Goal: Task Accomplishment & Management: Manage account settings

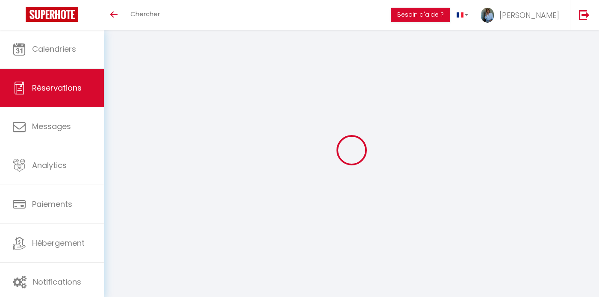
scroll to position [30, 0]
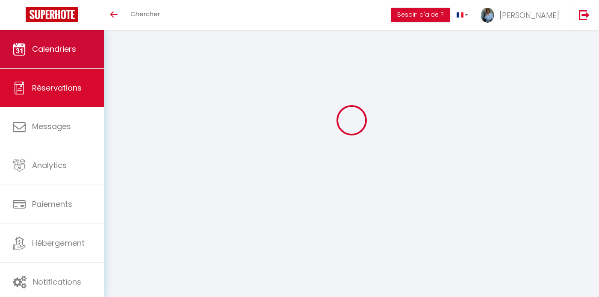
select select
checkbox input "false"
select select
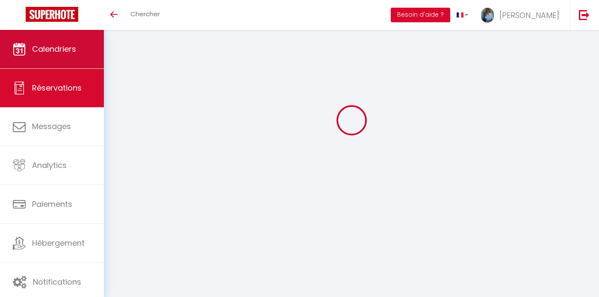
checkbox input "false"
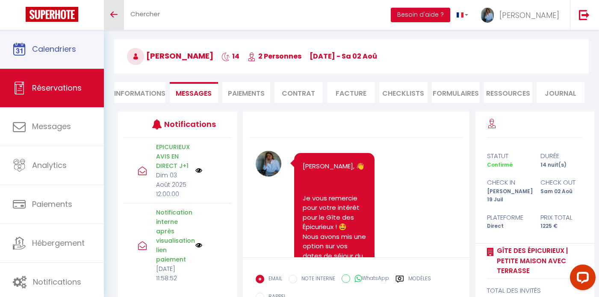
click at [53, 51] on span "Calendriers" at bounding box center [54, 49] width 44 height 11
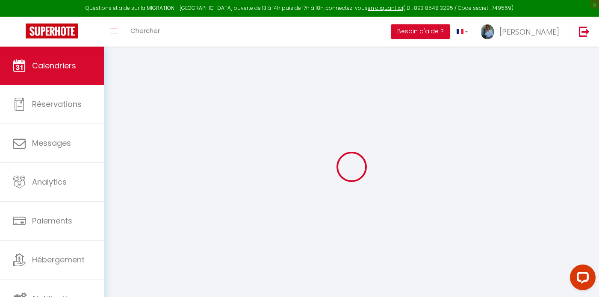
select select
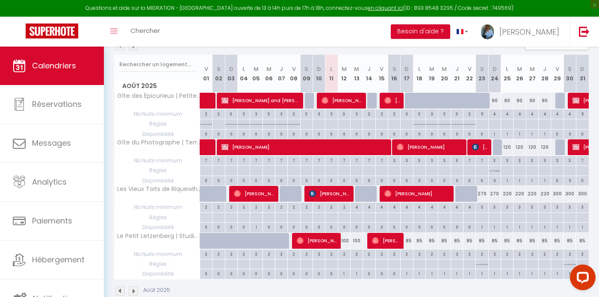
scroll to position [103, 0]
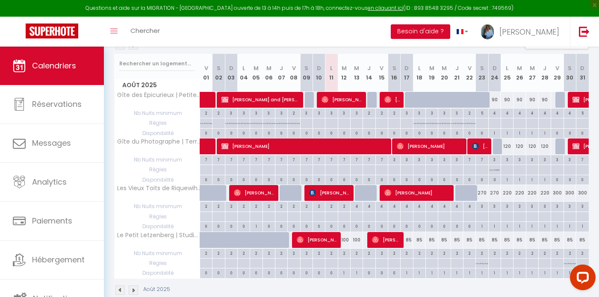
click at [346, 240] on div "100" at bounding box center [344, 240] width 12 height 16
type input "100"
select select "1"
type input "[DATE]"
type input "Mer 13 Août 2025"
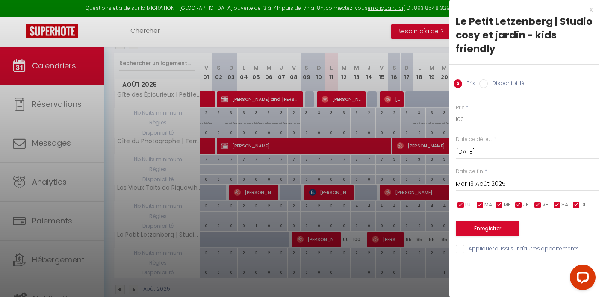
click at [485, 84] on input "Disponibilité" at bounding box center [483, 84] width 9 height 9
radio input "true"
radio input "false"
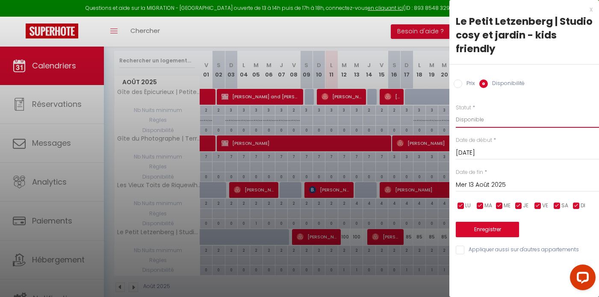
click at [503, 118] on select "Disponible Indisponible" at bounding box center [527, 120] width 143 height 16
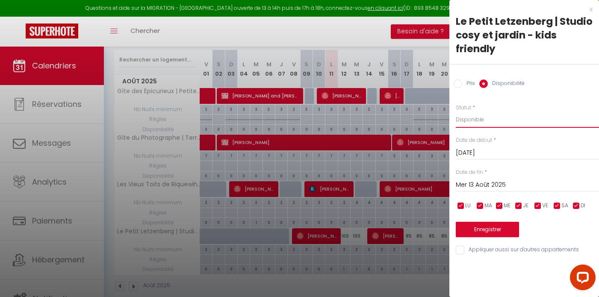
select select "0"
click at [518, 185] on input "Mer 13 Août 2025" at bounding box center [527, 185] width 143 height 11
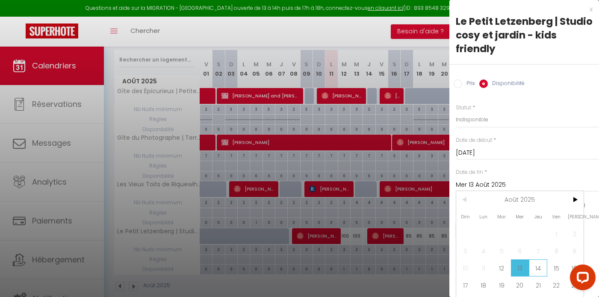
click at [538, 264] on span "14" at bounding box center [538, 268] width 18 height 17
type input "[DEMOGRAPHIC_DATA] 14 Août 2025"
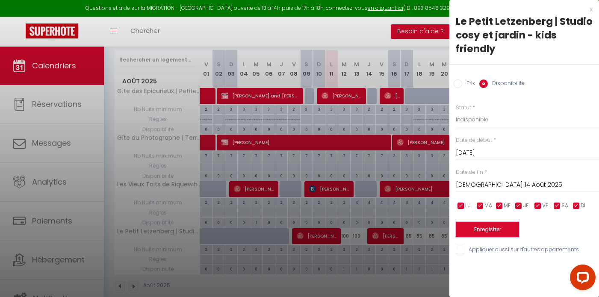
click at [508, 232] on button "Enregistrer" at bounding box center [487, 229] width 63 height 15
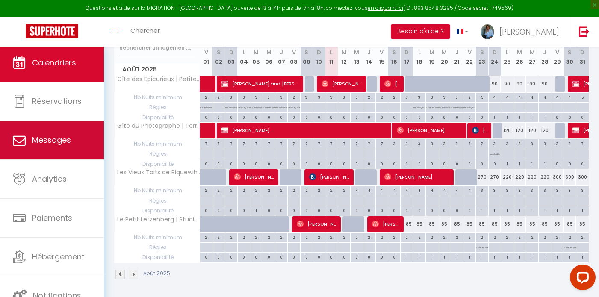
scroll to position [120, 0]
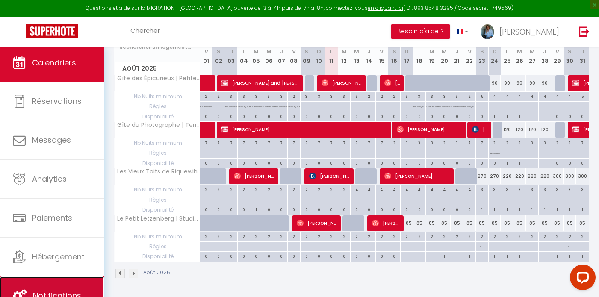
click at [77, 288] on link "Notifications" at bounding box center [52, 296] width 104 height 38
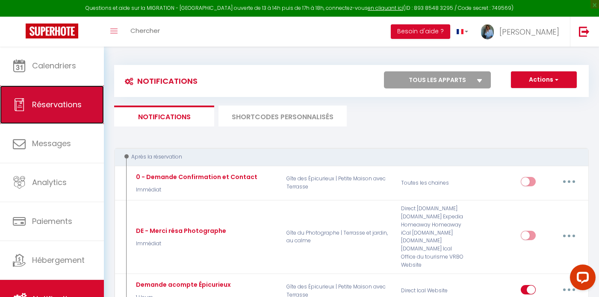
click at [67, 104] on span "Réservations" at bounding box center [57, 104] width 50 height 11
select select "not_cancelled"
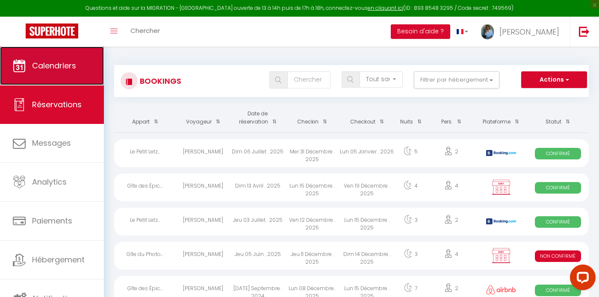
click at [49, 64] on span "Calendriers" at bounding box center [54, 65] width 44 height 11
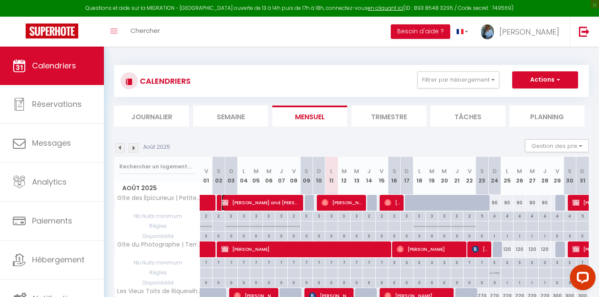
click at [247, 202] on span "[PERSON_NAME] and [PERSON_NAME]" at bounding box center [261, 203] width 79 height 16
select select "OK"
select select "KO"
select select "0"
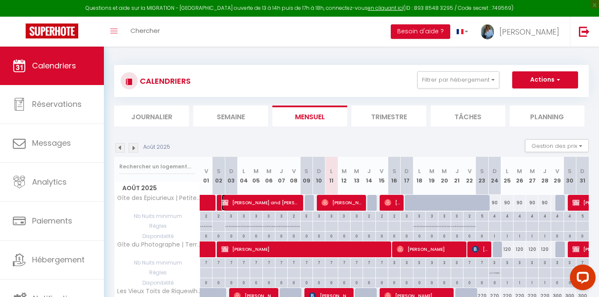
select select "1"
select select
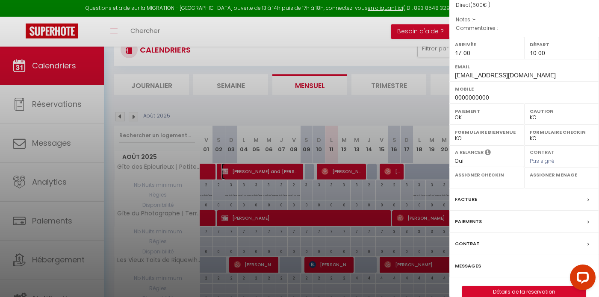
scroll to position [33, 0]
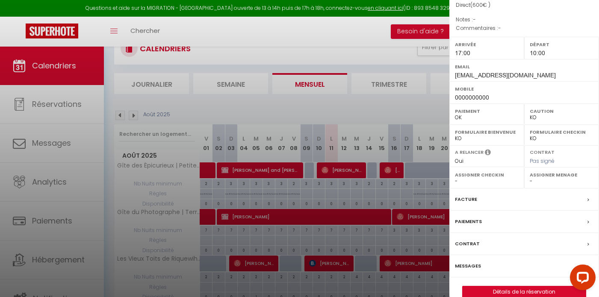
click at [477, 262] on label "Messages" at bounding box center [468, 266] width 26 height 9
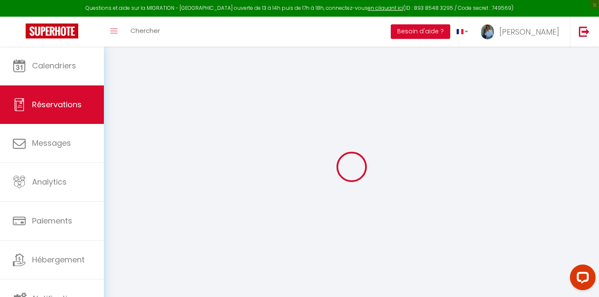
select select
checkbox input "false"
select select
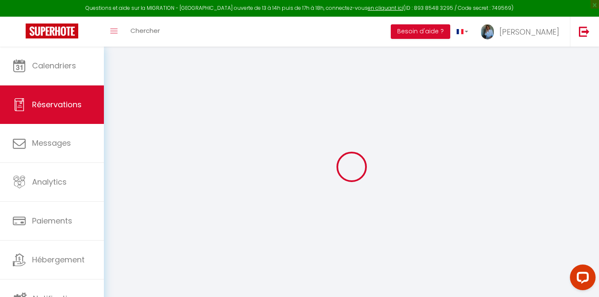
checkbox input "false"
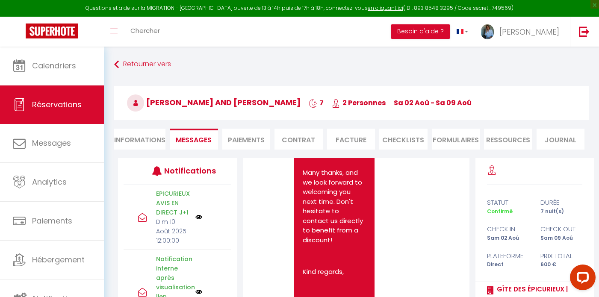
scroll to position [3, 0]
click at [199, 215] on img at bounding box center [198, 213] width 7 height 7
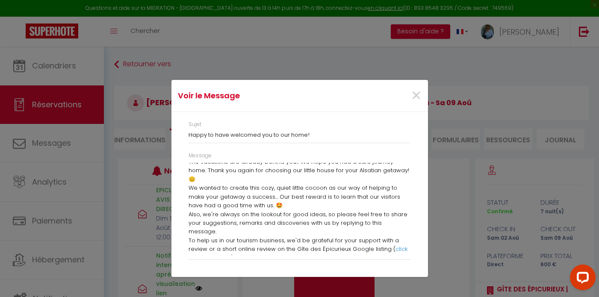
scroll to position [0, 0]
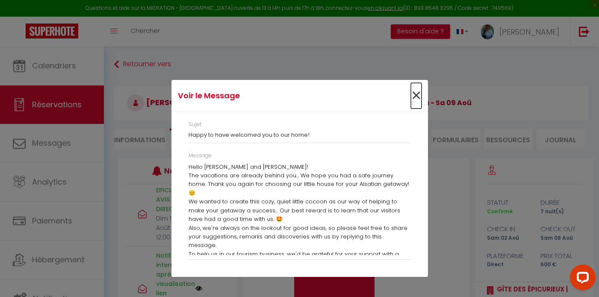
click at [414, 96] on span "×" at bounding box center [416, 96] width 11 height 26
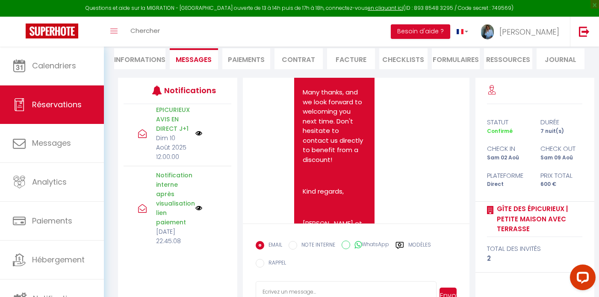
scroll to position [111, 0]
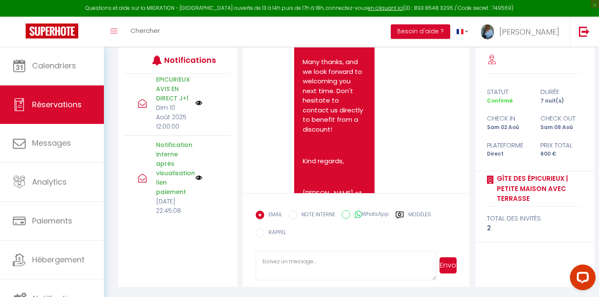
click at [299, 260] on textarea at bounding box center [346, 266] width 181 height 30
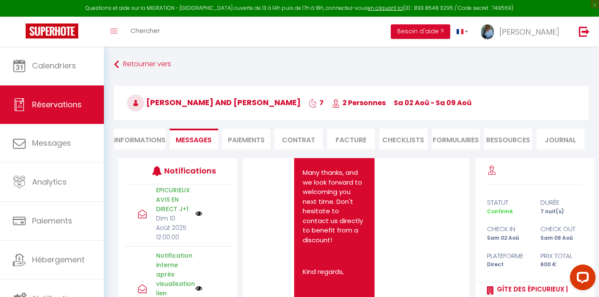
click at [245, 141] on li "Paiements" at bounding box center [246, 139] width 48 height 21
select select
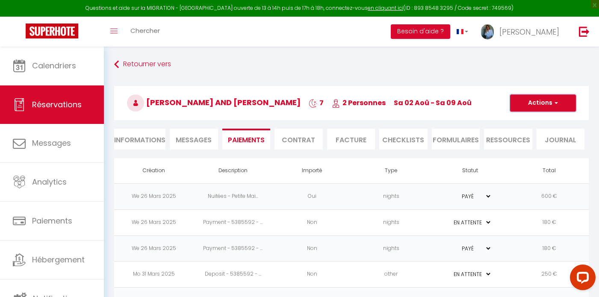
click at [565, 108] on button "Actions" at bounding box center [543, 103] width 66 height 17
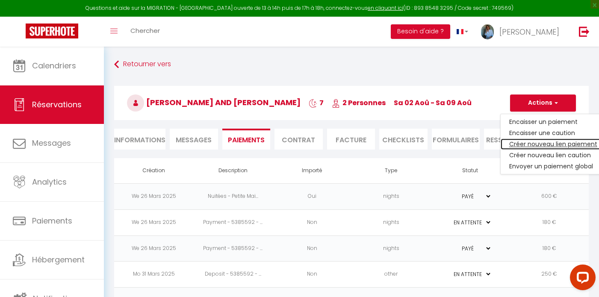
click at [558, 143] on link "Créer nouveau lien paiement" at bounding box center [553, 144] width 105 height 11
select select "nights"
type input "[EMAIL_ADDRESS][DOMAIN_NAME]"
select select "9897"
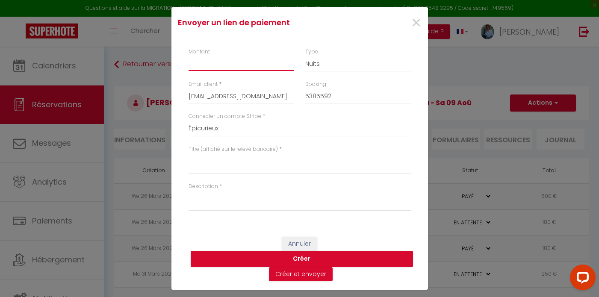
click at [238, 63] on input "Montant" at bounding box center [242, 63] width 106 height 15
type input "420"
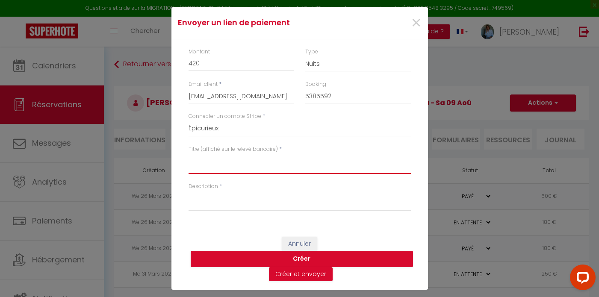
click at [267, 171] on textarea "Titre (affiché sur le relevé bancaire)" at bounding box center [300, 164] width 222 height 21
drag, startPoint x: 266, startPoint y: 161, endPoint x: 160, endPoint y: 150, distance: 106.7
click at [160, 151] on div "Envoyer un lien de paiement × Montant 420 Type Nuits Frais de ménage Taxe de sé…" at bounding box center [299, 148] width 599 height 297
type textarea "Solde du séjour - [GEOGRAPHIC_DATA]"
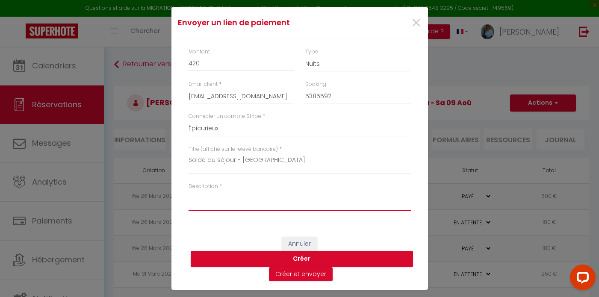
click at [234, 206] on textarea "Description" at bounding box center [300, 201] width 222 height 21
paste textarea "Solde du séjour - [GEOGRAPHIC_DATA]"
type textarea "Solde du séjour - [GEOGRAPHIC_DATA]"
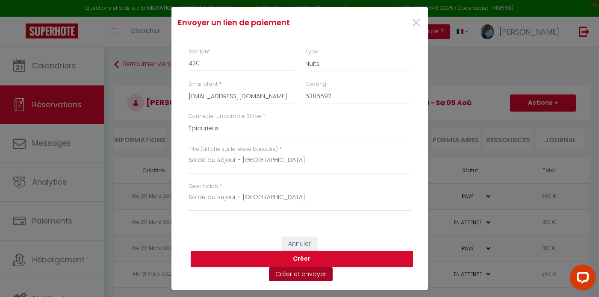
click at [307, 276] on button "Créer et envoyer" at bounding box center [301, 274] width 64 height 15
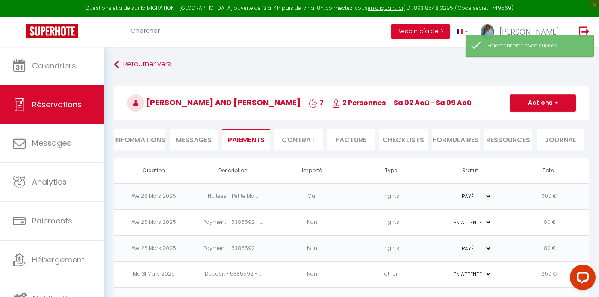
type input "[EMAIL_ADDRESS][DOMAIN_NAME]"
type input "Payment request"
type textarea "Hi, We invite you to click on the link below to make the payment: Title : Solde…"
select select "0"
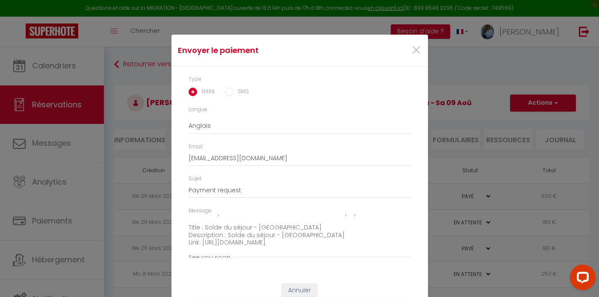
scroll to position [24, 0]
drag, startPoint x: 342, startPoint y: 245, endPoint x: 180, endPoint y: 228, distance: 163.4
click at [180, 228] on div "Type EMAIL SMS Langue Anglais Français Espagnol Portugais Email [EMAIL_ADDRESS]…" at bounding box center [300, 171] width 257 height 208
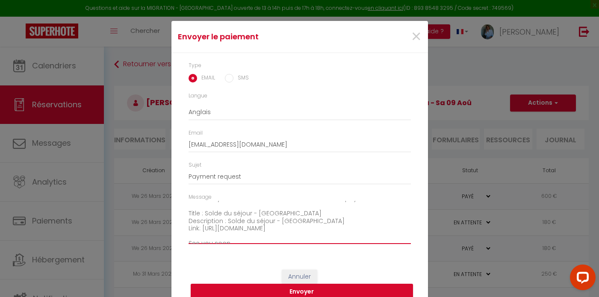
click at [364, 216] on textarea "Hi, We invite you to click on the link below to make the payment: Title : Solde…" at bounding box center [300, 222] width 222 height 43
drag, startPoint x: 340, startPoint y: 231, endPoint x: 186, endPoint y: 213, distance: 155.4
click at [186, 213] on div "Message Hi, We invite you to click on the link below to make the payment: Title…" at bounding box center [300, 222] width 234 height 59
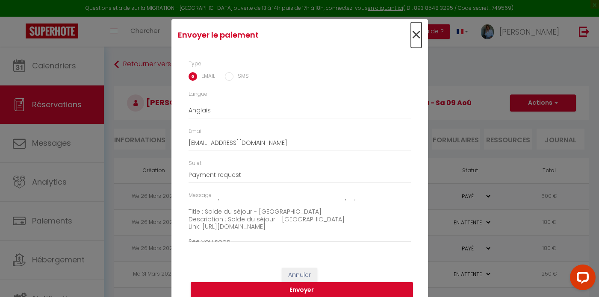
click at [417, 35] on span "×" at bounding box center [416, 35] width 11 height 26
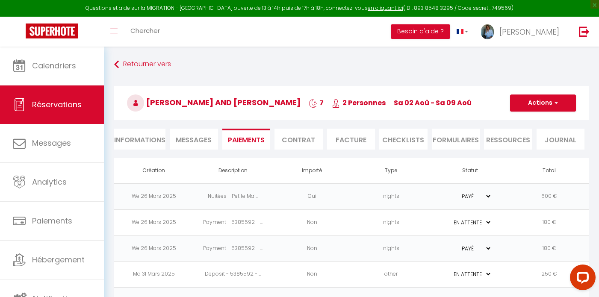
click at [192, 139] on span "Messages" at bounding box center [194, 140] width 36 height 10
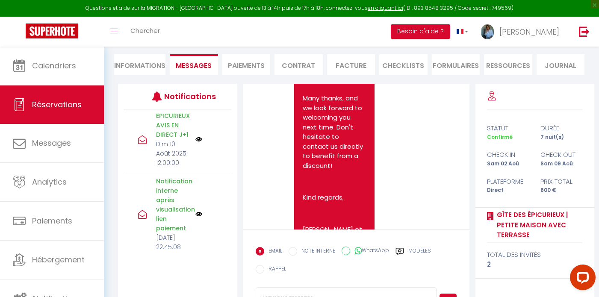
scroll to position [111, 0]
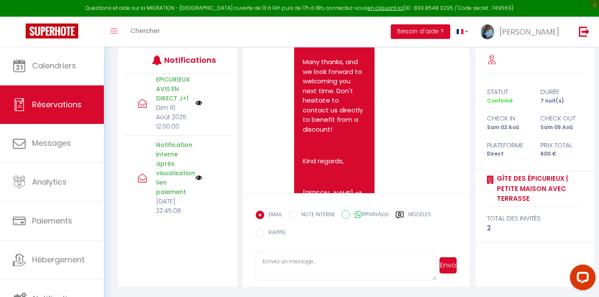
click at [349, 263] on textarea at bounding box center [346, 266] width 181 height 30
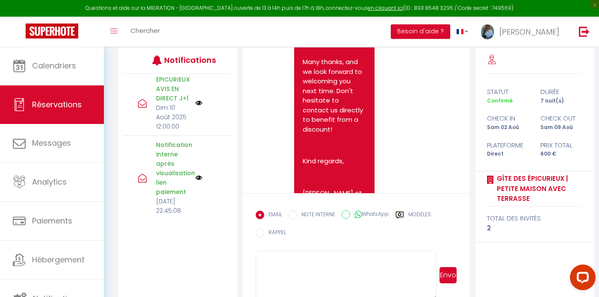
scroll to position [0, 0]
drag, startPoint x: 436, startPoint y: 283, endPoint x: 446, endPoint y: 310, distance: 28.5
click at [446, 186] on html "Questions et aide sur la MIGRATION - Salle Zoom ouverte de 13 à 14h puis de 17h…" at bounding box center [299, 37] width 599 height 297
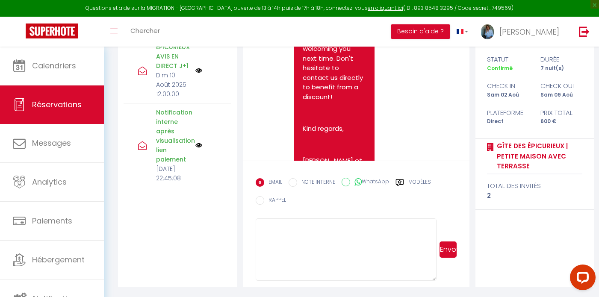
click at [286, 258] on textarea at bounding box center [346, 250] width 181 height 62
paste textarea "Title : Solde du séjour - Alsace Description : Solde du séjour - Alsace Link: h…"
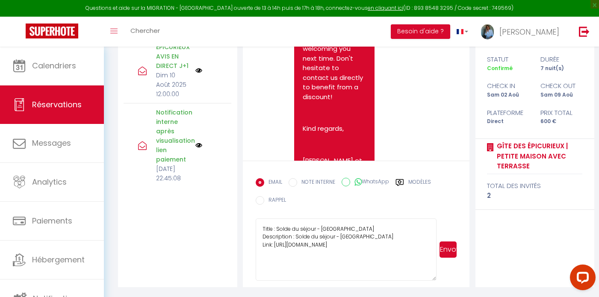
scroll to position [1, 0]
click at [271, 231] on textarea "Title : Solde du séjour - Alsace Description : Solde du séjour - Alsace Link: h…" at bounding box center [346, 250] width 181 height 62
paste textarea "Hello Dorte and Carsten, I hope you are well and that the journey home with you…"
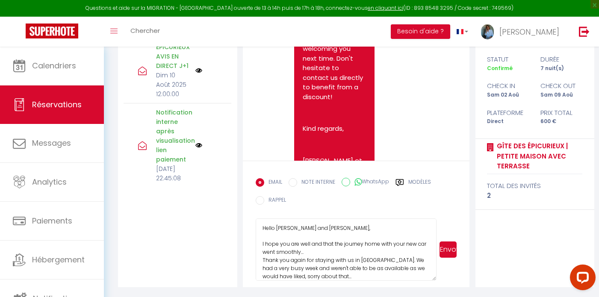
scroll to position [130, 0]
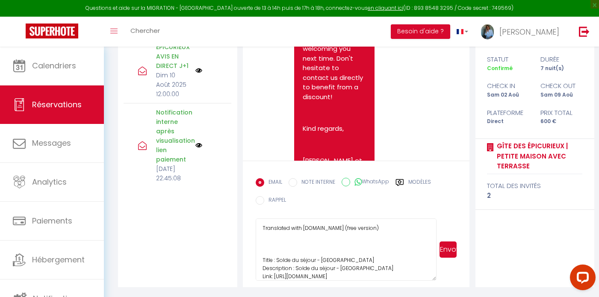
drag, startPoint x: 371, startPoint y: 228, endPoint x: 243, endPoint y: 228, distance: 128.3
click at [243, 228] on div "Note Sms Hello Dorte and Carsten, 👋 Thank you for your interest in the Gîte des…" at bounding box center [356, 151] width 238 height 272
drag, startPoint x: 380, startPoint y: 276, endPoint x: 255, endPoint y: 260, distance: 125.5
click at [255, 260] on form "EMAIL NOTE INTERNE WhatsApp Modèles 11 « ‹ » › Aout 2025 2020 ~ 2030 Dim Lun Ma…" at bounding box center [356, 224] width 227 height 127
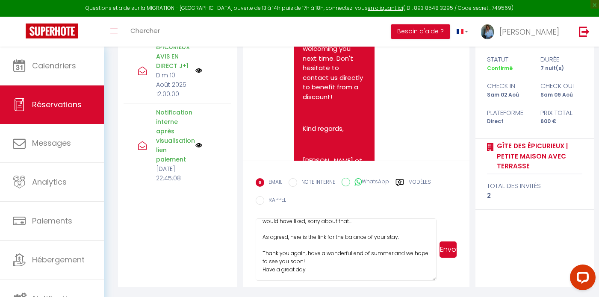
scroll to position [54, 0]
click at [404, 240] on textarea "Hello Dorte and Carsten, I hope you are well and that the journey home with you…" at bounding box center [346, 250] width 181 height 62
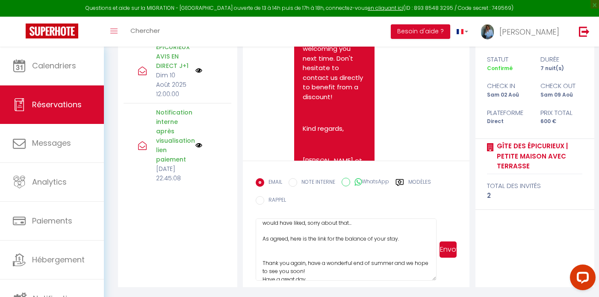
paste textarea "Title : Solde du séjour - Alsace Description : Solde du séjour - Alsace Link: h…"
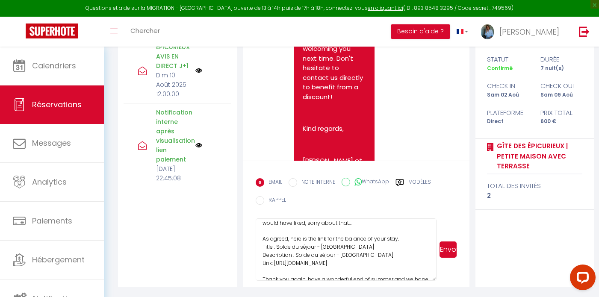
drag, startPoint x: 360, startPoint y: 252, endPoint x: 255, endPoint y: 249, distance: 105.2
click at [255, 249] on form "EMAIL NOTE INTERNE WhatsApp Modèles 11 « ‹ » › Aout 2025 2020 ~ 2030 Dim Lun Ma…" at bounding box center [356, 224] width 227 height 127
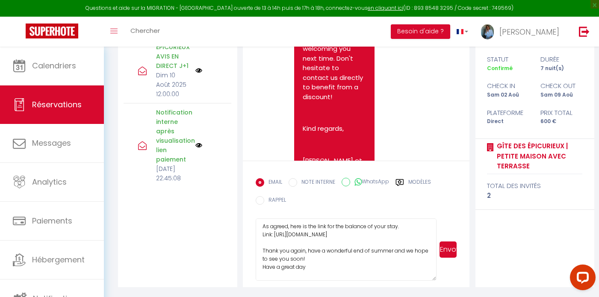
scroll to position [72, 0]
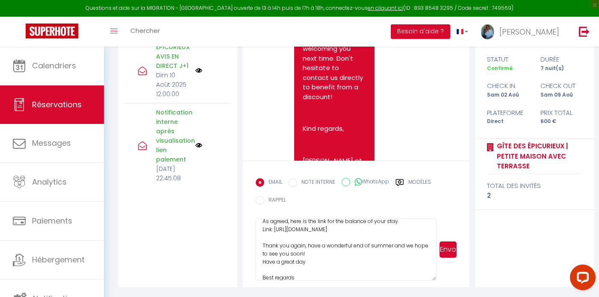
click at [316, 252] on textarea "Hello Dorte and Carsten, I hope you are well and that the journey home with you…" at bounding box center [346, 250] width 181 height 62
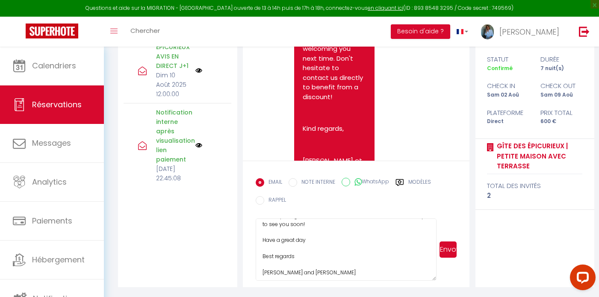
scroll to position [104, 0]
type textarea "Hello Dorte and Carsten, I hope you are well and that the journey home with you…"
click at [449, 246] on button "Envoyer" at bounding box center [448, 250] width 17 height 16
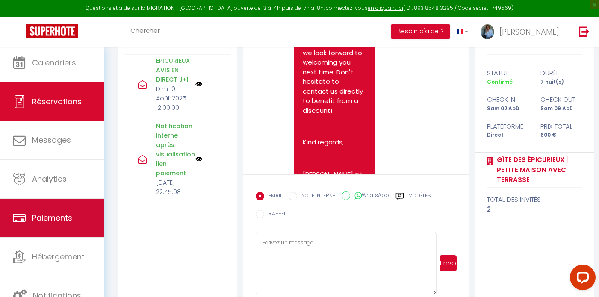
scroll to position [143, 0]
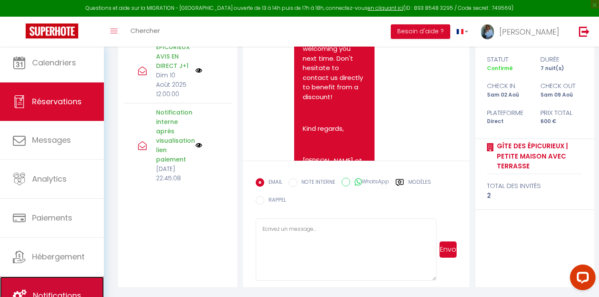
click at [75, 289] on link "Notifications" at bounding box center [52, 296] width 104 height 38
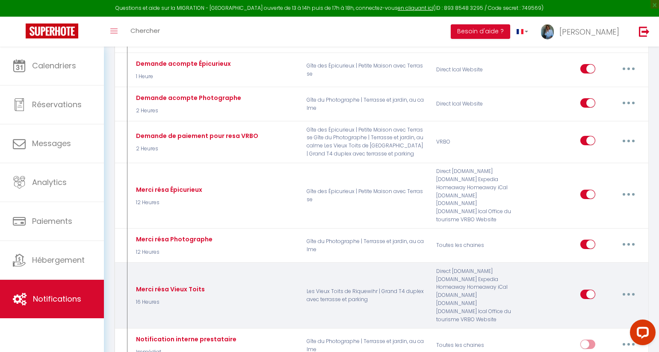
scroll to position [215, 0]
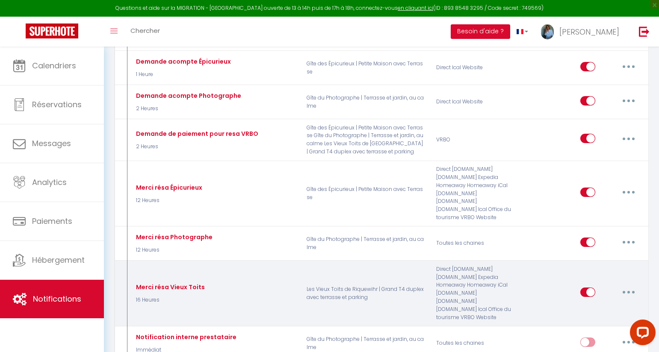
click at [599, 286] on button "button" at bounding box center [629, 293] width 24 height 14
click at [599, 297] on link "Editer" at bounding box center [606, 312] width 63 height 15
type input "Merci résa Vieux Toits"
select select "16 Heures"
select select "if_booking_is_paid"
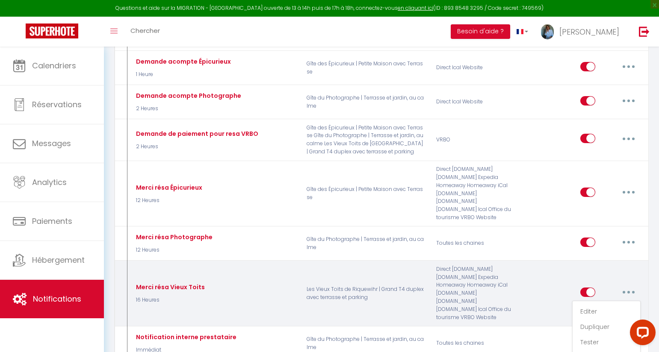
checkbox input "true"
checkbox input "false"
radio input "true"
type input "Merci pour votre réservation au Gîte Les Vieux Toits de Riquewihr | Booking ID …"
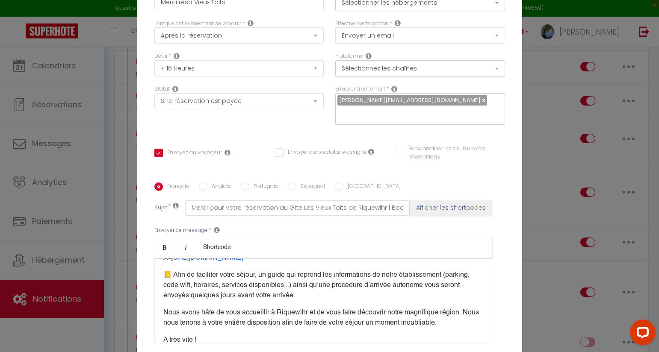
scroll to position [0, 0]
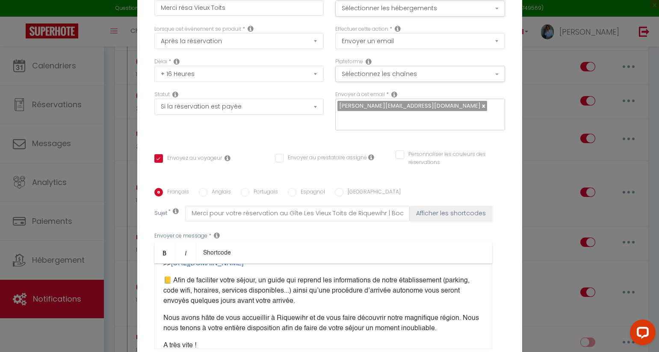
click at [554, 59] on div "Modifier la notification × Titre * Merci résa Vieux Toits Pour cet hébergement …" at bounding box center [329, 176] width 659 height 352
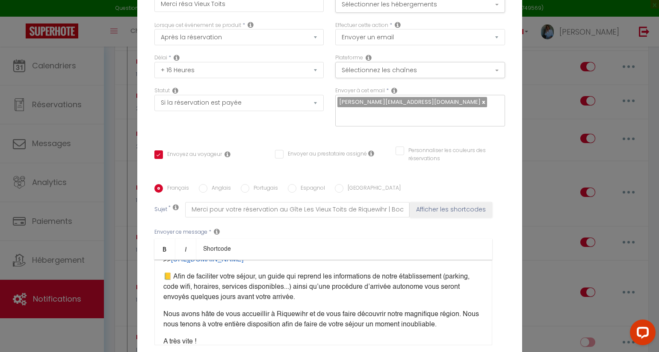
click at [550, 117] on div "Modifier la notification × Titre * Merci résa Vieux Toits Pour cet hébergement …" at bounding box center [329, 176] width 659 height 352
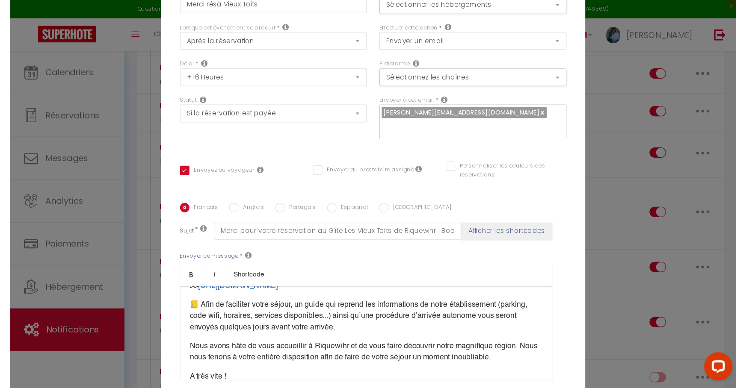
scroll to position [0, 0]
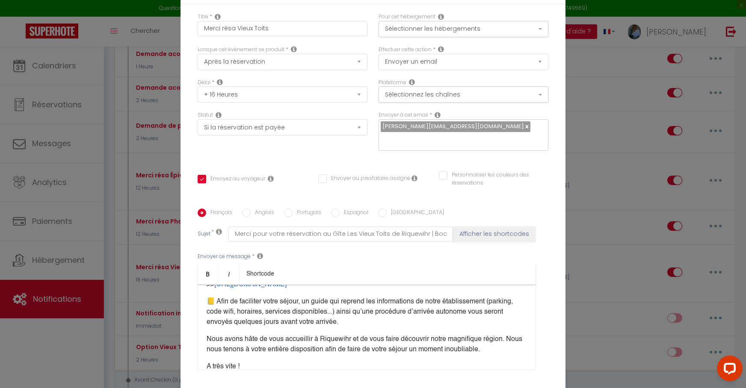
click at [599, 253] on div "Modifier la notification × Titre * Merci résa Vieux Toits Pour cet hébergement …" at bounding box center [373, 194] width 746 height 388
click at [109, 237] on div "Modifier la notification × Titre * Merci résa Vieux Toits Pour cet hébergement …" at bounding box center [373, 194] width 746 height 388
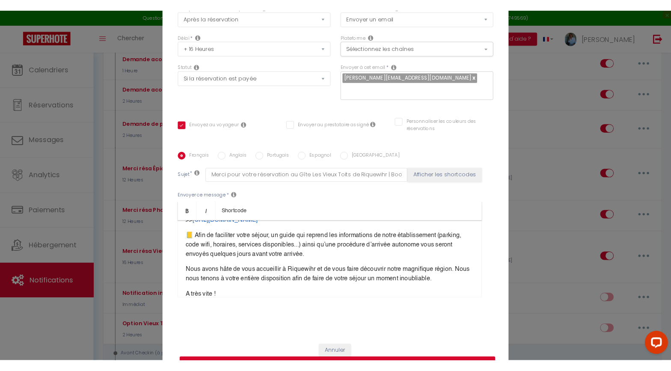
scroll to position [67, 0]
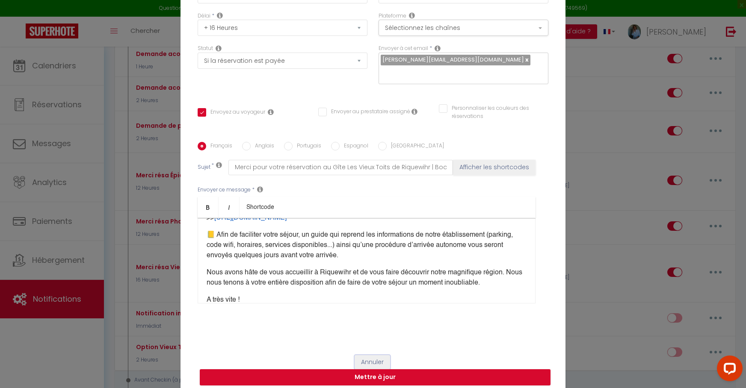
click at [373, 297] on button "Annuler" at bounding box center [373, 362] width 36 height 15
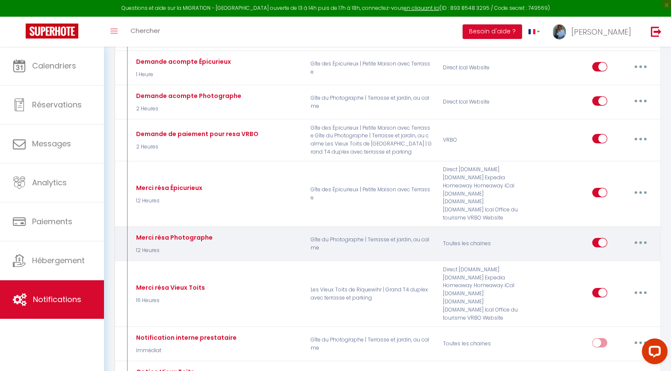
click at [599, 236] on button "button" at bounding box center [640, 243] width 24 height 14
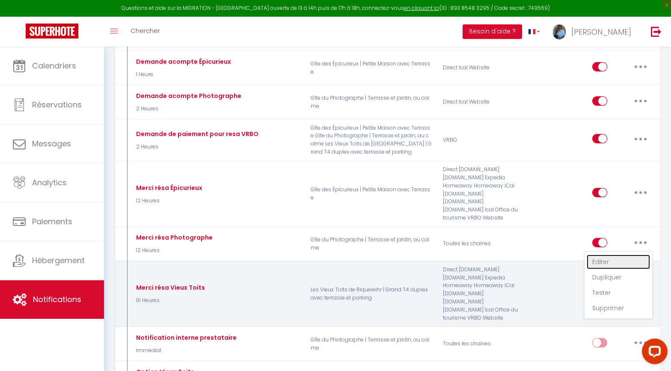
click at [599, 254] on link "Editer" at bounding box center [617, 261] width 63 height 15
type input "Merci résa Photographe"
select select "12 Heures"
select select
checkbox input "true"
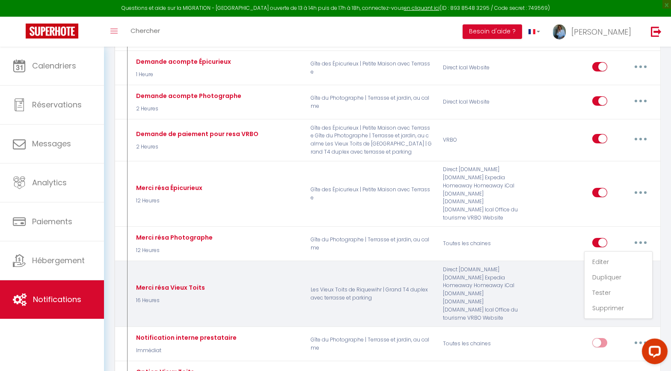
checkbox input "false"
type input "Merci pour votre réservation au Gîte du Photographe | Booking ID : [BOOKING:ID]"
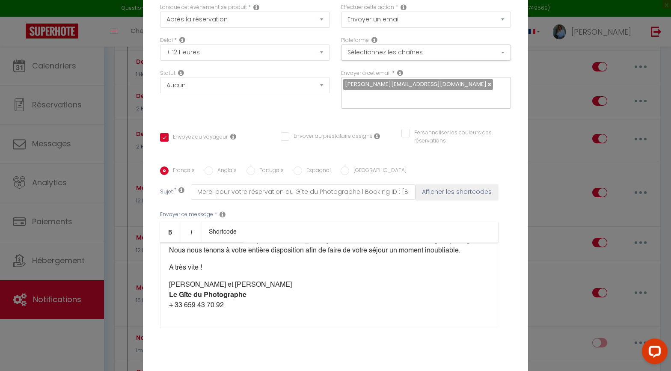
scroll to position [73, 0]
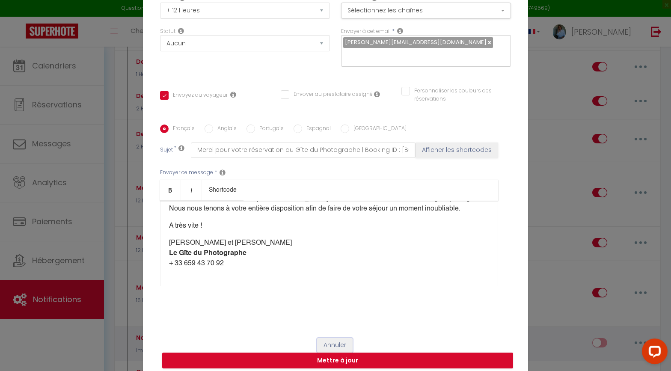
drag, startPoint x: 334, startPoint y: 337, endPoint x: 384, endPoint y: 328, distance: 50.6
click at [334, 297] on button "Annuler" at bounding box center [335, 345] width 36 height 15
type input "Merci résa Photographe"
checkbox input "true"
checkbox input "false"
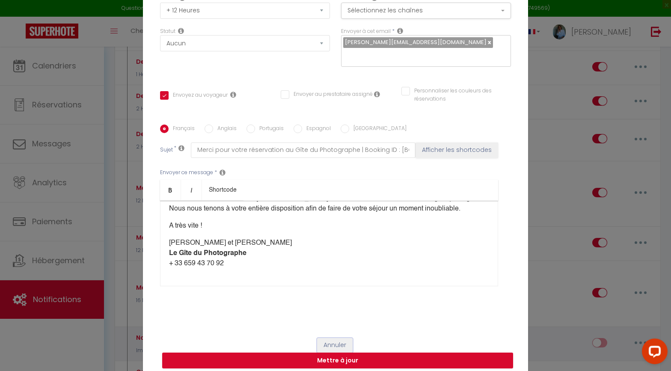
checkbox input "false"
radio input "true"
type input "Merci pour votre réservation au Gîte du Photographe | Booking ID : [BOOKING:ID]"
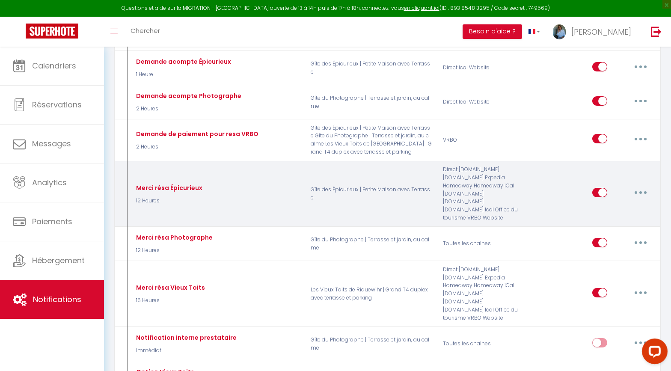
click at [599, 186] on button "button" at bounding box center [640, 193] width 24 height 14
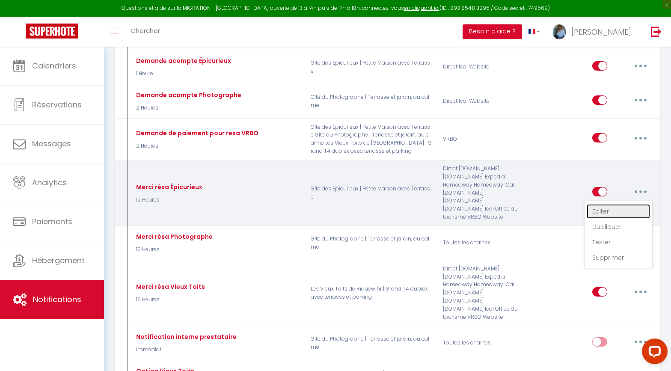
click at [599, 204] on link "Editer" at bounding box center [617, 211] width 63 height 15
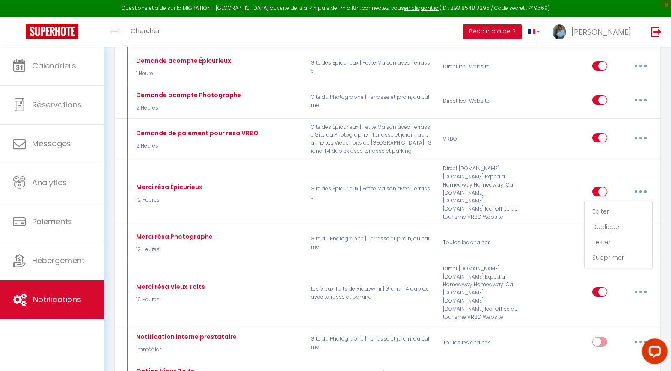
type input "Merci résa Épicurieux"
checkbox input "true"
checkbox input "false"
type input "Merci pour votre réservation au Gîte des Épicurieux | Booking ID : [BOOKING:ID]"
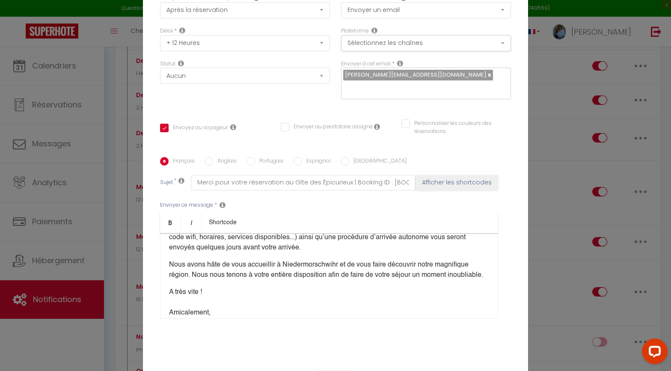
scroll to position [73, 0]
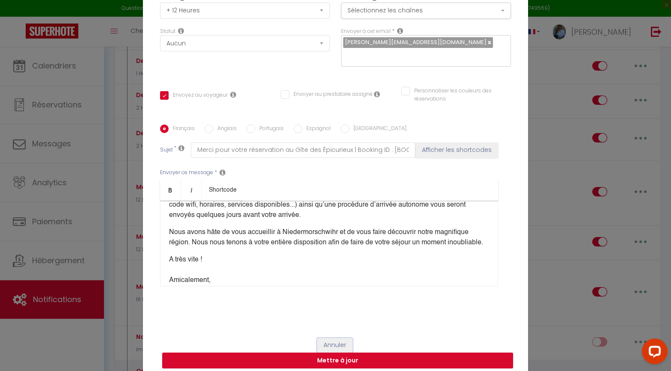
click at [345, 297] on button "Annuler" at bounding box center [335, 345] width 36 height 15
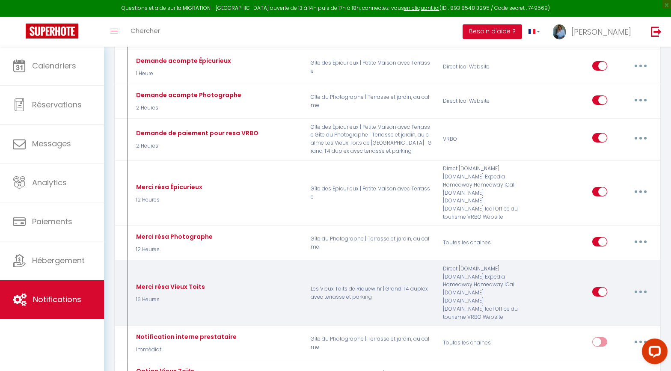
click at [599, 290] on icon "button" at bounding box center [640, 291] width 3 height 3
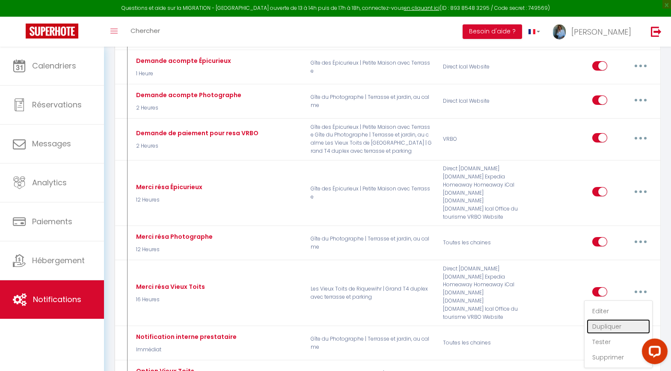
click at [599, 297] on link "Dupliquer" at bounding box center [617, 326] width 63 height 15
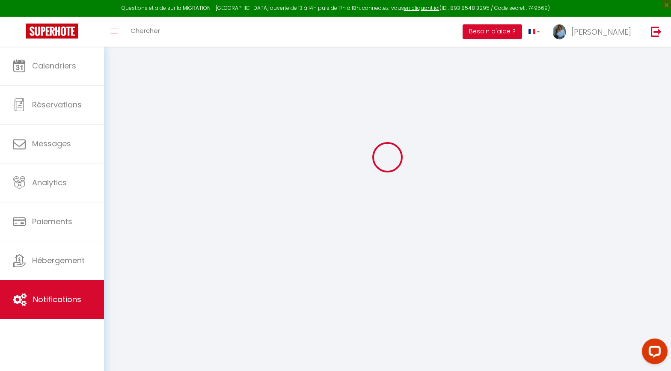
select select
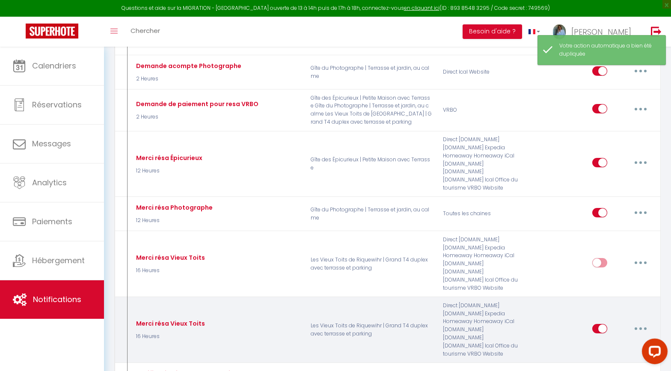
scroll to position [246, 0]
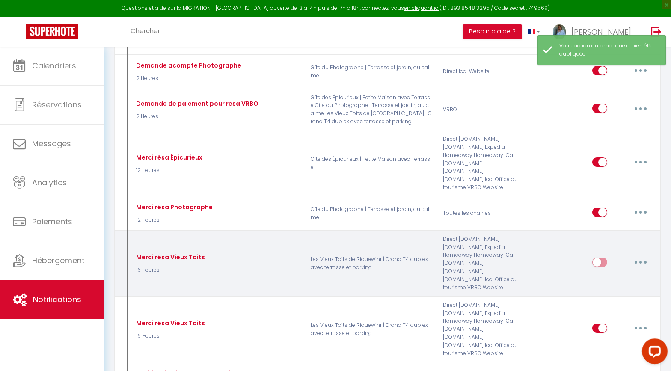
click at [599, 255] on button "button" at bounding box center [640, 262] width 24 height 14
click at [599, 274] on link "Editer" at bounding box center [617, 281] width 63 height 15
type input "Merci résa Vieux Toits"
select select "16 Heures"
select select "if_booking_is_paid"
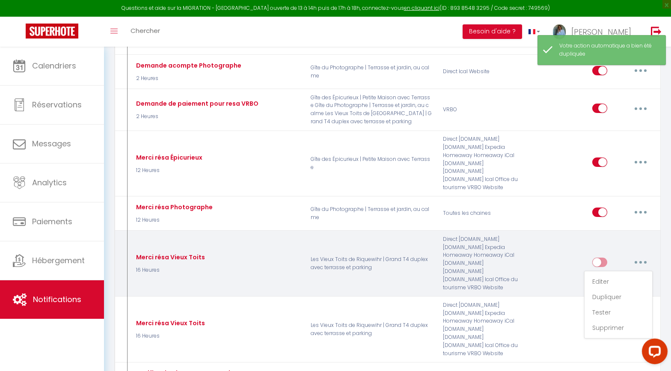
checkbox input "true"
checkbox input "false"
radio input "true"
type input "Merci pour votre réservation au Gîte Les Vieux Toits de Riquewihr | Booking ID …"
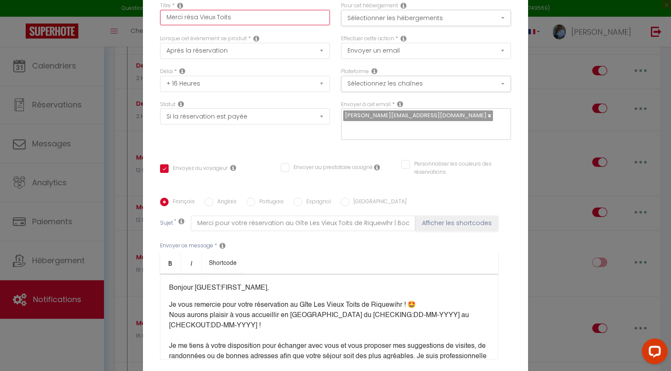
drag, startPoint x: 199, startPoint y: 23, endPoint x: 241, endPoint y: 23, distance: 41.5
click at [241, 23] on input "Merci résa Vieux Toits" at bounding box center [245, 17] width 170 height 15
type input "Merci résa L"
checkbox input "true"
checkbox input "false"
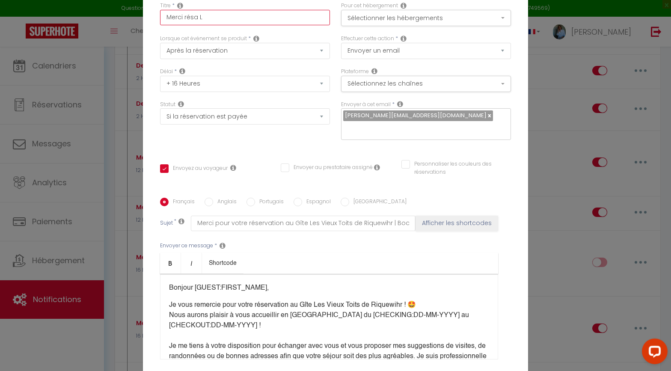
checkbox input "false"
type input "Merci résa Le"
checkbox input "true"
checkbox input "false"
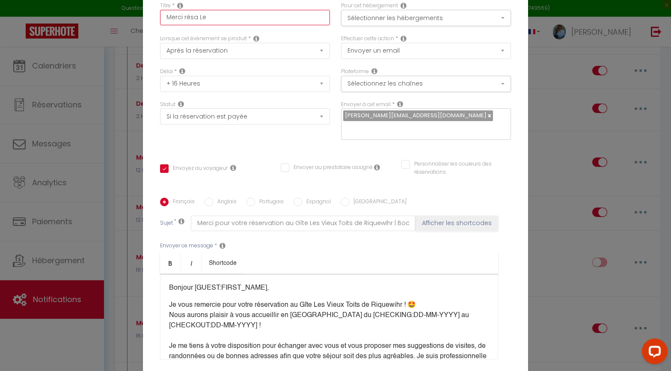
type input "Merci résa Let"
checkbox input "true"
checkbox input "false"
type input "Merci résa Letz"
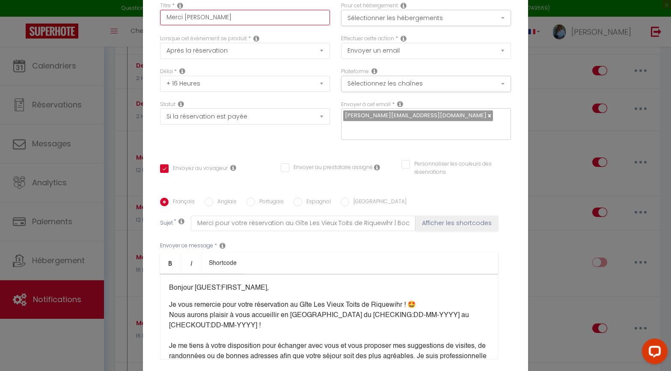
checkbox input "true"
checkbox input "false"
type input "Merci résa Letze"
checkbox input "true"
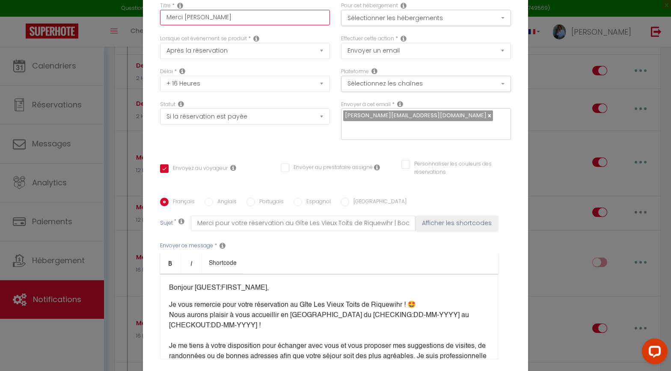
checkbox input "false"
type input "Merci résa Letzen"
checkbox input "true"
checkbox input "false"
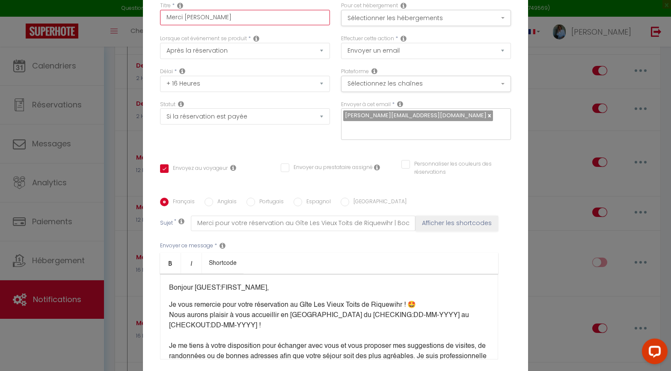
checkbox input "false"
type input "Merci résa Letzenb"
checkbox input "true"
checkbox input "false"
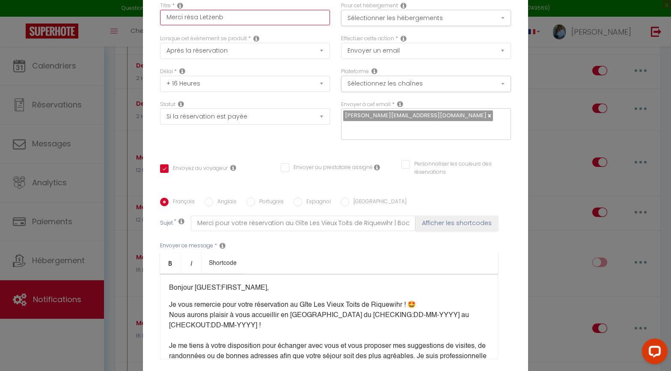
type input "Merci résa Letzenbe"
checkbox input "true"
checkbox input "false"
type input "Merci résa Letzenber"
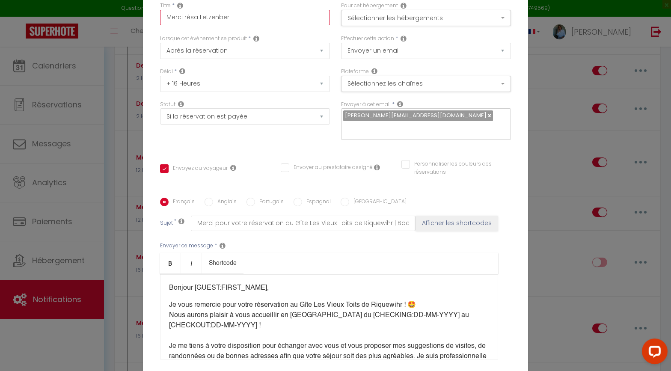
checkbox input "true"
checkbox input "false"
type input "Merci [PERSON_NAME]"
checkbox input "true"
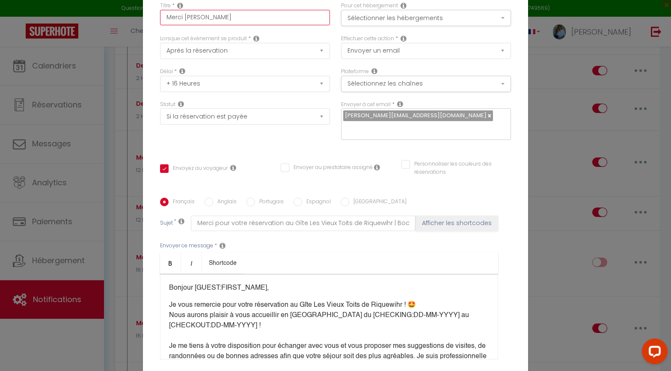
checkbox input "false"
type input "Merci [PERSON_NAME]"
click at [393, 24] on button "Sélectionner les hébergements" at bounding box center [426, 18] width 170 height 16
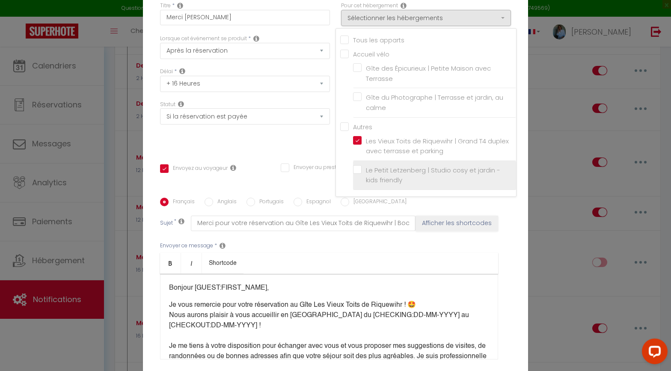
click at [361, 175] on label "Le Petit Letzenberg | Studio cosy et jardin - kids friendly" at bounding box center [435, 175] width 149 height 20
click at [355, 175] on input "Le Petit Letzenberg | Studio cosy et jardin - kids friendly" at bounding box center [434, 175] width 163 height 9
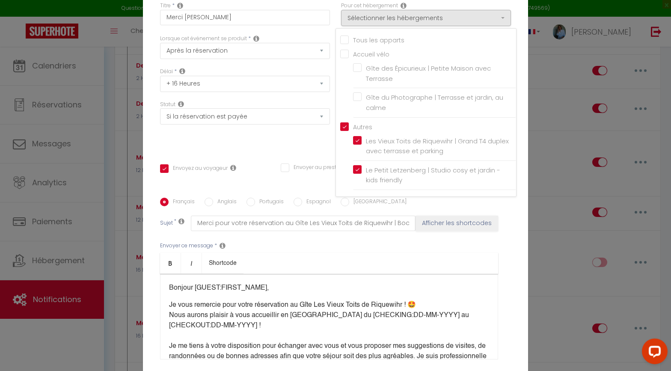
checkbox input "true"
checkbox input "false"
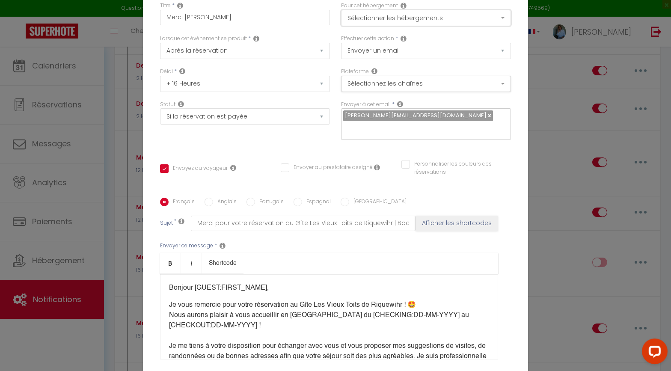
click at [399, 21] on button "Sélectionner les hébergements" at bounding box center [426, 18] width 170 height 16
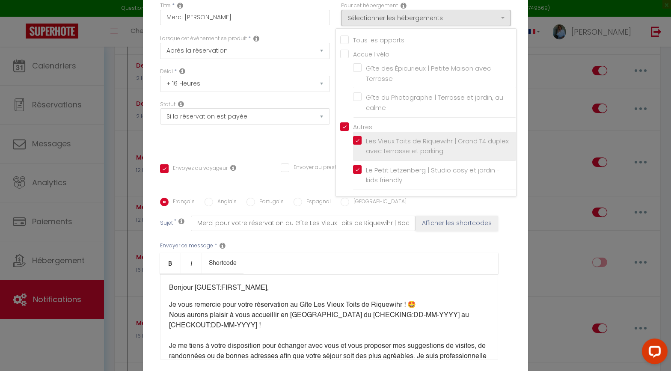
click at [361, 146] on label "Les Vieux Toits de Riquewihr | Grand T4 duplex avec terrasse et parking" at bounding box center [435, 146] width 149 height 20
click at [359, 146] on input "Les Vieux Toits de Riquewihr | Grand T4 duplex avec terrasse et parking" at bounding box center [434, 146] width 163 height 9
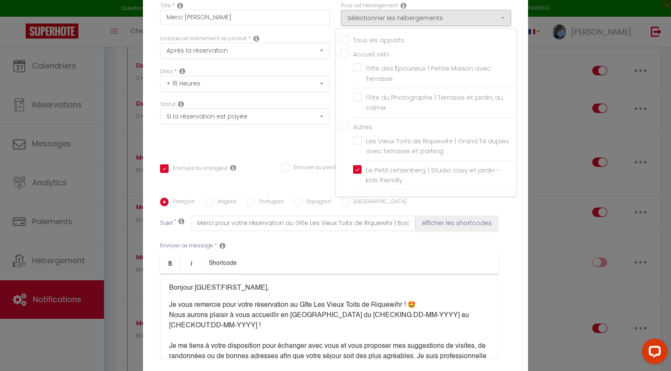
checkbox input "true"
checkbox input "false"
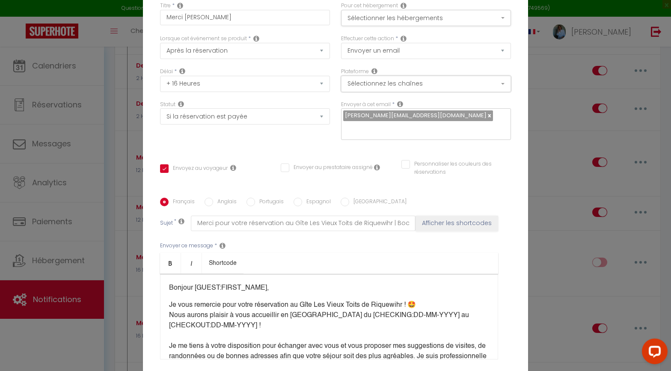
click at [409, 92] on button "Sélectionnez les chaînes" at bounding box center [426, 84] width 170 height 16
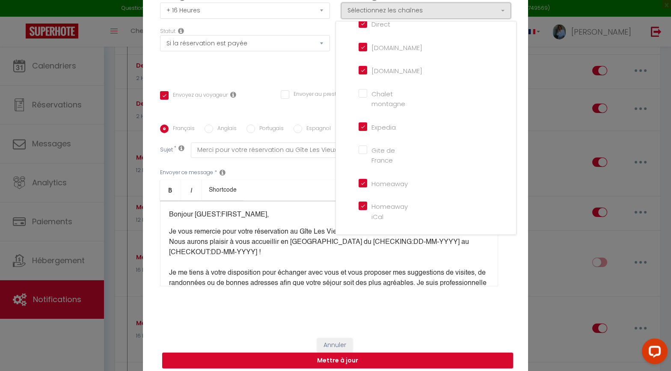
scroll to position [26, 0]
click at [314, 70] on div "Titre * Merci résa Letzenberg Pour cet hébergement Sélectionner les hébergement…" at bounding box center [335, 124] width 385 height 409
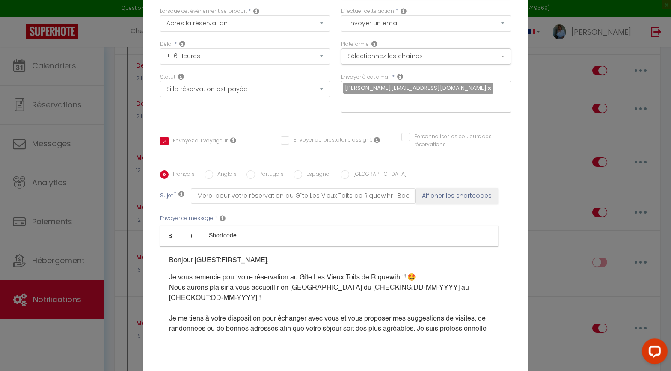
scroll to position [28, 0]
drag, startPoint x: 291, startPoint y: 189, endPoint x: 385, endPoint y: 191, distance: 94.5
click at [385, 191] on input "Merci pour votre réservation au Gîte Les Vieux Toits de Riquewihr | Booking ID …" at bounding box center [303, 195] width 225 height 15
type input "Merci pour votre réservation au s | Booking ID : [BOOKING:ID]"
checkbox input "true"
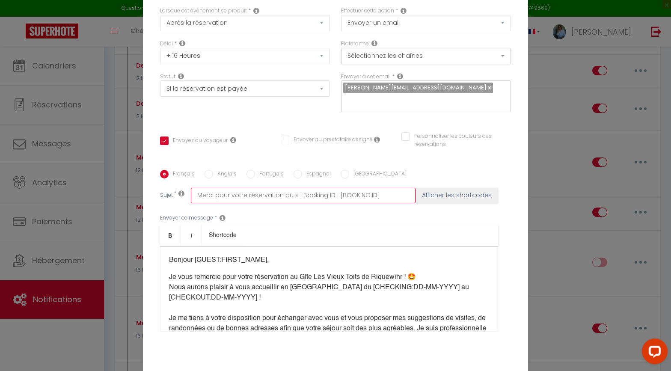
checkbox input "false"
type input "Merci pour votre réservation au st | Booking ID : [BOOKING:ID]"
checkbox input "true"
checkbox input "false"
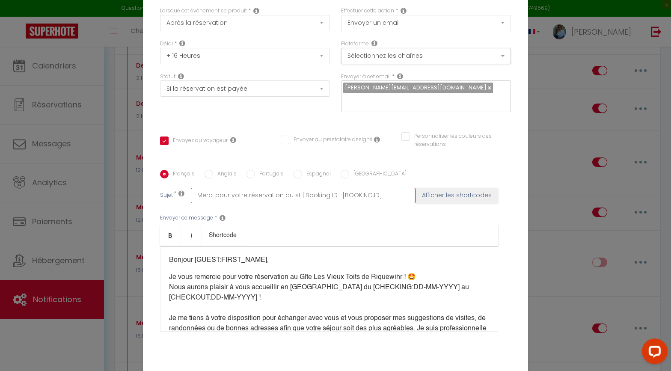
checkbox input "false"
type input "Merci pour votre réservation au stu | Booking ID : [BOOKING:ID]"
checkbox input "true"
checkbox input "false"
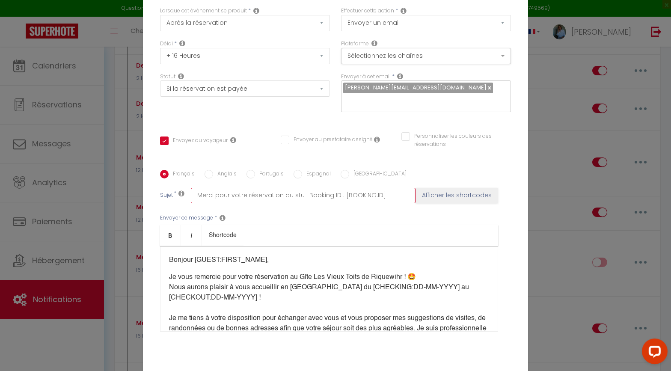
type input "Merci pour votre réservation au stud | Booking ID : [BOOKING:ID]"
checkbox input "true"
checkbox input "false"
type input "Merci pour votre réservation au studi | Booking ID : [BOOKING:ID]"
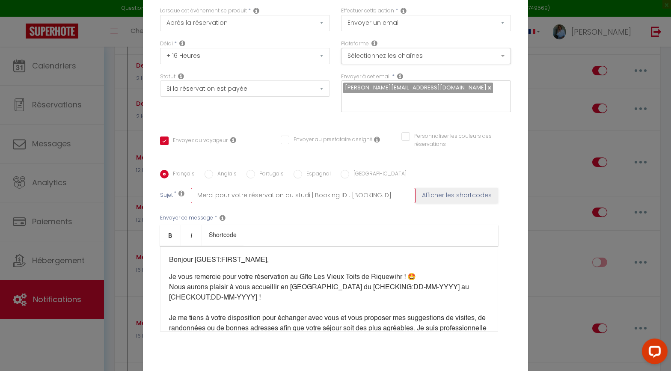
checkbox input "true"
checkbox input "false"
type input "Merci pour votre réservation au studio | Booking ID : [BOOKING:ID]"
checkbox input "true"
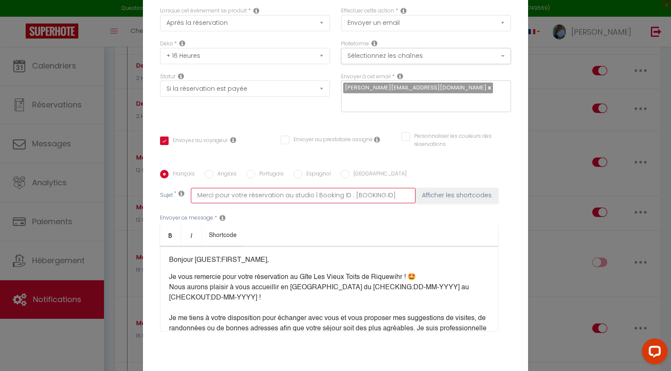
checkbox input "false"
type input "Merci pour votre réservation au studio | Booking ID : [BOOKING:ID]"
checkbox input "true"
checkbox input "false"
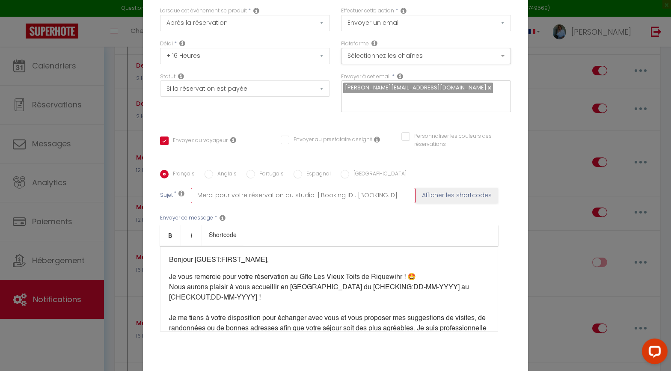
checkbox input "false"
type input "Merci pour votre réservation au studio L | Booking ID : [BOOKING:ID]"
checkbox input "true"
checkbox input "false"
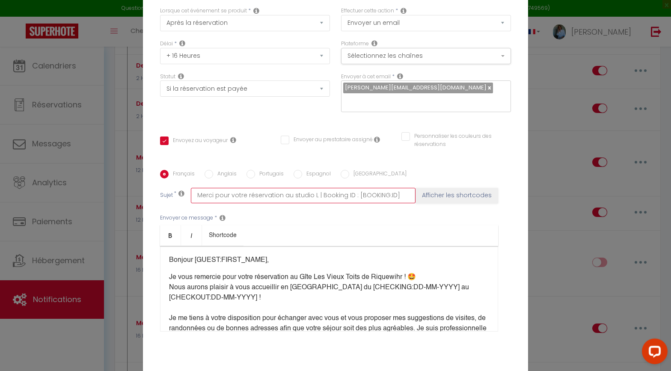
type input "Merci pour votre réservation au studio Le | Booking ID : [BOOKING:ID]"
checkbox input "true"
checkbox input "false"
type input "Merci pour votre réservation au studio Le | Booking ID : [BOOKING:ID]"
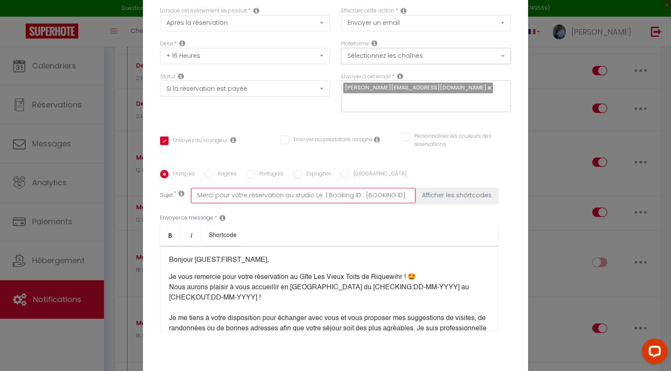
checkbox input "true"
checkbox input "false"
type input "Merci pour votre réservation au studio Le L | Booking ID : [BOOKING:ID]"
checkbox input "true"
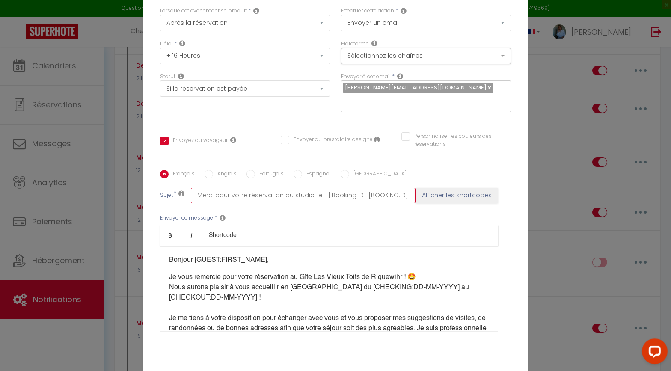
checkbox input "false"
type input "Merci pour votre réservation au studio Le | Booking ID : [BOOKING:ID]"
checkbox input "true"
checkbox input "false"
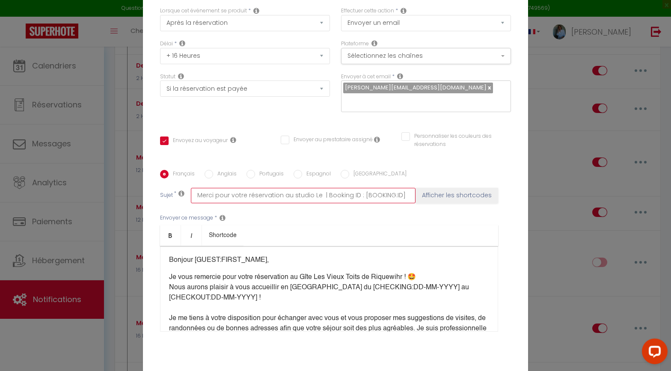
checkbox input "false"
type input "Merci pour votre réservation au studio Le p | Booking ID : [BOOKING:ID]"
checkbox input "true"
checkbox input "false"
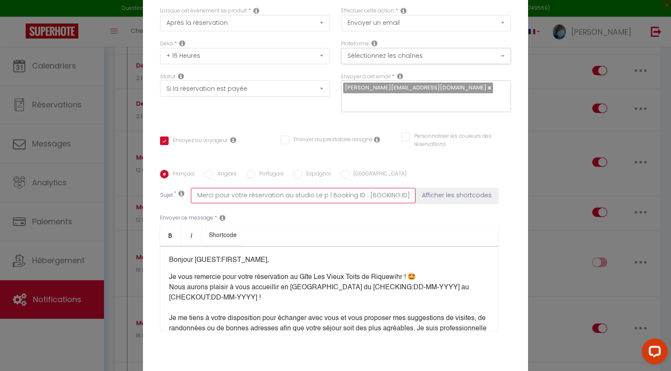
type input "Merci pour votre réservation au studio Le pe | Booking ID : [BOOKING:ID]"
checkbox input "true"
checkbox input "false"
type input "Merci pour votre réservation au studio Le pet | Booking ID : [BOOKING:ID]"
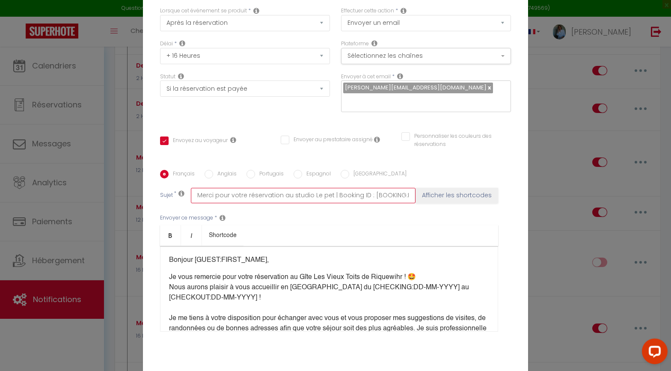
checkbox input "true"
checkbox input "false"
type input "Merci pour votre réservation au studio Le pe | Booking ID : [BOOKING:ID]"
checkbox input "true"
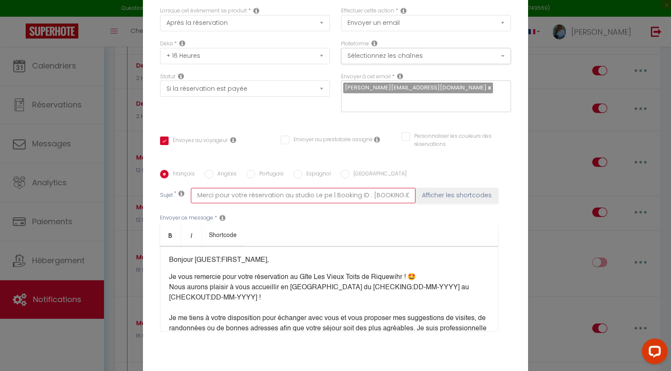
checkbox input "false"
type input "Merci pour votre réservation au studio Le p | Booking ID : [BOOKING:ID]"
checkbox input "true"
checkbox input "false"
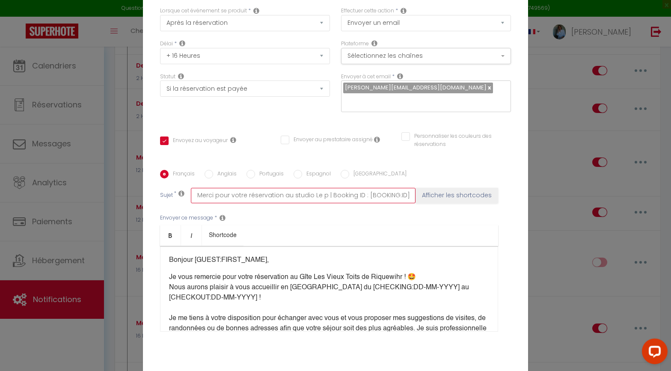
checkbox input "false"
type input "Merci pour votre réservation au studio Le | Booking ID : [BOOKING:ID]"
checkbox input "true"
checkbox input "false"
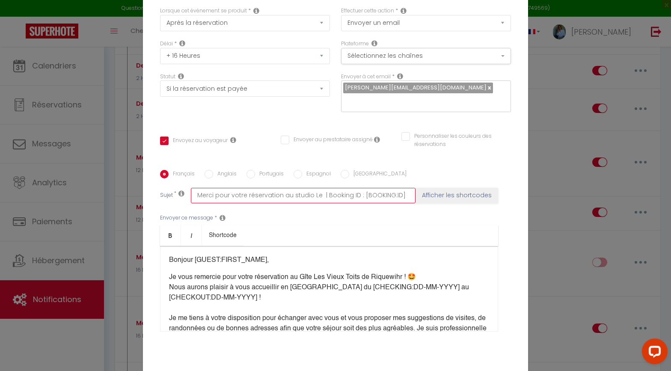
type input "Merci pour votre réservation au studio Le P | Booking ID : [BOOKING:ID]"
checkbox input "true"
checkbox input "false"
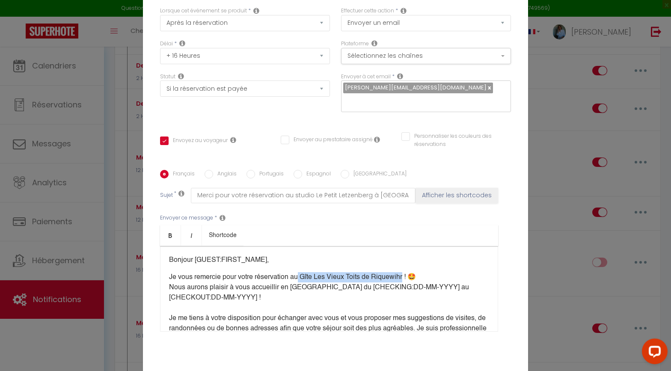
drag, startPoint x: 302, startPoint y: 270, endPoint x: 405, endPoint y: 270, distance: 102.7
click at [405, 272] on p "Je vous remercie pour votre réservation au Gîte Les Vieux Toits de Riquewihr ! …" at bounding box center [329, 308] width 320 height 72
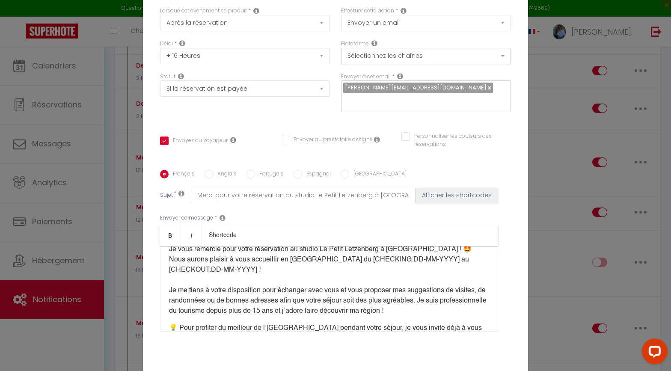
scroll to position [24, 0]
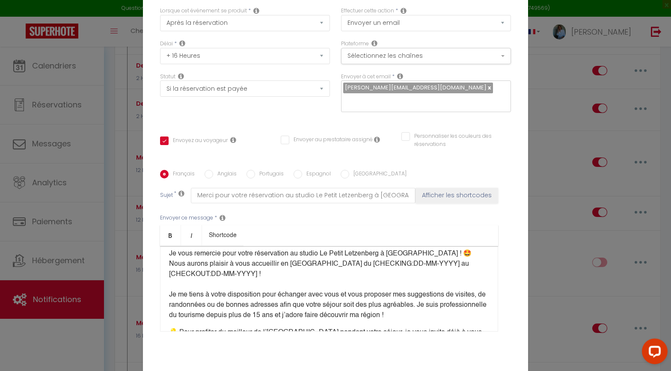
click at [170, 289] on p "Je vous remercie pour votre réservation au studio Le Petit Letzenberg à Ingersh…" at bounding box center [329, 285] width 320 height 72
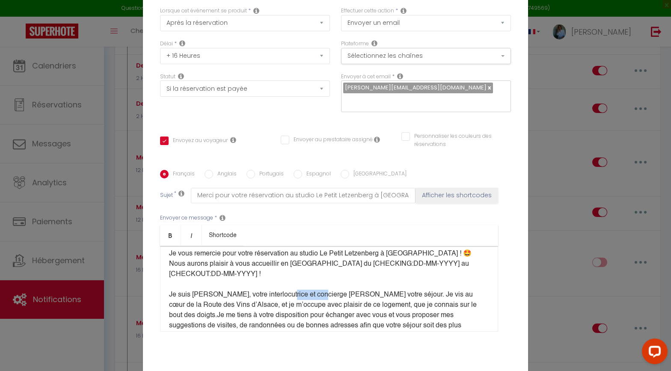
drag, startPoint x: 286, startPoint y: 288, endPoint x: 321, endPoint y: 289, distance: 35.5
click at [321, 291] on span "Je suis Johanna, votre interlocutrice et concierge durant votre séjour. Je vis …" at bounding box center [323, 304] width 308 height 27
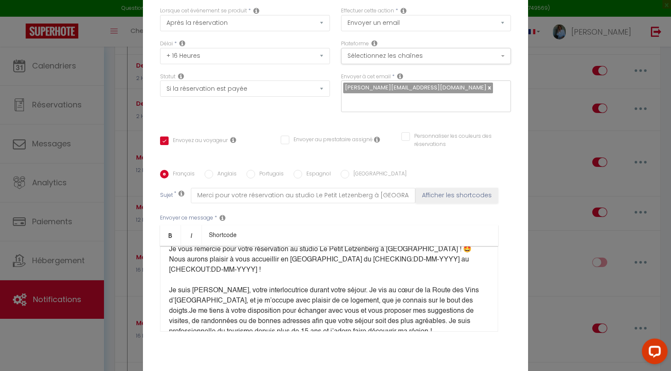
scroll to position [30, 0]
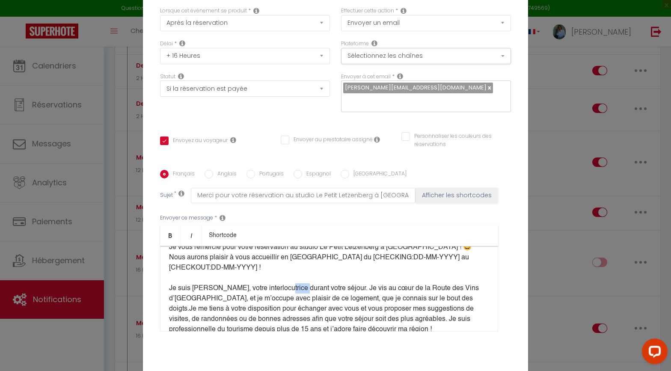
drag, startPoint x: 283, startPoint y: 280, endPoint x: 304, endPoint y: 280, distance: 20.5
click at [304, 285] on span "Je suis Johanna, votre interlocutrice durant votre séjour. Je vis au cœur de la…" at bounding box center [324, 298] width 310 height 27
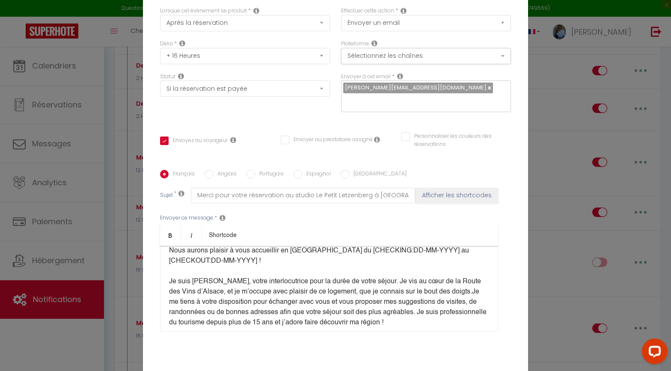
scroll to position [38, 0]
drag, startPoint x: 453, startPoint y: 284, endPoint x: 462, endPoint y: 282, distance: 8.8
click at [453, 284] on p "Je vous remercie pour votre réservation au studio Le Petit Letzenberg à Ingersh…" at bounding box center [329, 280] width 320 height 92
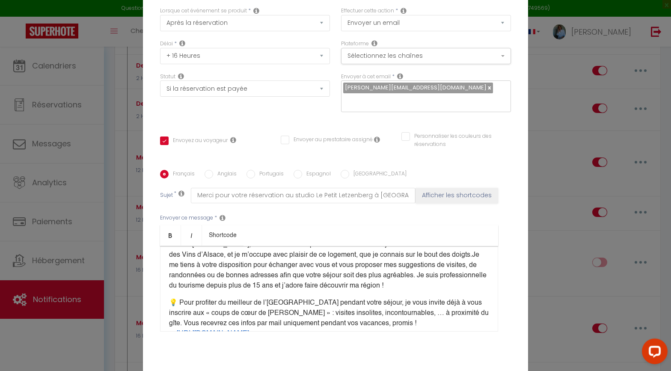
scroll to position [64, 0]
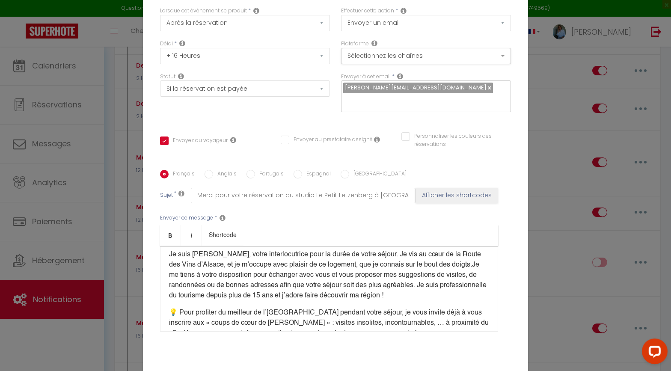
click at [197, 260] on span "Je suis Johanna, votre interlocutrice pour la durée de votre séjour. Je vis au …" at bounding box center [325, 259] width 312 height 17
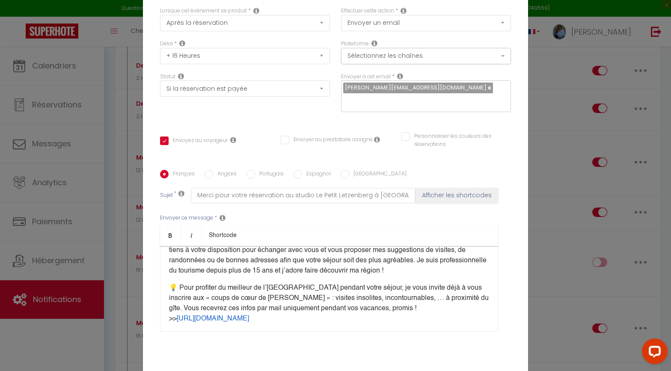
scroll to position [89, 0]
drag, startPoint x: 295, startPoint y: 283, endPoint x: 358, endPoint y: 284, distance: 62.9
click at [358, 284] on p "💡 ​Pour profiter du meilleur de l’Alsace pendant votre séjour, je vous invite d…" at bounding box center [329, 302] width 320 height 41
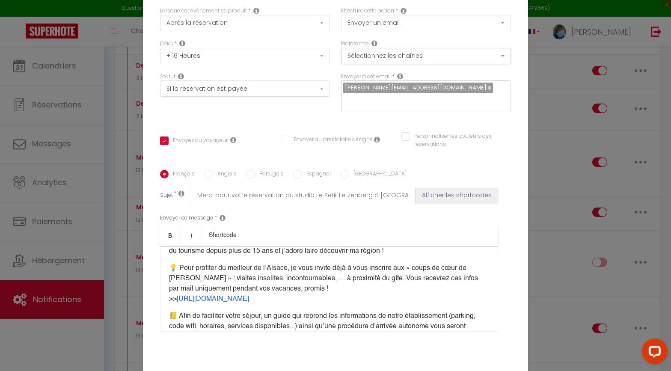
scroll to position [111, 0]
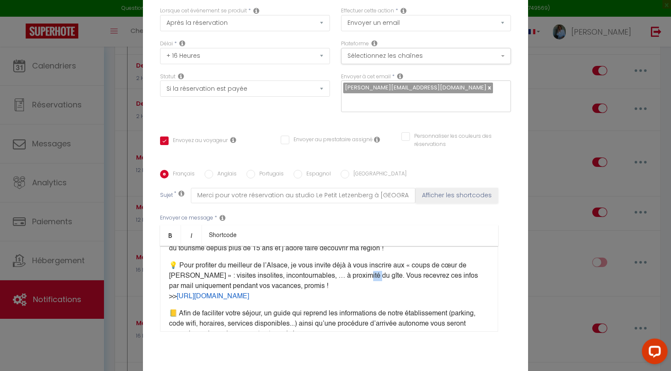
drag, startPoint x: 359, startPoint y: 271, endPoint x: 370, endPoint y: 269, distance: 11.7
click at [369, 269] on p "💡 ​Pour profiter du meilleur de l’Alsace, je vous invite déjà à vous inscrire a…" at bounding box center [329, 280] width 320 height 41
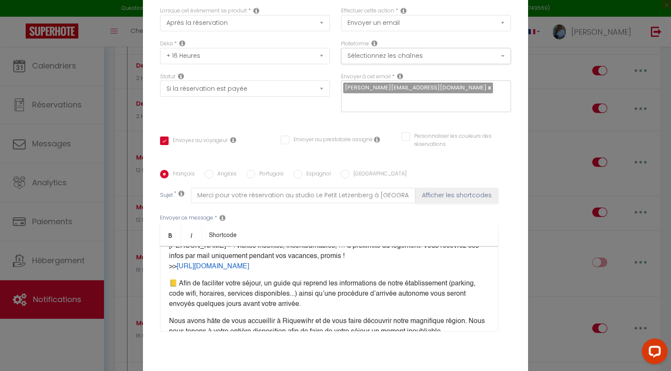
scroll to position [141, 0]
drag, startPoint x: 231, startPoint y: 278, endPoint x: 266, endPoint y: 275, distance: 35.6
click at [266, 278] on p "📒 ​Afin de faciliter votre séjour, un guide qui reprend les informations de not…" at bounding box center [329, 293] width 320 height 31
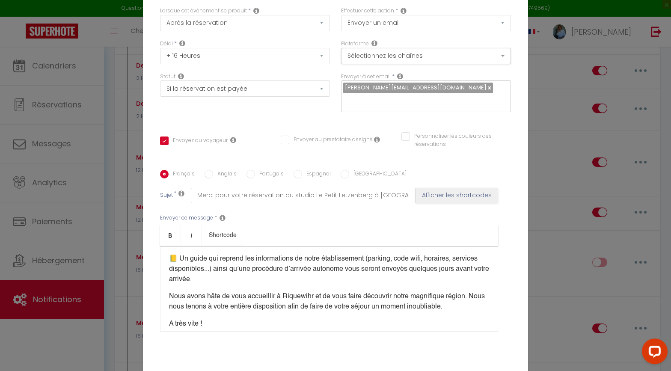
scroll to position [166, 0]
drag, startPoint x: 415, startPoint y: 264, endPoint x: 458, endPoint y: 262, distance: 42.4
click at [458, 262] on p "📒 ​Un guide qui reprend les informations de notre établissement (parking, code …" at bounding box center [329, 268] width 320 height 31
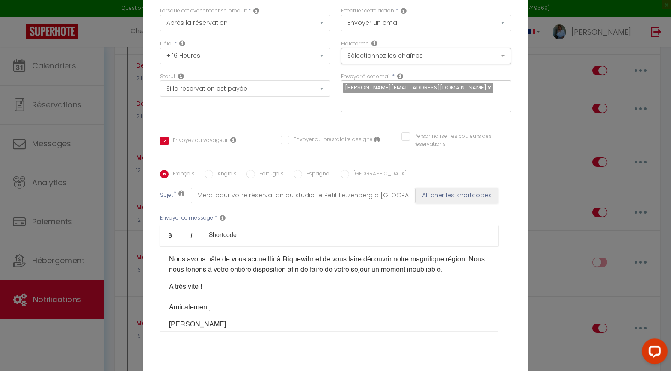
scroll to position [201, 0]
drag, startPoint x: 246, startPoint y: 255, endPoint x: 312, endPoint y: 256, distance: 66.7
click at [312, 256] on p "Nous avons hâte de vous accueillir à Riquewihr et de vous faire découvrir notre…" at bounding box center [329, 266] width 320 height 21
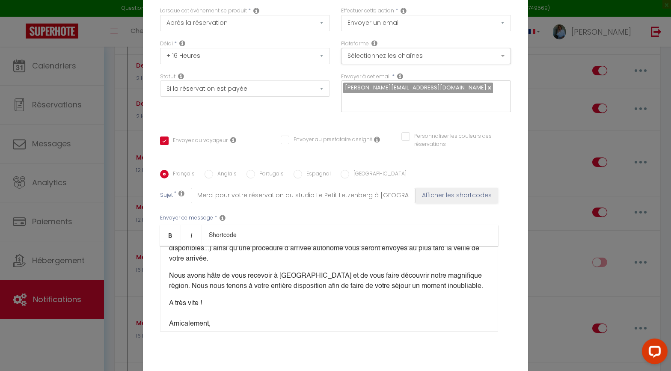
scroll to position [186, 0]
drag, startPoint x: 476, startPoint y: 269, endPoint x: 204, endPoint y: 283, distance: 271.5
click at [204, 283] on p "Nous avons hâte de vous recevoir à Ingersheim et de vous faire découvrir notre …" at bounding box center [329, 281] width 320 height 21
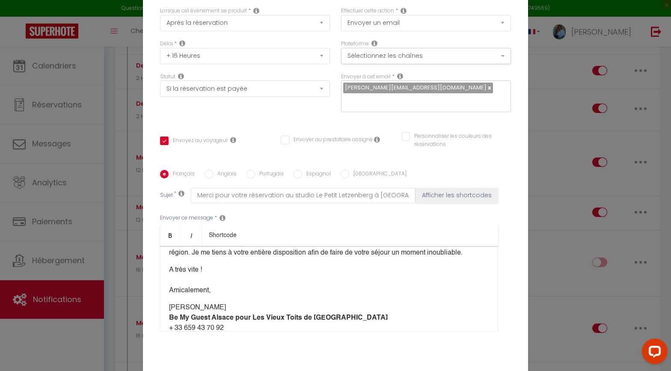
scroll to position [231, 0]
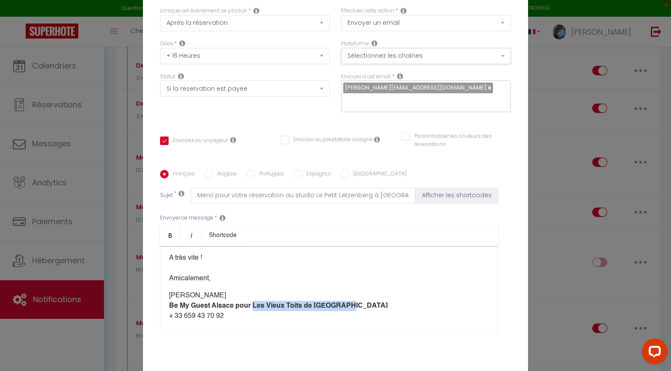
drag, startPoint x: 249, startPoint y: 300, endPoint x: 345, endPoint y: 297, distance: 95.9
click at [345, 297] on p "Johanna Be My Guest Alsace pour Les Vieux Toits de Riquewihr + 33 659 43 70 92" at bounding box center [329, 305] width 320 height 31
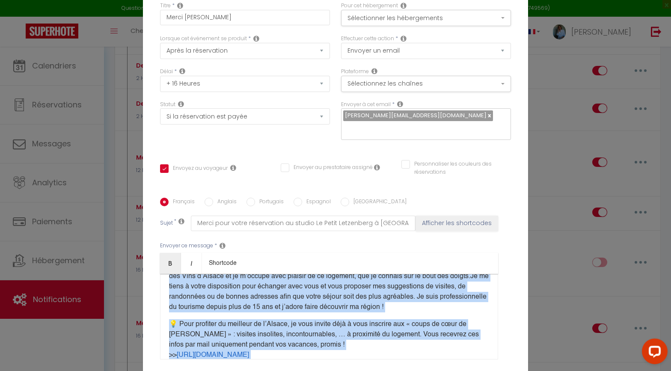
scroll to position [0, 0]
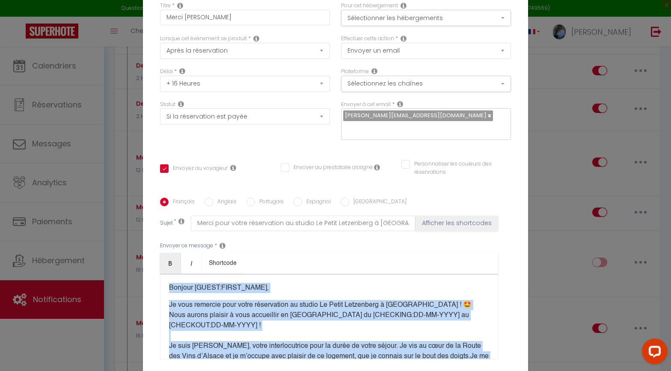
drag, startPoint x: 214, startPoint y: 312, endPoint x: 190, endPoint y: 276, distance: 43.8
click at [190, 276] on div "Bonjour [GUEST:FIRST_NAME]​, Je vous remercie pour votre réservation au studio …" at bounding box center [329, 317] width 338 height 86
copy div "Bonjour [GUEST:FIRST_NAME]​, Je vous remercie pour votre réservation au studio …"
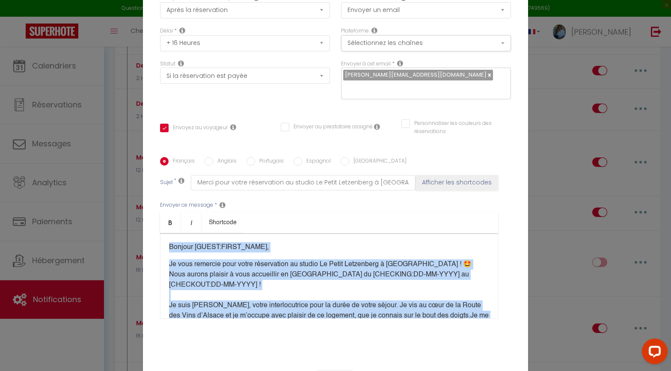
scroll to position [73, 0]
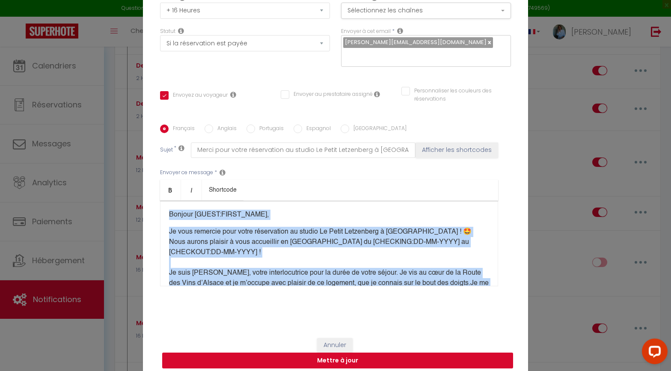
click at [352, 297] on button "Mettre à jour" at bounding box center [337, 360] width 351 height 16
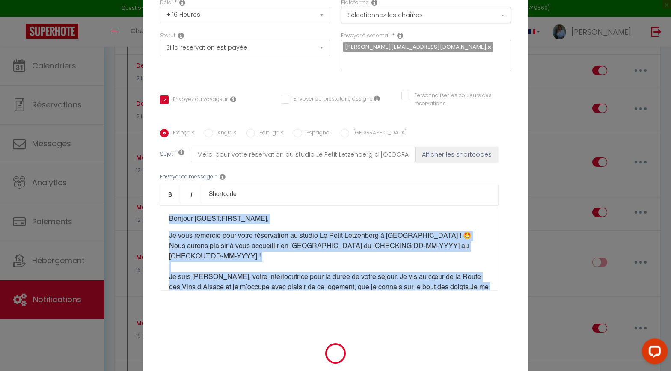
scroll to position [68, 0]
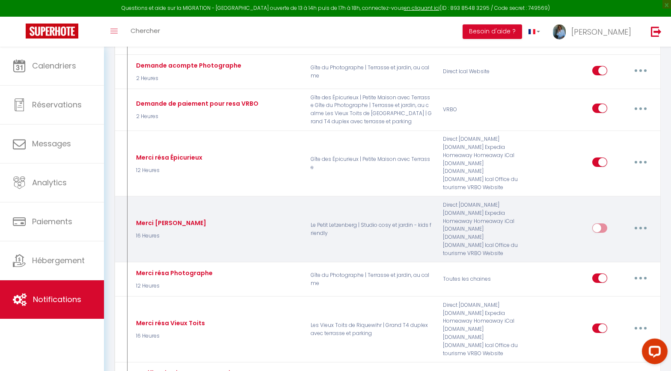
click at [599, 227] on icon "button" at bounding box center [640, 228] width 3 height 3
click at [599, 240] on link "Editer" at bounding box center [617, 247] width 63 height 15
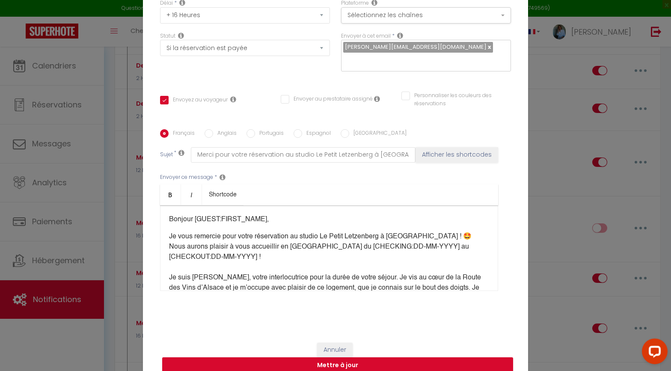
scroll to position [69, 0]
click at [213, 129] on input "Anglais" at bounding box center [208, 133] width 9 height 9
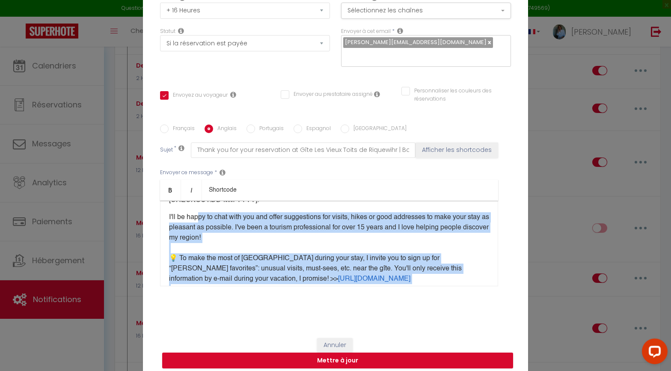
scroll to position [0, 0]
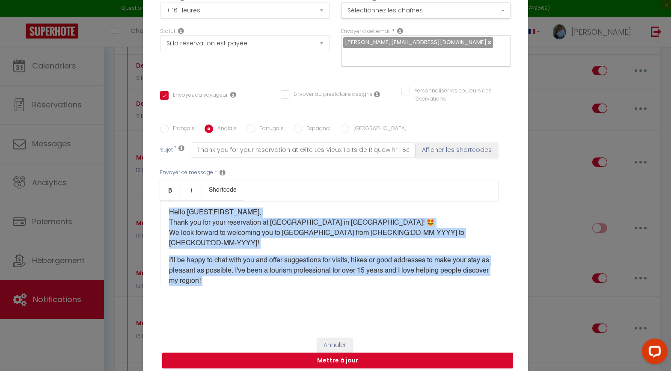
drag, startPoint x: 228, startPoint y: 221, endPoint x: 171, endPoint y: 211, distance: 57.3
click at [169, 211] on div "Hello [GUEST:FIRST_NAME], Thank you for your reservation at Gîte Les Vieux Toit…" at bounding box center [329, 244] width 338 height 86
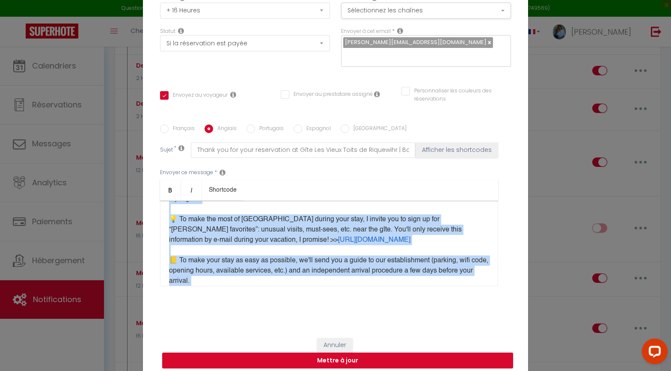
scroll to position [80, 0]
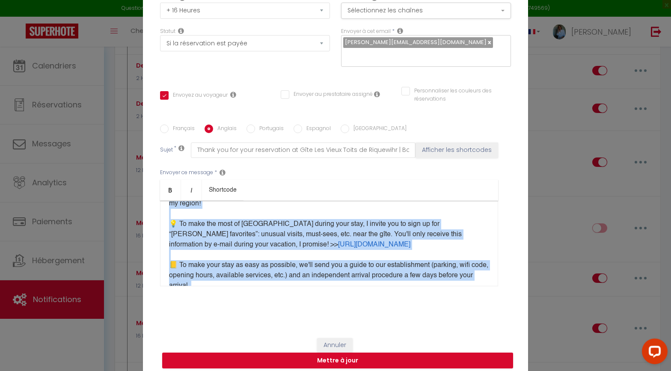
drag, startPoint x: 318, startPoint y: 262, endPoint x: 299, endPoint y: 260, distance: 19.4
click at [313, 262] on p "I'll be happy to chat with you and offer suggestions for visits, hikes or good …" at bounding box center [329, 260] width 320 height 164
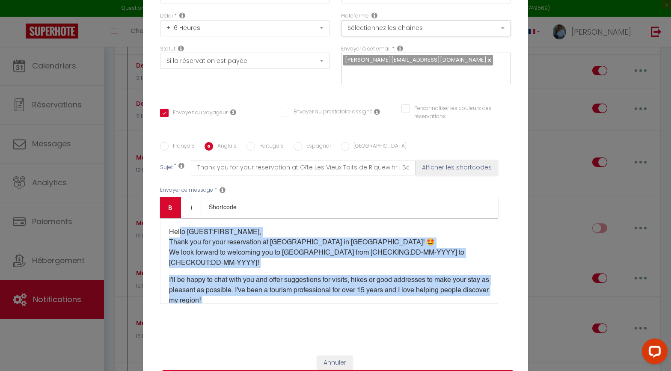
scroll to position [48, 0]
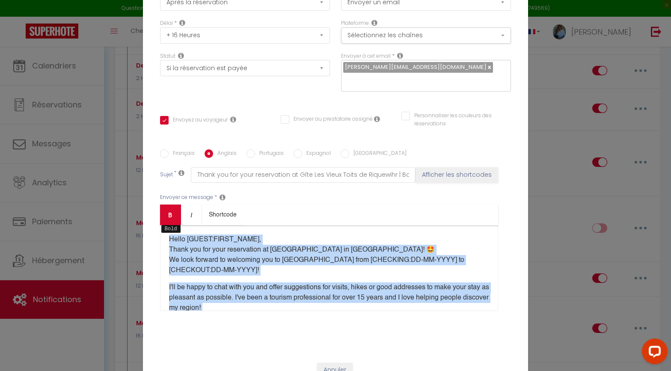
drag, startPoint x: 208, startPoint y: 238, endPoint x: 160, endPoint y: 212, distance: 54.9
click at [160, 212] on div "Bold Italic Shortcode Rich text editor Hello [GUEST:FIRST_NAME], Thank you for …" at bounding box center [329, 257] width 338 height 107
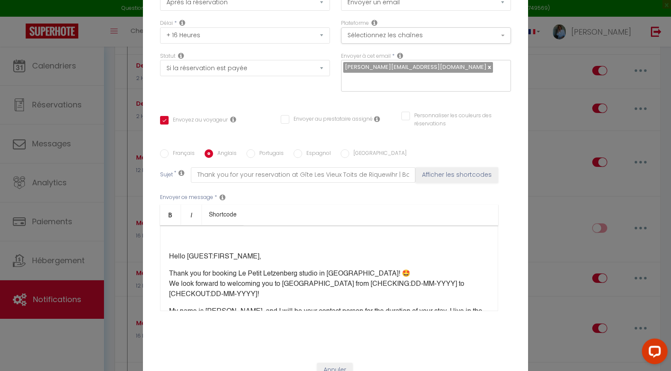
click at [168, 250] on div "Hello [GUEST:FIRST_NAME], Thank you for booking Le Petit Letzenberg studio in I…" at bounding box center [329, 268] width 338 height 86
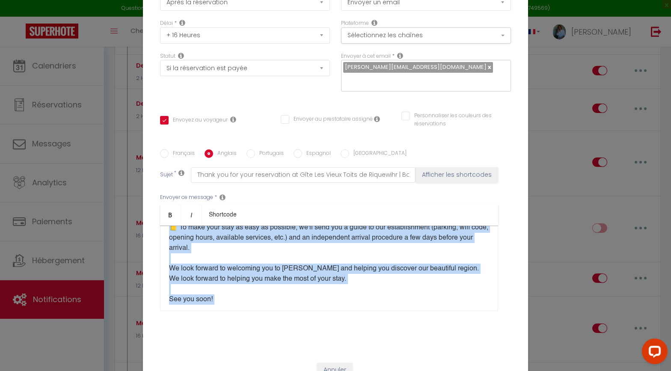
scroll to position [389, 0]
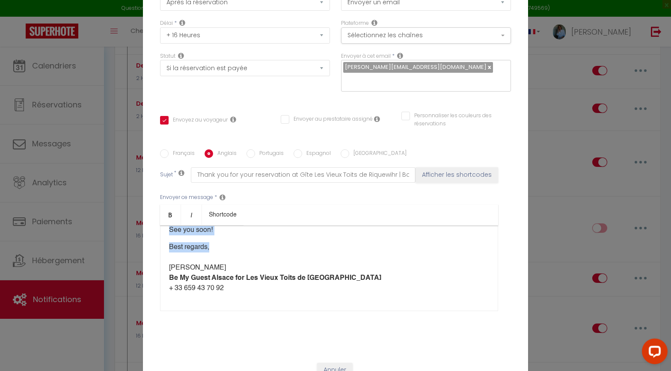
drag, startPoint x: 180, startPoint y: 255, endPoint x: 222, endPoint y: 241, distance: 44.9
click at [222, 241] on div "Hello [GUEST:FIRST_NAME], Thank you for booking Le Petit Letzenberg studio in I…" at bounding box center [329, 268] width 338 height 86
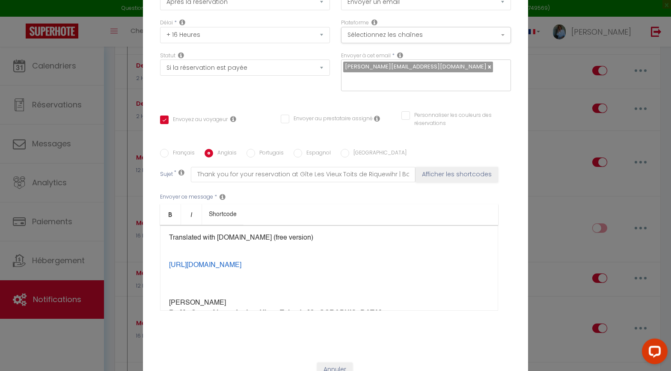
scroll to position [247, 0]
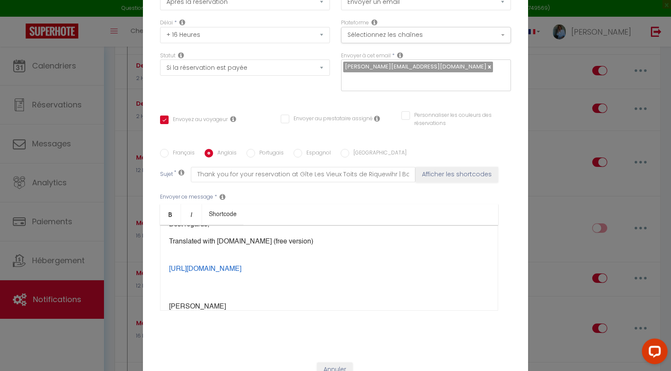
drag, startPoint x: 263, startPoint y: 275, endPoint x: 166, endPoint y: 270, distance: 97.2
click at [166, 270] on div "Hello [GUEST:FIRST_NAME], Thank you for booking Le Petit Letzenberg studio in I…" at bounding box center [329, 268] width 338 height 86
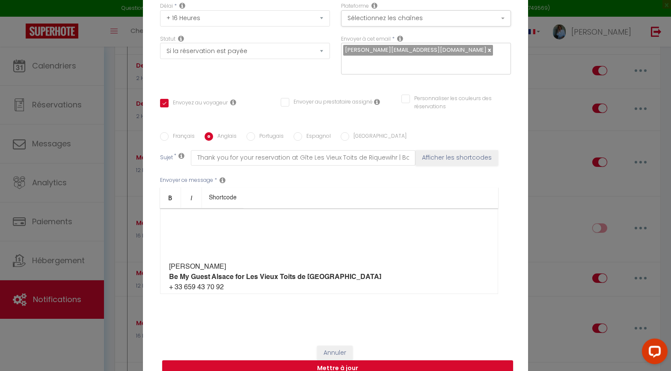
scroll to position [255, 0]
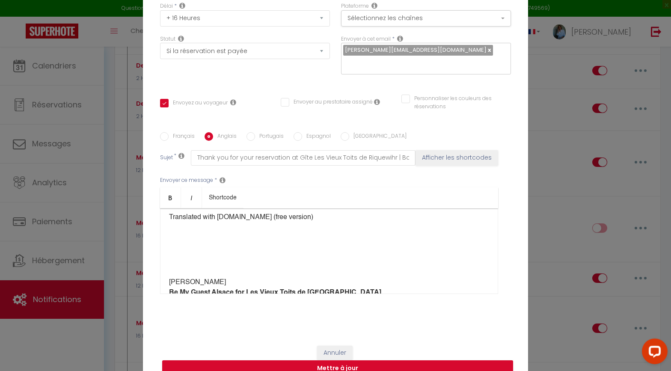
click at [268, 258] on p at bounding box center [329, 250] width 320 height 21
drag, startPoint x: 236, startPoint y: 265, endPoint x: 166, endPoint y: 218, distance: 84.2
click at [165, 218] on div "Hello [GUEST:FIRST_NAME], Thank you for booking Le Petit Letzenberg studio in I…" at bounding box center [329, 251] width 338 height 86
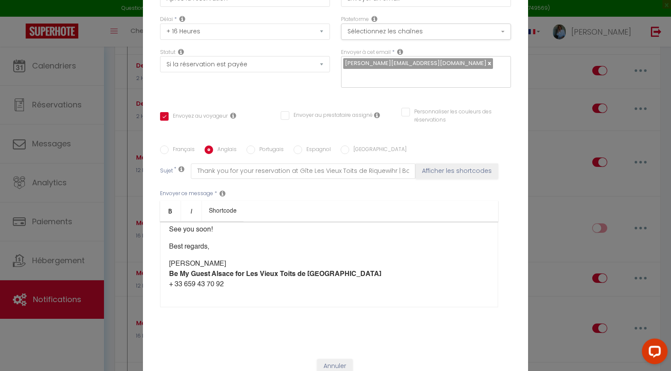
scroll to position [73, 0]
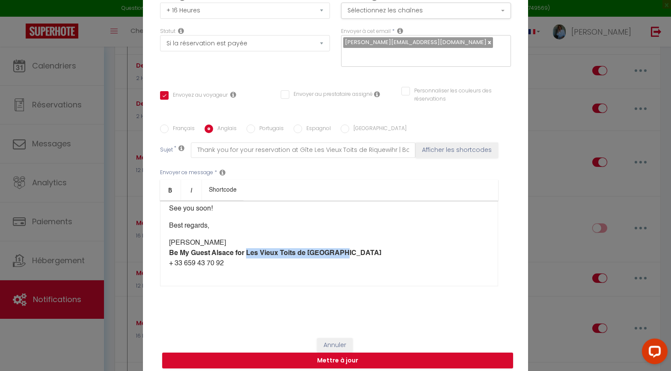
drag, startPoint x: 243, startPoint y: 248, endPoint x: 338, endPoint y: 250, distance: 94.5
click at [338, 250] on p "Johanna Be My Guest Alsace for Les Vieux Toits de Riquewihr + 33 659 43 70 92" at bounding box center [329, 253] width 320 height 31
click at [340, 297] on button "Mettre à jour" at bounding box center [337, 360] width 351 height 16
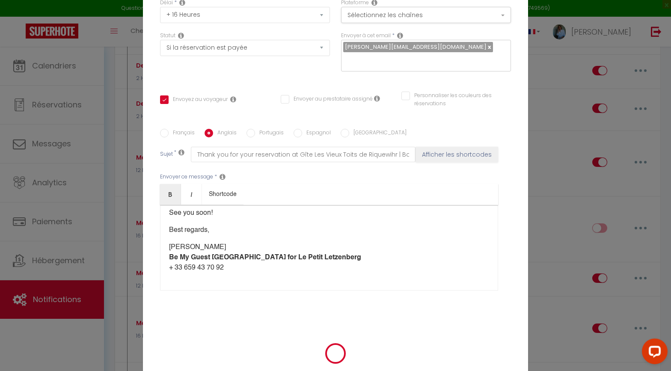
scroll to position [68, 0]
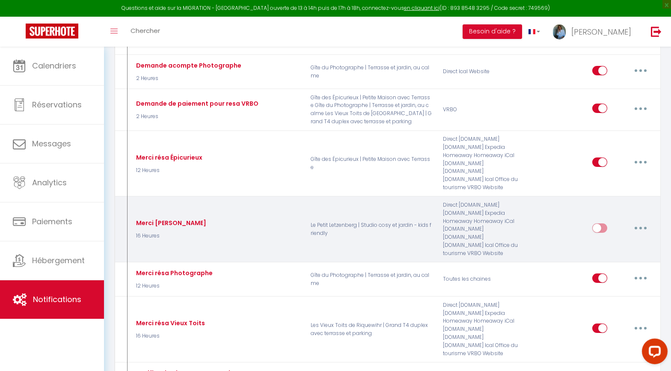
click at [599, 223] on input "checkbox" at bounding box center [599, 229] width 15 height 13
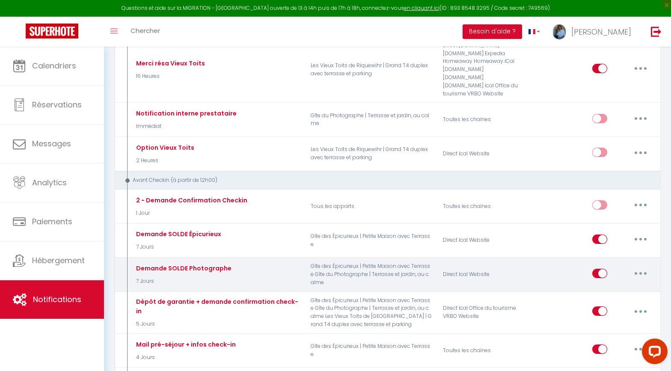
scroll to position [509, 0]
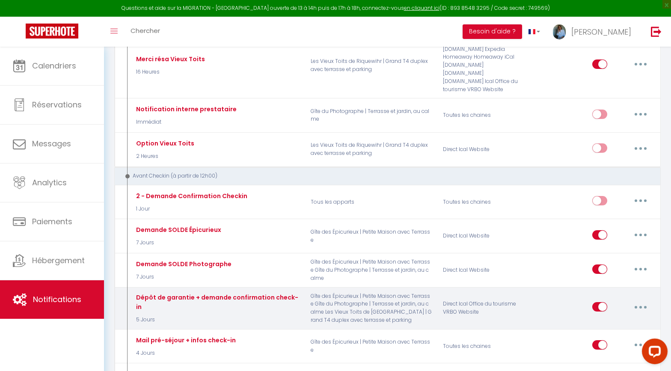
click at [599, 297] on button "button" at bounding box center [640, 307] width 24 height 14
click at [599, 297] on link "Editer" at bounding box center [617, 326] width 63 height 15
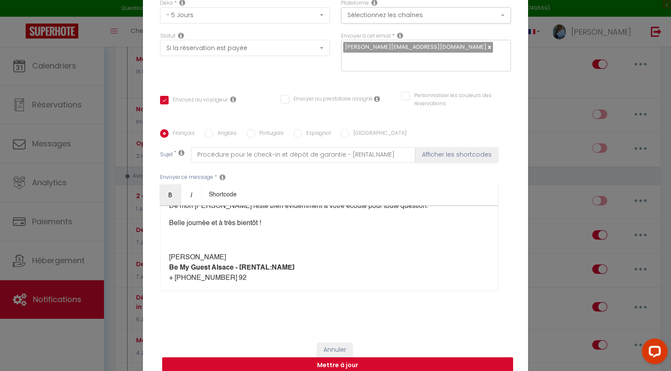
scroll to position [129, 0]
click at [183, 236] on p at bounding box center [329, 241] width 320 height 10
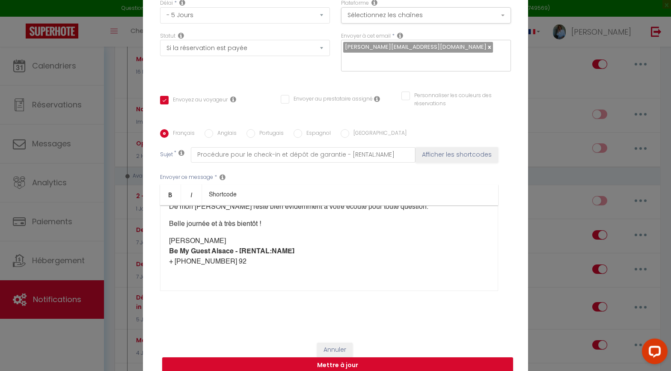
scroll to position [153, 0]
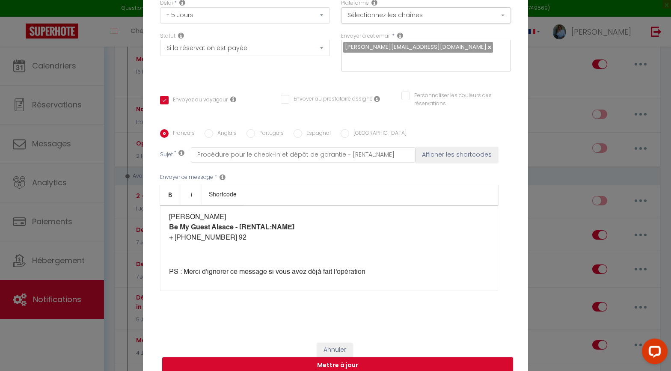
click at [186, 251] on p at bounding box center [329, 255] width 320 height 10
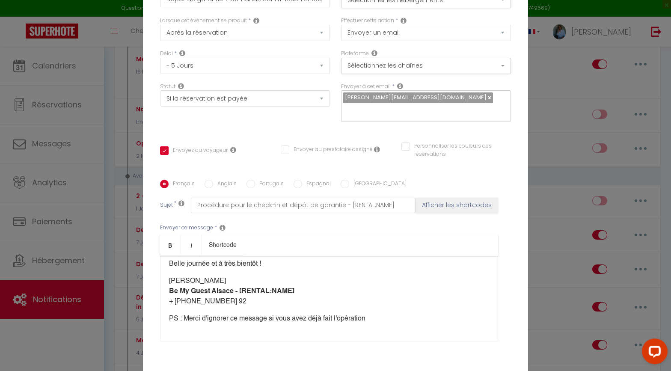
scroll to position [0, 0]
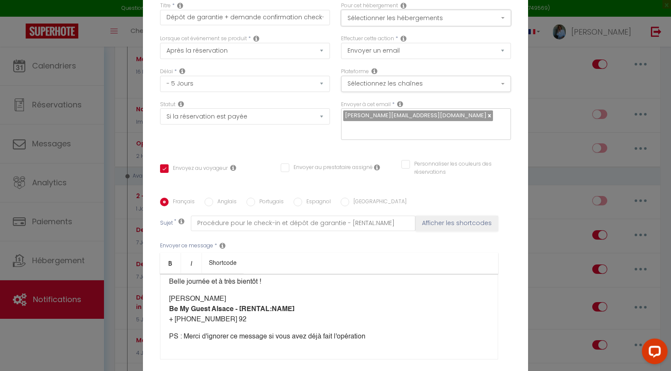
click at [385, 26] on button "Sélectionner les hébergements" at bounding box center [426, 18] width 170 height 16
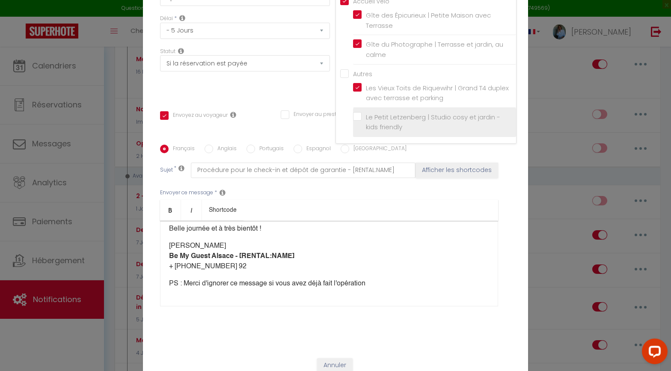
scroll to position [55, 0]
click at [361, 118] on label "Le Petit Letzenberg | Studio cosy et jardin - kids friendly" at bounding box center [435, 120] width 149 height 20
click at [358, 118] on input "Le Petit Letzenberg | Studio cosy et jardin - kids friendly" at bounding box center [434, 120] width 163 height 9
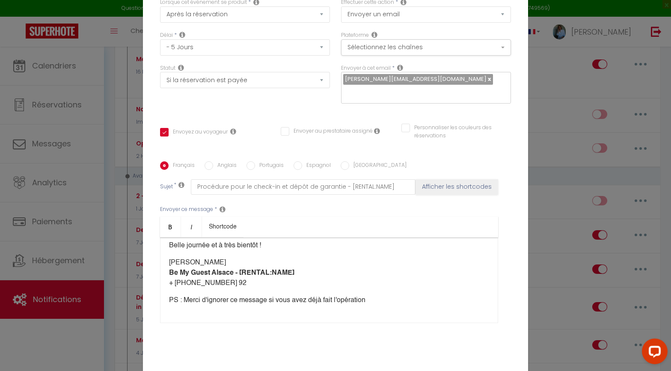
scroll to position [0, 0]
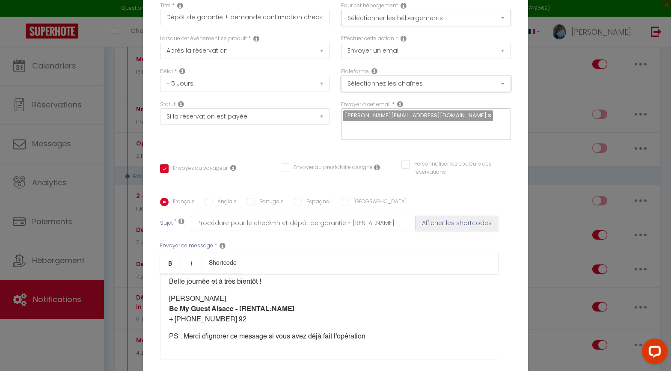
click at [415, 90] on button "Sélectionnez les chaînes" at bounding box center [426, 84] width 170 height 16
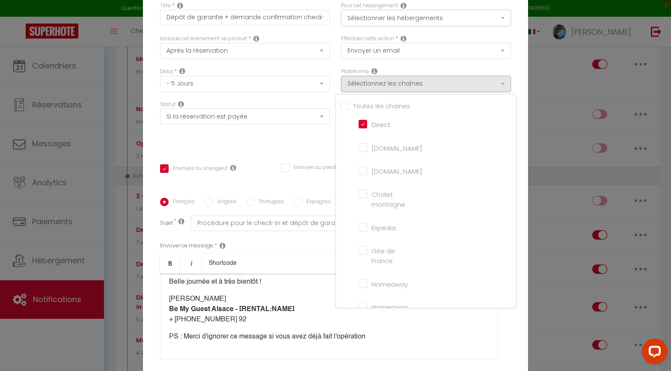
click at [362, 175] on input "[DOMAIN_NAME]" at bounding box center [382, 170] width 49 height 9
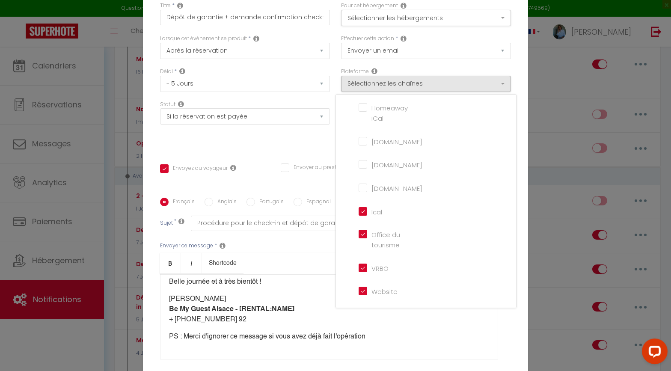
click at [363, 215] on input "Ical" at bounding box center [382, 211] width 49 height 9
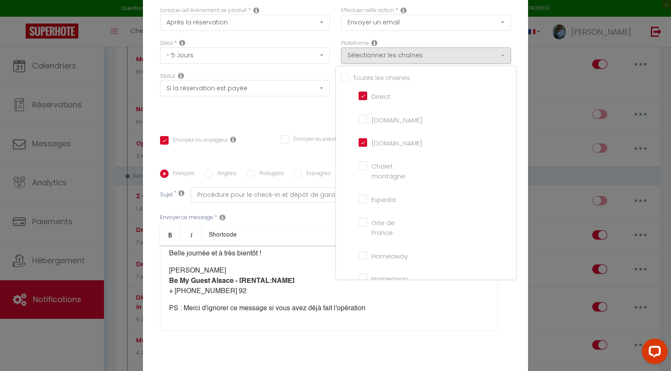
scroll to position [0, 0]
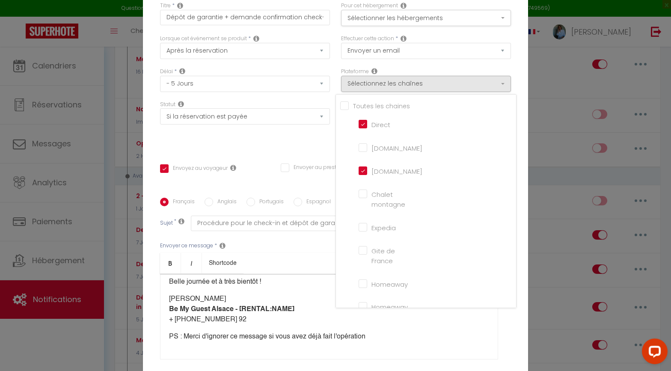
click at [253, 144] on div "Titre * Dépôt de garantie + demande confirmation check-in Pour cet hébergement …" at bounding box center [335, 197] width 385 height 409
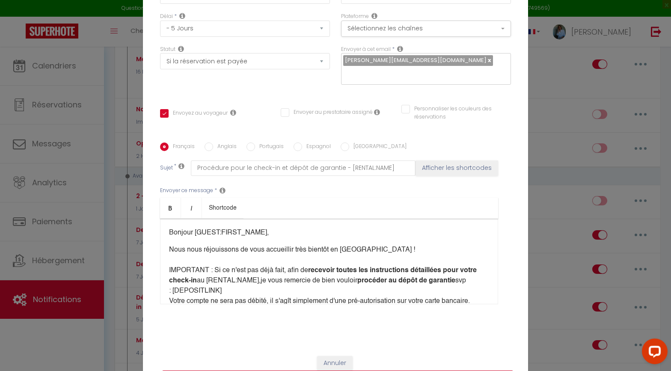
scroll to position [73, 0]
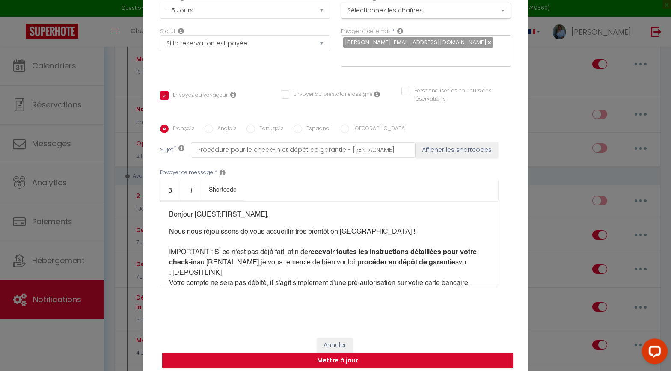
click at [210, 124] on input "Anglais" at bounding box center [208, 128] width 9 height 9
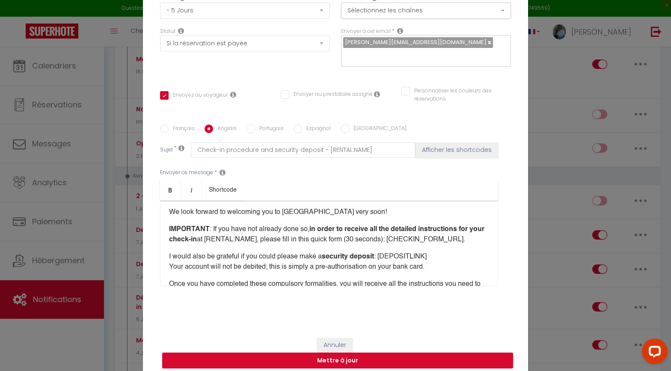
scroll to position [0, 0]
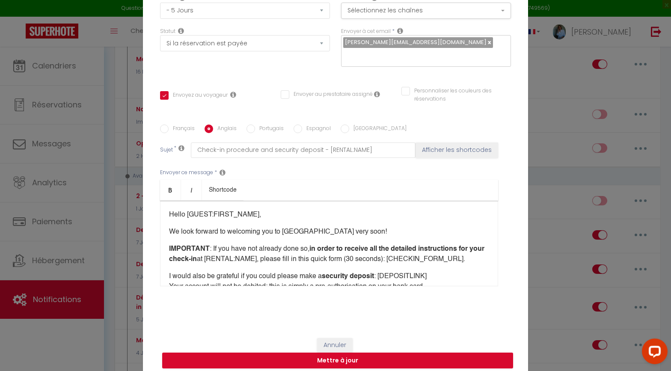
click at [163, 124] on input "Français" at bounding box center [164, 128] width 9 height 9
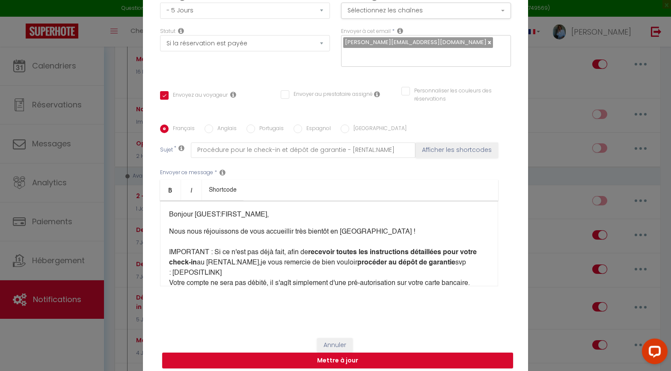
click at [208, 124] on input "Anglais" at bounding box center [208, 128] width 9 height 9
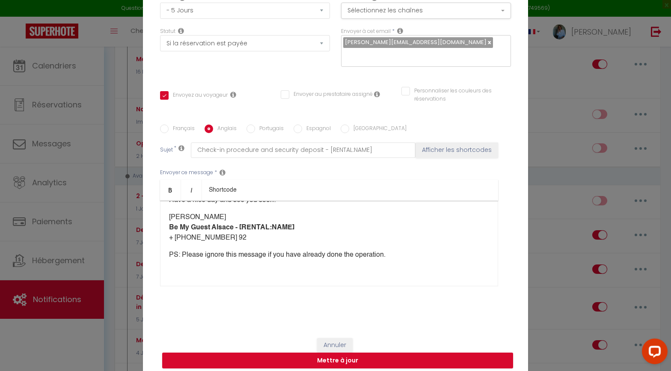
scroll to position [150, 0]
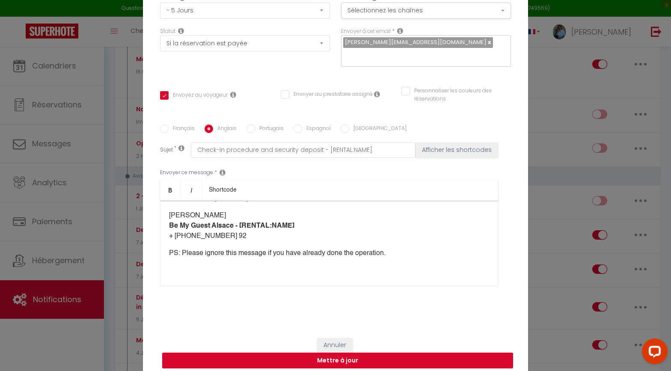
click at [361, 297] on button "Mettre à jour" at bounding box center [337, 360] width 351 height 16
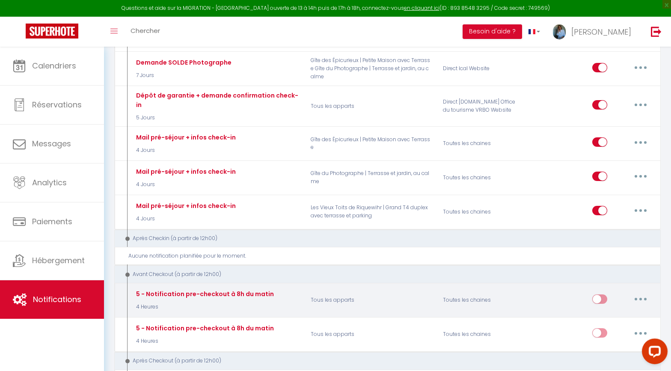
scroll to position [712, 0]
click at [599, 297] on icon "button" at bounding box center [640, 298] width 3 height 3
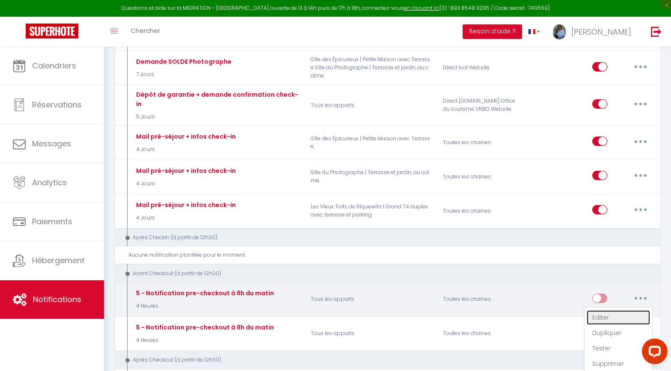
click at [599, 297] on link "Editer" at bounding box center [617, 317] width 63 height 15
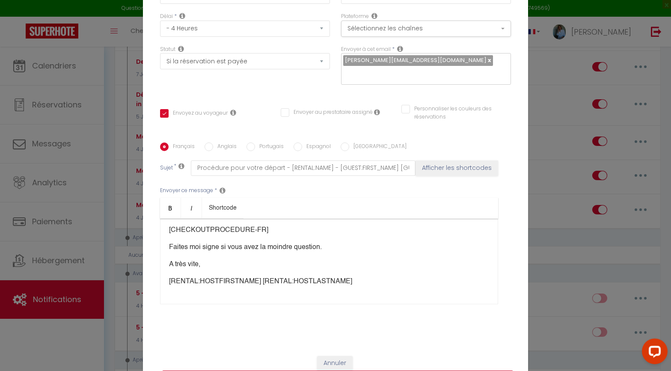
scroll to position [73, 0]
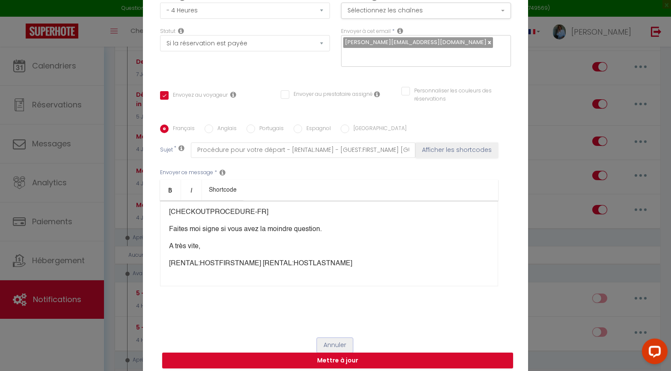
click at [335, 297] on button "Annuler" at bounding box center [335, 345] width 36 height 15
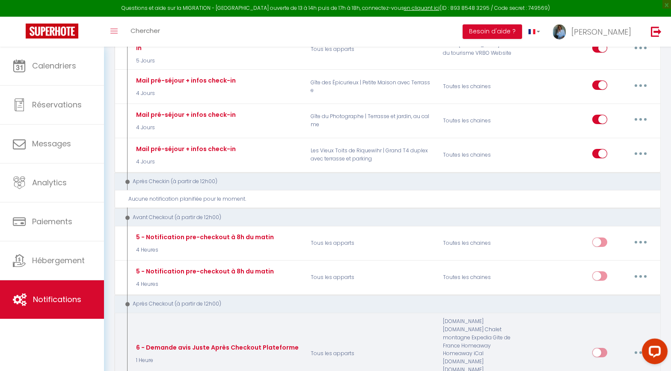
scroll to position [771, 0]
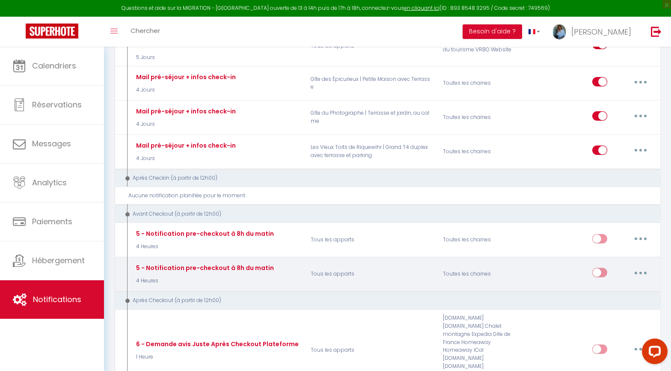
click at [599, 266] on button "button" at bounding box center [640, 273] width 24 height 14
click at [599, 284] on link "Editer" at bounding box center [617, 291] width 63 height 15
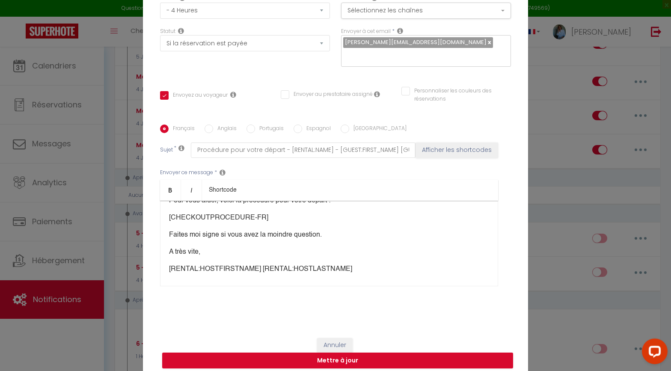
scroll to position [71, 0]
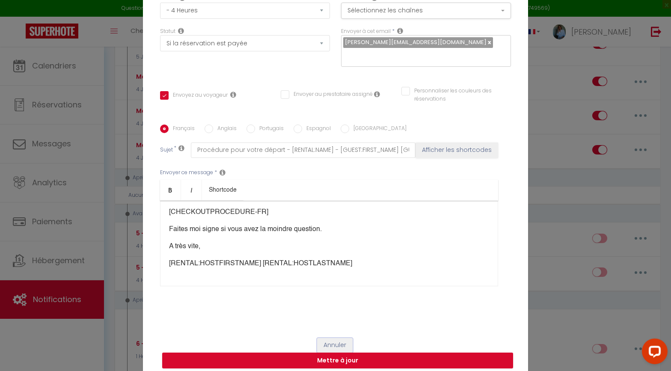
click at [337, 297] on button "Annuler" at bounding box center [335, 345] width 36 height 15
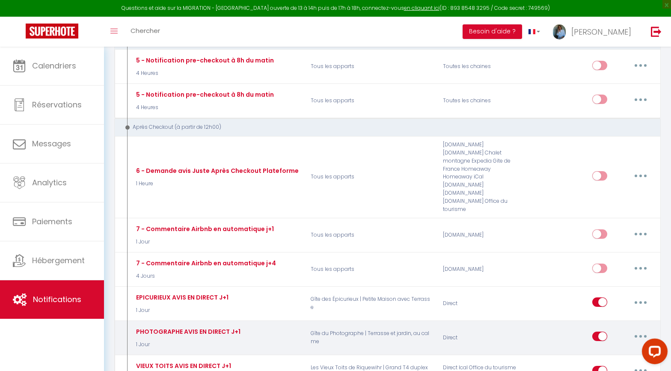
scroll to position [961, 0]
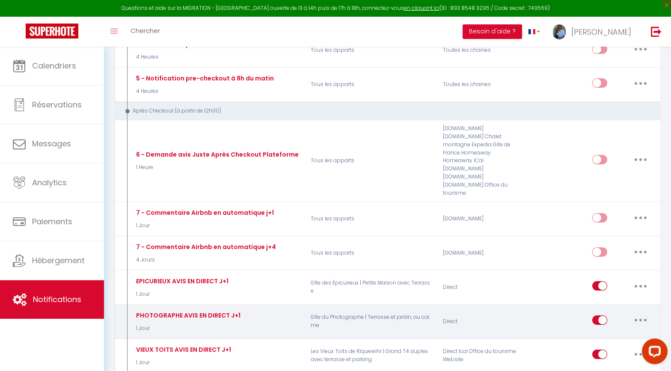
click at [599, 297] on button "button" at bounding box center [640, 320] width 24 height 14
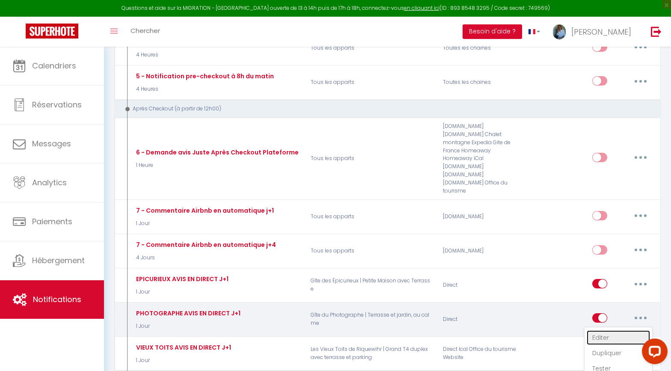
click at [597, 297] on link "Editer" at bounding box center [617, 337] width 63 height 15
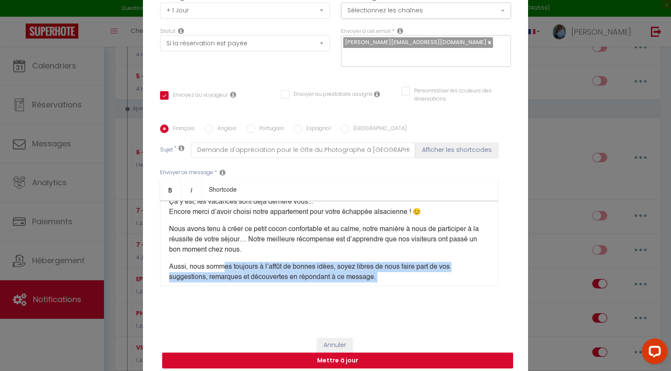
scroll to position [0, 0]
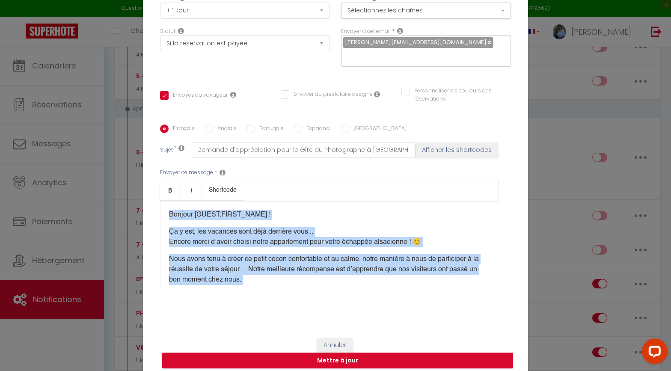
drag, startPoint x: 249, startPoint y: 259, endPoint x: 146, endPoint y: 209, distance: 114.4
click at [146, 209] on div "Titre * PHOTOGRAPHE AVIS EN DIRECT J+1 Pour cet hébergement Sélectionner les hé…" at bounding box center [335, 124] width 385 height 409
copy div "Bonjour [GUEST:FIRST_NAME] ! Ça y est, les vacances sont déjà derrière vous... …"
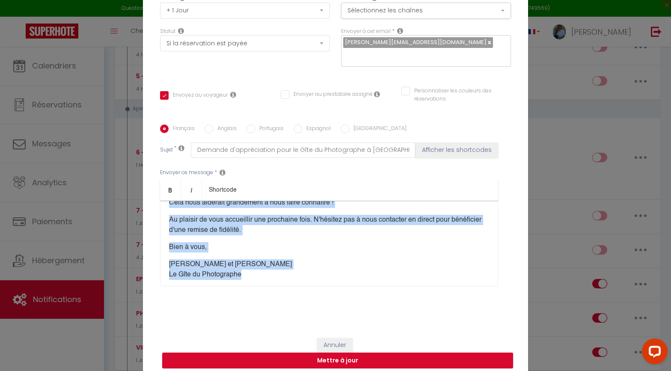
scroll to position [163, 0]
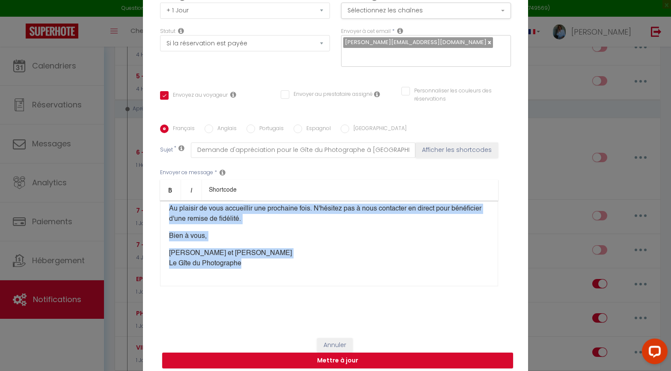
click at [439, 204] on p "Au plaisir de vous accueillir une prochaine fois. N'hésitez pas à nous contacte…" at bounding box center [329, 214] width 320 height 21
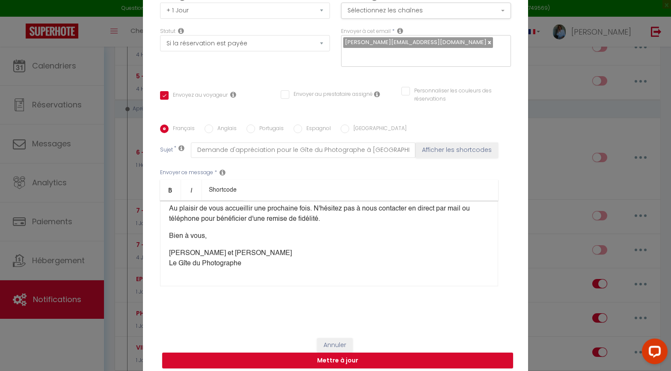
click at [264, 259] on p "René et Johanna  Le Gîte du Photographe" at bounding box center [329, 258] width 320 height 21
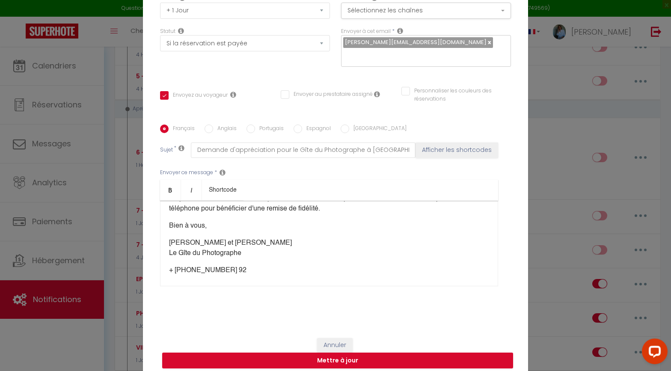
scroll to position [179, 0]
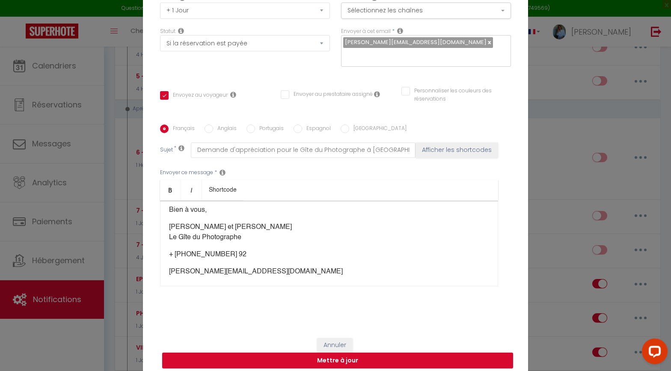
click at [186, 266] on div "Bonjour [GUEST:FIRST_NAME] ! Ça y est, les vacances sont déjà derrière vous... …" at bounding box center [329, 244] width 338 height 86
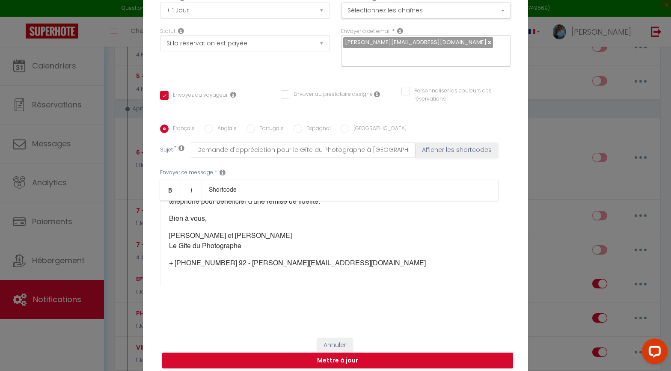
scroll to position [176, 0]
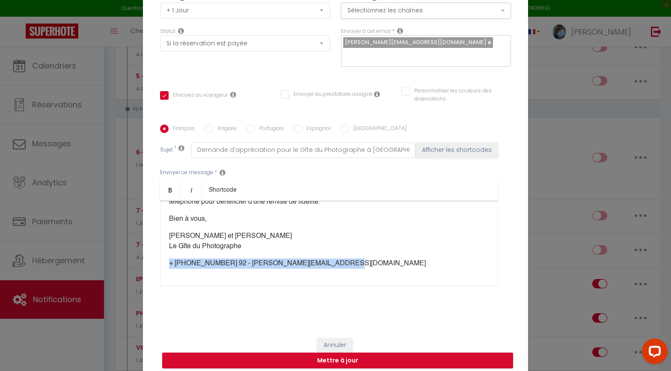
drag, startPoint x: 306, startPoint y: 262, endPoint x: 163, endPoint y: 266, distance: 142.9
click at [163, 266] on div "Bonjour [GUEST:FIRST_NAME] ! Ça y est, les vacances sont déjà derrière vous... …" at bounding box center [329, 244] width 338 height 86
copy p "+ 33 (0)6 59 43 70 92 - johanna@bemyguest.alsace"
click at [211, 124] on input "Anglais" at bounding box center [208, 128] width 9 height 9
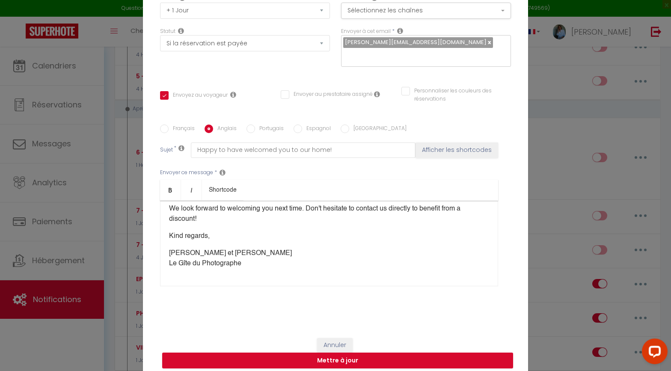
scroll to position [143, 0]
click at [247, 263] on div "Hello [GUEST:FIRST_NAME]​! The vacations are already behind you... Thank you ag…" at bounding box center [329, 244] width 338 height 86
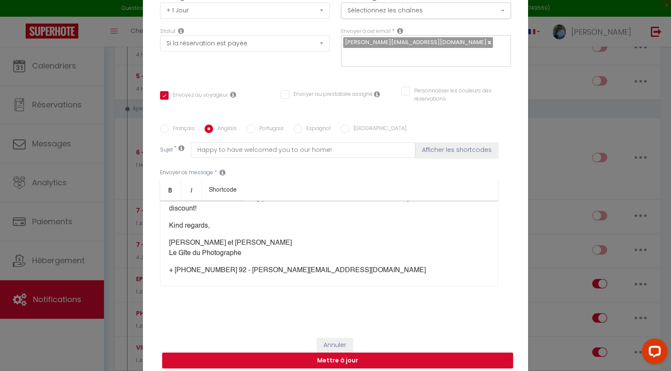
click at [424, 202] on p "We look forward to welcoming you next time. Don't hesitate to contact us direct…" at bounding box center [329, 203] width 320 height 21
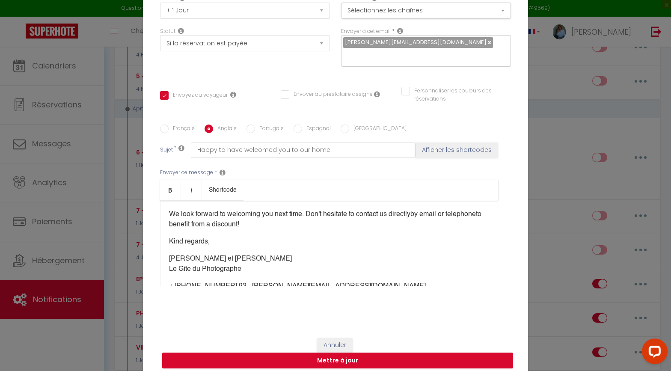
scroll to position [126, 0]
click at [352, 297] on button "Mettre à jour" at bounding box center [337, 360] width 351 height 16
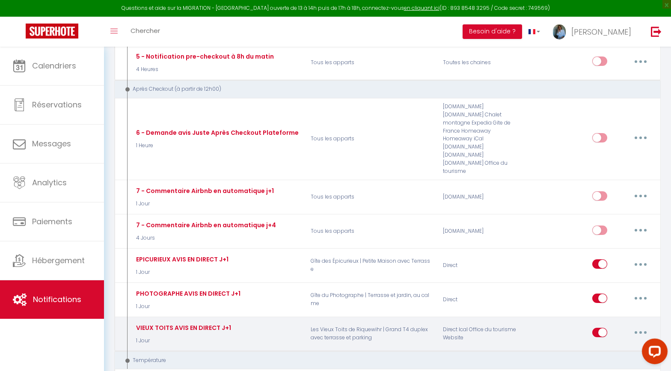
scroll to position [983, 0]
click at [599, 297] on icon "button" at bounding box center [640, 331] width 3 height 3
click at [598, 297] on link "Editer" at bounding box center [617, 351] width 63 height 15
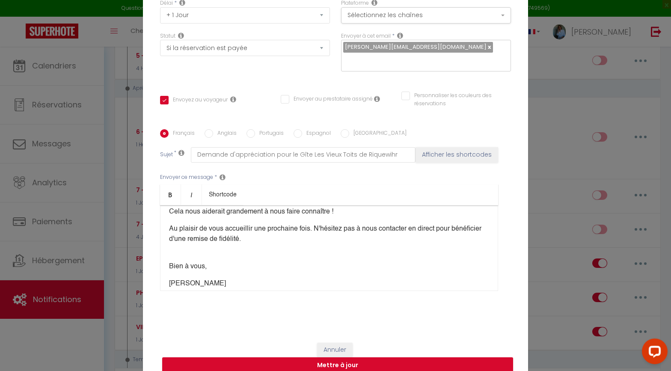
scroll to position [141, 0]
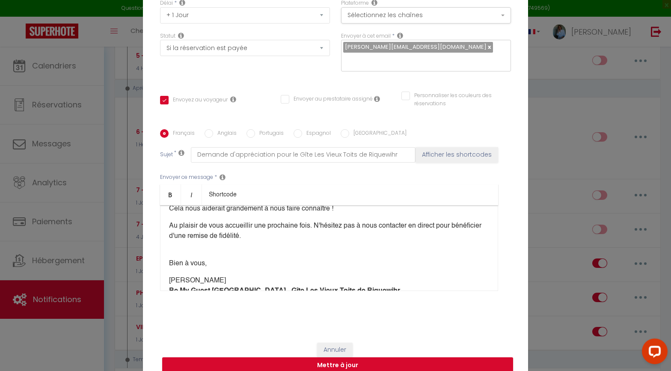
click at [441, 221] on p "Au plaisir de vous accueillir une prochaine fois. N'hésitez pas à nous contacte…" at bounding box center [329, 231] width 320 height 21
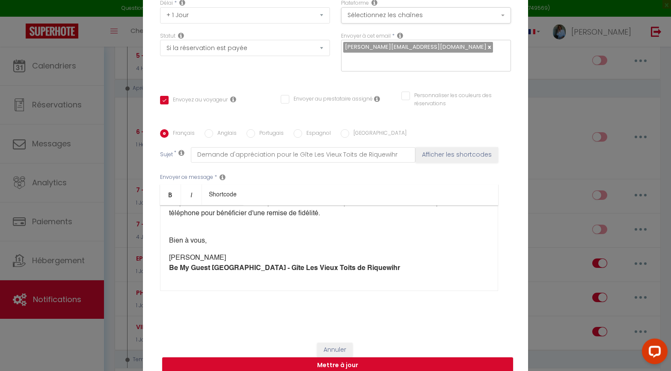
scroll to position [73, 0]
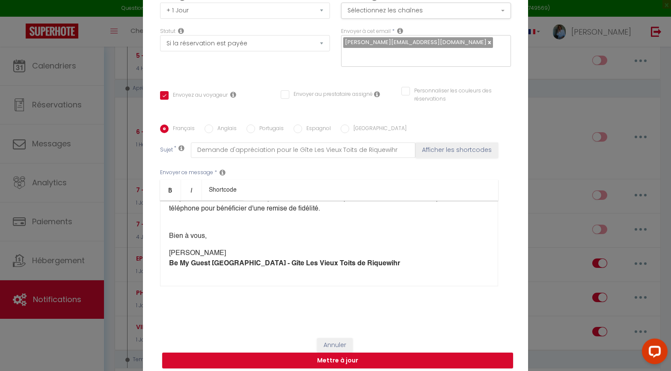
click at [192, 268] on div "Bonjour [GUEST:FIRST_NAME] ! Ça y est, les vacances sont déjà derrière vous... …" at bounding box center [329, 244] width 338 height 86
click at [391, 263] on div "Bonjour [GUEST:FIRST_NAME] ! Ça y est, les vacances sont déjà derrière vous... …" at bounding box center [329, 244] width 338 height 86
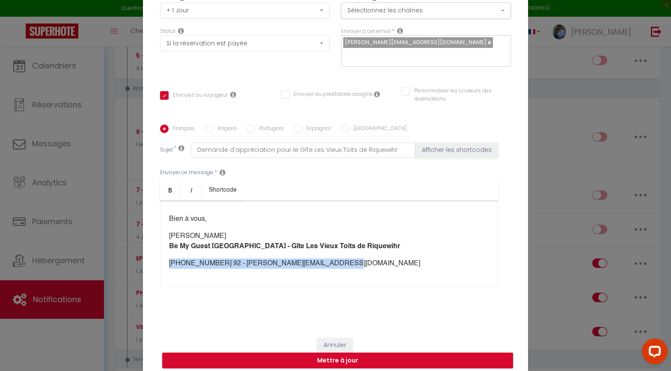
drag, startPoint x: 328, startPoint y: 275, endPoint x: 165, endPoint y: 254, distance: 165.1
click at [165, 254] on div "Bonjour [GUEST:FIRST_NAME] ! Ça y est, les vacances sont déjà derrière vous... …" at bounding box center [329, 244] width 338 height 86
copy p "​+33 (0)6 59 43 70 92 - johanna@bemyguest.alsace"
click at [209, 124] on input "Anglais" at bounding box center [208, 128] width 9 height 9
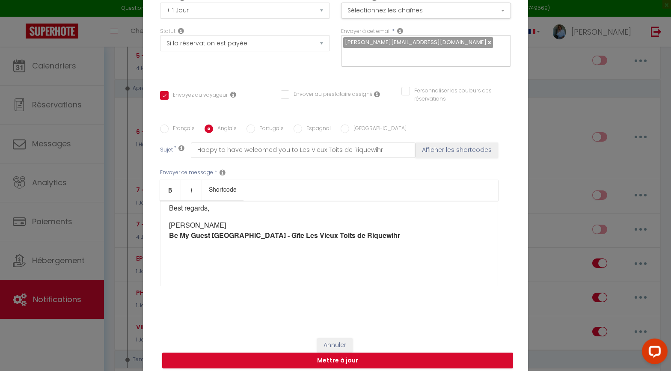
drag, startPoint x: 169, startPoint y: 240, endPoint x: 188, endPoint y: 241, distance: 18.5
click at [169, 240] on div "Hello [GUEST:FIRST_NAME]! The vacations are already behind you... Thank you aga…" at bounding box center [329, 244] width 338 height 86
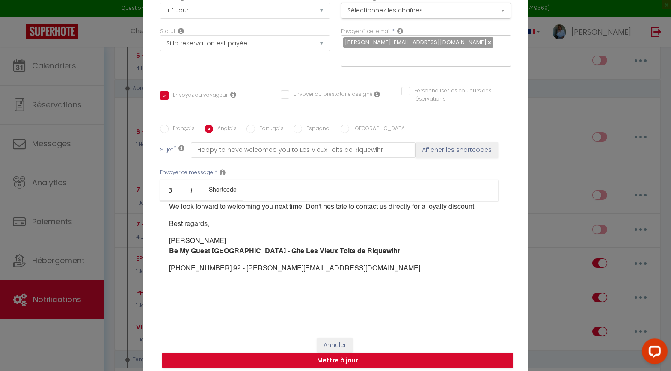
scroll to position [138, 0]
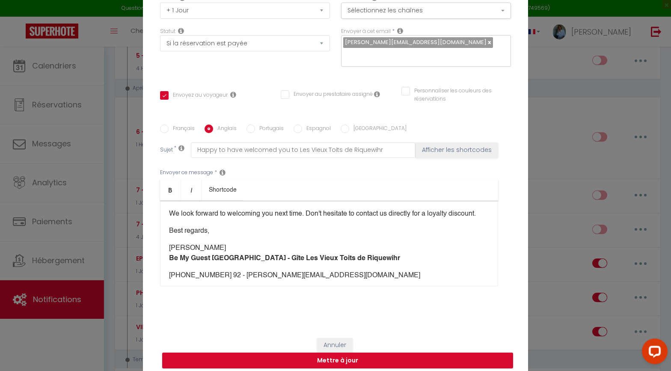
click at [399, 209] on p "We look forward to welcoming you next time. Don't hesitate to contact us direct…" at bounding box center [329, 214] width 320 height 10
drag, startPoint x: 424, startPoint y: 208, endPoint x: 429, endPoint y: 204, distance: 6.1
click at [424, 209] on p "We look forward to welcoming you next time. Don't hesitate to contact us direct…" at bounding box center [329, 214] width 320 height 10
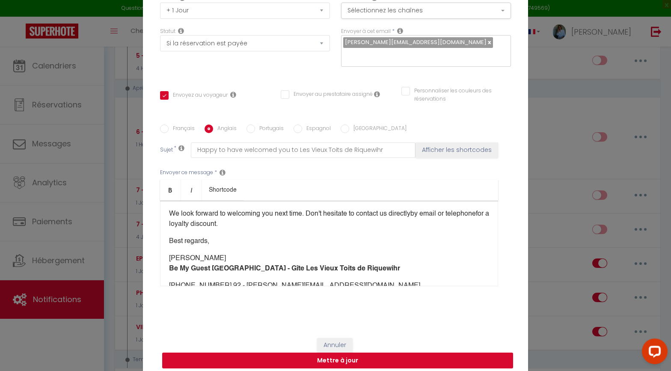
click at [371, 297] on button "Mettre à jour" at bounding box center [337, 360] width 351 height 16
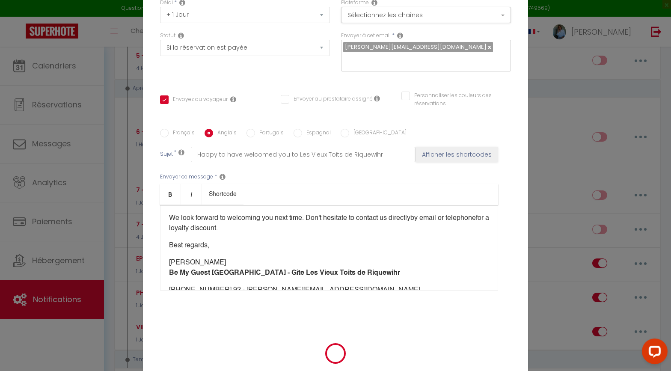
scroll to position [0, 0]
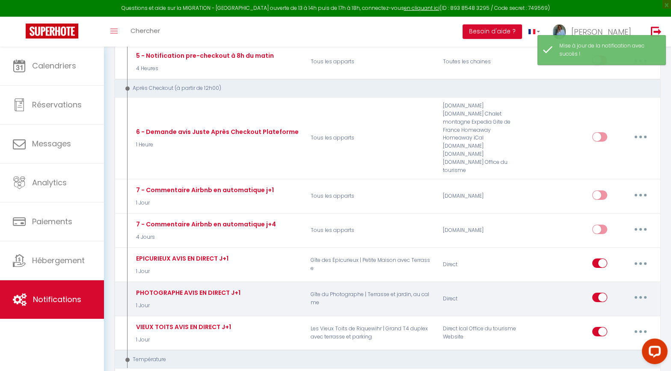
click at [599, 290] on button "button" at bounding box center [640, 297] width 24 height 14
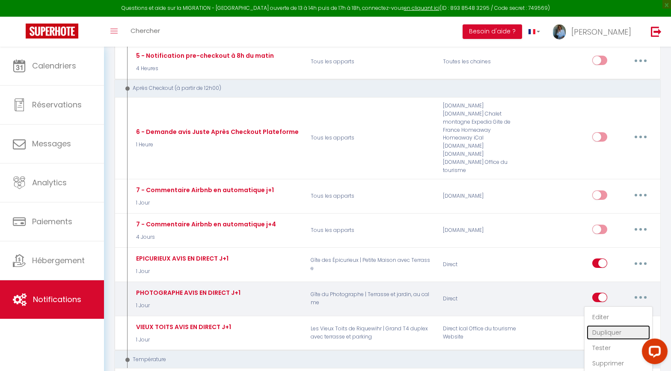
click at [599, 297] on link "Dupliquer" at bounding box center [617, 332] width 63 height 15
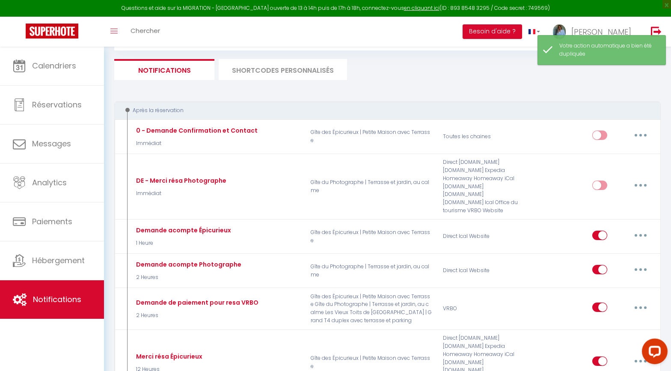
scroll to position [983, 0]
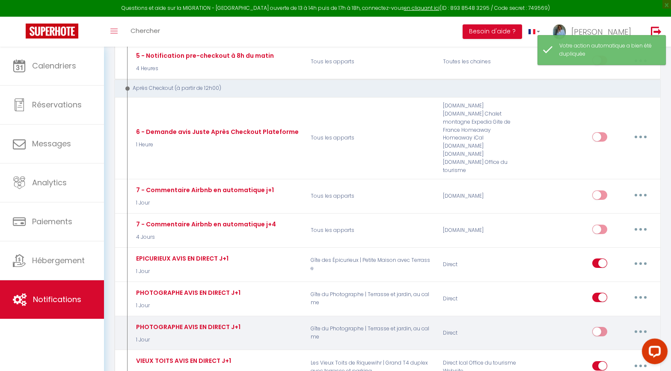
click at [599, 297] on button "button" at bounding box center [640, 332] width 24 height 14
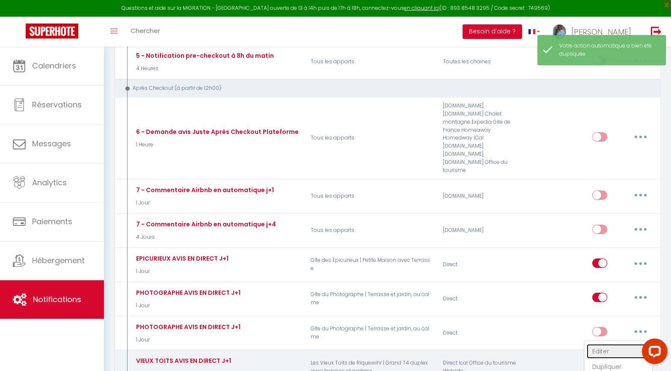
click at [599, 297] on link "Editer" at bounding box center [617, 351] width 63 height 15
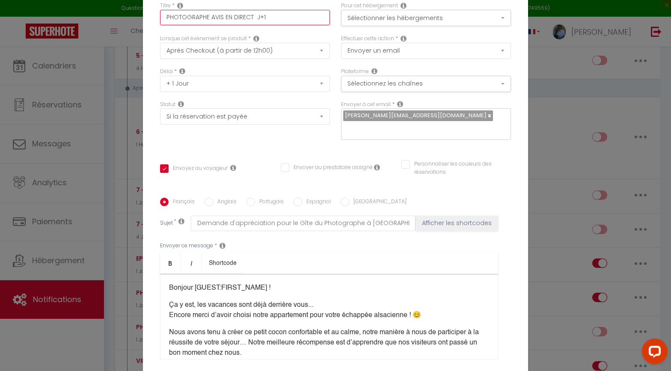
drag, startPoint x: 209, startPoint y: 24, endPoint x: 155, endPoint y: 20, distance: 53.6
click at [155, 20] on div "Titre * PHOTOGRAPHE AVIS EN DIRECT J+1" at bounding box center [244, 18] width 181 height 33
click at [438, 24] on button "Sélectionner les hébergements" at bounding box center [426, 18] width 170 height 16
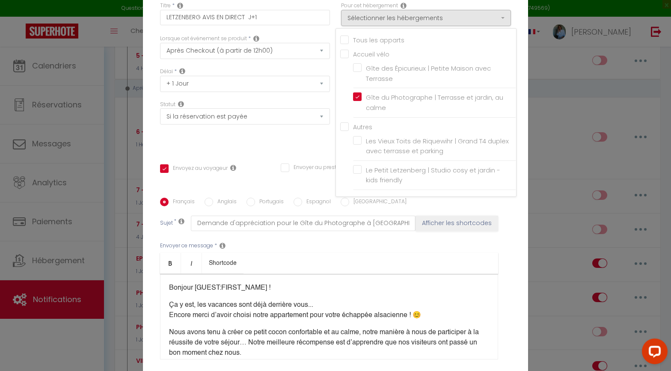
drag, startPoint x: 355, startPoint y: 102, endPoint x: 366, endPoint y: 117, distance: 18.4
click at [361, 102] on label "Gîte du Photographe | Terrasse et jardin, au calme" at bounding box center [435, 102] width 149 height 20
click at [355, 102] on input "Gîte du Photographe | Terrasse et jardin, au calme" at bounding box center [434, 102] width 163 height 9
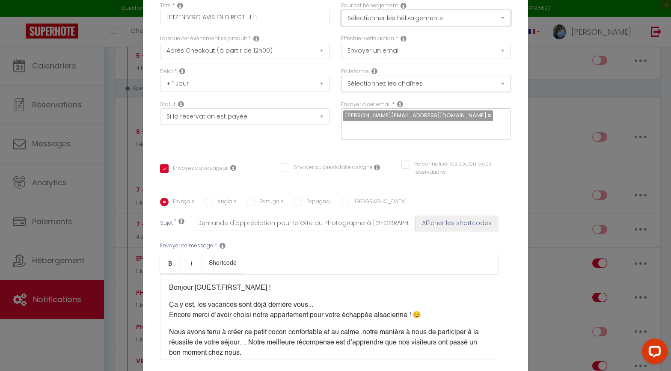
drag, startPoint x: 371, startPoint y: 22, endPoint x: 387, endPoint y: 74, distance: 54.2
click at [371, 22] on button "Sélectionner les hébergements" at bounding box center [426, 18] width 170 height 16
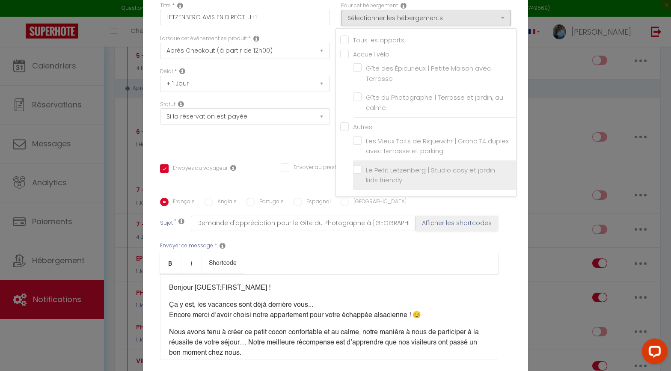
click at [361, 178] on input "Le Petit Letzenberg | Studio cosy et jardin - kids friendly" at bounding box center [434, 175] width 163 height 9
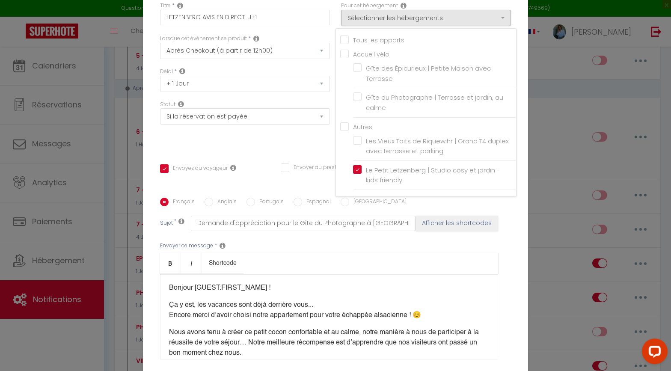
click at [271, 153] on div "Titre * LETZENBERG AVIS EN DIRECT J+1 Pour cet hébergement Sélectionner les héb…" at bounding box center [335, 197] width 385 height 409
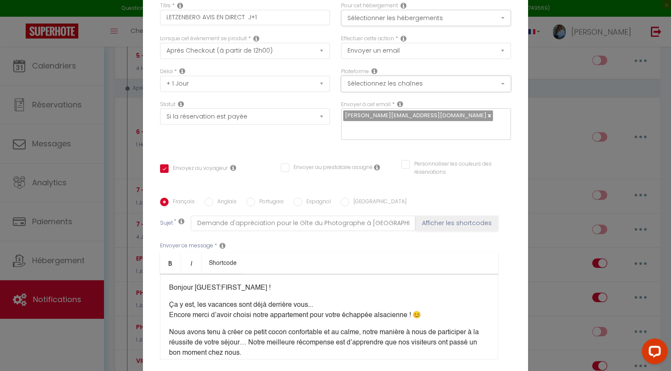
click at [429, 91] on button "Sélectionnez les chaînes" at bounding box center [426, 84] width 170 height 16
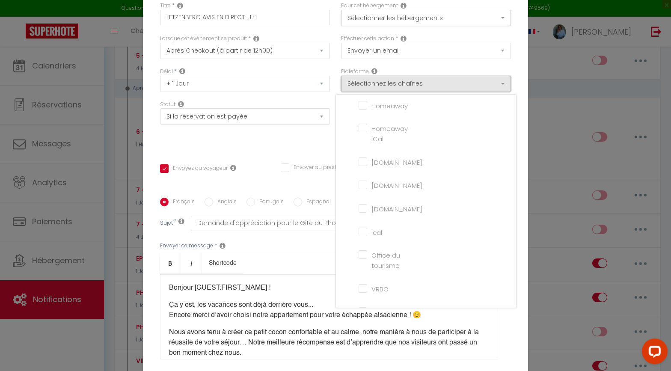
scroll to position [0, 0]
click at [367, 154] on label "[DOMAIN_NAME]" at bounding box center [394, 148] width 55 height 10
click at [364, 151] on input "[DOMAIN_NAME]" at bounding box center [382, 146] width 49 height 9
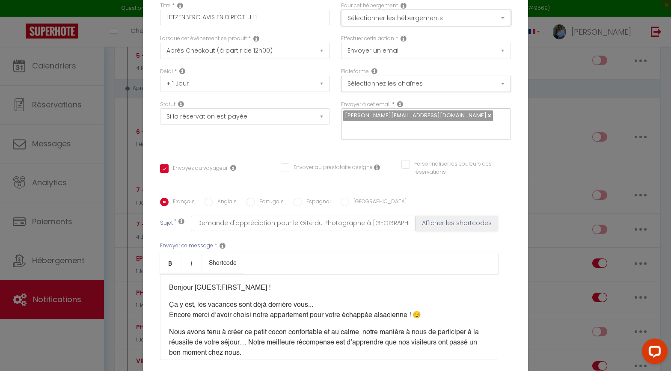
click at [400, 24] on button "Sélectionner les hébergements" at bounding box center [426, 18] width 170 height 16
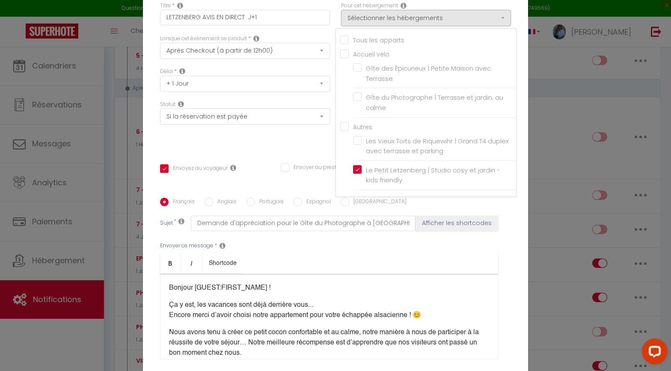
drag, startPoint x: 289, startPoint y: 145, endPoint x: 293, endPoint y: 141, distance: 6.1
click at [289, 144] on div "Titre * LETZENBERG AVIS EN DIRECT J+1 Pour cet hébergement Sélectionner les héb…" at bounding box center [335, 197] width 385 height 409
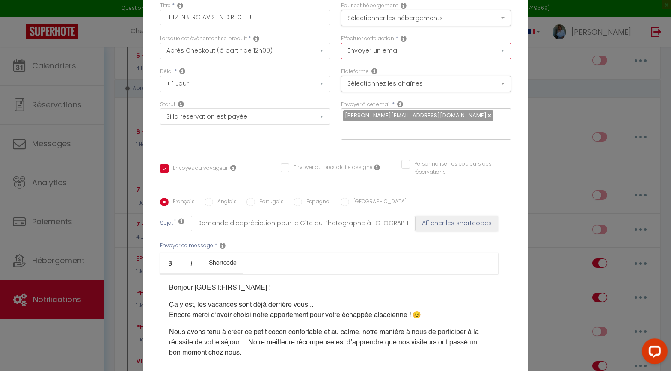
click at [379, 57] on select "Envoyer un email Envoyer un SMS Envoyer une notification push Envoyer l'avis au…" at bounding box center [426, 51] width 170 height 16
click at [391, 90] on button "Sélectionnez les chaînes" at bounding box center [426, 84] width 170 height 16
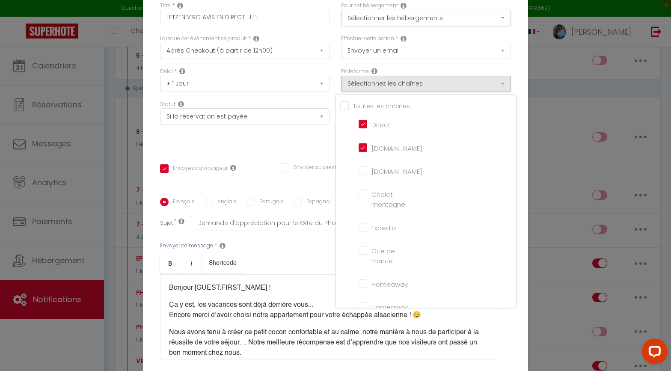
click at [364, 151] on input "[DOMAIN_NAME]" at bounding box center [382, 146] width 49 height 9
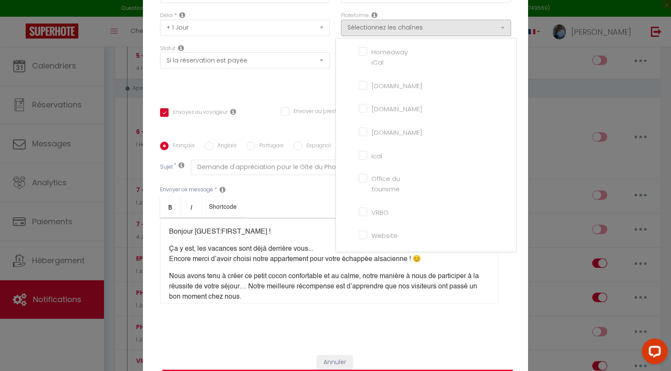
scroll to position [73, 0]
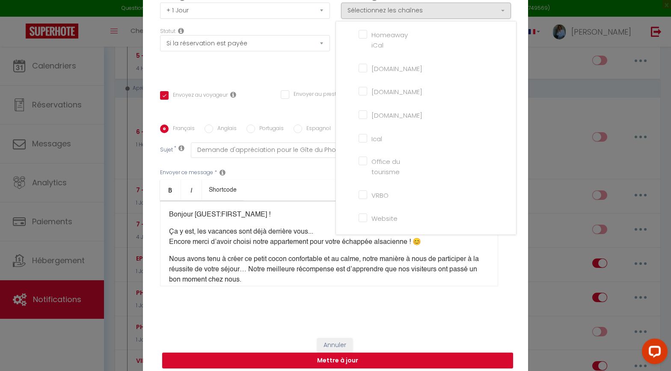
click at [363, 222] on input "Website" at bounding box center [382, 217] width 49 height 9
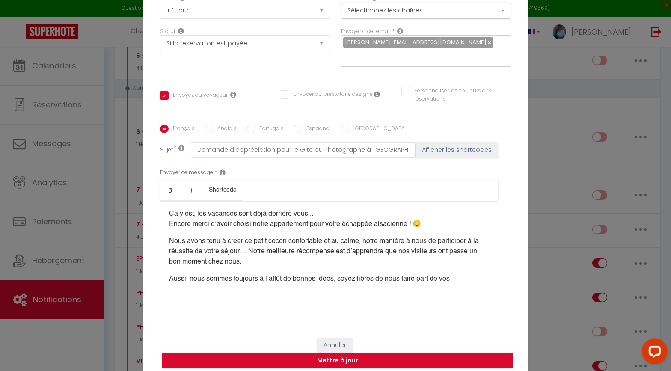
click at [266, 246] on p "Nous avons tenu à créer ce petit cocon confortable et au calme, notre manière à…" at bounding box center [329, 251] width 320 height 31
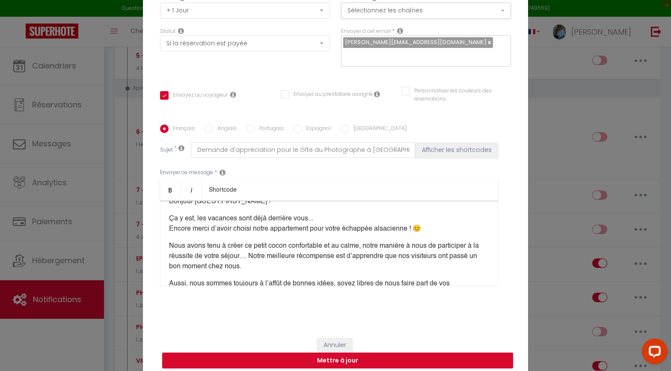
scroll to position [5, 0]
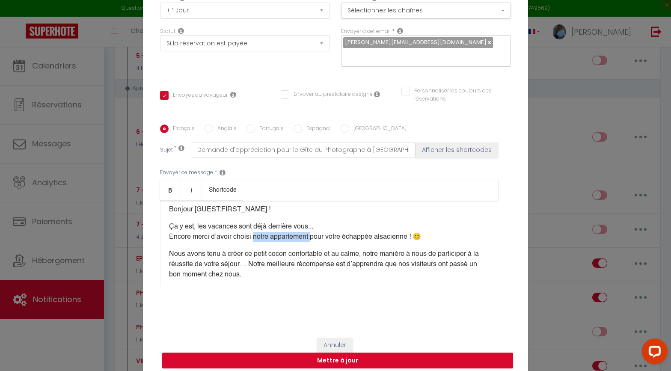
drag, startPoint x: 255, startPoint y: 231, endPoint x: 314, endPoint y: 231, distance: 59.5
click at [314, 231] on p "Ça y est, les vacances sont déjà derrière vous... Encore merci d’avoir choisi n…" at bounding box center [329, 232] width 320 height 21
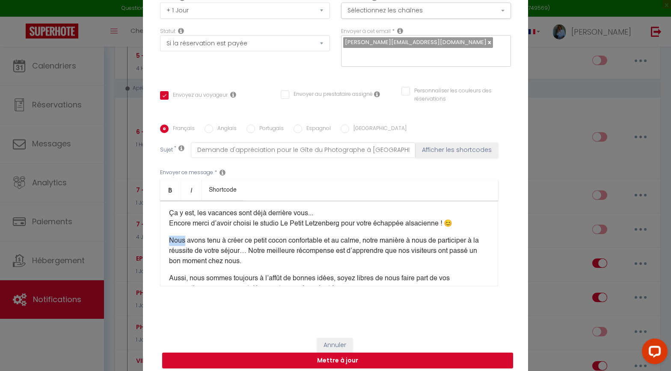
drag, startPoint x: 169, startPoint y: 234, endPoint x: 183, endPoint y: 234, distance: 13.3
click at [183, 236] on p "Nous avons tenu à créer ce petit cocon confortable et au calme, notre manière à…" at bounding box center [329, 251] width 320 height 31
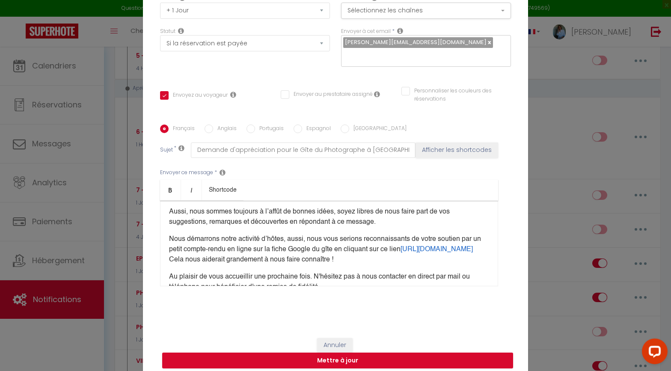
scroll to position [86, 0]
drag, startPoint x: 216, startPoint y: 233, endPoint x: 170, endPoint y: 233, distance: 46.2
click at [170, 234] on p "Nous démarrons notre activité d’hôtes, aussi, nous vous serions reconnaissants …" at bounding box center [329, 249] width 320 height 31
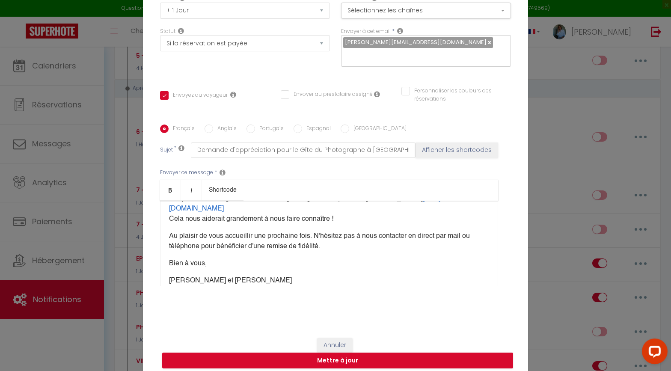
scroll to position [136, 0]
drag, startPoint x: 272, startPoint y: 213, endPoint x: 284, endPoint y: 213, distance: 12.0
click at [284, 213] on p "Ils démarrent leur activité d’hôtes, aussi, nous vous serions reconnaissants de…" at bounding box center [329, 203] width 320 height 41
drag, startPoint x: 365, startPoint y: 229, endPoint x: 377, endPoint y: 228, distance: 12.0
click at [368, 231] on p "Au plaisir de vous accueillir une prochaine fois. N'hésitez pas à nous contacte…" at bounding box center [329, 241] width 320 height 21
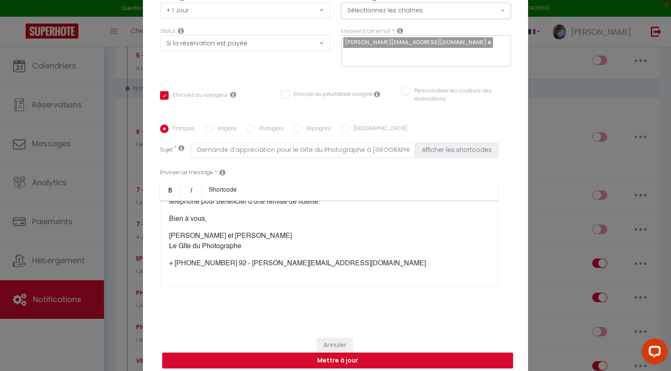
scroll to position [180, 0]
drag, startPoint x: 195, startPoint y: 231, endPoint x: 158, endPoint y: 229, distance: 37.7
click at [158, 229] on div "Français Anglais Portugais Espagnol Italien Sujet * Demande d'appréciation pour…" at bounding box center [335, 210] width 355 height 172
drag, startPoint x: 169, startPoint y: 241, endPoint x: 254, endPoint y: 242, distance: 85.1
click at [254, 242] on p "Johanna  Le Gîte du Photographe" at bounding box center [329, 241] width 320 height 21
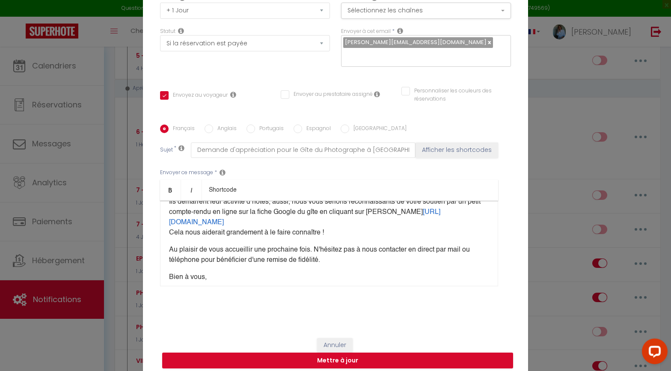
scroll to position [118, 0]
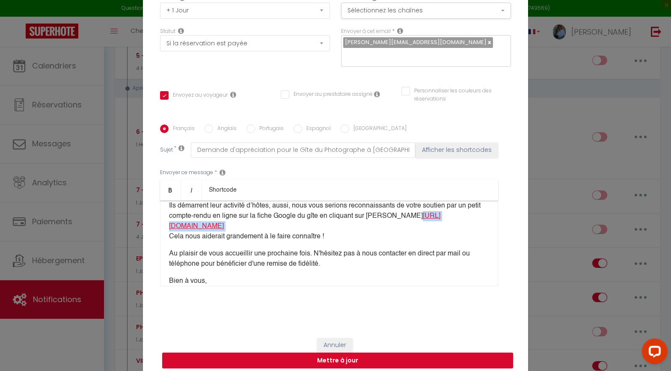
drag, startPoint x: 327, startPoint y: 221, endPoint x: 183, endPoint y: 221, distance: 143.7
click at [183, 221] on p "Ils démarrent leur activité d’hôtes, aussi, nous vous serions reconnaissants de…" at bounding box center [329, 221] width 320 height 41
click at [209, 124] on input "Anglais" at bounding box center [208, 128] width 9 height 9
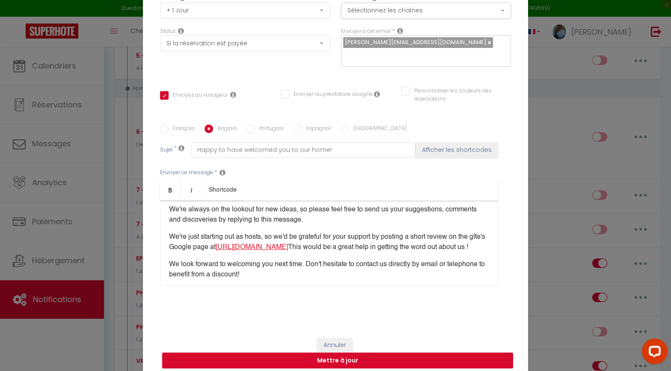
scroll to position [76, 0]
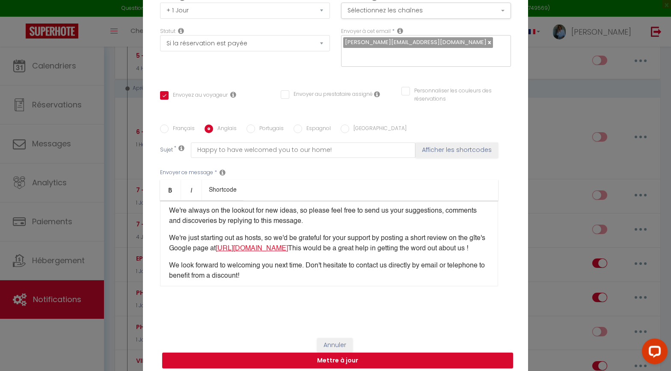
drag, startPoint x: 373, startPoint y: 242, endPoint x: 235, endPoint y: 243, distance: 138.2
click at [235, 243] on p "We're just starting out as hosts, so we'd be grateful for your support by posti…" at bounding box center [329, 243] width 320 height 21
click at [367, 297] on button "Mettre à jour" at bounding box center [337, 360] width 351 height 16
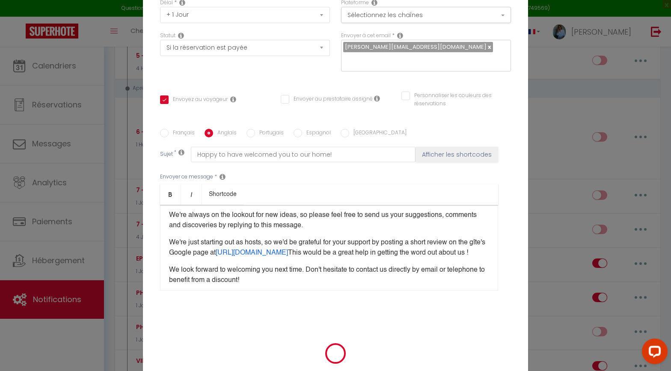
scroll to position [68, 0]
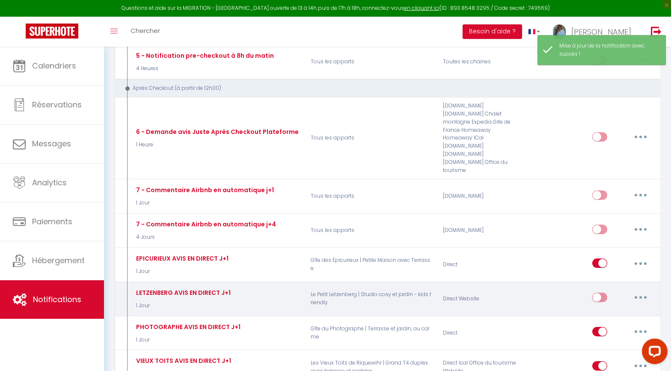
click at [599, 296] on icon "button" at bounding box center [640, 297] width 3 height 3
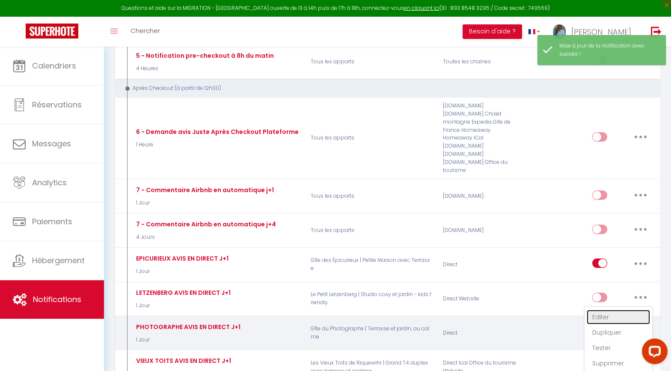
click at [599, 297] on link "Editer" at bounding box center [617, 317] width 63 height 15
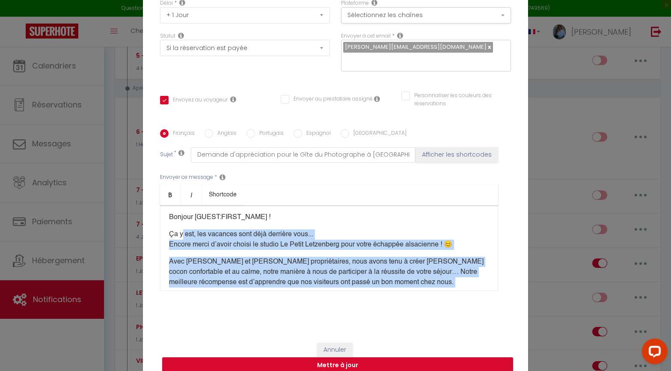
scroll to position [0, 0]
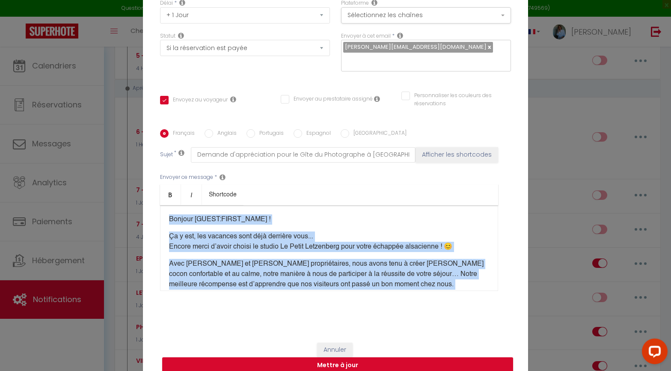
drag, startPoint x: 207, startPoint y: 240, endPoint x: 164, endPoint y: 212, distance: 51.1
click at [164, 212] on div "Bonjour [GUEST:FIRST_NAME] ! Ça y est, les vacances sont déjà derrière vous... …" at bounding box center [329, 248] width 338 height 86
copy div "Bonjour [GUEST:FIRST_NAME] ! Ça y est, les vacances sont déjà derrière vous... …"
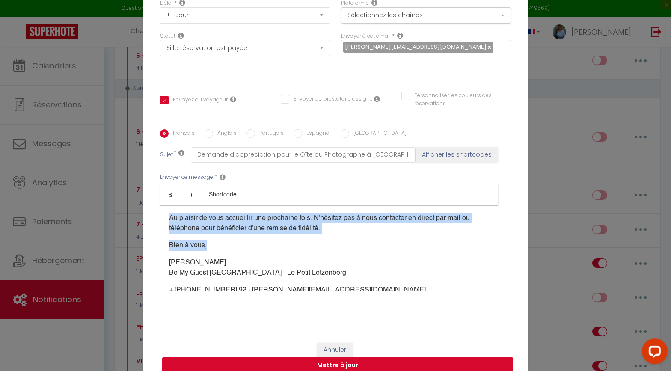
scroll to position [180, 0]
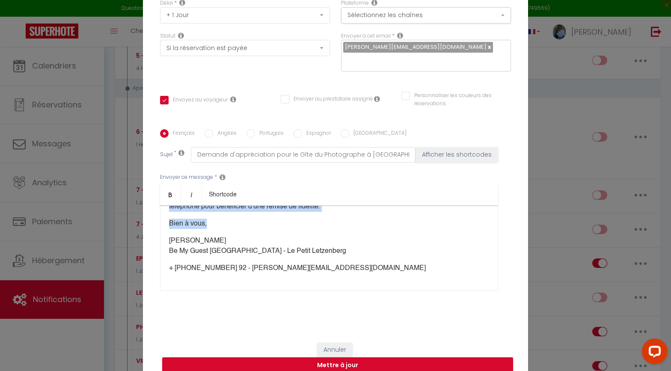
click at [211, 129] on input "Anglais" at bounding box center [208, 133] width 9 height 9
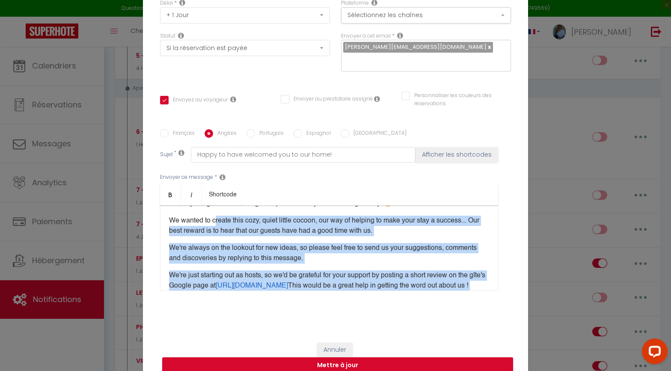
scroll to position [0, 0]
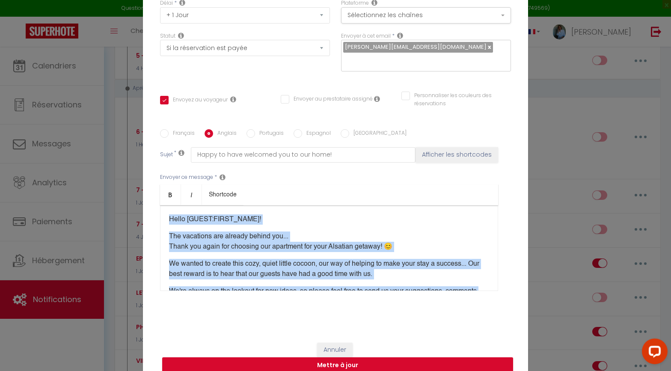
drag, startPoint x: 248, startPoint y: 254, endPoint x: 155, endPoint y: 207, distance: 104.1
click at [155, 207] on div "Titre * LETZENBERG AVIS EN DIRECT J+1 Pour cet hébergement Sélectionner les héb…" at bounding box center [335, 129] width 385 height 409
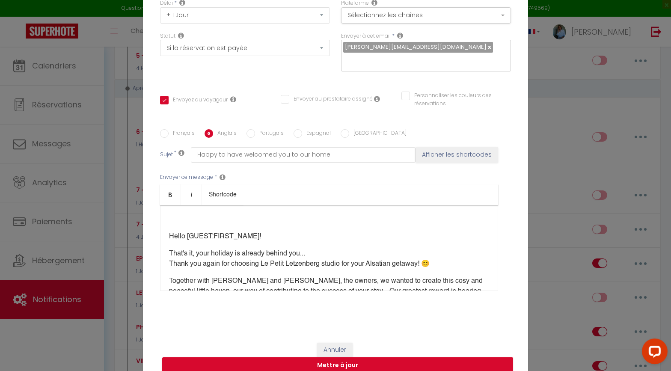
click at [169, 228] on div "Hello [GUEST:FIRST_NAME]! That's it, your holiday is already behind you... Than…" at bounding box center [329, 248] width 338 height 86
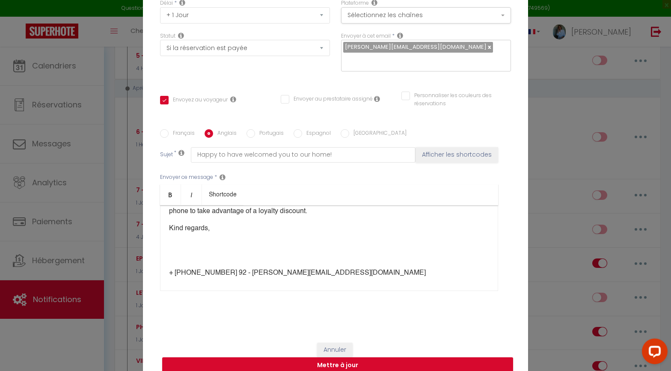
scroll to position [170, 0]
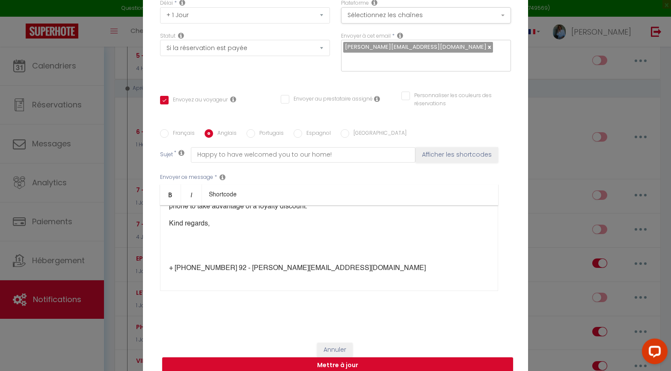
click at [189, 237] on div "Hello [GUEST:FIRST_NAME]! That's it, your holiday is already behind you... Than…" at bounding box center [329, 248] width 338 height 86
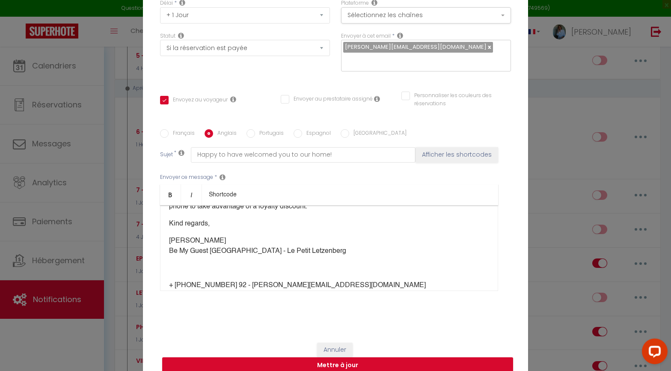
click at [186, 266] on p at bounding box center [329, 268] width 320 height 10
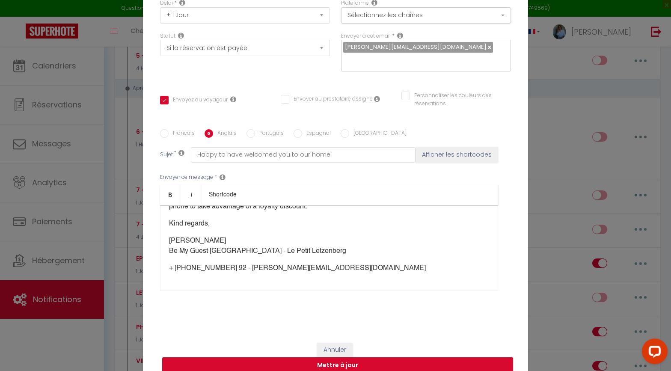
click at [371, 297] on button "Mettre à jour" at bounding box center [337, 365] width 351 height 16
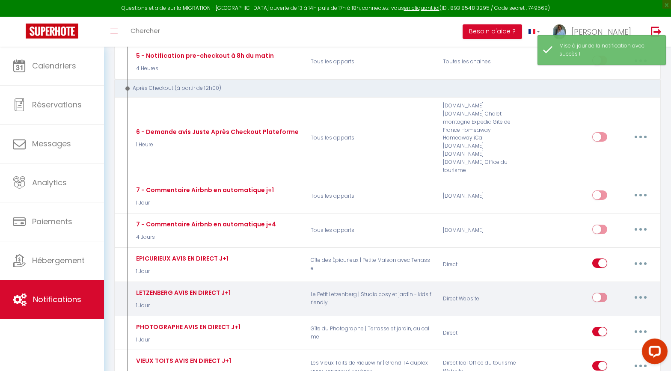
click at [599, 293] on input "checkbox" at bounding box center [599, 299] width 15 height 13
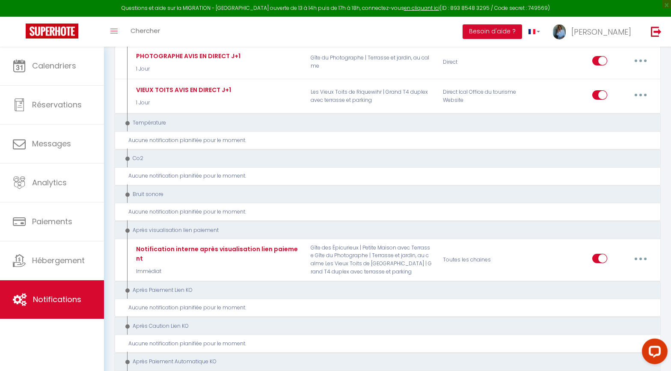
scroll to position [1256, 0]
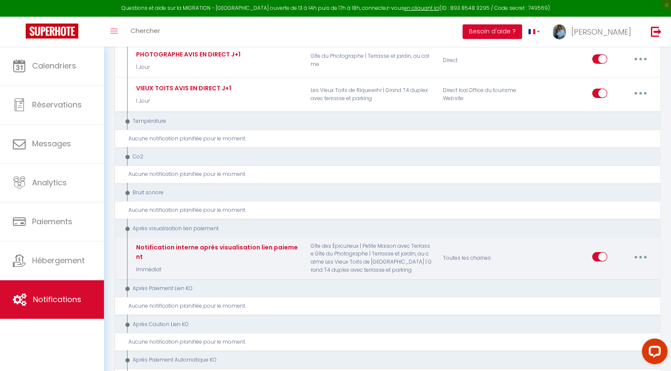
click at [599, 250] on button "button" at bounding box center [640, 257] width 24 height 14
click at [599, 269] on link "Editer" at bounding box center [617, 276] width 63 height 15
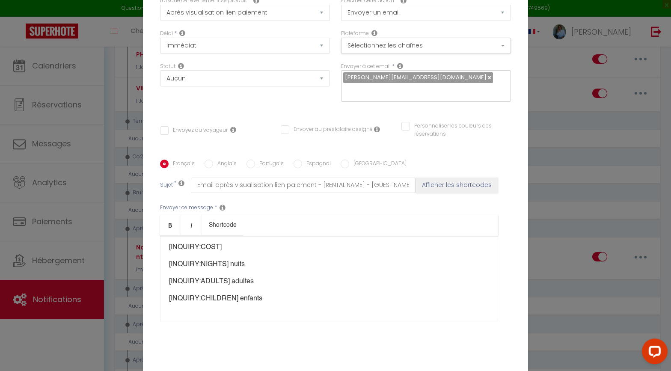
scroll to position [0, 0]
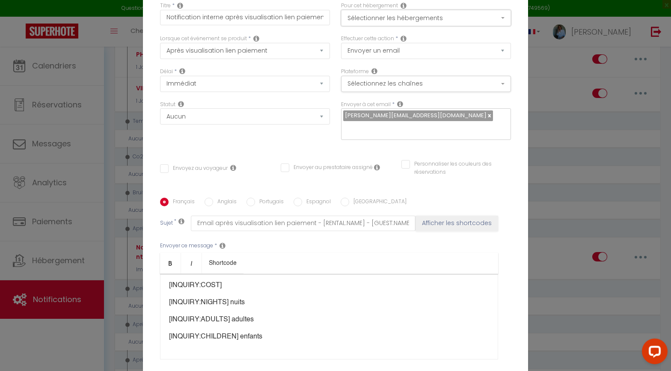
click at [404, 26] on button "Sélectionner les hébergements" at bounding box center [426, 18] width 170 height 16
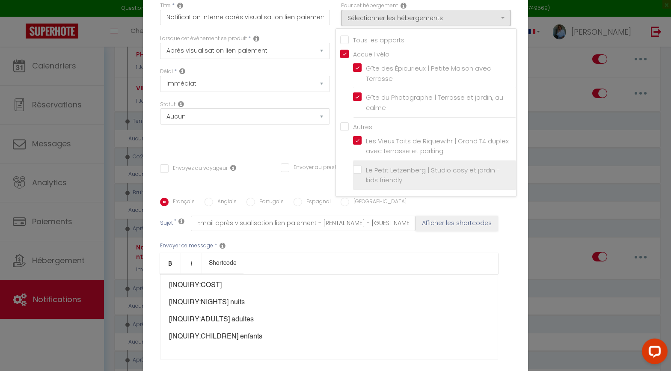
click at [359, 178] on input "Le Petit Letzenberg | Studio cosy et jardin - kids friendly" at bounding box center [434, 175] width 163 height 9
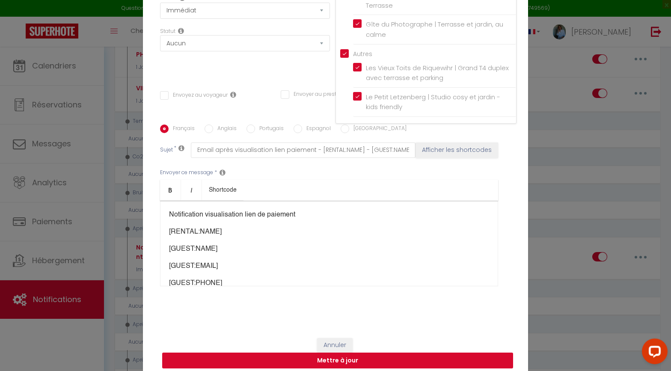
click at [338, 297] on button "Mettre à jour" at bounding box center [337, 360] width 351 height 16
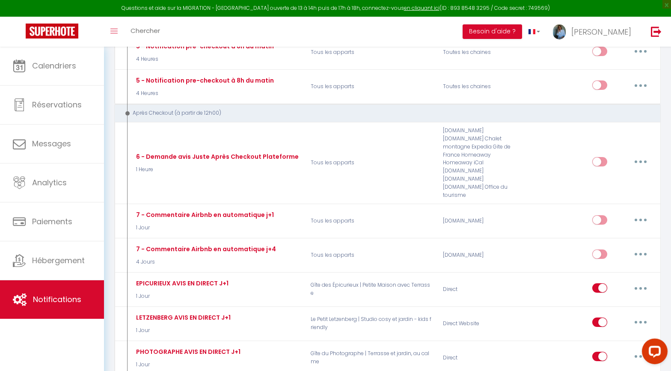
scroll to position [955, 0]
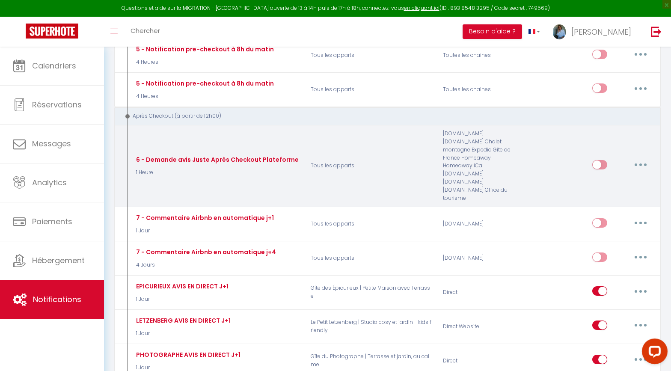
click at [599, 158] on button "button" at bounding box center [640, 165] width 24 height 14
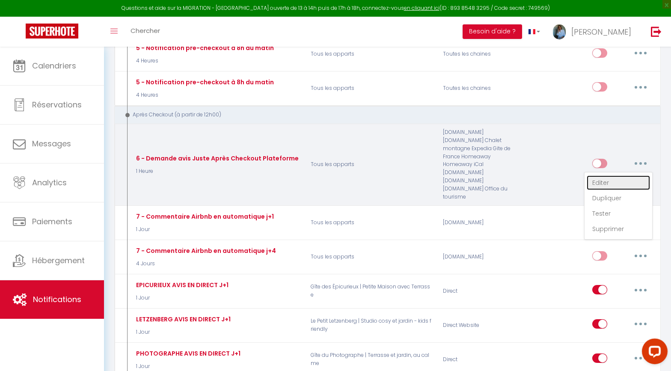
click at [599, 175] on link "Editer" at bounding box center [617, 182] width 63 height 15
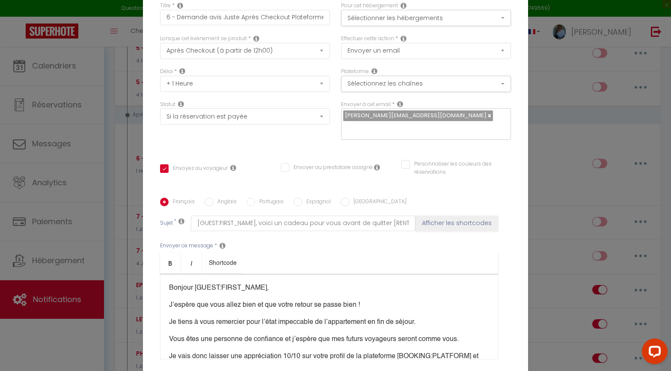
scroll to position [73, 0]
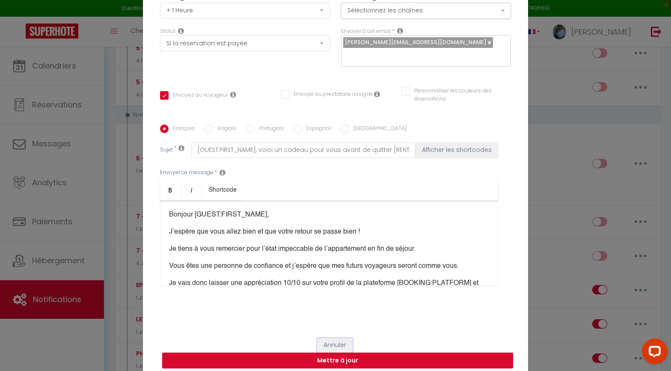
click at [343, 297] on button "Annuler" at bounding box center [335, 345] width 36 height 15
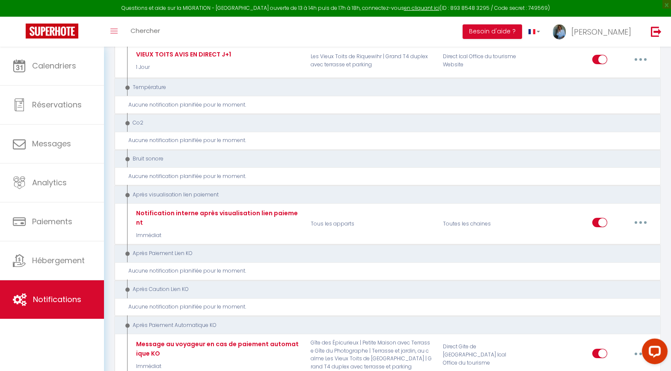
scroll to position [1297, 0]
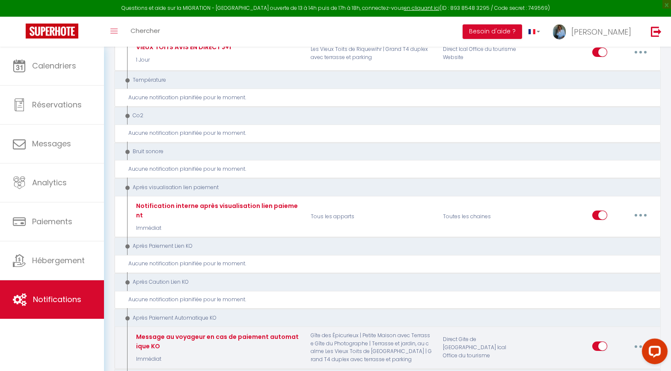
click at [599, 297] on button "button" at bounding box center [640, 346] width 24 height 14
click at [599, 297] on link "Editer" at bounding box center [617, 365] width 63 height 15
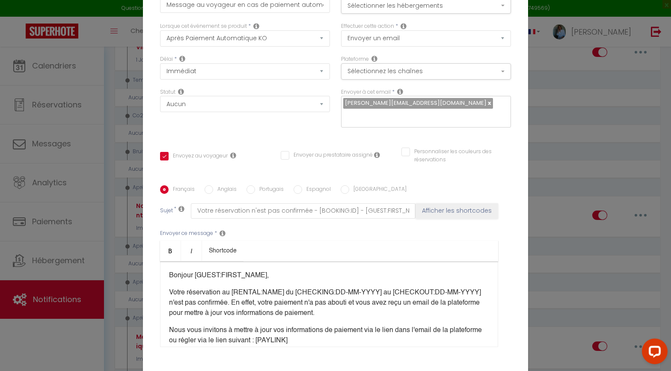
scroll to position [0, 0]
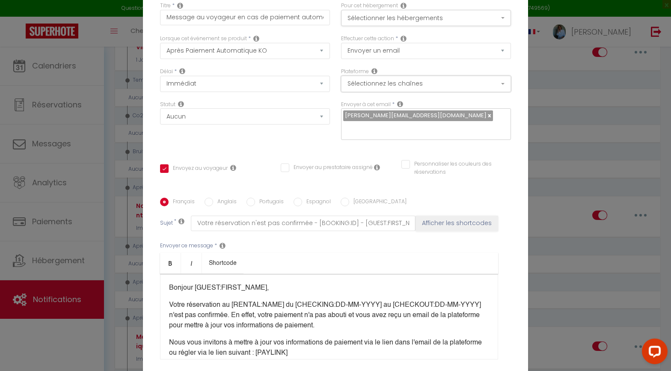
click at [490, 92] on button "Sélectionnez les chaînes" at bounding box center [426, 84] width 170 height 16
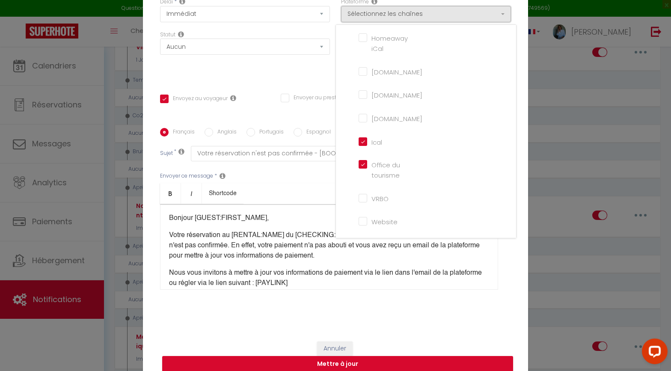
scroll to position [73, 0]
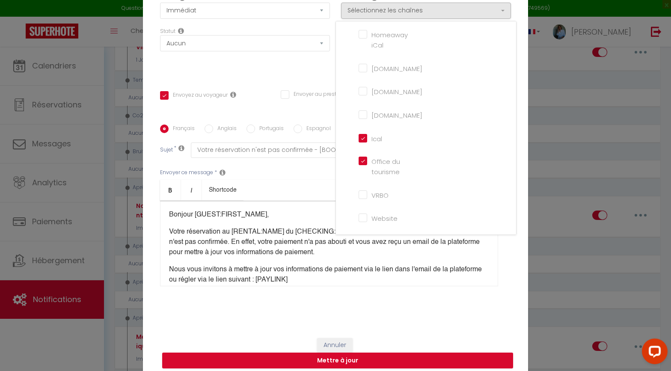
click at [363, 222] on input "Website" at bounding box center [382, 217] width 49 height 9
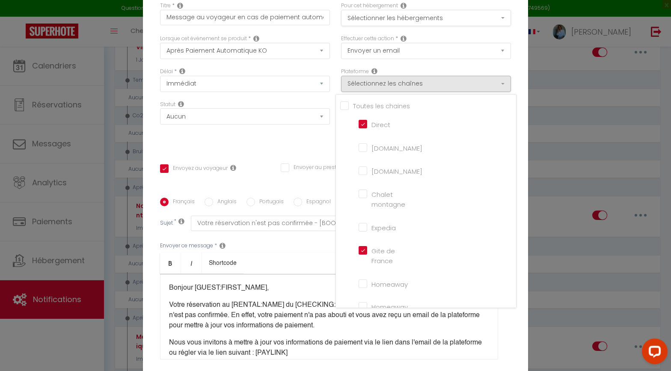
scroll to position [0, 0]
click at [446, 26] on button "Sélectionner les hébergements" at bounding box center [426, 18] width 170 height 16
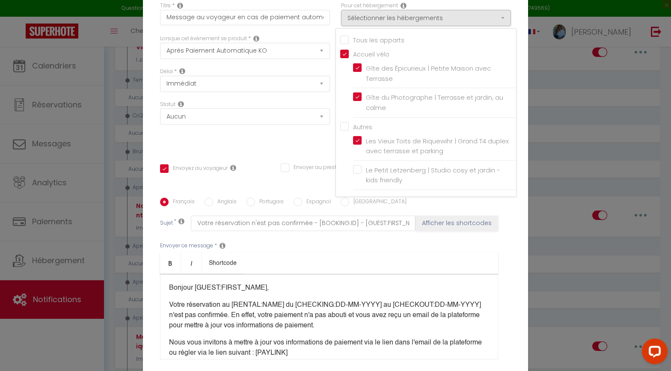
click at [361, 176] on label "Le Petit Letzenberg | Studio cosy et jardin - kids friendly" at bounding box center [435, 175] width 149 height 20
click at [358, 176] on input "Le Petit Letzenberg | Studio cosy et jardin - kids friendly" at bounding box center [434, 175] width 163 height 9
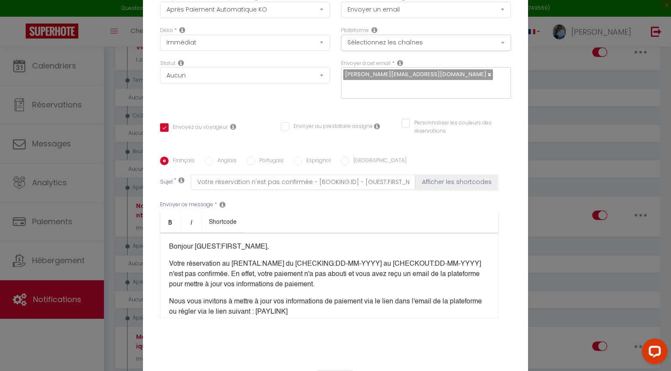
scroll to position [73, 0]
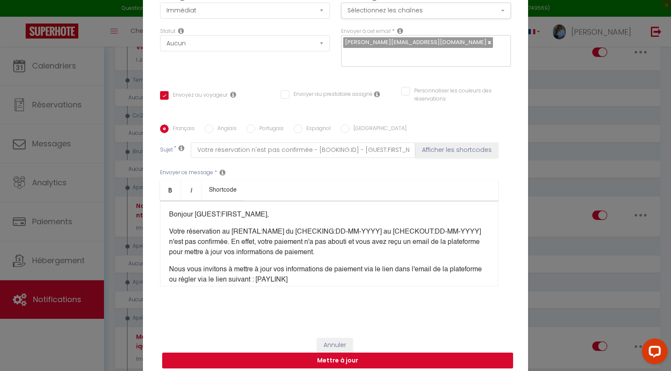
click at [372, 297] on button "Mettre à jour" at bounding box center [337, 360] width 351 height 16
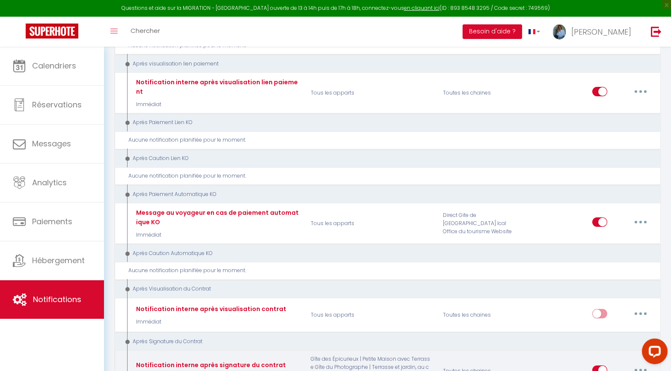
scroll to position [1422, 0]
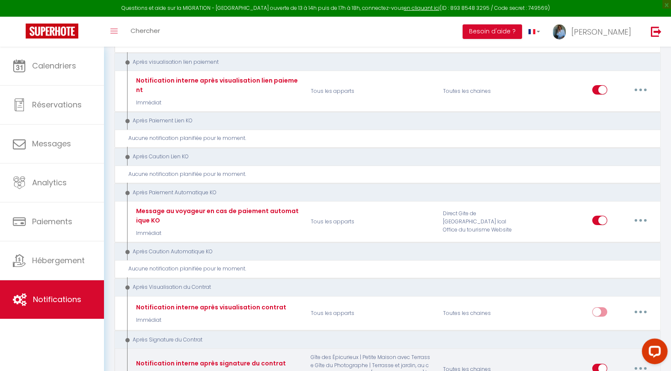
click at [599, 297] on button "button" at bounding box center [640, 368] width 24 height 14
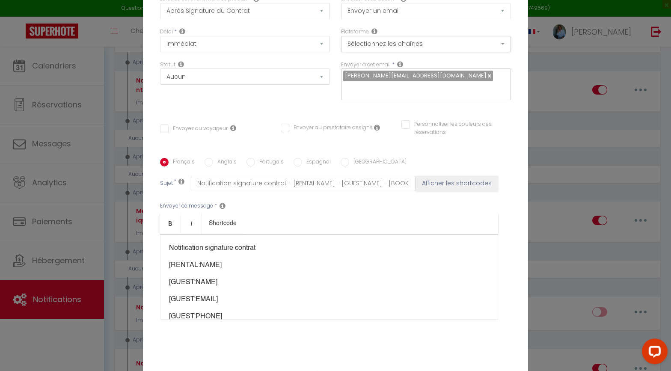
scroll to position [0, 0]
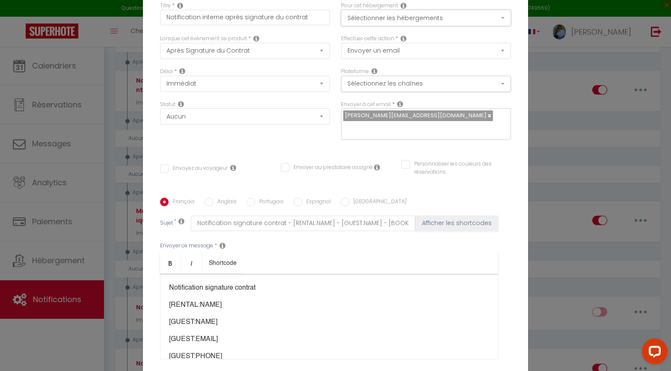
click at [403, 24] on button "Sélectionner les hébergements" at bounding box center [426, 18] width 170 height 16
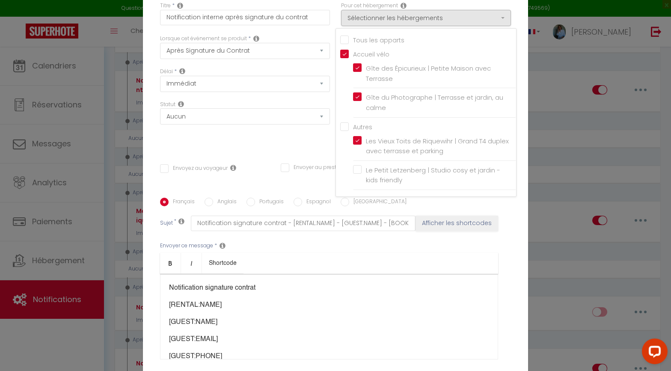
click at [361, 175] on label "Le Petit Letzenberg | Studio cosy et jardin - kids friendly" at bounding box center [435, 175] width 149 height 20
click at [361, 175] on input "Le Petit Letzenberg | Studio cosy et jardin - kids friendly" at bounding box center [434, 175] width 163 height 9
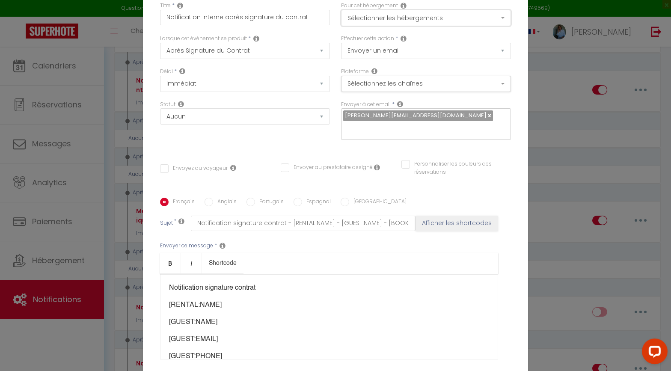
click at [441, 21] on button "Sélectionner les hébergements" at bounding box center [426, 18] width 170 height 16
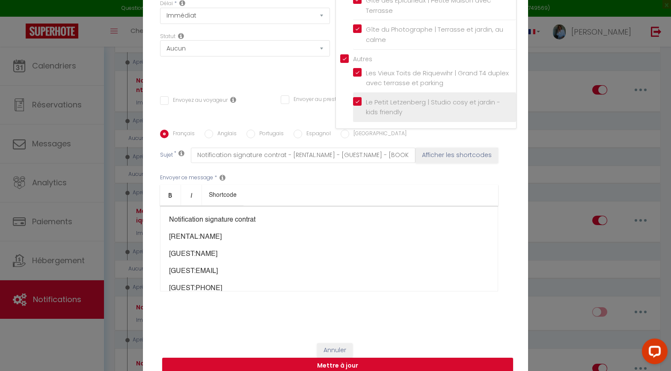
scroll to position [73, 0]
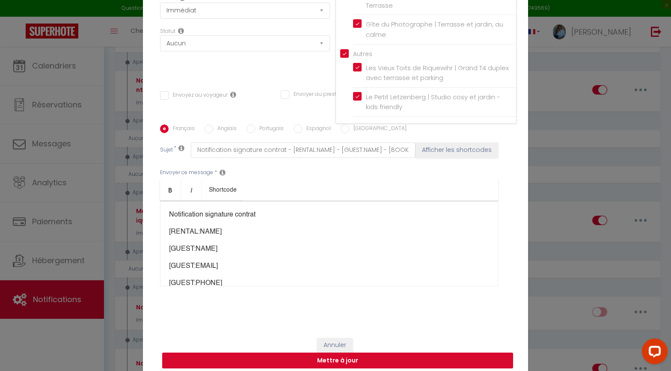
click at [426, 297] on button "Mettre à jour" at bounding box center [337, 360] width 351 height 16
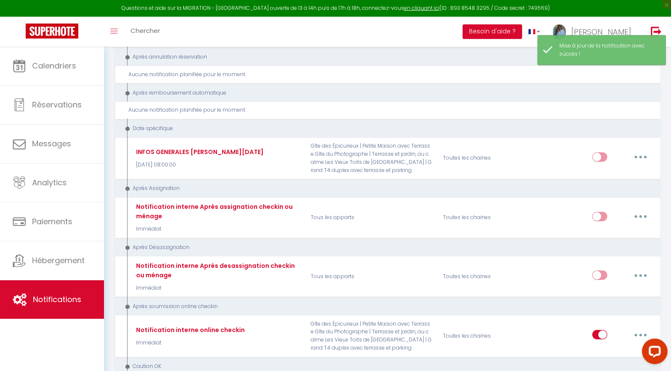
scroll to position [1910, 0]
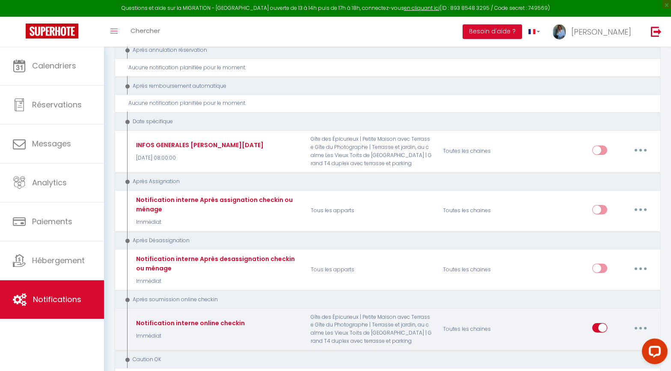
click at [599, 297] on button "button" at bounding box center [640, 328] width 24 height 14
click at [599, 297] on link "Editer" at bounding box center [617, 347] width 63 height 15
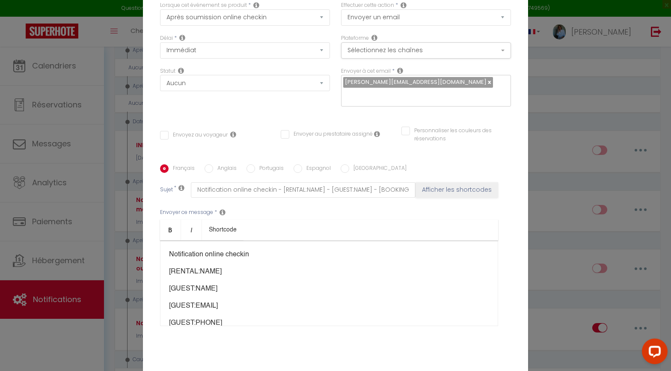
scroll to position [0, 0]
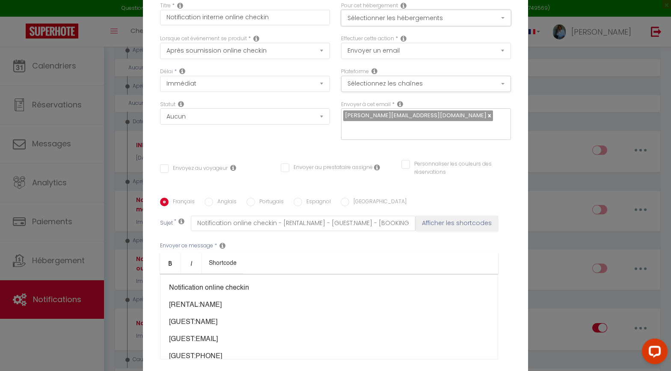
click at [396, 26] on button "Sélectionner les hébergements" at bounding box center [426, 18] width 170 height 16
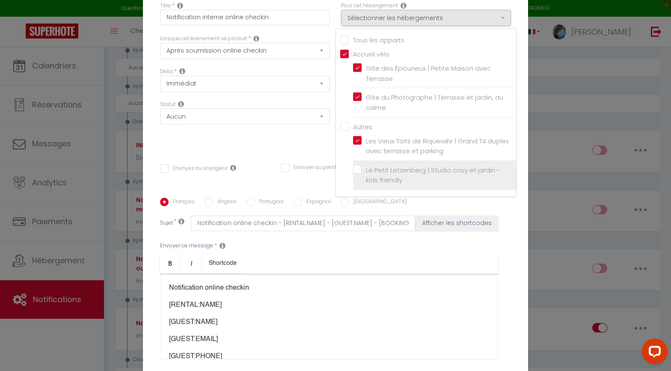
drag, startPoint x: 355, startPoint y: 176, endPoint x: 364, endPoint y: 175, distance: 9.5
click at [355, 176] on input "Le Petit Letzenberg | Studio cosy et jardin - kids friendly" at bounding box center [434, 175] width 163 height 9
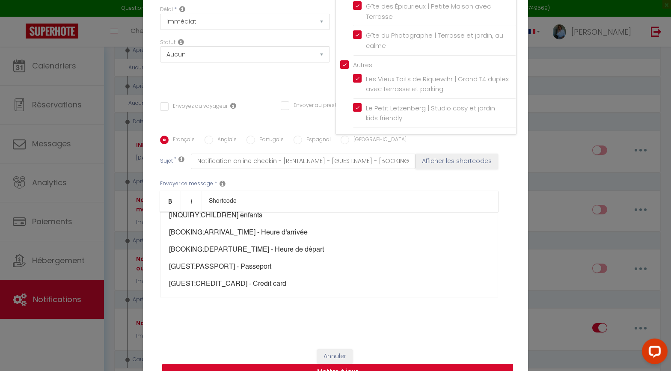
scroll to position [199, 0]
click at [419, 297] on button "Mettre à jour" at bounding box center [337, 372] width 351 height 16
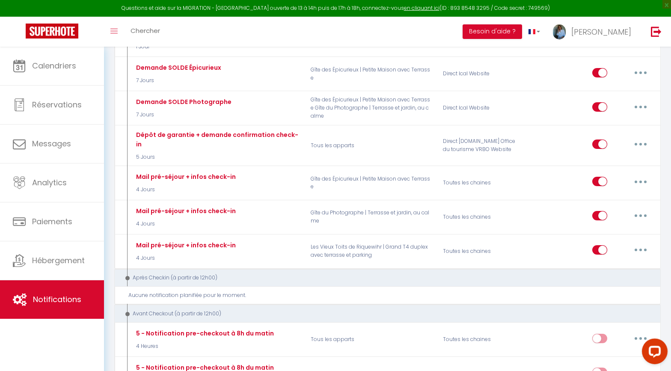
scroll to position [671, 0]
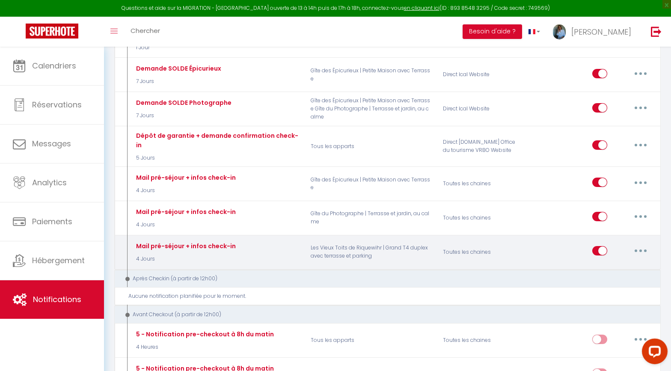
click at [599, 244] on button "button" at bounding box center [640, 251] width 24 height 14
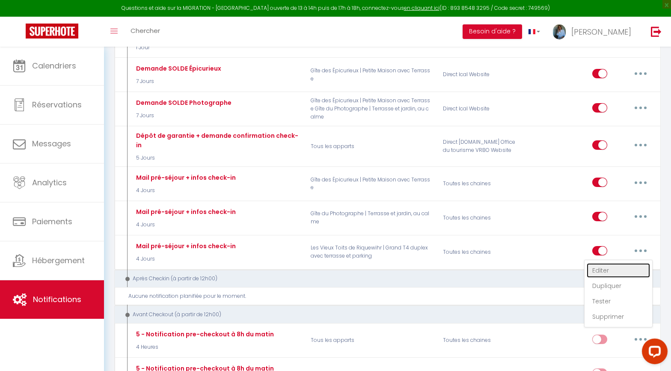
click at [599, 263] on link "Editer" at bounding box center [617, 270] width 63 height 15
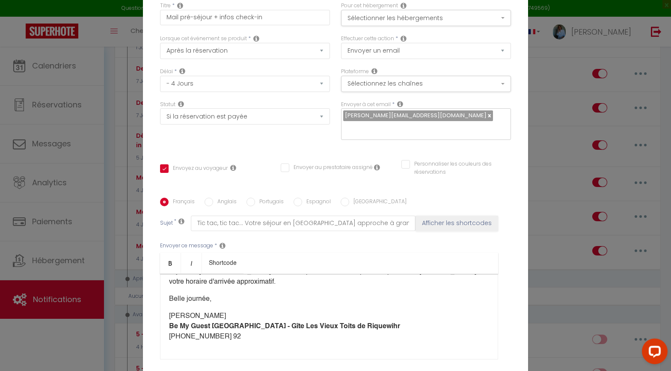
scroll to position [680, 0]
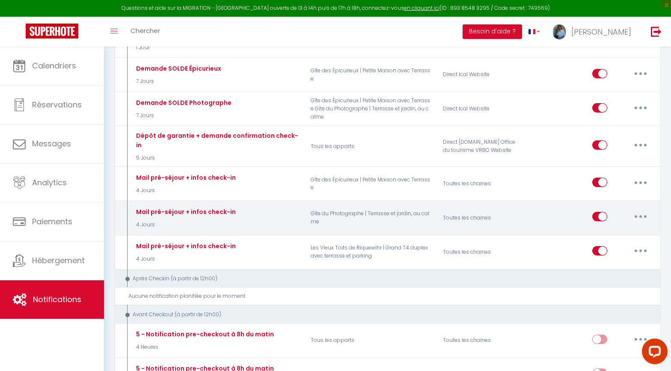
click at [599, 210] on button "button" at bounding box center [640, 217] width 24 height 14
click at [599, 229] on link "Editer" at bounding box center [617, 236] width 63 height 15
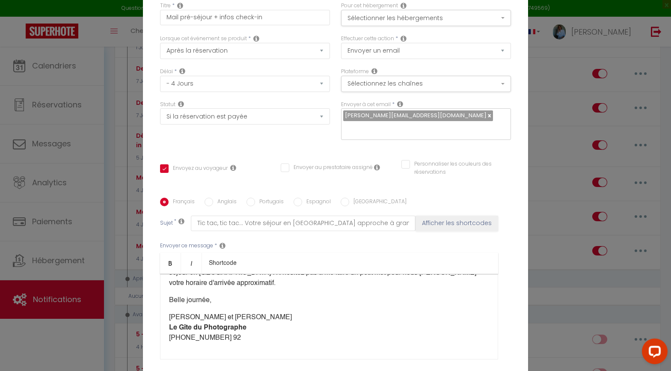
scroll to position [475, 0]
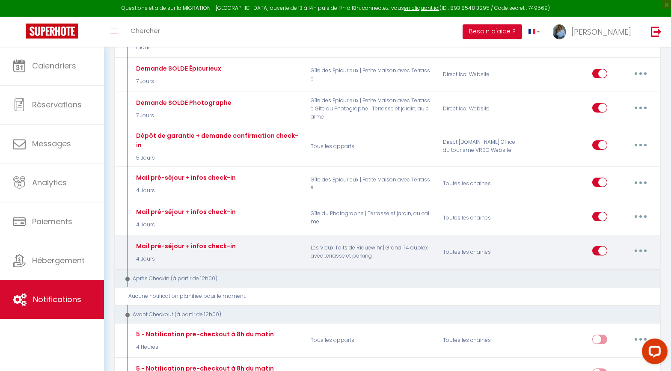
click at [599, 249] on icon "button" at bounding box center [640, 250] width 3 height 3
click at [599, 278] on link "Dupliquer" at bounding box center [617, 285] width 63 height 15
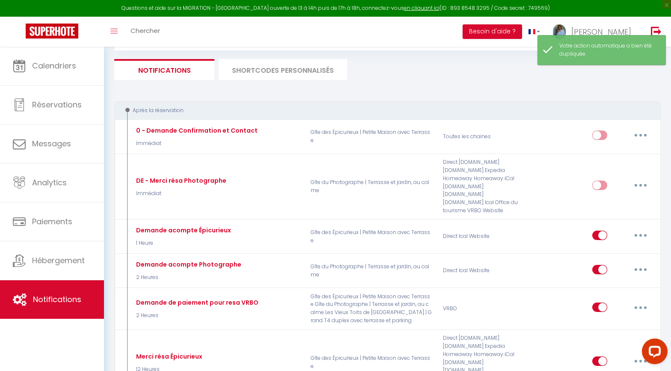
scroll to position [671, 0]
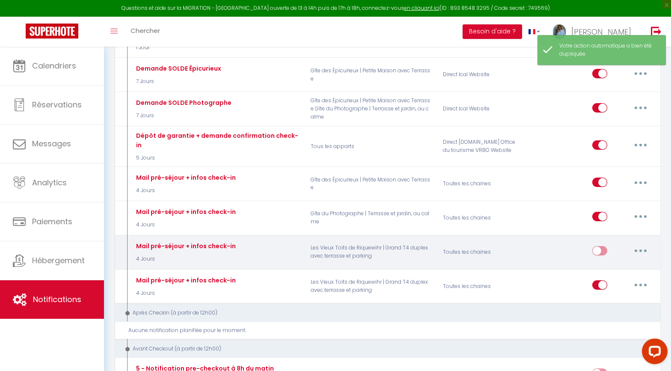
click at [599, 244] on button "button" at bounding box center [640, 251] width 24 height 14
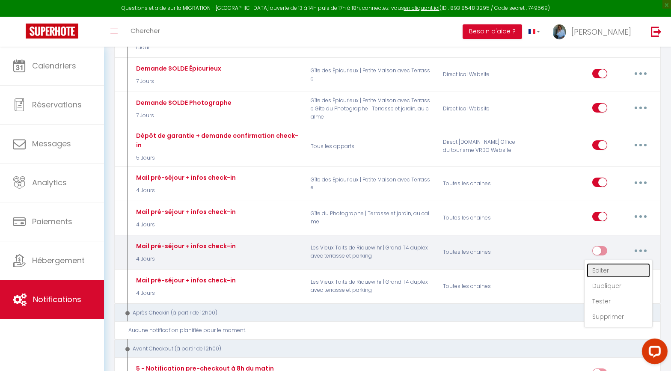
click at [599, 263] on link "Editer" at bounding box center [617, 270] width 63 height 15
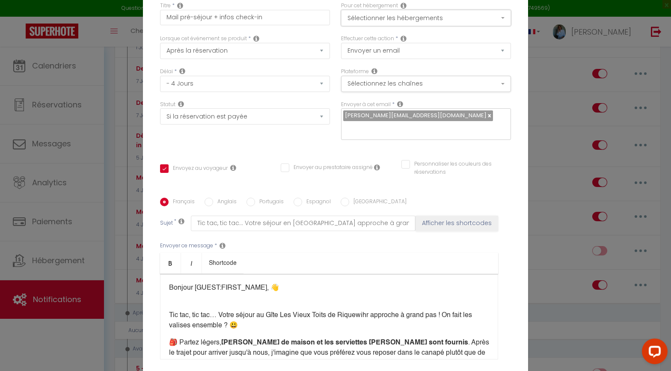
click at [428, 22] on button "Sélectionner les hébergements" at bounding box center [426, 18] width 170 height 16
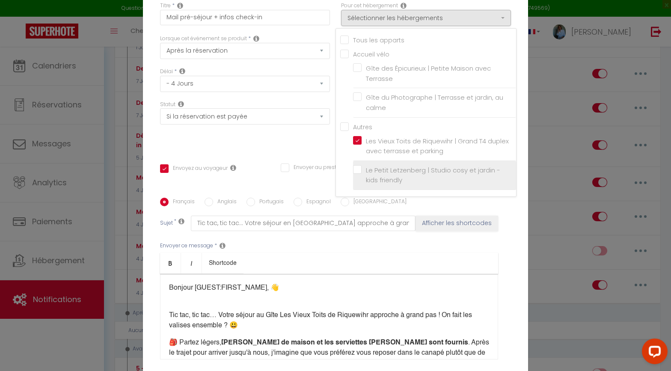
drag, startPoint x: 357, startPoint y: 176, endPoint x: 358, endPoint y: 169, distance: 6.5
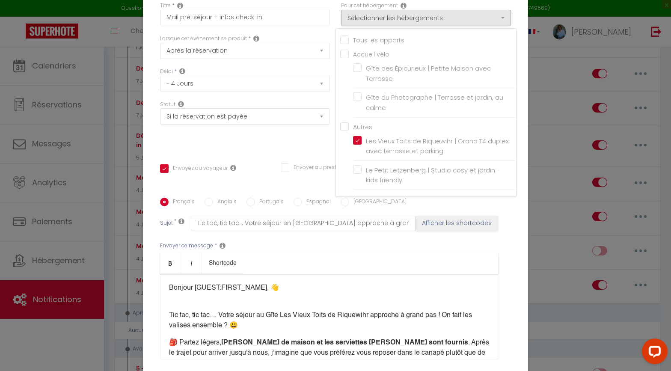
click at [361, 175] on label "Le Petit Letzenberg | Studio cosy et jardin - kids friendly" at bounding box center [435, 175] width 149 height 20
click at [357, 175] on input "Le Petit Letzenberg | Studio cosy et jardin - kids friendly" at bounding box center [434, 175] width 163 height 9
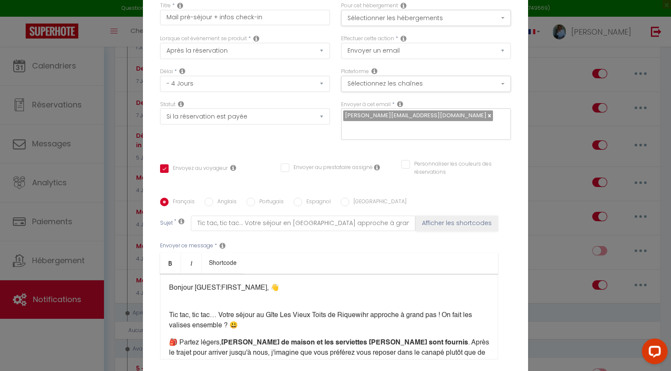
scroll to position [4, 0]
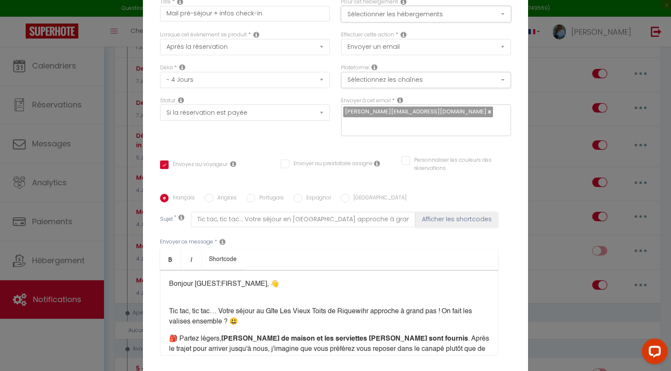
click at [377, 21] on button "Sélectionner les hébergements" at bounding box center [426, 14] width 170 height 16
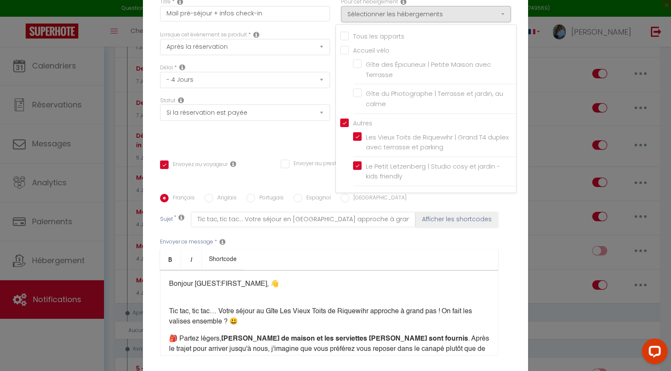
click at [361, 141] on label "Les Vieux Toits de Riquewihr | Grand T4 duplex avec terrasse et parking" at bounding box center [435, 142] width 149 height 20
click at [357, 141] on input "Les Vieux Toits de Riquewihr | Grand T4 duplex avec terrasse et parking" at bounding box center [434, 142] width 163 height 9
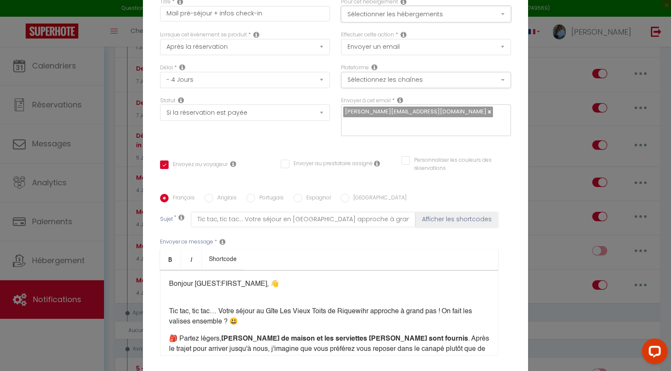
click at [395, 22] on button "Sélectionner les hébergements" at bounding box center [426, 14] width 170 height 16
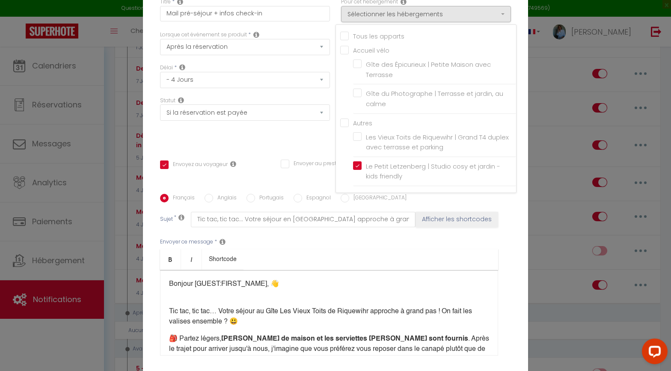
click at [259, 140] on div "Titre * Mail pré-séjour + infos check-in Pour cet hébergement Sélectionner les …" at bounding box center [335, 193] width 385 height 409
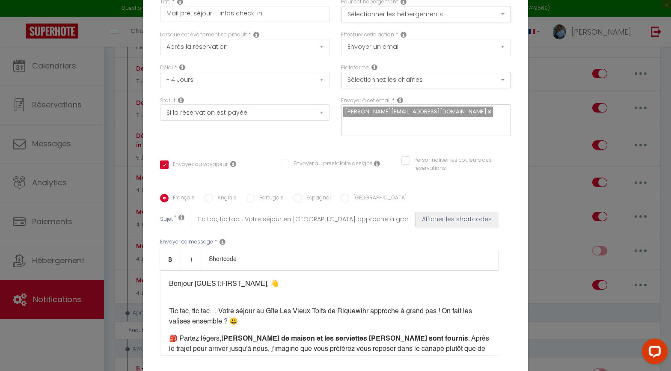
scroll to position [0, 0]
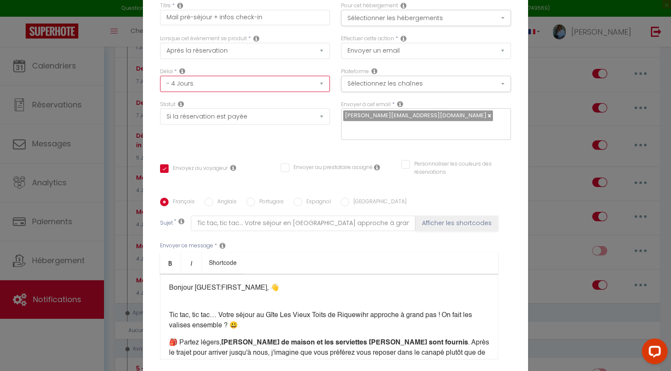
click at [316, 92] on select "Immédiat - 10 Minutes - 1 Heure - 2 Heures - 3 Heures - 4 Heures - 5 Heures - 6…" at bounding box center [245, 84] width 170 height 16
click at [295, 91] on select "Immédiat - 10 Minutes - 1 Heure - 2 Heures - 3 Heures - 4 Heures - 5 Heures - 6…" at bounding box center [245, 84] width 170 height 16
click at [383, 92] on button "Sélectionnez les chaînes" at bounding box center [426, 84] width 170 height 16
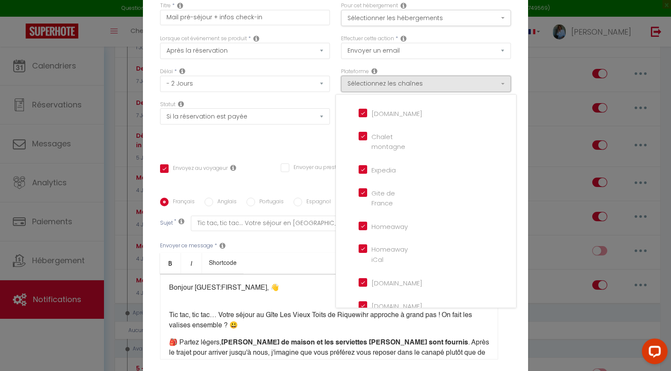
scroll to position [59, 0]
click at [250, 148] on div "Titre * Mail pré-séjour + infos check-in Pour cet hébergement Sélectionner les …" at bounding box center [335, 197] width 385 height 409
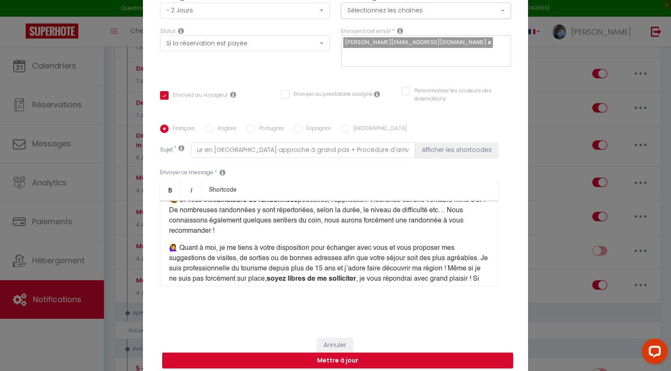
scroll to position [143, 0]
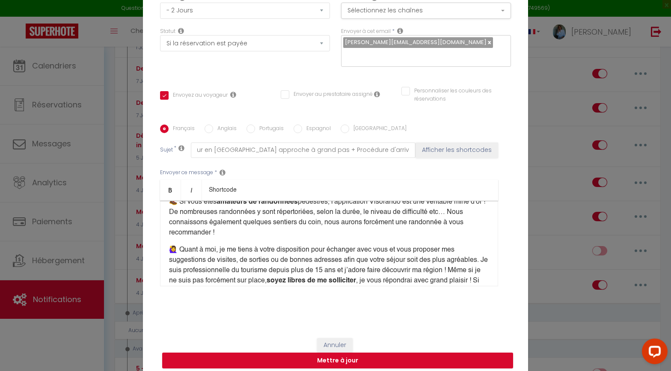
click at [259, 229] on p "🥾 ​Si vous êtes amateurs de randonnées pédestres, l'application Visorando est u…" at bounding box center [329, 217] width 320 height 41
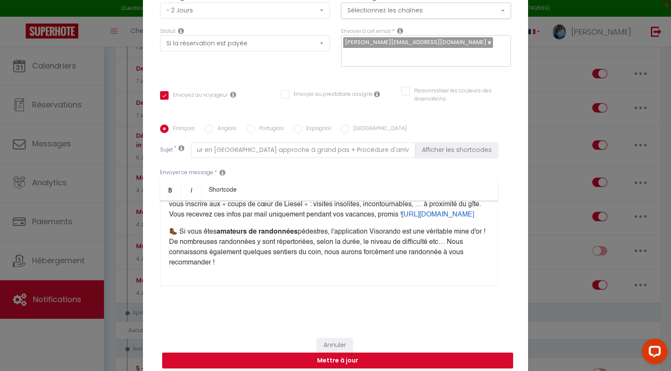
scroll to position [112, 0]
click at [224, 247] on p "🥾 ​Si vous êtes amateurs de randonnées pédestres, l'application Visorando est u…" at bounding box center [329, 248] width 320 height 41
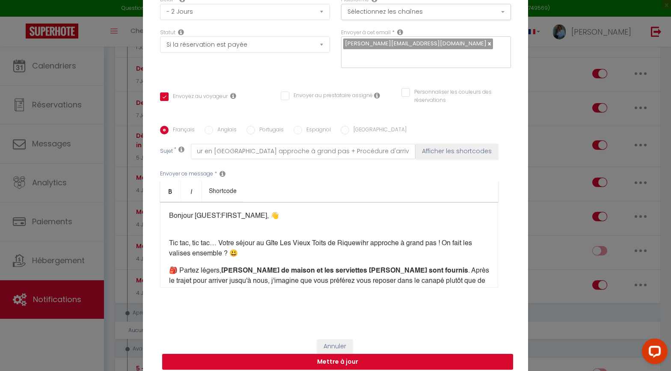
scroll to position [4, 0]
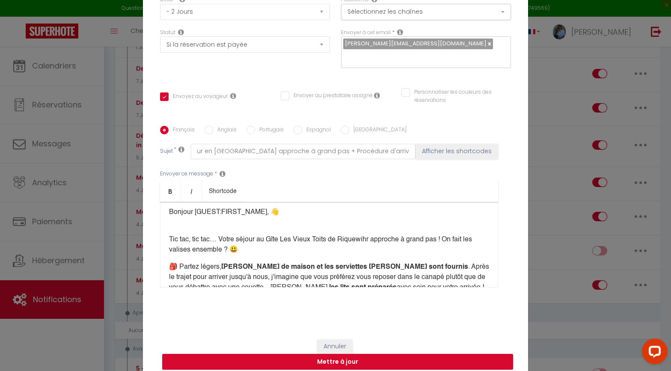
click at [266, 234] on p "Tic tac, tic tac… Votre séjour au Gîte Les Vieux Toits de Riquewihr approche à …" at bounding box center [329, 244] width 320 height 21
drag, startPoint x: 263, startPoint y: 234, endPoint x: 374, endPoint y: 234, distance: 110.8
click at [374, 234] on p "Tic tac, tic tac… Votre séjour au Gîte Les Vieux Toits de Riquewihr approche à …" at bounding box center [329, 244] width 320 height 21
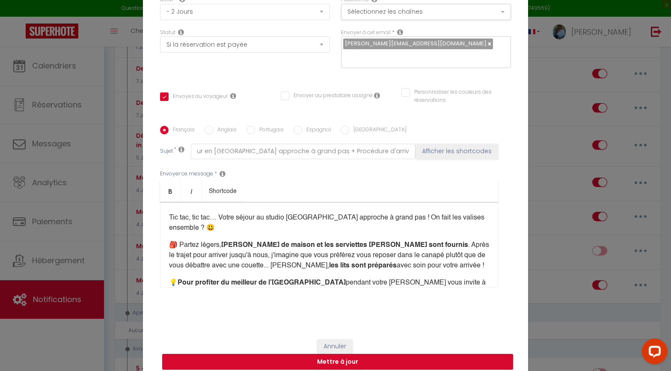
scroll to position [25, 0]
drag, startPoint x: 223, startPoint y: 258, endPoint x: 166, endPoint y: 242, distance: 59.0
click at [166, 242] on div "Bonjour [GUEST:FIRST_NAME], 👋​​​ ​ ​ Tic tac, tic tac… Votre séjour au studio L…" at bounding box center [329, 245] width 338 height 86
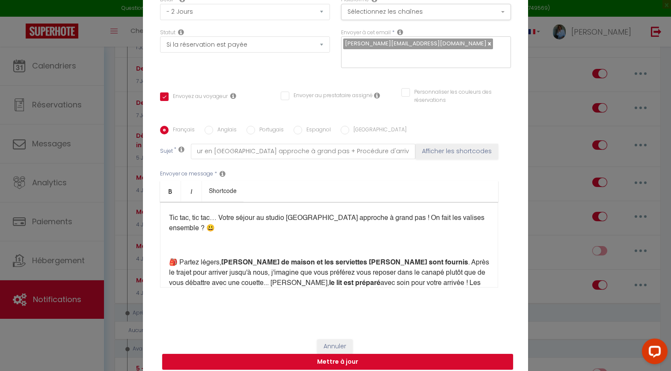
click at [195, 245] on div "Bonjour [GUEST:FIRST_NAME], 👋​​​ ​ ​ Tic tac, tic tac… Votre séjour au studio L…" at bounding box center [329, 245] width 338 height 86
click at [187, 243] on p at bounding box center [329, 245] width 320 height 10
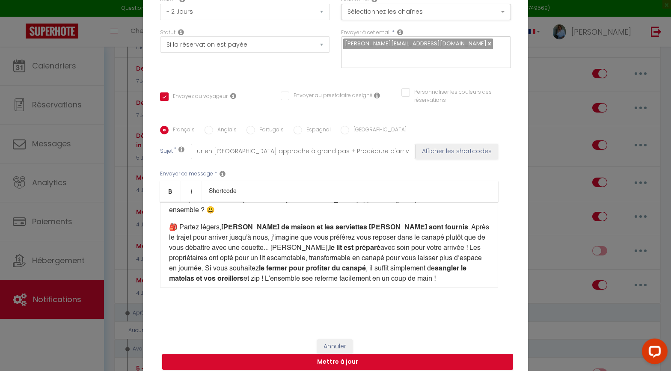
scroll to position [46, 0]
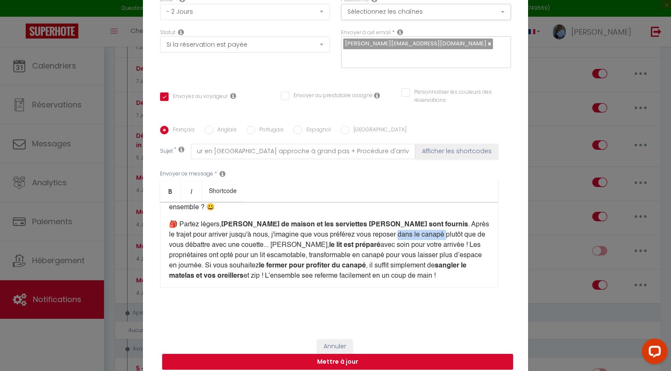
drag, startPoint x: 361, startPoint y: 228, endPoint x: 408, endPoint y: 230, distance: 46.7
click at [408, 230] on p "🎒 Partez légers, le linge de maison et les serviettes de bain sont fournis . Ap…" at bounding box center [329, 250] width 320 height 62
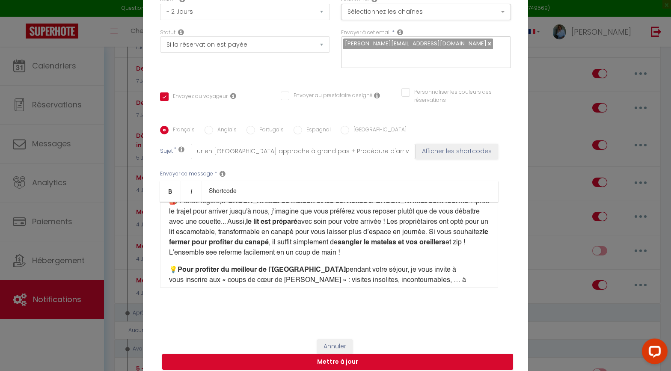
scroll to position [71, 0]
click at [215, 243] on p "🎒 Partez légers, le linge de maison et les serviettes de bain sont fournis . Ap…" at bounding box center [329, 226] width 320 height 62
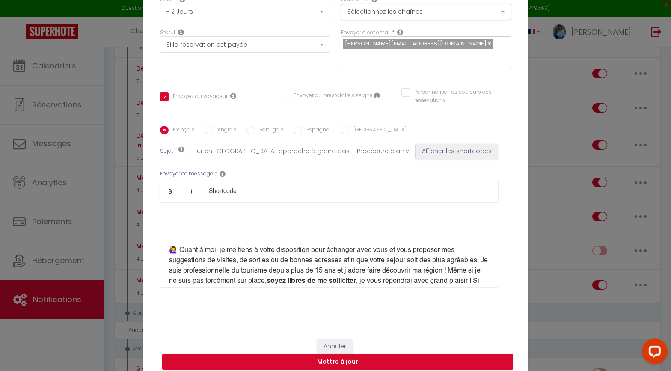
scroll to position [247, 0]
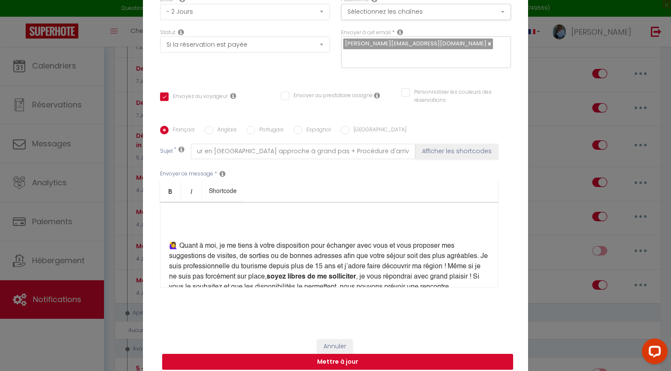
click at [172, 224] on p at bounding box center [329, 229] width 320 height 10
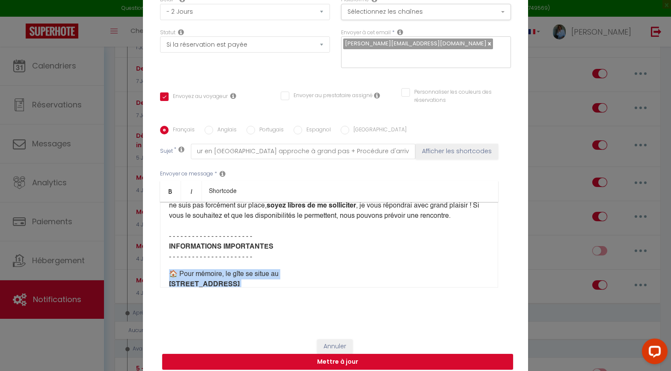
scroll to position [239, 0]
drag, startPoint x: 236, startPoint y: 248, endPoint x: 182, endPoint y: 251, distance: 53.6
click at [182, 251] on div "Bonjour [GUEST:FIRST_NAME], 👋​​​ ​ ​ Tic tac, tic tac… Votre séjour au studio L…" at bounding box center [329, 245] width 338 height 86
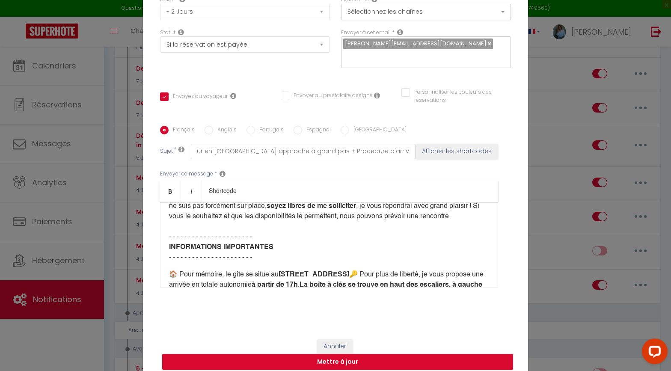
click at [287, 271] on b "9 rue des Vosges 68040 INGERSHEIM" at bounding box center [313, 274] width 71 height 7
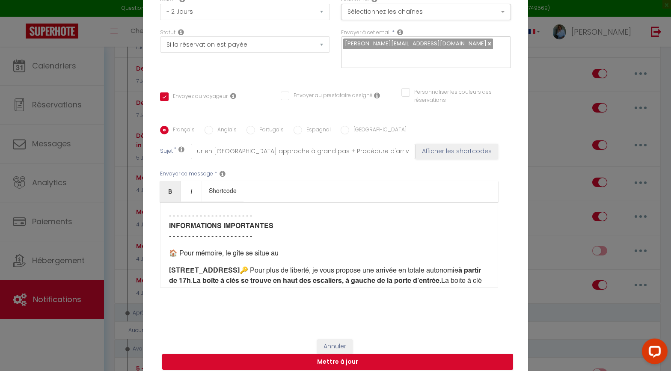
scroll to position [261, 0]
click at [225, 266] on b "9 rue des Vosges 68040 INGERSHEIM" at bounding box center [204, 269] width 71 height 7
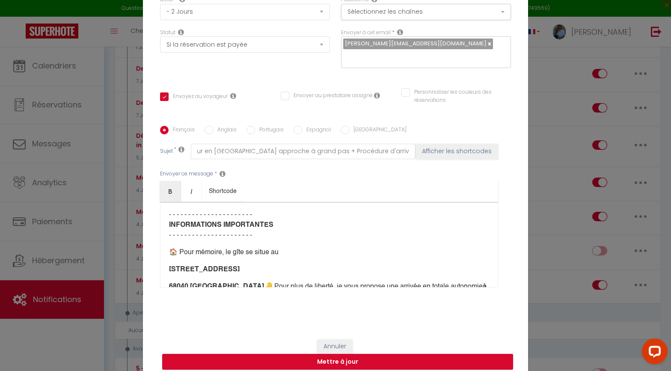
click at [234, 281] on p "68040 INGERSHEIM 🔑 Pour plus de liberté, je vous propose une arrivée en totale …" at bounding box center [329, 296] width 320 height 31
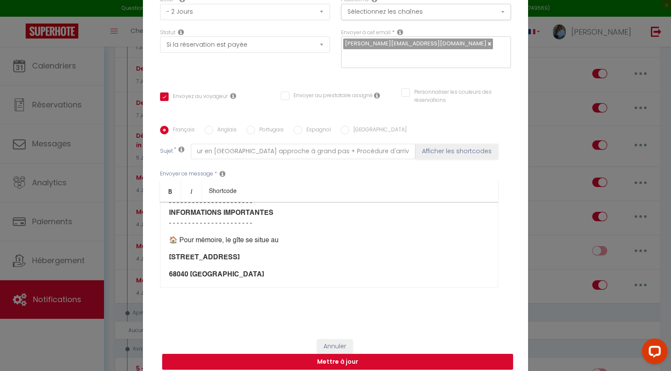
click at [180, 249] on div "Bonjour [GUEST:FIRST_NAME], 👋​​​ ​ ​ Tic tac, tic tac… Votre séjour au studio L…" at bounding box center [329, 245] width 338 height 86
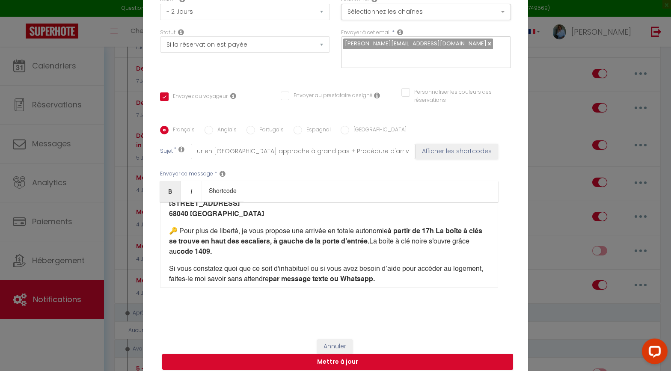
scroll to position [330, 0]
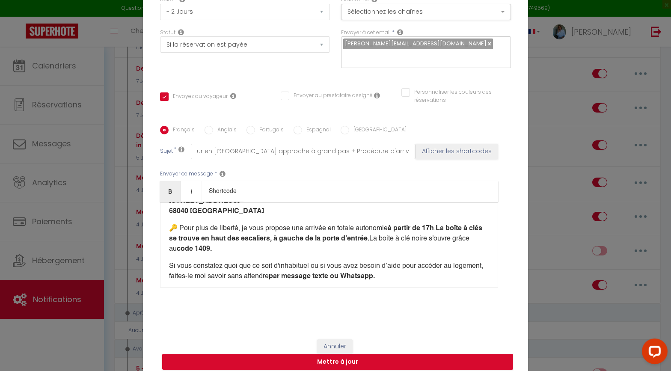
click at [183, 225] on b "La boîte à clés se trouve en haut des escaliers, à gauche de la porte d’entrée." at bounding box center [325, 233] width 313 height 17
drag, startPoint x: 407, startPoint y: 222, endPoint x: 465, endPoint y: 223, distance: 58.2
click at [465, 223] on p "​ 🔑 Pour plus de liberté, je vous propose une arrivée en totale autonomie à par…" at bounding box center [329, 238] width 320 height 31
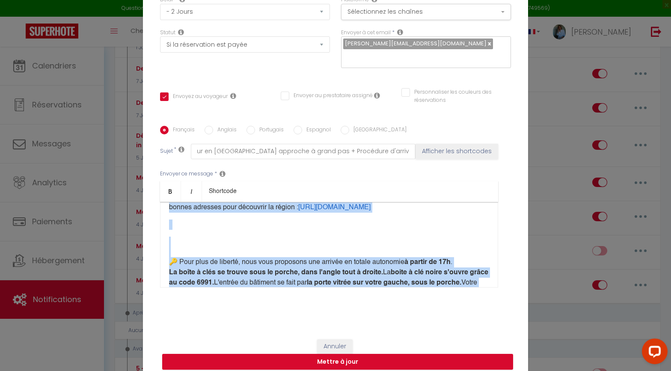
scroll to position [402, 0]
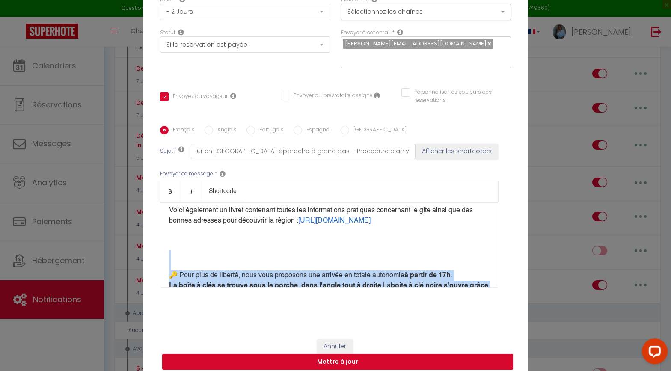
drag, startPoint x: 464, startPoint y: 231, endPoint x: 175, endPoint y: 254, distance: 289.2
click at [175, 254] on p "🔑 Pour plus de liberté, nous vous proposons une arrivée en totale autonomie à p…" at bounding box center [329, 332] width 320 height 164
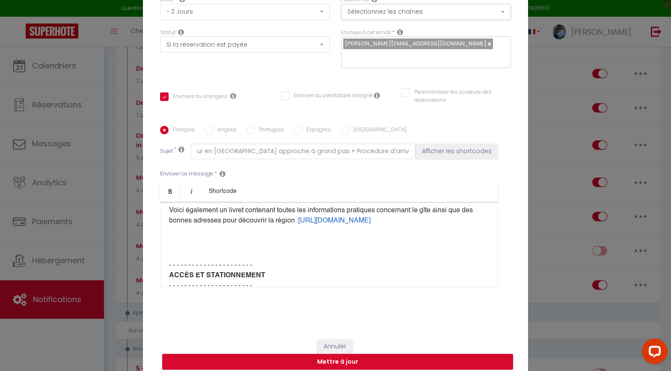
click at [177, 255] on p "- - - - - - - - - - - - - - - - - - - - - - ​ ACCÈS ET STATIONNEMENT - - - - - …" at bounding box center [329, 301] width 320 height 103
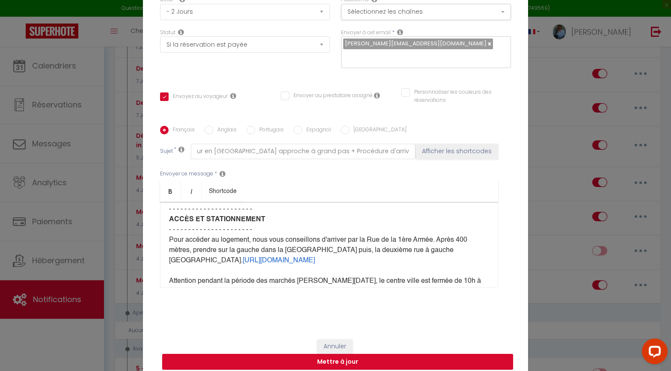
scroll to position [435, 0]
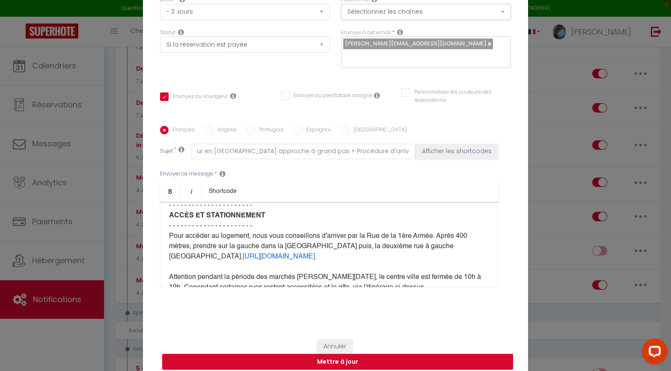
click at [367, 234] on p "- - - - - - - - - - - - - - - - - - - - - - ​ ACCÈS ET STATIONNEMENT - - - - - …" at bounding box center [329, 246] width 320 height 92
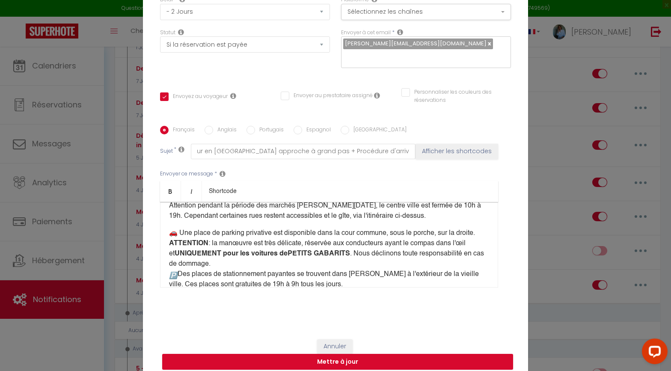
scroll to position [502, 0]
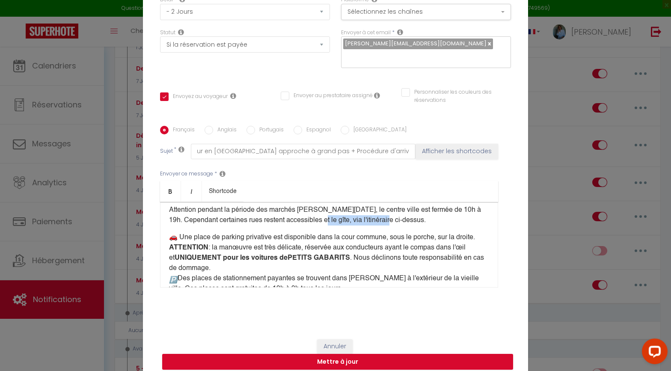
drag, startPoint x: 397, startPoint y: 236, endPoint x: 309, endPoint y: 237, distance: 88.5
click at [309, 225] on p "- - - - - - - - - - - - - - - - - - - - - - ​ ACCÈS ET STATIONNEMENT - - - - - …" at bounding box center [329, 179] width 320 height 92
drag, startPoint x: 302, startPoint y: 236, endPoint x: 311, endPoint y: 231, distance: 10.5
click at [302, 225] on p "- - - - - - - - - - - - - - - - - - - - - - ​ ACCÈS ET STATIONNEMENT - - - - - …" at bounding box center [329, 179] width 320 height 92
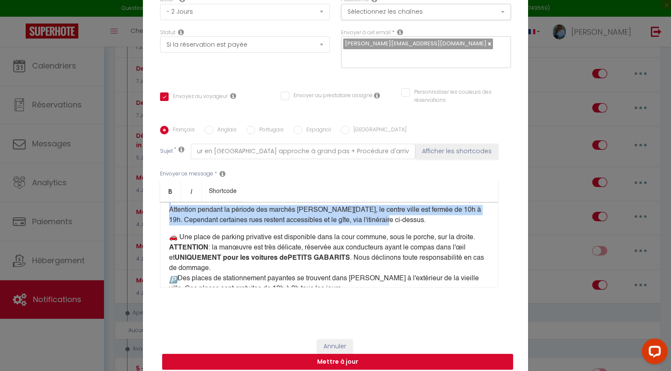
drag, startPoint x: 391, startPoint y: 234, endPoint x: 239, endPoint y: 213, distance: 153.3
click at [239, 213] on p "- - - - - - - - - - - - - - - - - - - - - - ​ ACCÈS ET STATIONNEMENT - - - - - …" at bounding box center [329, 179] width 320 height 92
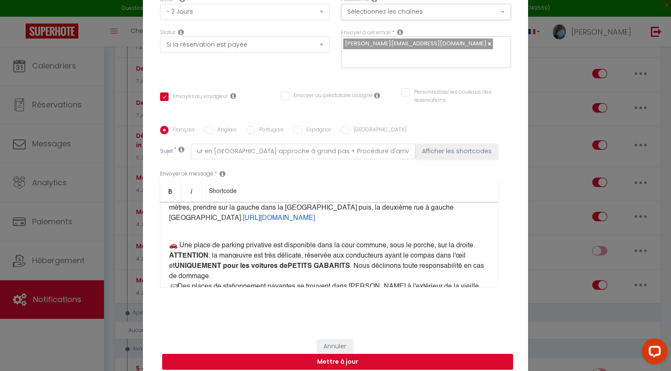
scroll to position [465, 0]
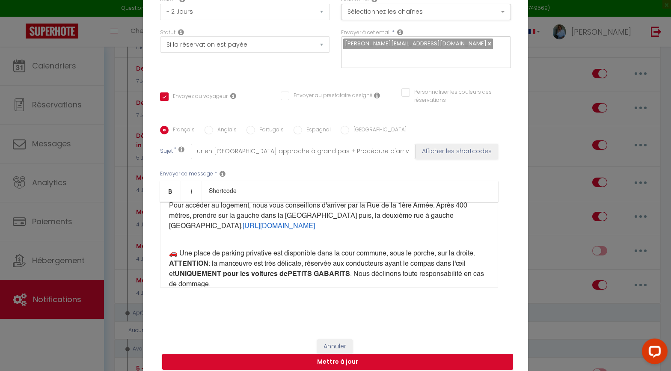
drag, startPoint x: 256, startPoint y: 243, endPoint x: 348, endPoint y: 213, distance: 96.7
click at [348, 213] on p "- - - - - - - - - - - - - - - - - - - - - - ​ ACCÈS ET STATIONNEMENT - - - - - …" at bounding box center [329, 206] width 320 height 72
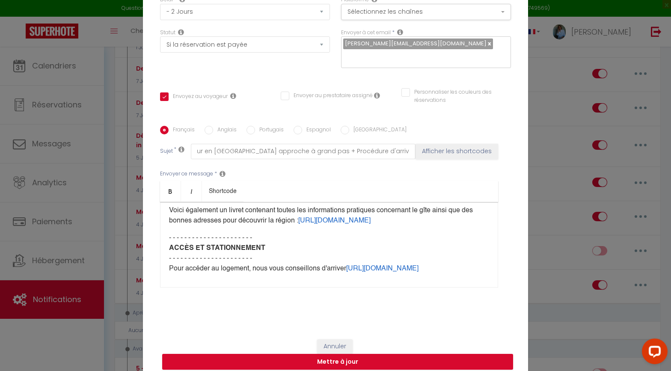
scroll to position [420, 0]
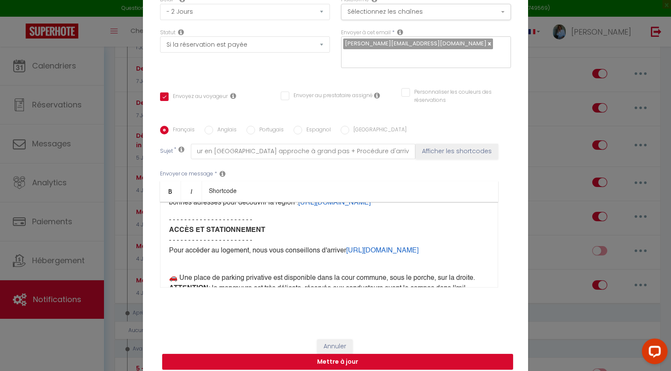
click at [170, 254] on p "- - - - - - - - - - - - - - - - - - - - - - ​ ACCÈS ET STATIONNEMENT - - - - - …" at bounding box center [329, 240] width 320 height 51
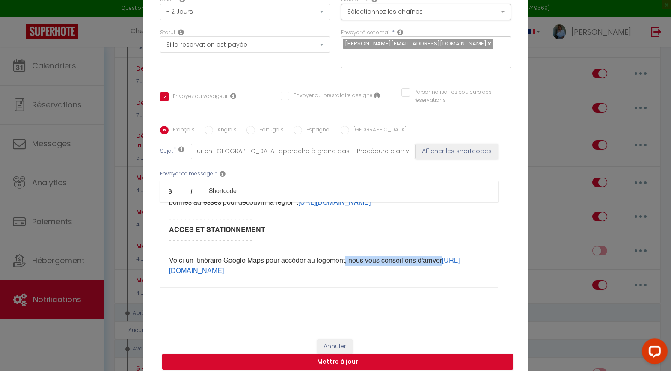
drag, startPoint x: 348, startPoint y: 268, endPoint x: 447, endPoint y: 266, distance: 99.3
click at [447, 265] on p "- - - - - - - - - - - - - - - - - - - - - - ​ ACCÈS ET STATIONNEMENT - - - - - …" at bounding box center [329, 251] width 320 height 72
click at [445, 265] on p "- - - - - - - - - - - - - - - - - - - - - - ​ ACCÈS ET STATIONNEMENT - - - - - …" at bounding box center [329, 246] width 320 height 62
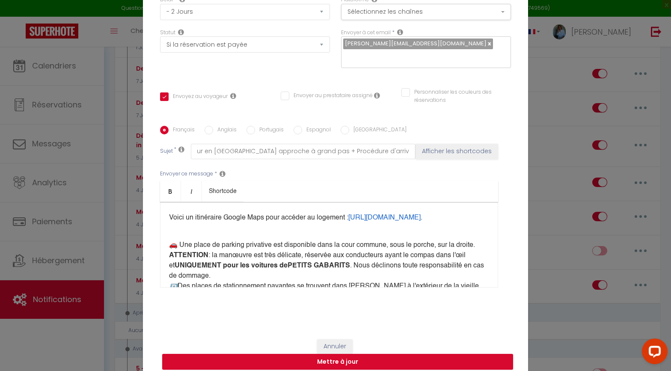
scroll to position [462, 0]
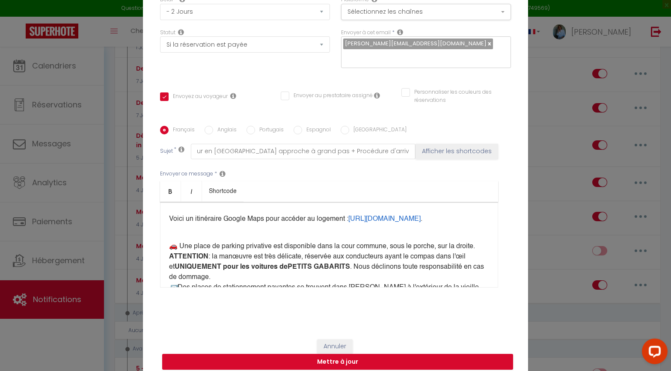
click at [183, 231] on p "- - - - - - - - - - - - - - - - - - - - - - ​ ACCÈS ET STATIONNEMENT - - - - - …" at bounding box center [329, 204] width 320 height 62
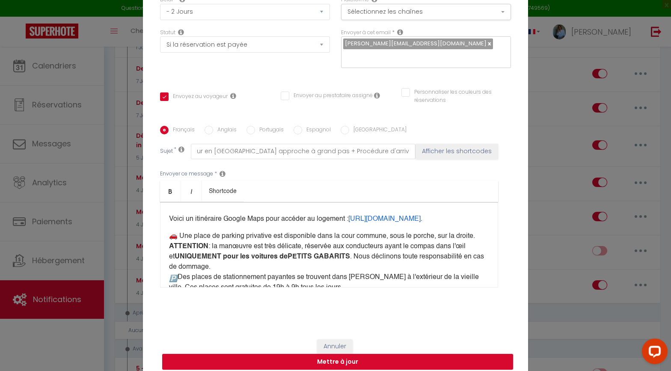
drag, startPoint x: 321, startPoint y: 257, endPoint x: 290, endPoint y: 246, distance: 32.2
click at [321, 257] on b "PETITS GABARITS" at bounding box center [318, 256] width 62 height 7
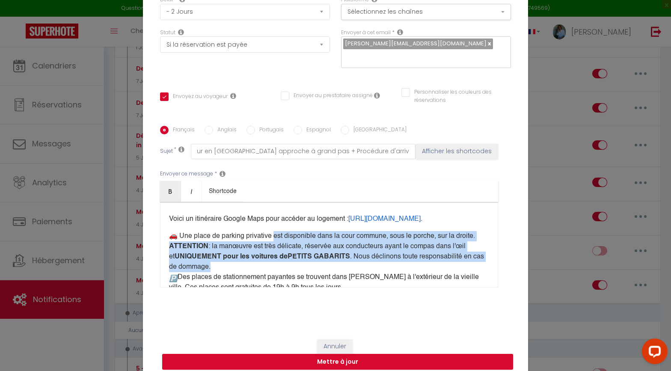
drag, startPoint x: 275, startPoint y: 242, endPoint x: 276, endPoint y: 266, distance: 24.8
click at [276, 266] on p "🚗 ​Une place de parking privative est disponible dans la cour commune, sous le …" at bounding box center [329, 277] width 320 height 92
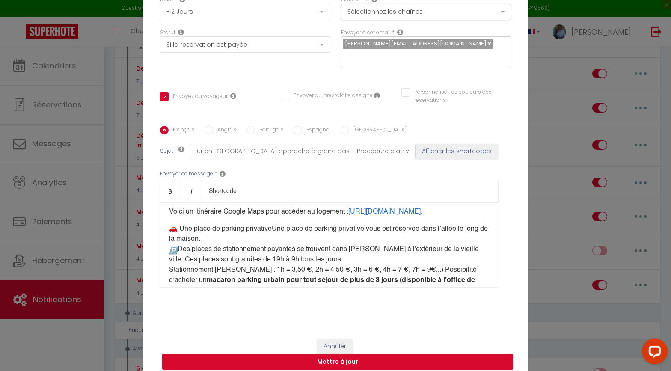
scroll to position [470, 0]
drag, startPoint x: 373, startPoint y: 232, endPoint x: 276, endPoint y: 228, distance: 96.3
click at [276, 228] on span "Une place de parking privative vous est réservée dans l’allée le long de la mai…" at bounding box center [328, 233] width 319 height 17
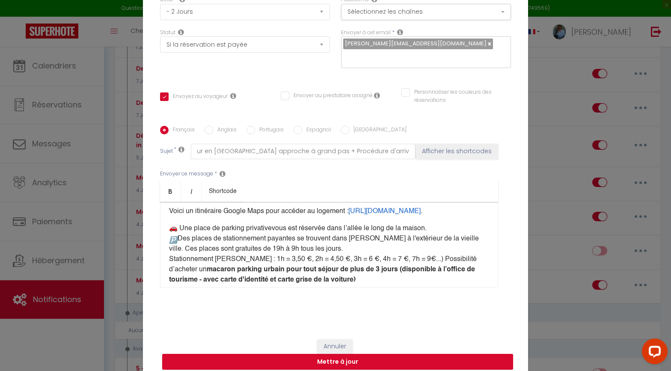
click at [441, 234] on p "🚗 ​Une place de parking privative vous est réservée dans l’allée le long de la …" at bounding box center [329, 254] width 320 height 62
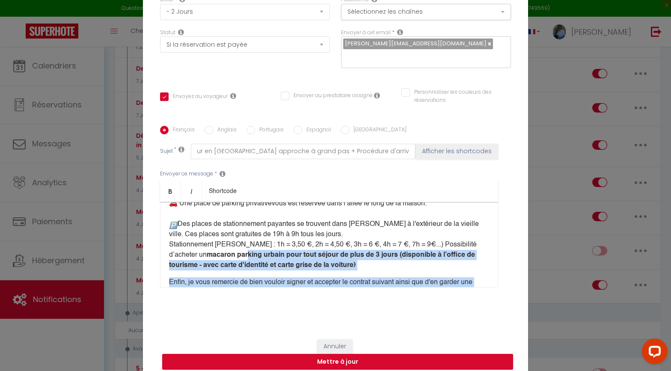
scroll to position [481, 0]
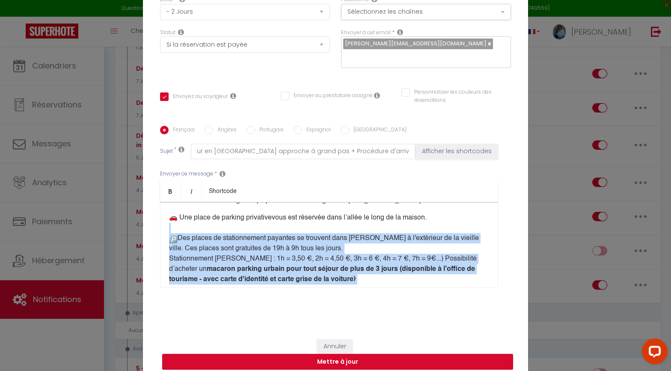
drag, startPoint x: 220, startPoint y: 260, endPoint x: 169, endPoint y: 233, distance: 57.6
click at [169, 233] on div "Bonjour [GUEST:FIRST_NAME], 👋​​​ ​ ​ Tic tac, tic tac… Votre séjour au studio L…" at bounding box center [329, 245] width 338 height 86
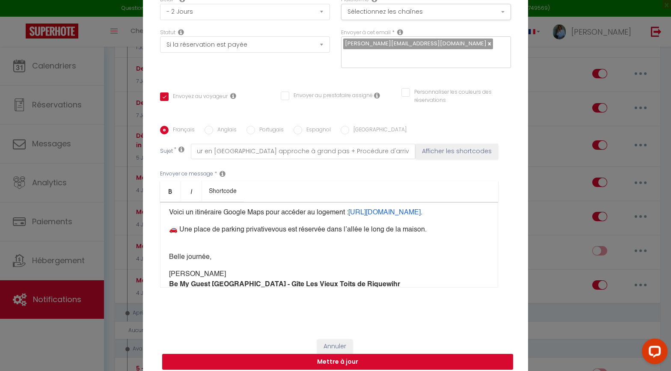
scroll to position [465, 0]
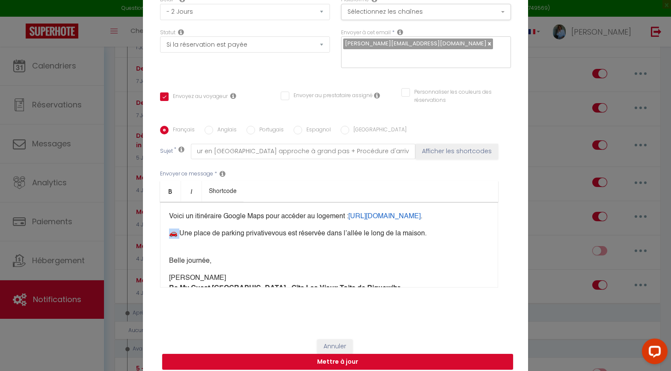
drag, startPoint x: 178, startPoint y: 237, endPoint x: 170, endPoint y: 236, distance: 8.6
click at [170, 236] on p "🚗 ​Une place de parking privative vous est réservée dans l’allée le long de la …" at bounding box center [329, 238] width 320 height 21
click at [170, 221] on p "- - - - - - - - - - - - - - - - - - - - - - ​ ACCÈS ET STATIONNEMENT - - - - - …" at bounding box center [329, 195] width 320 height 51
click at [169, 236] on p "​Une place de parking privative vous est réservée dans l’allée le long de la ma…" at bounding box center [329, 238] width 320 height 21
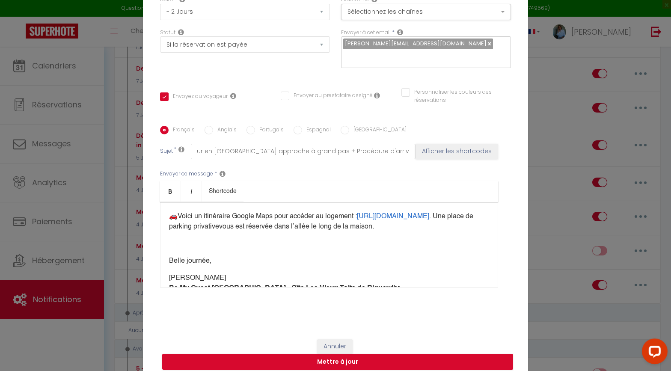
scroll to position [498, 0]
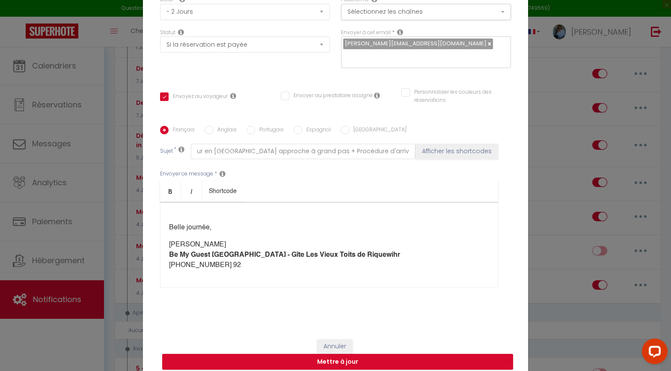
click at [172, 225] on div "Bonjour [GUEST:FIRST_NAME], 👋​​​ ​ ​ Tic tac, tic tac… Votre séjour au studio L…" at bounding box center [329, 245] width 338 height 86
drag, startPoint x: 167, startPoint y: 222, endPoint x: 293, endPoint y: 282, distance: 139.7
click at [293, 282] on div "Envoyer ce message * Bold Italic Shortcode Rich text editor Bonjour [GUEST:FIRS…" at bounding box center [335, 228] width 351 height 139
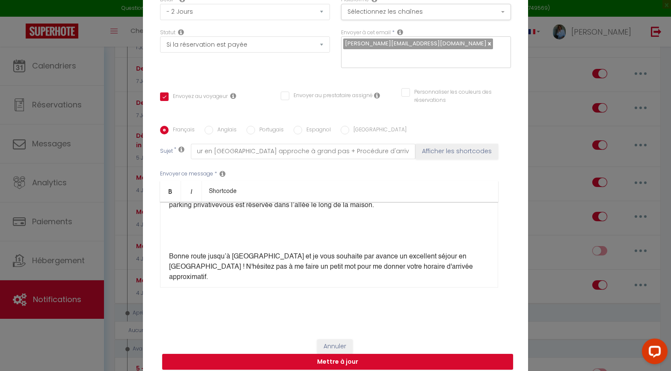
scroll to position [480, 0]
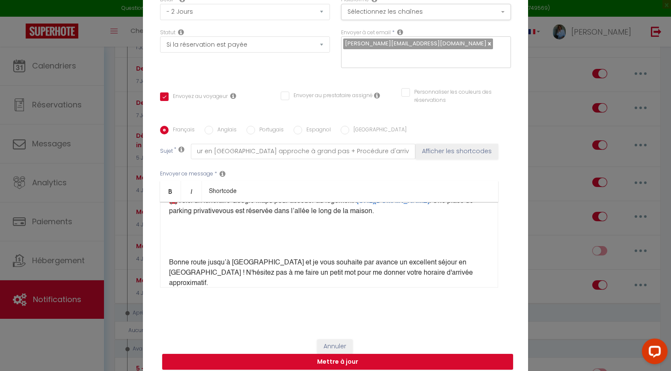
click at [226, 258] on div "Bonjour [GUEST:FIRST_NAME], 👋​​​ ​ ​ Tic tac, tic tac… Votre séjour au studio L…" at bounding box center [329, 245] width 338 height 86
click at [192, 251] on p at bounding box center [329, 245] width 320 height 10
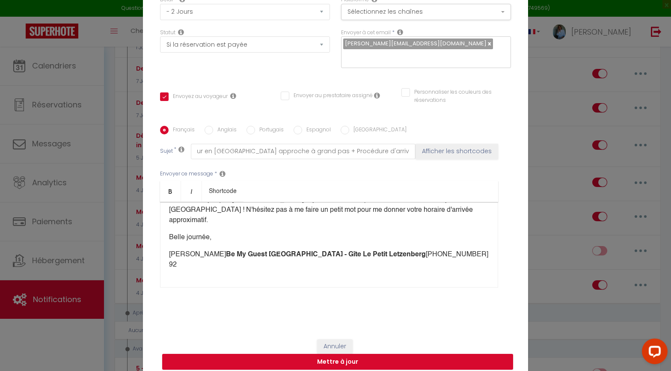
scroll to position [518, 0]
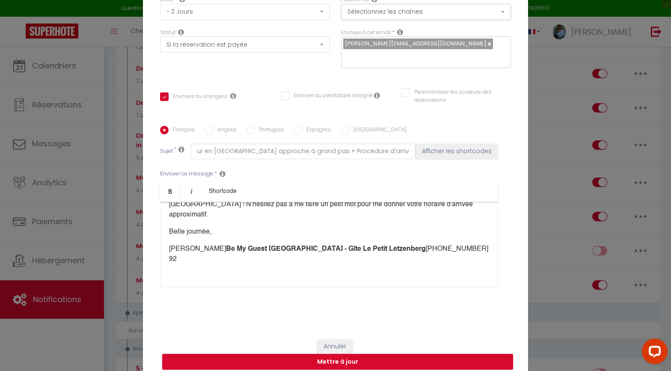
click at [226, 246] on b "Be My Guest Alsace - Gîte Le Petit Letzenberg" at bounding box center [326, 249] width 200 height 7
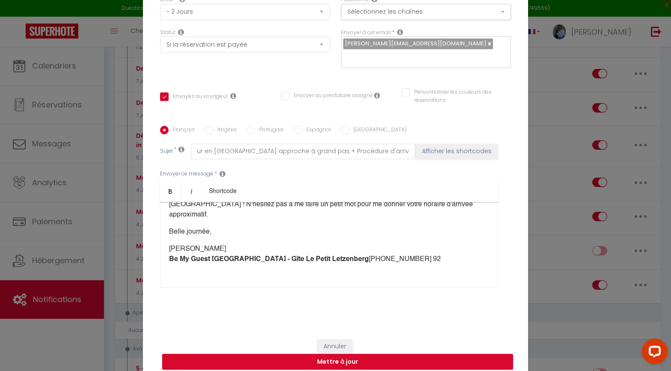
click at [317, 253] on p "Johanna Be My Guest Alsace - Gîte Le Petit Letzenberg +33 (0)6 59 43 70 92" at bounding box center [329, 254] width 320 height 21
drag, startPoint x: 238, startPoint y: 252, endPoint x: 249, endPoint y: 252, distance: 10.7
click at [249, 256] on b "Be My Guest Alsace - Gîte Le Petit Letzenberg" at bounding box center [269, 259] width 200 height 7
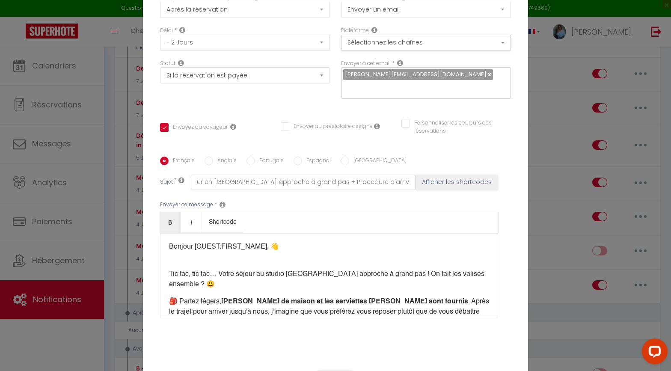
scroll to position [0, 0]
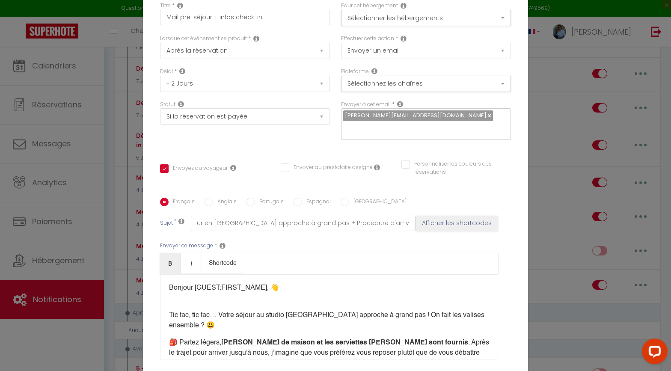
drag, startPoint x: 219, startPoint y: 233, endPoint x: 201, endPoint y: 228, distance: 19.1
click at [201, 231] on div "Envoyer ce message * Bold Italic Shortcode Rich text editor Bonjour [GUEST:FIRS…" at bounding box center [335, 300] width 351 height 139
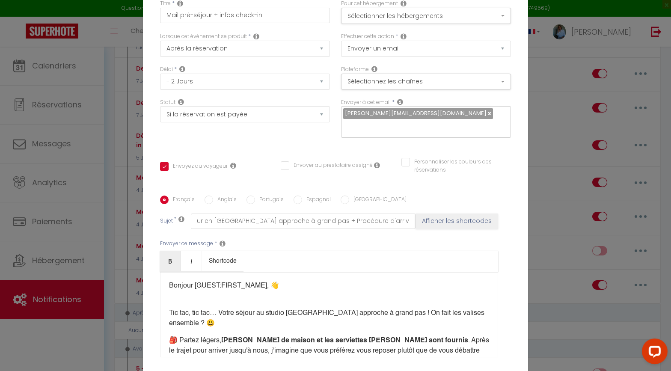
copy div "Bonjour [GUEST:FIRST_NAME], 👋​​​ ​ ​ Tic tac, tic tac… Votre séjour au studio L…"
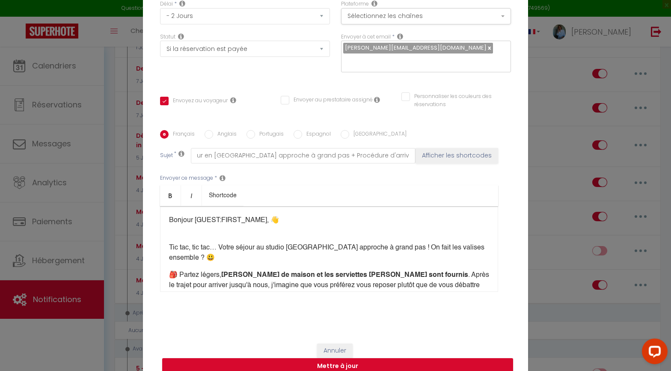
scroll to position [73, 0]
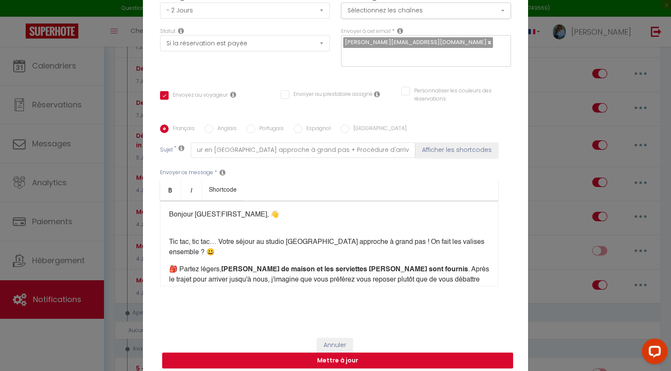
click at [209, 124] on input "Anglais" at bounding box center [208, 128] width 9 height 9
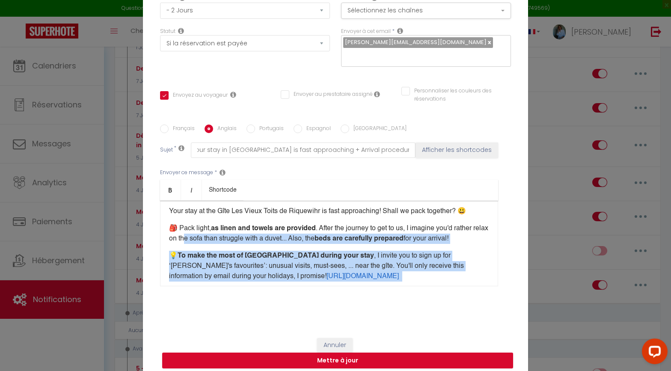
scroll to position [0, 0]
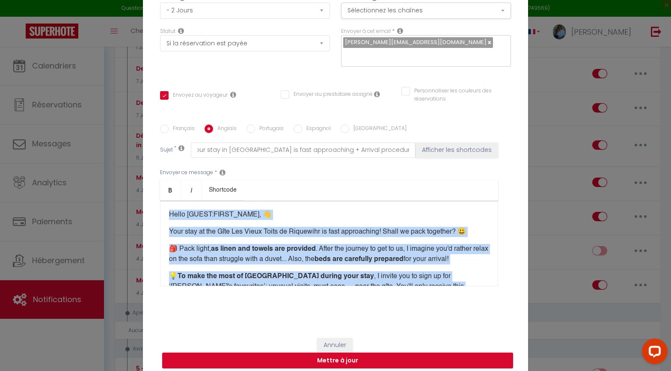
drag, startPoint x: 219, startPoint y: 243, endPoint x: 155, endPoint y: 203, distance: 75.9
click at [155, 203] on div "Titre * Mail pré-séjour + infos check-in Pour cet hébergement Sélectionner les …" at bounding box center [335, 124] width 385 height 409
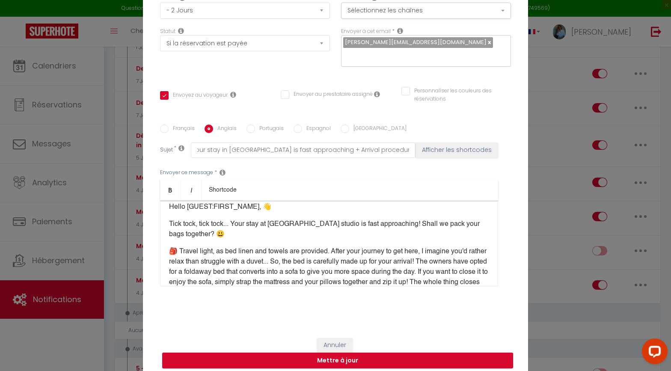
scroll to position [20, 0]
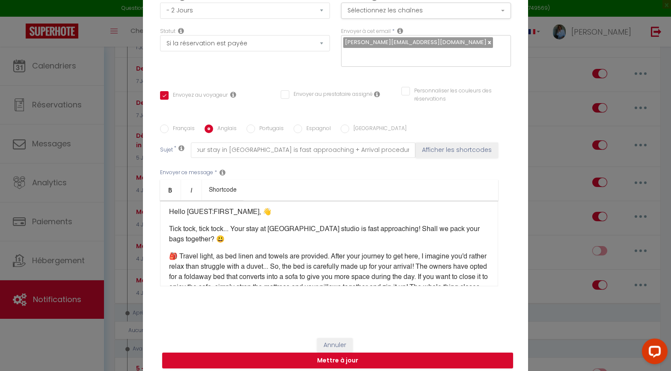
click at [169, 207] on p "Hello [GUEST:FIRST_NAME], 👋​​​​​" at bounding box center [329, 212] width 320 height 10
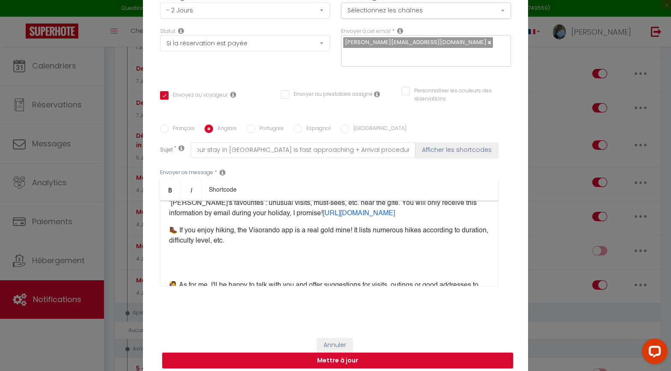
scroll to position [132, 0]
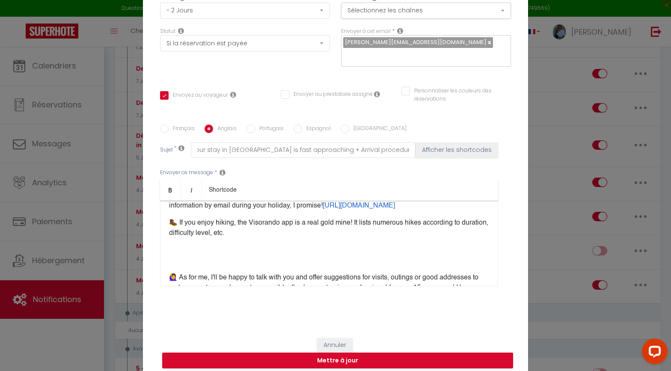
click at [280, 233] on div "Hello [GUEST:FIRST_NAME], 👋​​​​​ Tick tock, tick tock... Your stay at Le Petit …" at bounding box center [329, 244] width 338 height 86
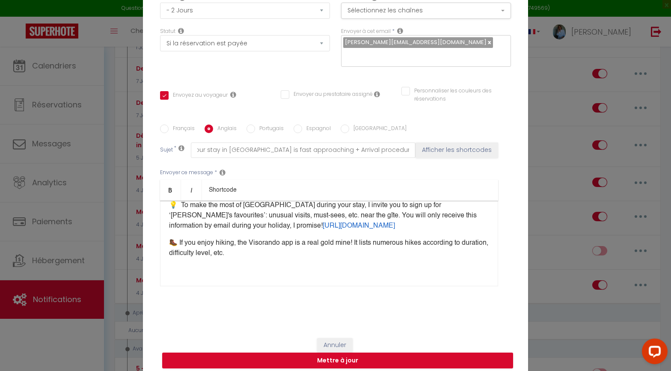
scroll to position [109, 0]
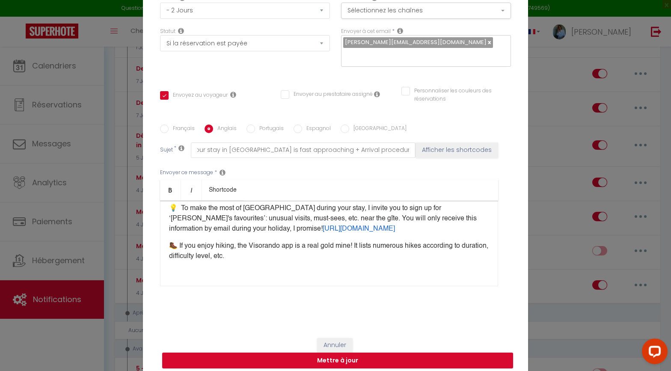
click at [176, 260] on div "Hello [GUEST:FIRST_NAME], 👋​​​​​ Tick tock, tick tock... Your stay at Le Petit …" at bounding box center [329, 244] width 338 height 86
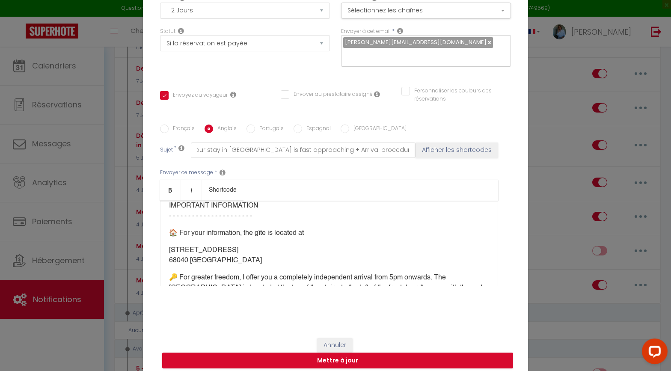
scroll to position [230, 0]
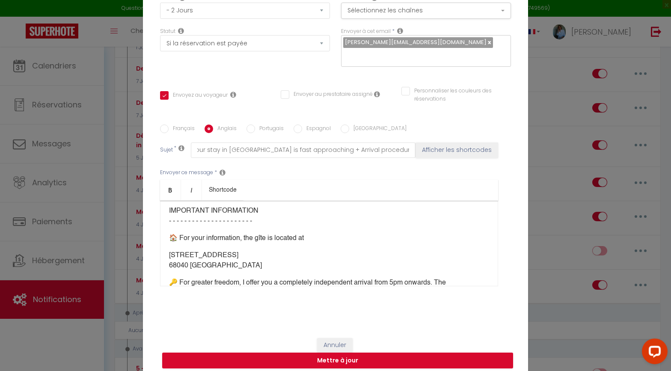
drag, startPoint x: 249, startPoint y: 216, endPoint x: 172, endPoint y: 207, distance: 77.6
click at [166, 215] on div "Hello [GUEST:FIRST_NAME], 👋​​​​​ Tick tock, tick tock... Your stay at Le Petit …" at bounding box center [329, 244] width 338 height 86
click at [172, 187] on icon "Bold" at bounding box center [170, 189] width 7 height 7
drag, startPoint x: 222, startPoint y: 269, endPoint x: 164, endPoint y: 260, distance: 58.8
click at [163, 260] on div "Hello [GUEST:FIRST_NAME], 👋​​​​​ Tick tock, tick tock... Your stay at Le Petit …" at bounding box center [329, 244] width 338 height 86
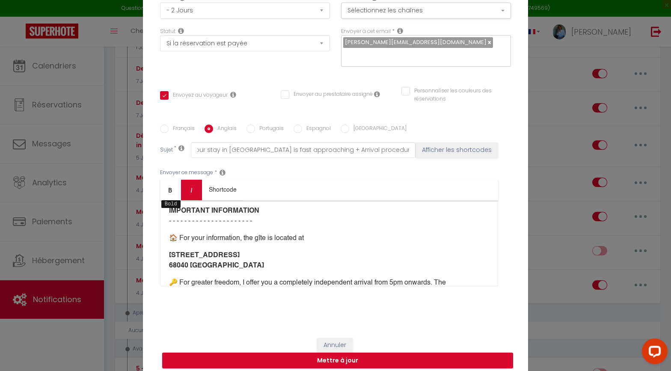
drag, startPoint x: 172, startPoint y: 186, endPoint x: 184, endPoint y: 192, distance: 13.6
click at [172, 186] on icon "Bold" at bounding box center [170, 189] width 7 height 7
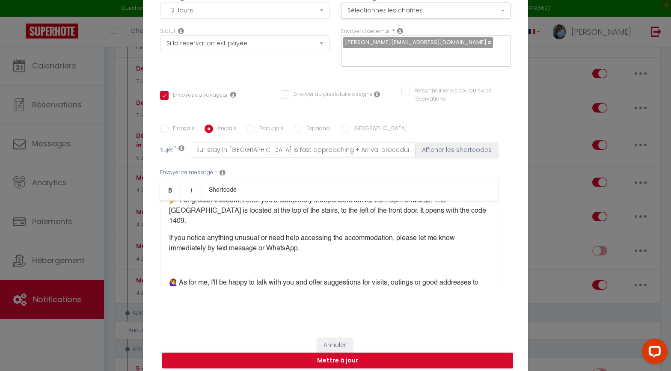
scroll to position [302, 0]
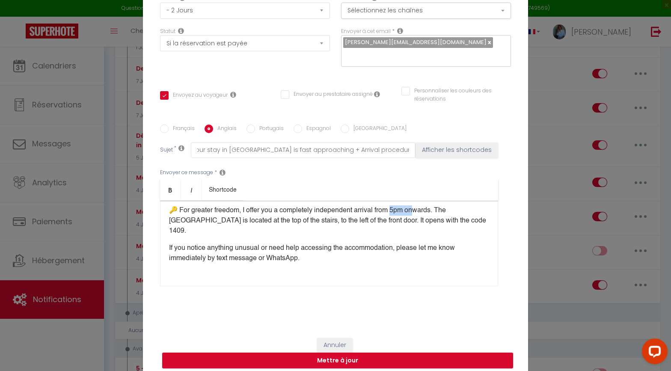
drag, startPoint x: 401, startPoint y: 213, endPoint x: 423, endPoint y: 214, distance: 22.3
click at [423, 214] on p "​🔑 For greater freedom, I offer you a completely independent arrival from 5pm o…" at bounding box center [329, 220] width 320 height 31
drag, startPoint x: 384, startPoint y: 214, endPoint x: 417, endPoint y: 214, distance: 32.9
click at [417, 214] on p "​🔑 For greater freedom, I offer you a completely independent arrival from 5pm o…" at bounding box center [329, 220] width 320 height 31
drag, startPoint x: 385, startPoint y: 213, endPoint x: 443, endPoint y: 215, distance: 58.2
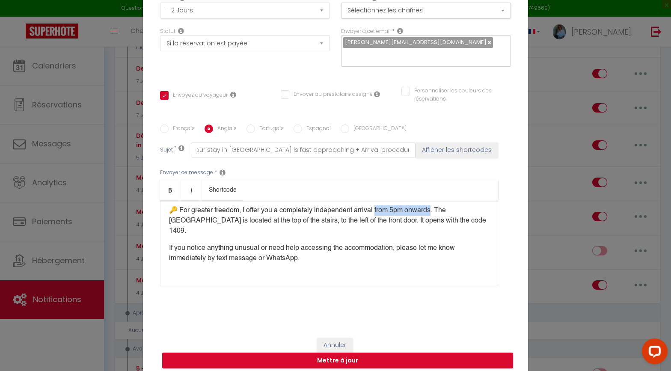
click at [443, 215] on p "​🔑 For greater freedom, I offer you a completely independent arrival from 5pm o…" at bounding box center [329, 220] width 320 height 31
click at [170, 186] on icon "Bold" at bounding box center [170, 189] width 7 height 7
drag, startPoint x: 445, startPoint y: 226, endPoint x: 476, endPoint y: 227, distance: 30.4
click at [477, 227] on p "​🔑 For greater freedom, I offer you a completely independent arrival from 5pm o…" at bounding box center [329, 220] width 320 height 31
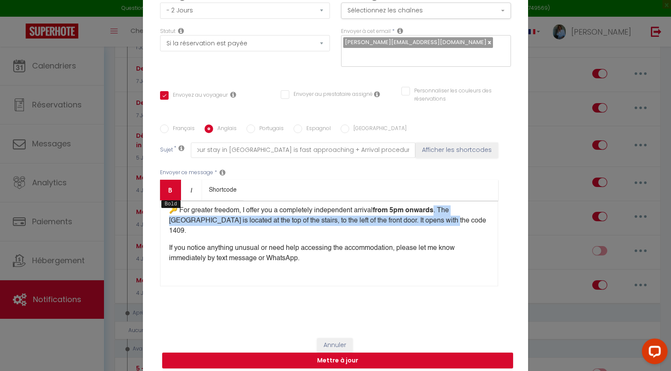
click at [171, 186] on icon "Bold" at bounding box center [170, 189] width 7 height 7
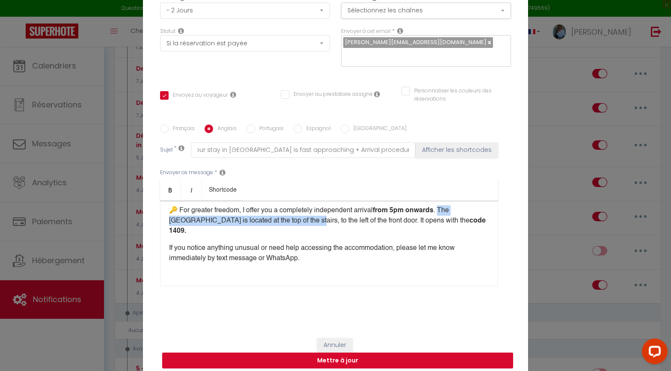
drag, startPoint x: 450, startPoint y: 215, endPoint x: 295, endPoint y: 225, distance: 155.2
click at [295, 225] on p "​🔑 For greater freedom, I offer you a completely independent arrival from 5pm o…" at bounding box center [329, 220] width 320 height 31
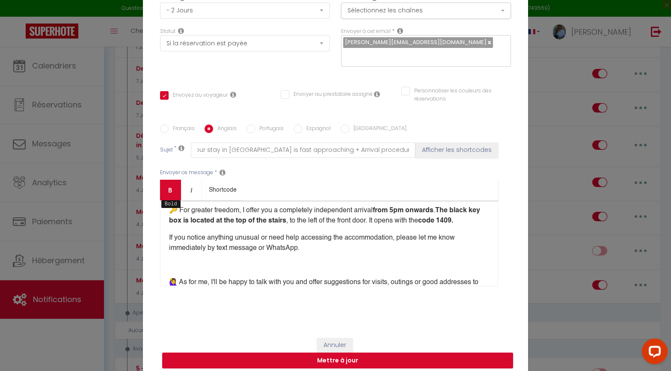
click at [169, 186] on icon "Bold" at bounding box center [170, 189] width 7 height 7
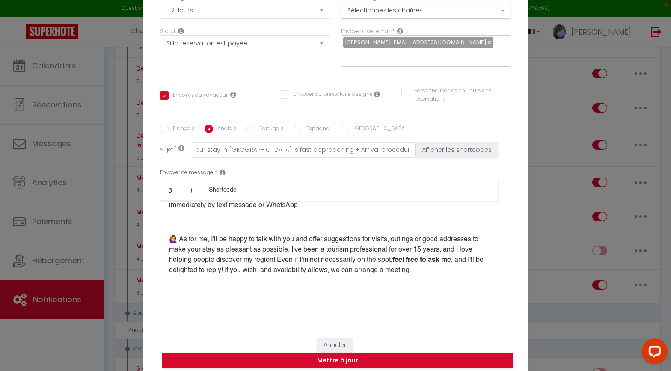
scroll to position [351, 0]
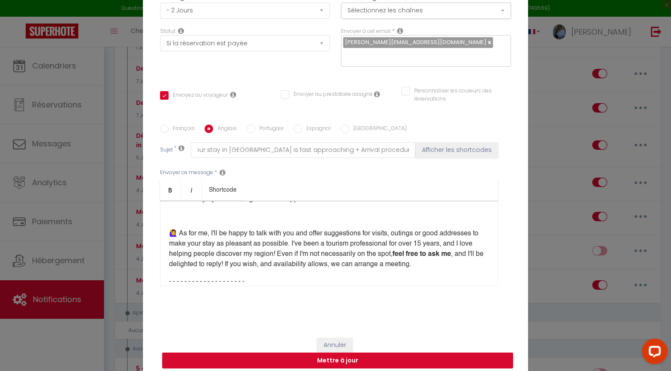
click at [257, 222] on p "​" at bounding box center [329, 216] width 320 height 10
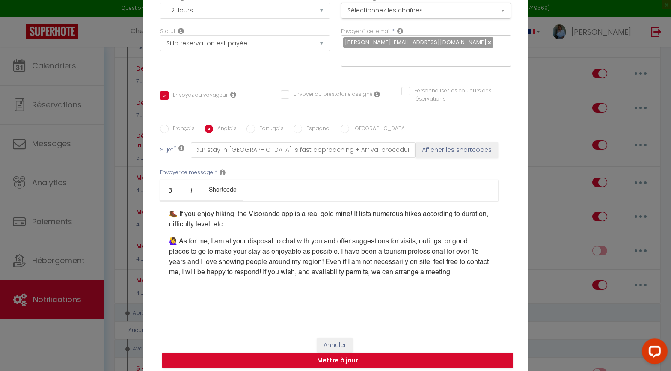
scroll to position [140, 0]
drag, startPoint x: 439, startPoint y: 257, endPoint x: 202, endPoint y: 266, distance: 237.6
click at [202, 266] on p "🙋‍♀️ As for me, I am at your disposal to chat with you and offer suggestions fo…" at bounding box center [329, 257] width 320 height 41
drag, startPoint x: 169, startPoint y: 185, endPoint x: 182, endPoint y: 190, distance: 13.8
click at [169, 186] on icon "Bold" at bounding box center [170, 189] width 7 height 7
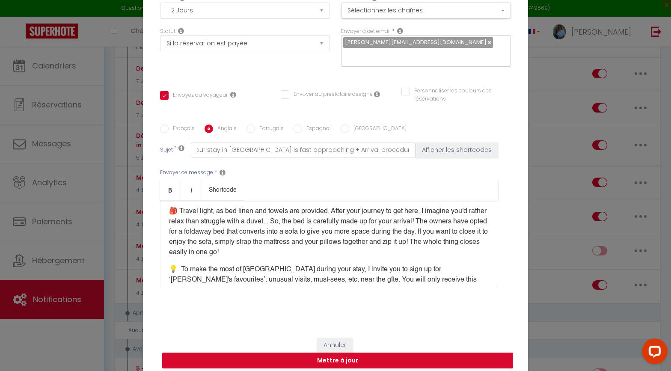
scroll to position [46, 0]
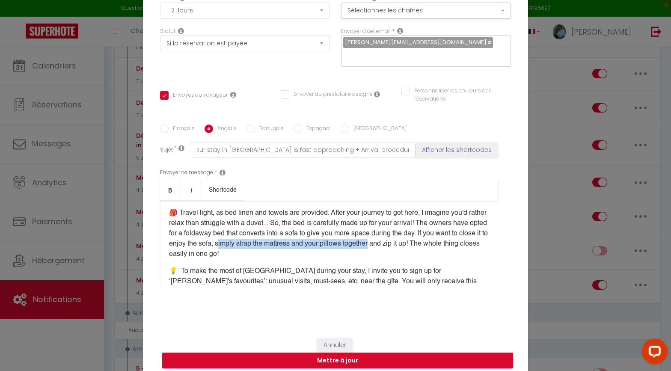
drag, startPoint x: 278, startPoint y: 237, endPoint x: 435, endPoint y: 239, distance: 156.5
click at [435, 239] on p "🎒 Travel light, as bed linen and towels are provided. After your journey to get…" at bounding box center [329, 233] width 320 height 51
drag, startPoint x: 277, startPoint y: 238, endPoint x: 434, endPoint y: 240, distance: 157.0
click at [434, 239] on p "🎒 Travel light, as bed linen and towels are provided. After your journey to get…" at bounding box center [329, 233] width 320 height 51
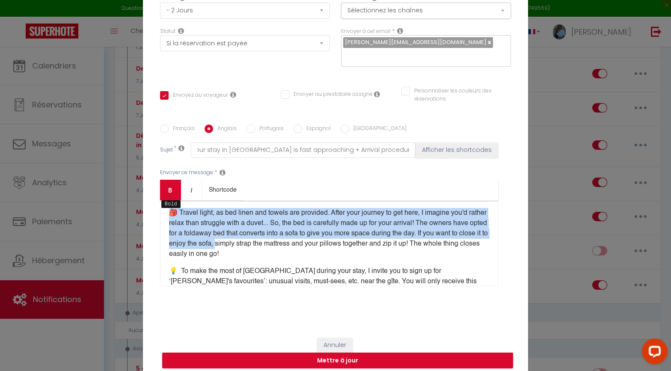
click at [172, 186] on icon "Bold" at bounding box center [170, 189] width 7 height 7
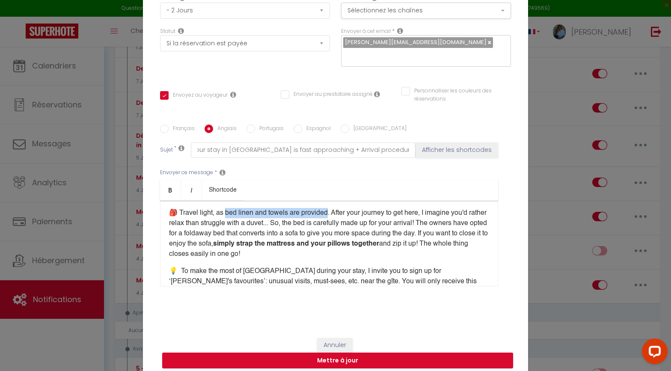
drag, startPoint x: 227, startPoint y: 207, endPoint x: 332, endPoint y: 208, distance: 105.2
click at [332, 208] on p "🎒 Travel light, as bed linen and towels are provided. After your journey to get…" at bounding box center [329, 233] width 320 height 51
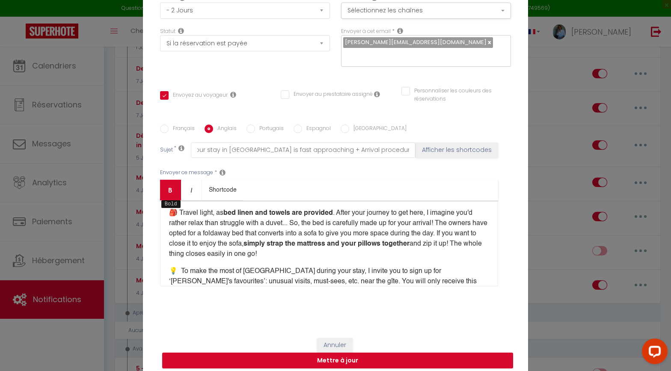
click at [172, 186] on icon "Bold" at bounding box center [170, 189] width 7 height 7
drag, startPoint x: 311, startPoint y: 217, endPoint x: 446, endPoint y: 217, distance: 134.7
click at [446, 217] on p "🎒 Travel light, as bed linen and towels are provided . After your journey to ge…" at bounding box center [329, 233] width 320 height 51
click at [172, 186] on icon "Bold" at bounding box center [170, 189] width 7 height 7
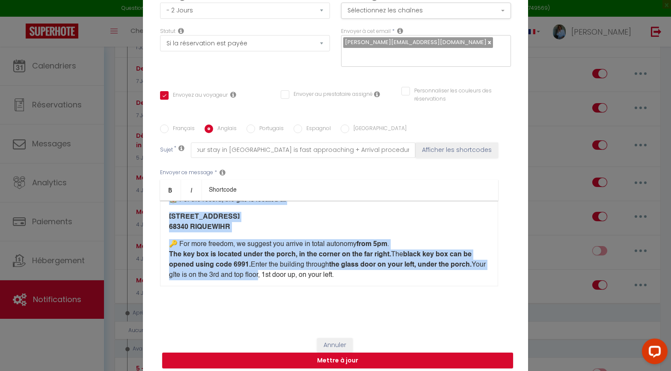
scroll to position [485, 0]
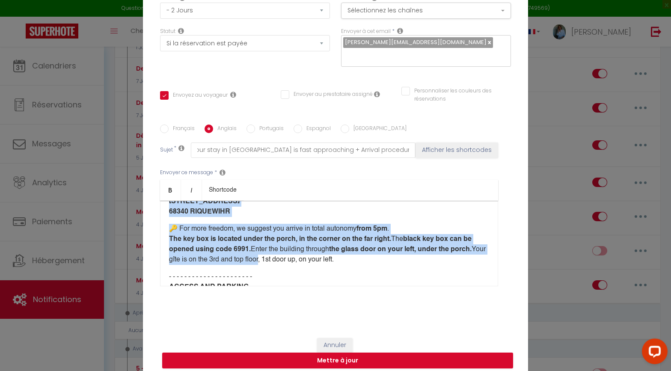
drag, startPoint x: 178, startPoint y: 216, endPoint x: 371, endPoint y: 261, distance: 197.6
click at [371, 261] on div "Hello [GUEST:FIRST_NAME], 👋​​​​​ Tick tock, tick tock... Your stay at Le Petit …" at bounding box center [329, 244] width 338 height 86
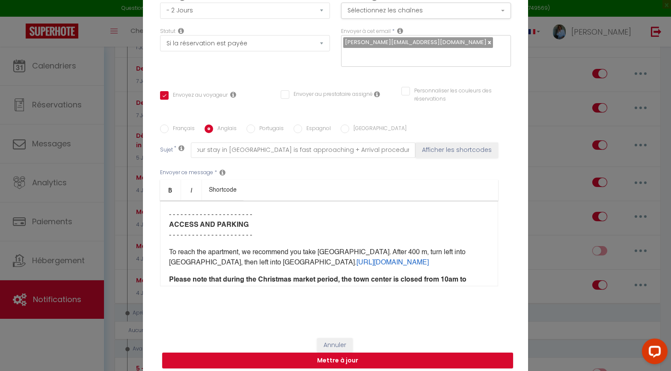
scroll to position [391, 0]
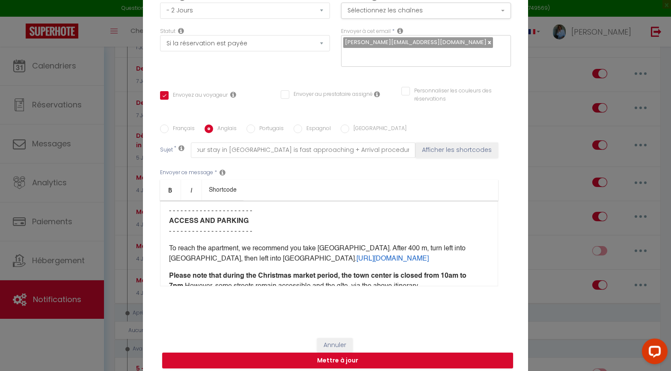
drag, startPoint x: 203, startPoint y: 215, endPoint x: 331, endPoint y: 269, distance: 139.7
click at [331, 269] on div "Hello [GUEST:FIRST_NAME], 👋​​​​​ Tick tock, tick tock... Your stay at Le Petit …" at bounding box center [329, 244] width 338 height 86
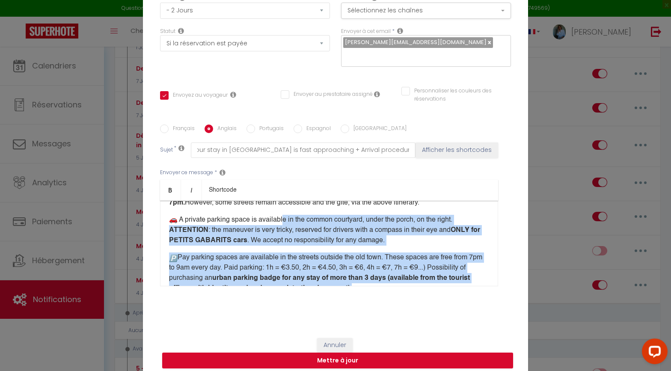
scroll to position [396, 0]
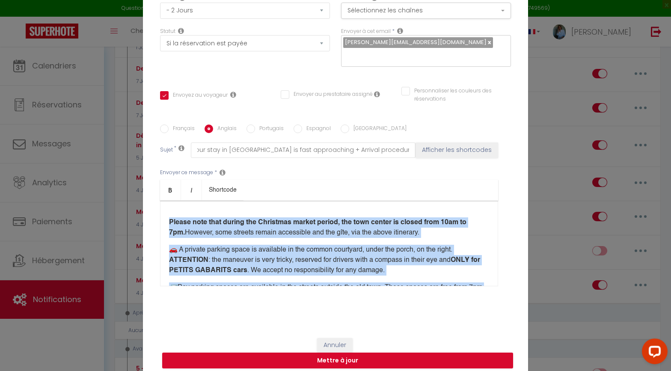
drag, startPoint x: 361, startPoint y: 226, endPoint x: 178, endPoint y: 218, distance: 182.8
click at [178, 218] on div "Hello [GUEST:FIRST_NAME], 👋​​​​​ Tick tock, tick tock... Your stay at Le Petit …" at bounding box center [329, 244] width 338 height 86
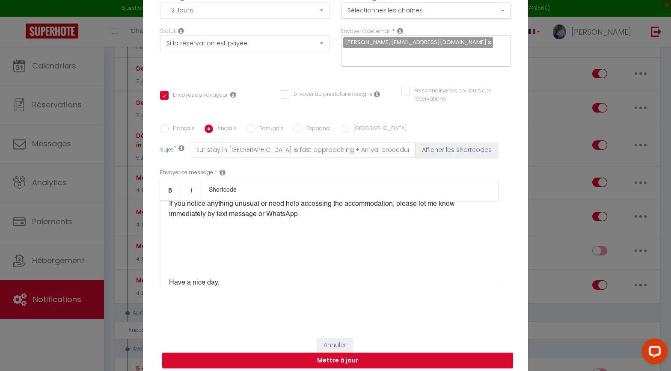
scroll to position [344, 0]
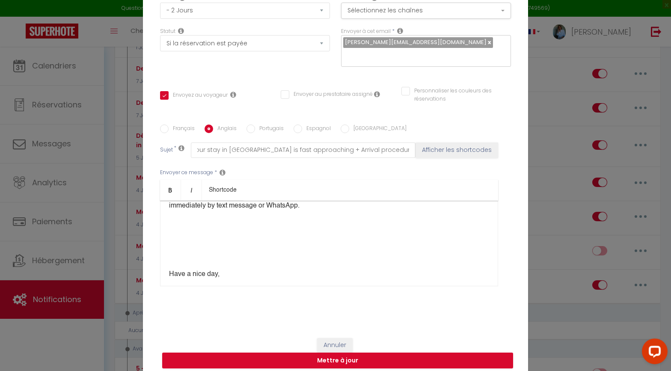
click at [187, 228] on p "​" at bounding box center [329, 223] width 320 height 10
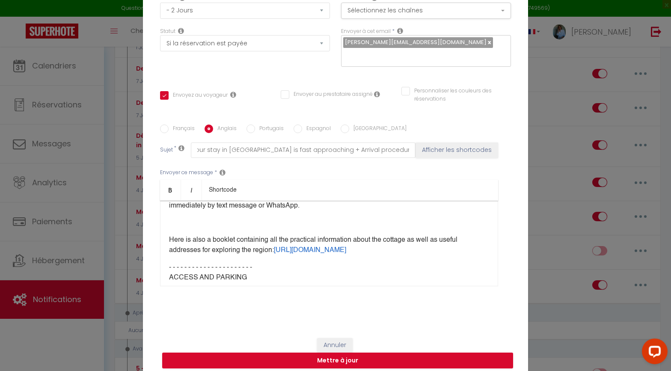
scroll to position [350, 0]
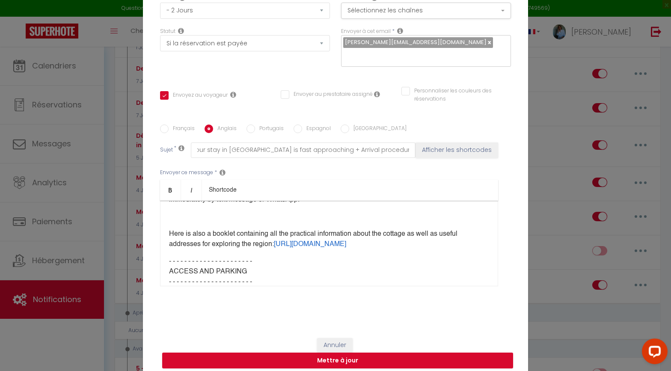
click at [192, 228] on div "Hello [GUEST:FIRST_NAME], 👋​​​​​ Tick tock, tick tock... Your stay at Le Petit …" at bounding box center [329, 244] width 338 height 86
drag, startPoint x: 175, startPoint y: 218, endPoint x: 176, endPoint y: 223, distance: 5.6
click at [175, 222] on p "​" at bounding box center [329, 217] width 320 height 10
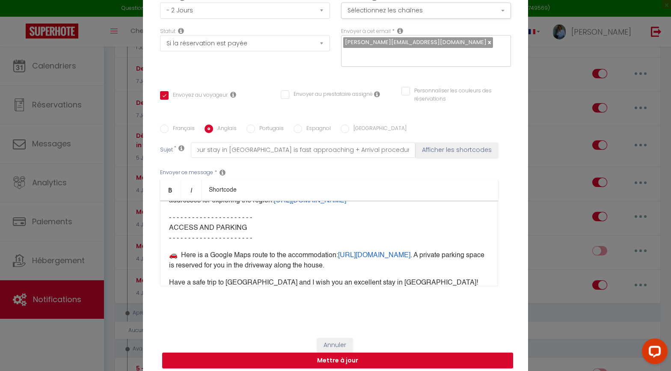
scroll to position [382, 0]
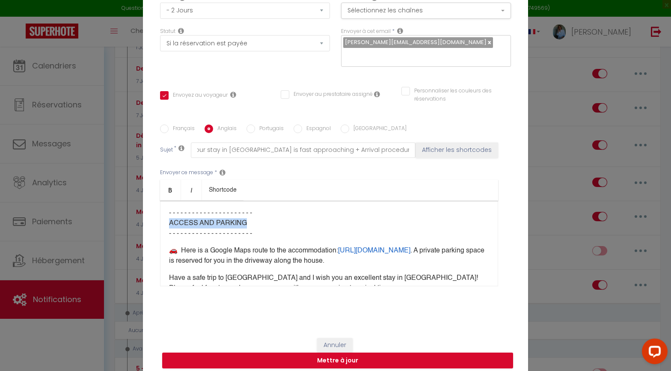
drag, startPoint x: 234, startPoint y: 237, endPoint x: 167, endPoint y: 236, distance: 67.6
click at [167, 236] on div "Hello [GUEST:FIRST_NAME], 👋​​​​​ Tick tock, tick tock... Your stay at Le Petit …" at bounding box center [329, 244] width 338 height 86
click at [171, 186] on icon "Bold" at bounding box center [170, 189] width 7 height 7
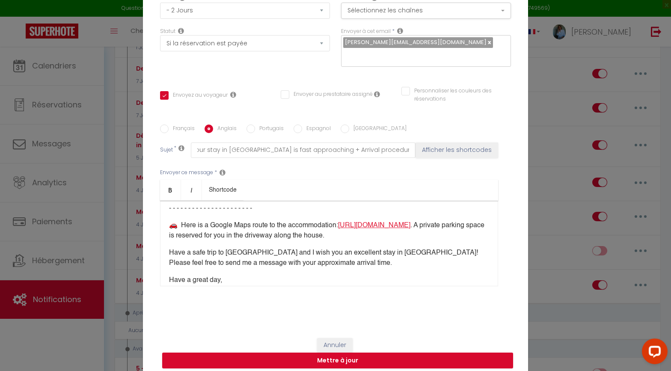
scroll to position [413, 0]
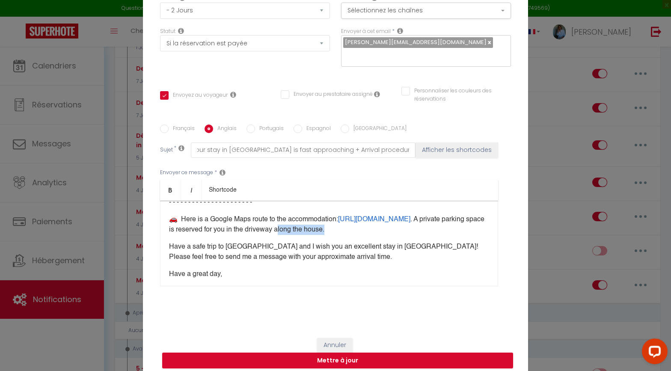
drag, startPoint x: 298, startPoint y: 244, endPoint x: 346, endPoint y: 243, distance: 48.8
click at [346, 235] on p "🚗 ​Here is a Google Maps route to the accommodation: https://bit.ly/3Hr3REY .​​…" at bounding box center [329, 224] width 320 height 21
click at [171, 187] on icon "Bold" at bounding box center [170, 189] width 7 height 7
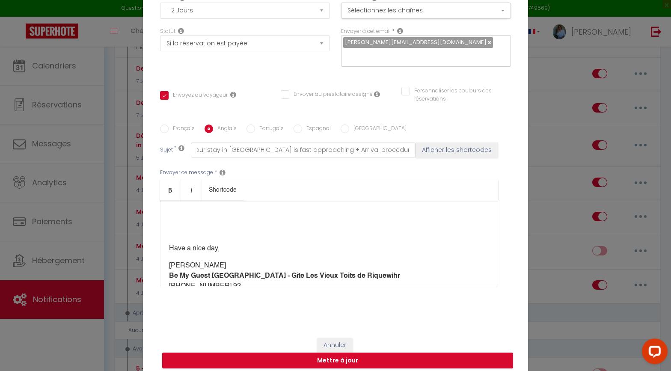
scroll to position [491, 0]
drag, startPoint x: 228, startPoint y: 263, endPoint x: 186, endPoint y: 226, distance: 55.8
click at [186, 226] on div "Hello [GUEST:FIRST_NAME], 👋​​​​​ Tick tock, tick tock... Your stay at Le Petit …" at bounding box center [329, 244] width 338 height 86
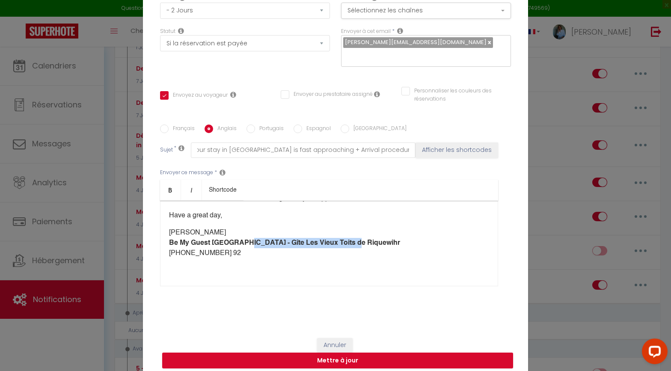
drag, startPoint x: 238, startPoint y: 237, endPoint x: 347, endPoint y: 236, distance: 109.5
click at [347, 236] on p "Johanna Be My Guest Alsace - Gîte Les Vieux Toits de Riquewihr +33 (0)6 59 43 7…" at bounding box center [329, 243] width 320 height 31
click at [356, 297] on button "Mettre à jour" at bounding box center [337, 360] width 351 height 16
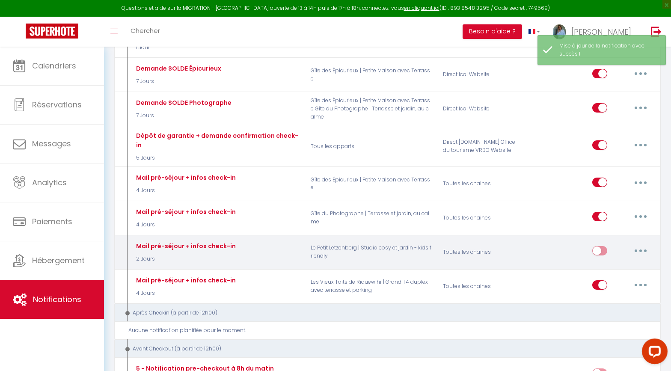
click at [599, 246] on input "checkbox" at bounding box center [599, 252] width 15 height 13
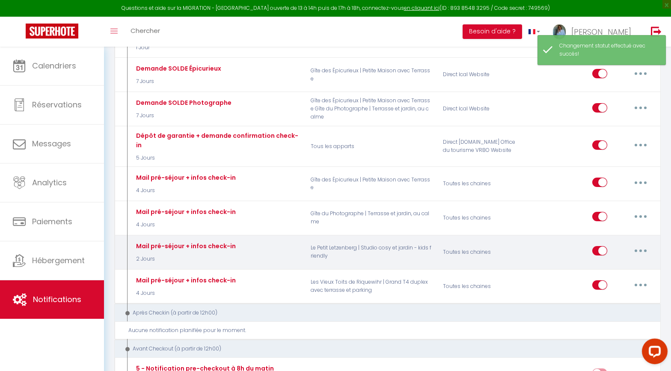
click at [599, 244] on button "button" at bounding box center [640, 251] width 24 height 14
click at [599, 263] on link "Editer" at bounding box center [617, 270] width 63 height 15
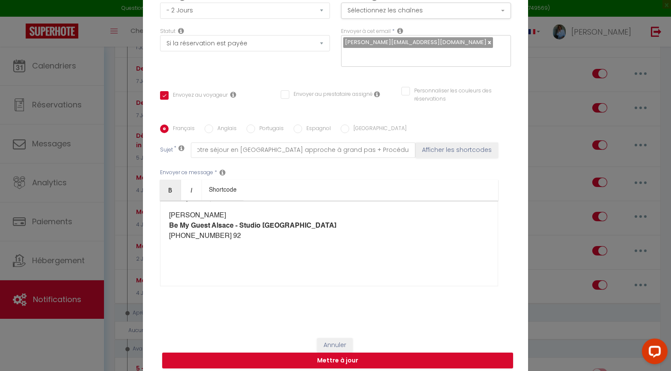
scroll to position [0, 0]
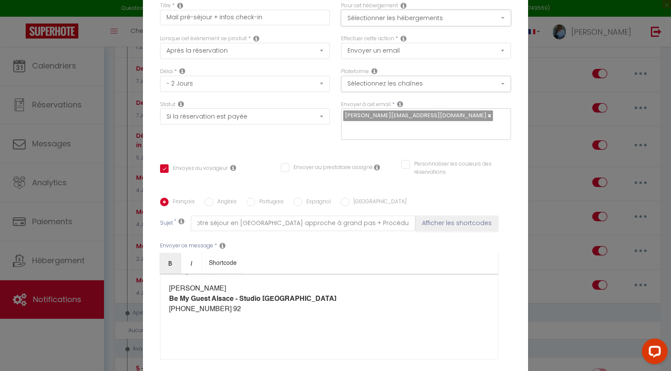
click at [421, 26] on button "Sélectionner les hébergements" at bounding box center [426, 18] width 170 height 16
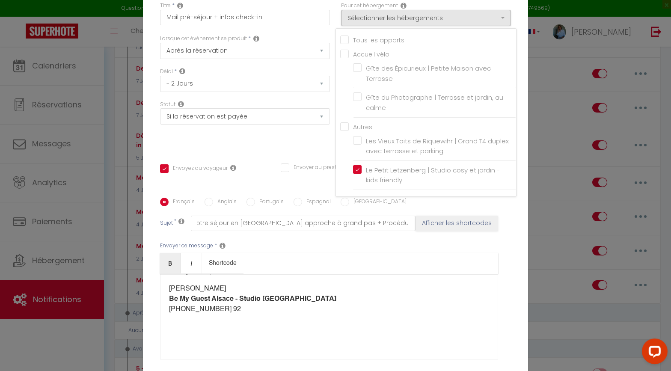
click at [497, 9] on div "Pour cet hébergement Sélectionner les hébergements Tous les apparts Accueil vél…" at bounding box center [426, 14] width 170 height 24
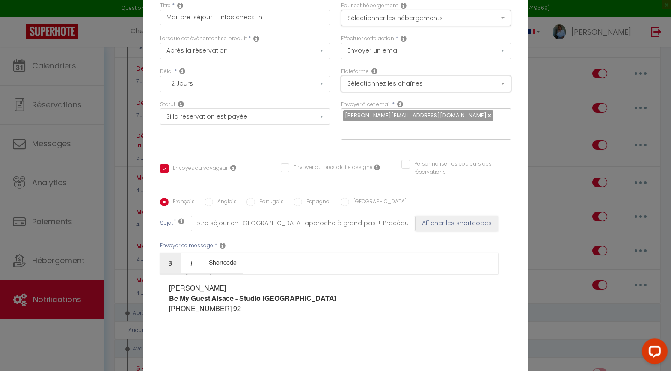
click at [432, 88] on button "Sélectionnez les chaînes" at bounding box center [426, 84] width 170 height 16
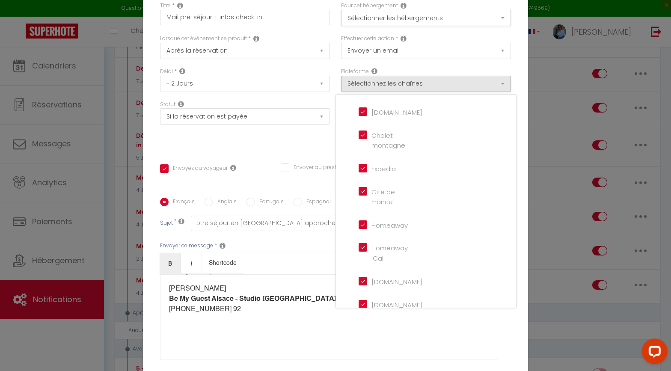
click at [287, 144] on div "Titre * Mail pré-séjour + infos check-in Pour cet hébergement Sélectionner les …" at bounding box center [335, 197] width 385 height 409
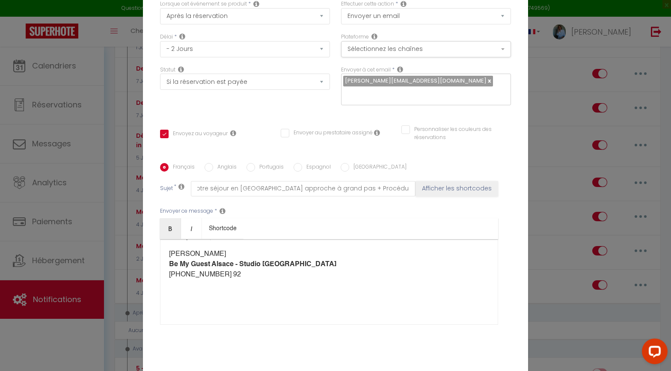
scroll to position [73, 0]
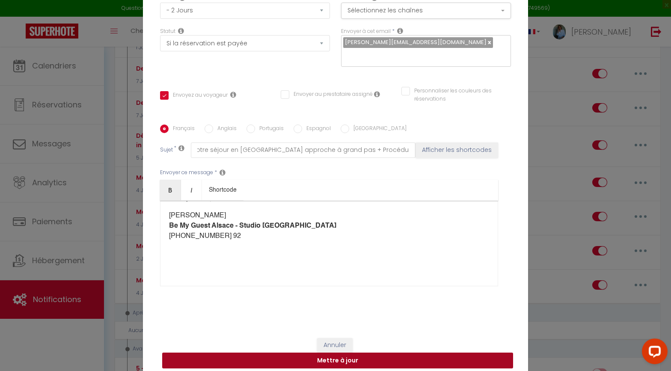
drag, startPoint x: 353, startPoint y: 358, endPoint x: 386, endPoint y: 356, distance: 32.5
click at [353, 297] on button "Mettre à jour" at bounding box center [337, 360] width 351 height 16
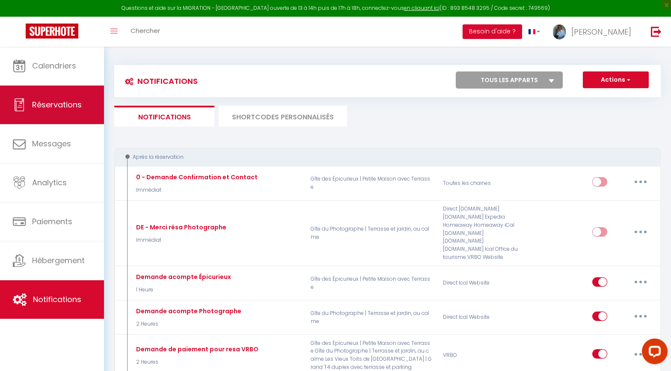
scroll to position [2, 0]
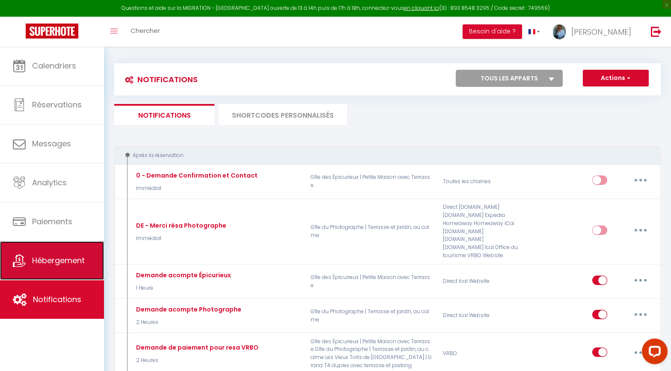
click at [56, 262] on span "Hébergement" at bounding box center [58, 260] width 53 height 11
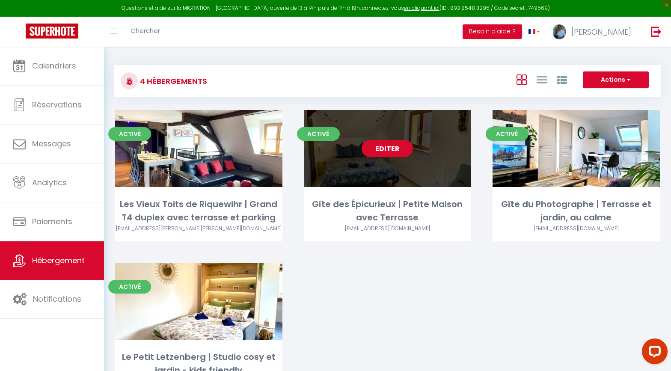
click at [394, 147] on link "Editer" at bounding box center [386, 148] width 51 height 17
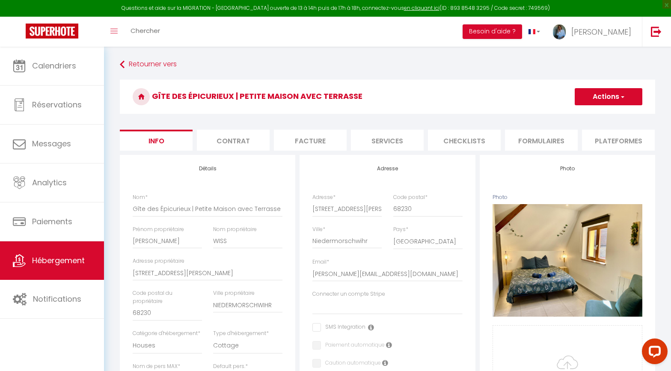
click at [460, 139] on li "Checklists" at bounding box center [464, 140] width 73 height 21
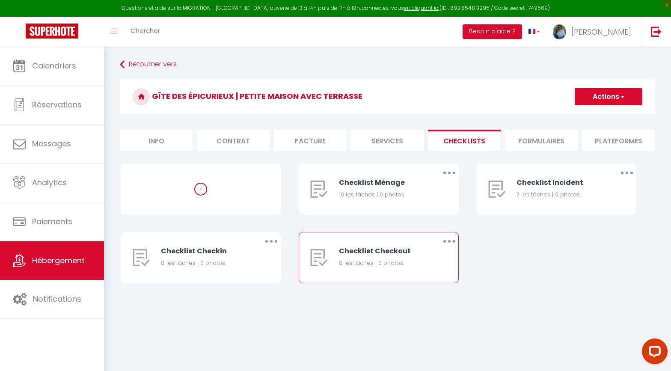
click at [407, 251] on div "Checklist Checkout" at bounding box center [382, 251] width 87 height 11
click at [447, 239] on button "button" at bounding box center [449, 241] width 24 height 14
click at [424, 261] on link "Editer" at bounding box center [426, 261] width 63 height 15
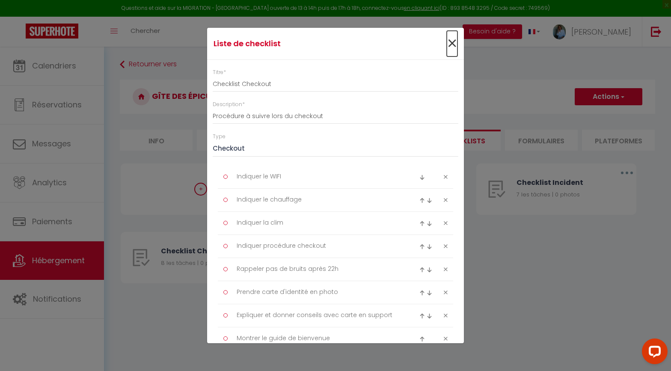
click at [451, 42] on span "×" at bounding box center [452, 44] width 11 height 26
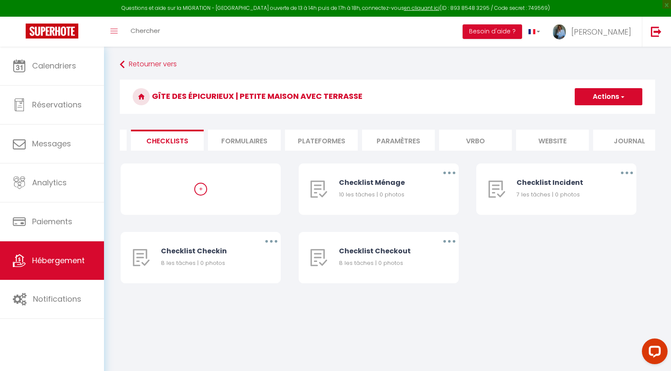
scroll to position [0, 312]
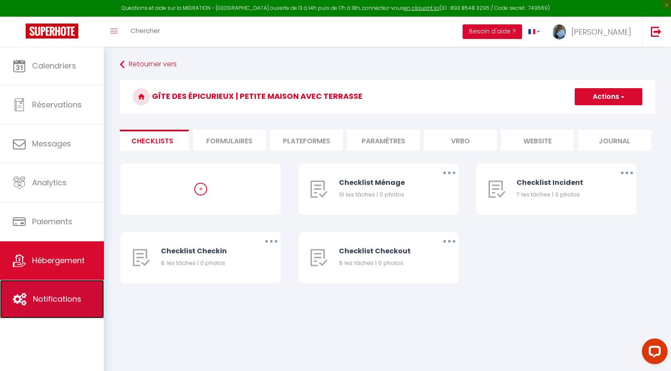
click at [55, 297] on span "Notifications" at bounding box center [57, 298] width 48 height 11
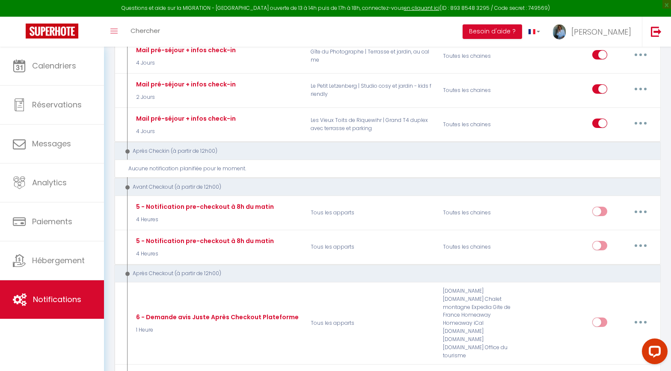
scroll to position [831, 0]
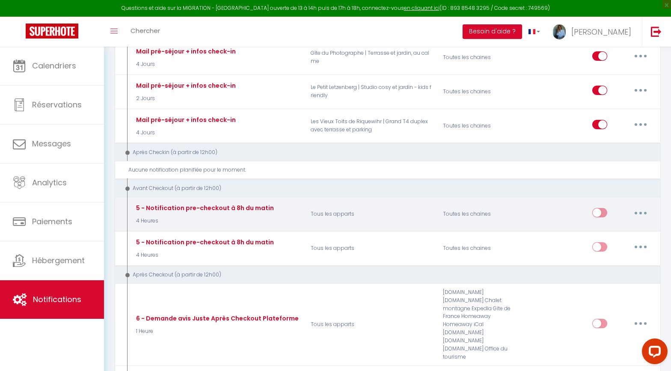
click at [599, 206] on button "button" at bounding box center [640, 213] width 24 height 14
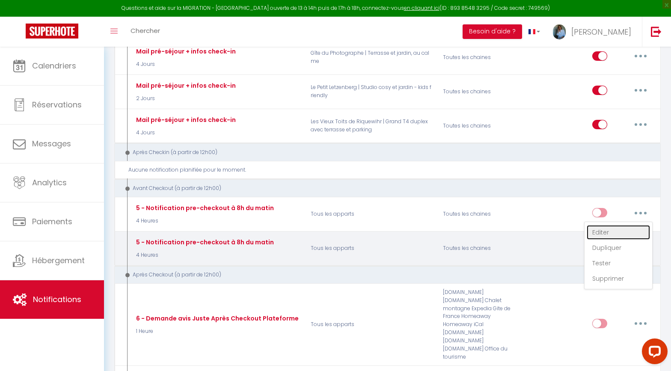
click at [599, 225] on link "Editer" at bounding box center [617, 232] width 63 height 15
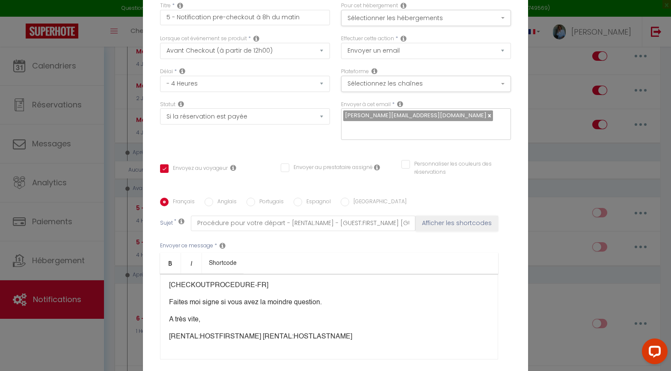
scroll to position [0, 0]
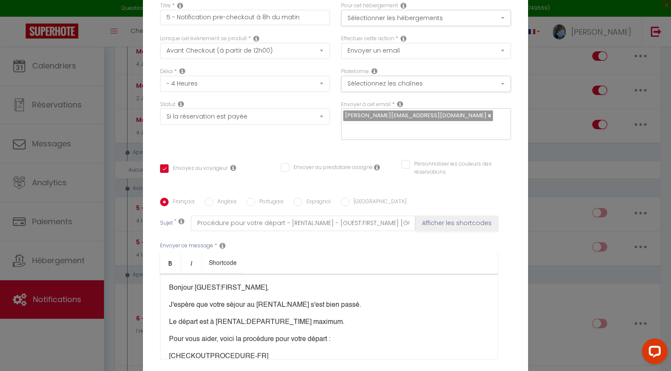
click at [111, 90] on div "Modifier la notification × Titre * 5 - Notification pre-checkout à 8h du matin …" at bounding box center [335, 185] width 671 height 371
click at [60, 264] on div "Modifier la notification × Titre * 5 - Notification pre-checkout à 8h du matin …" at bounding box center [335, 185] width 671 height 371
click at [70, 294] on div "Modifier la notification × Titre * 5 - Notification pre-checkout à 8h du matin …" at bounding box center [335, 185] width 671 height 371
click at [575, 6] on div "Modifier la notification × Titre * 5 - Notification pre-checkout à 8h du matin …" at bounding box center [335, 185] width 671 height 371
click at [103, 105] on div "Modifier la notification × Titre * 5 - Notification pre-checkout à 8h du matin …" at bounding box center [335, 185] width 671 height 371
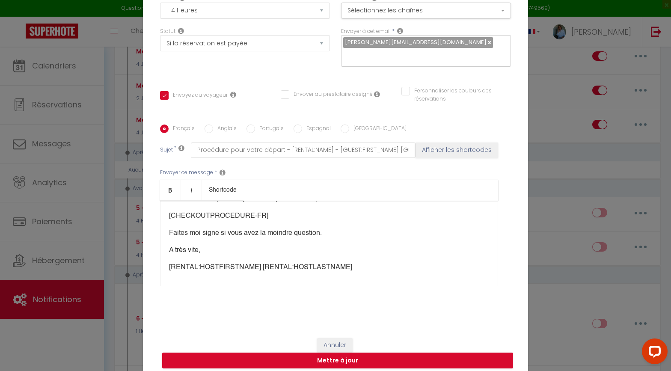
scroll to position [71, 0]
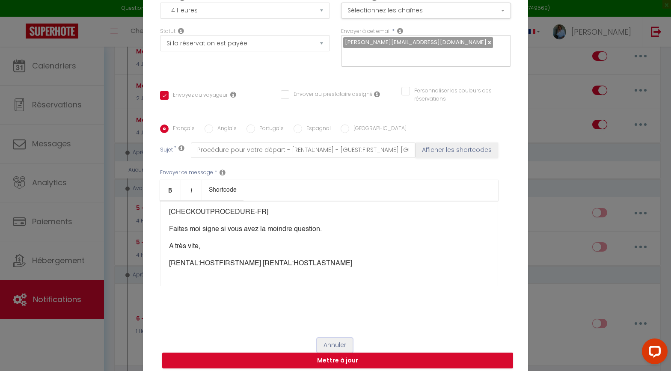
click at [334, 297] on button "Annuler" at bounding box center [335, 345] width 36 height 15
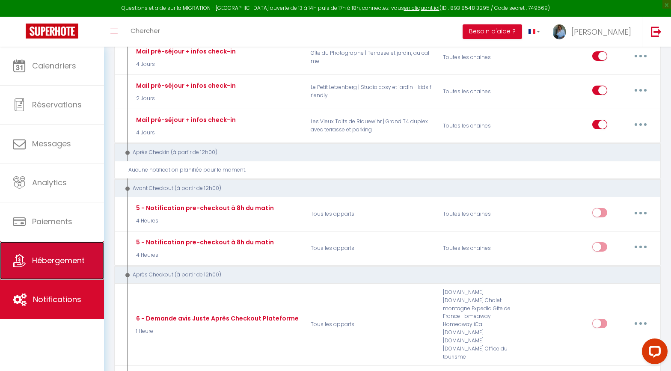
click at [63, 268] on link "Hébergement" at bounding box center [52, 260] width 104 height 38
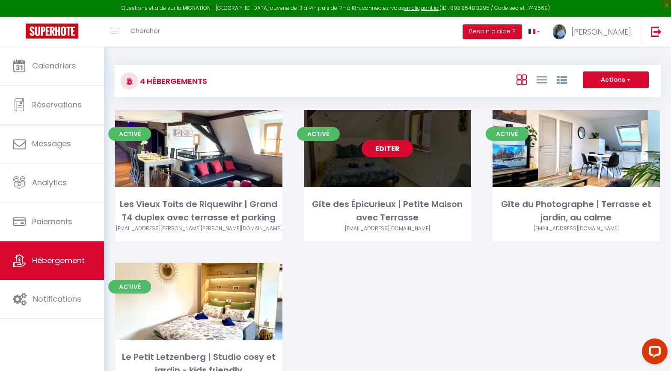
click at [381, 148] on link "Editer" at bounding box center [386, 148] width 51 height 17
click at [390, 152] on link "Editer" at bounding box center [386, 148] width 51 height 17
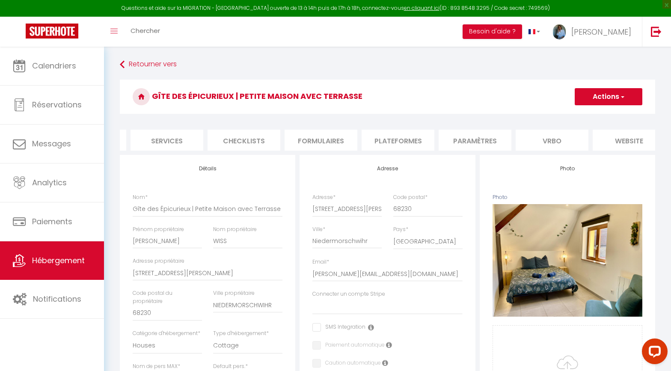
scroll to position [0, 213]
click at [257, 138] on li "Checklists" at bounding box center [250, 140] width 73 height 21
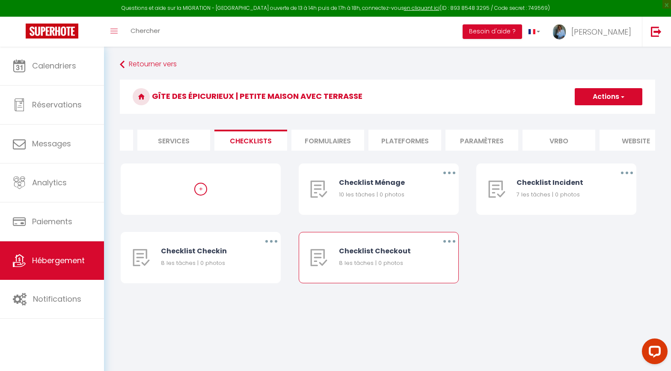
click at [451, 242] on button "button" at bounding box center [449, 241] width 24 height 14
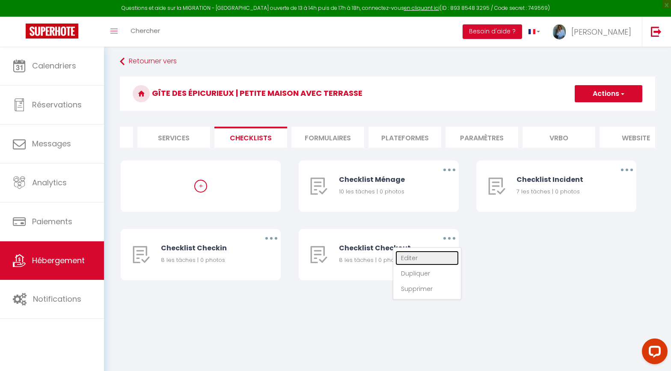
click at [421, 257] on link "Editer" at bounding box center [426, 258] width 63 height 15
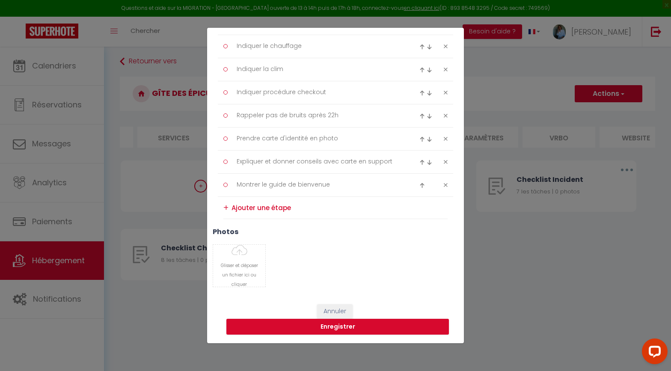
scroll to position [0, 0]
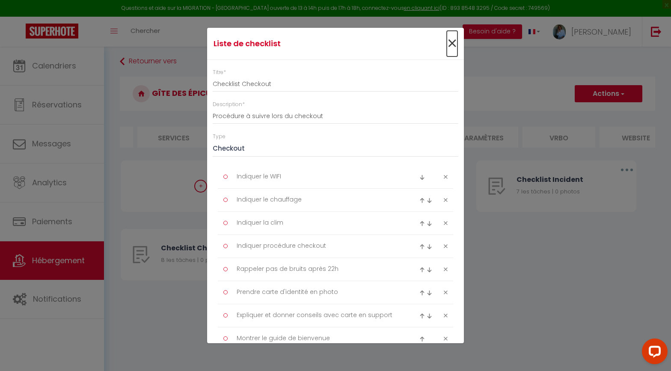
click at [453, 42] on span "×" at bounding box center [452, 44] width 11 height 26
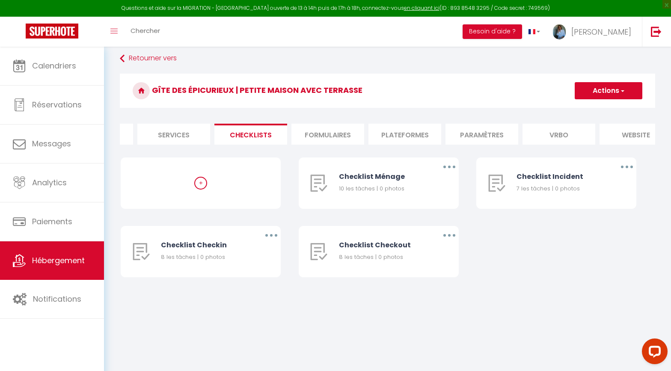
scroll to position [6, 0]
click at [447, 166] on button "button" at bounding box center [449, 167] width 24 height 14
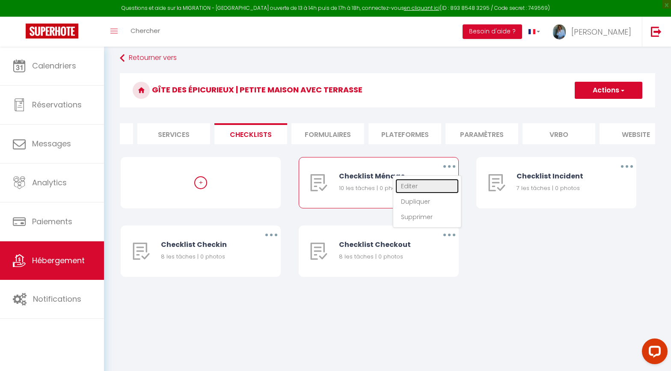
click at [417, 189] on link "Editer" at bounding box center [426, 186] width 63 height 15
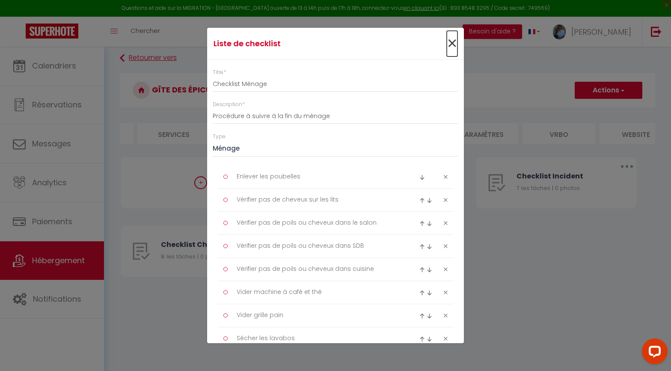
drag, startPoint x: 451, startPoint y: 41, endPoint x: 459, endPoint y: 51, distance: 12.8
click at [451, 41] on span "×" at bounding box center [452, 44] width 11 height 26
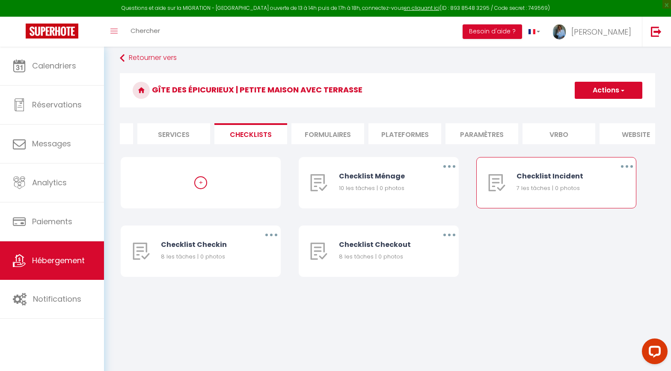
click at [599, 167] on button "button" at bounding box center [627, 167] width 24 height 14
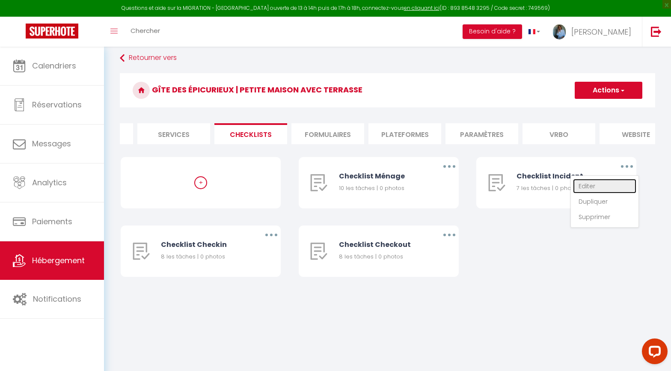
click at [599, 186] on link "Editer" at bounding box center [604, 186] width 63 height 15
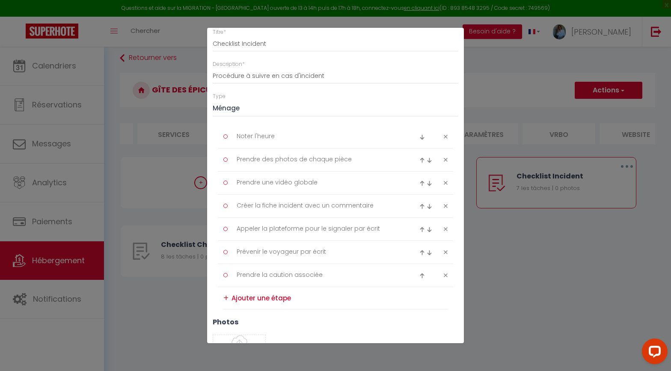
scroll to position [42, 0]
click at [521, 242] on div "Liste de checklist × Titre * Checklist Incident Description * Procédure à suivr…" at bounding box center [335, 185] width 671 height 371
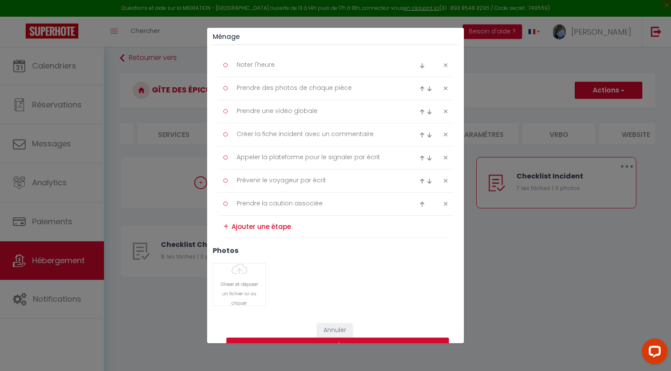
scroll to position [130, 0]
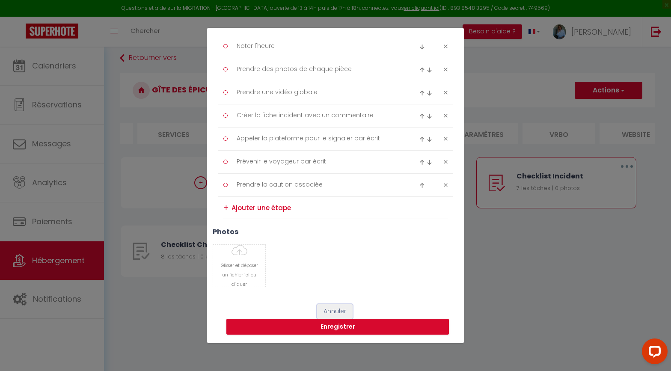
click at [333, 297] on button "Annuler" at bounding box center [335, 311] width 36 height 15
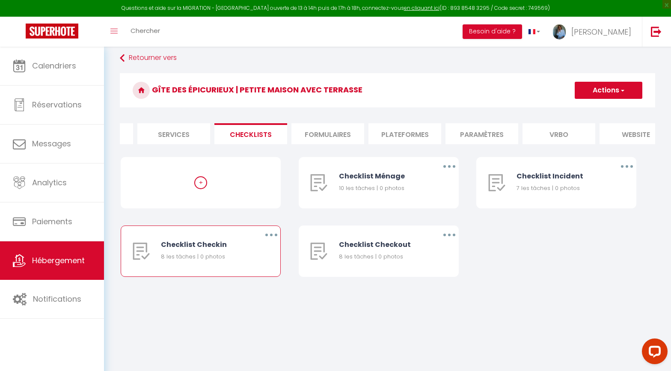
click at [268, 235] on button "button" at bounding box center [271, 235] width 24 height 14
drag, startPoint x: 231, startPoint y: 254, endPoint x: 235, endPoint y: 255, distance: 4.4
click at [231, 254] on link "Editer" at bounding box center [248, 254] width 63 height 15
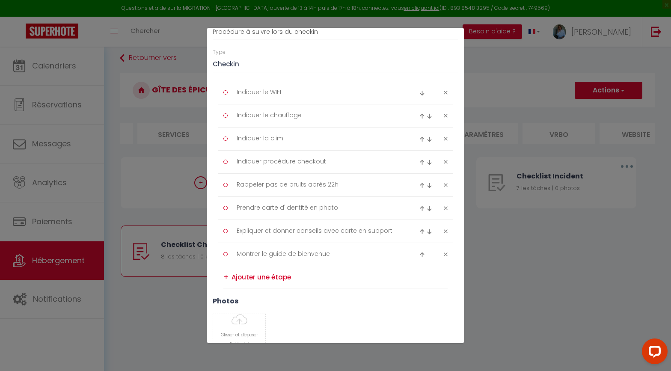
scroll to position [0, 0]
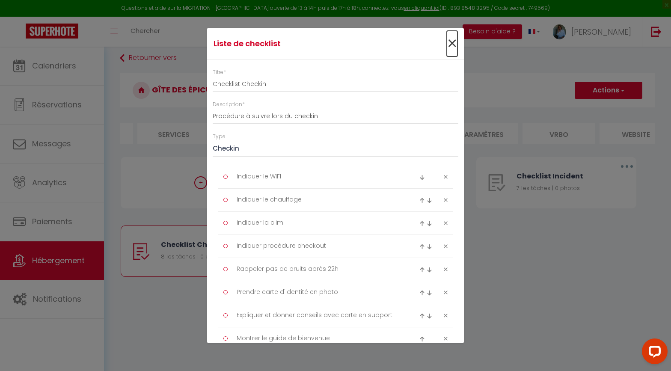
click at [448, 40] on span "×" at bounding box center [452, 44] width 11 height 26
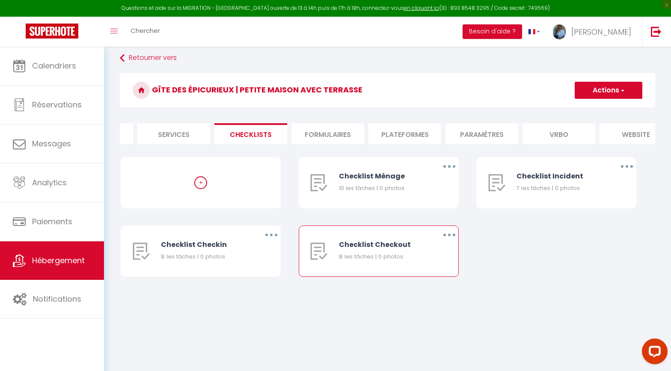
click at [450, 233] on button "button" at bounding box center [449, 235] width 24 height 14
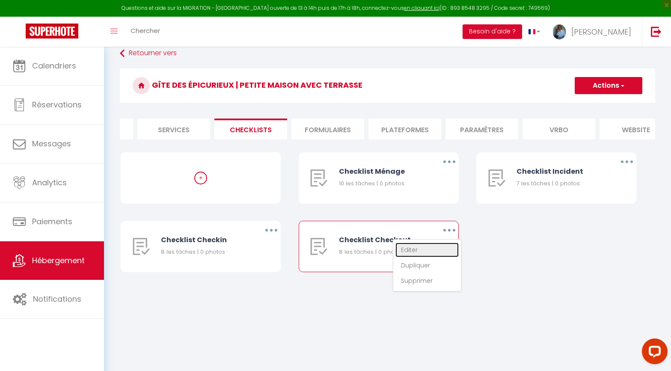
click at [415, 250] on link "Editer" at bounding box center [426, 250] width 63 height 15
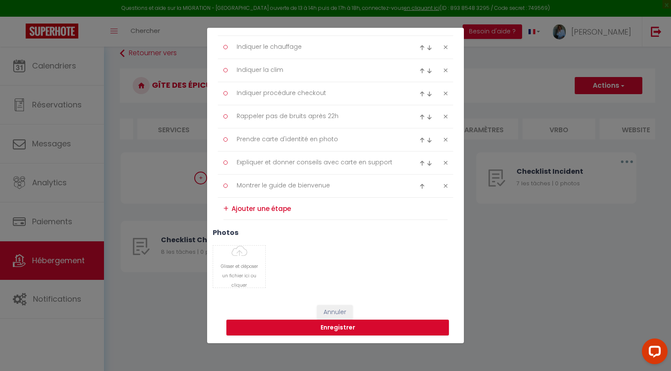
scroll to position [154, 0]
click at [225, 208] on div "+" at bounding box center [225, 207] width 5 height 13
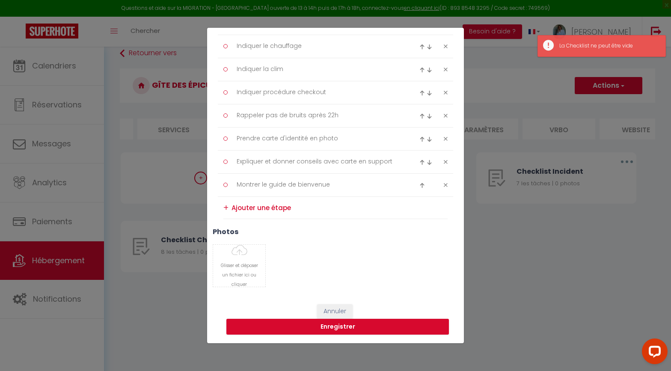
click at [260, 210] on textarea at bounding box center [339, 207] width 216 height 13
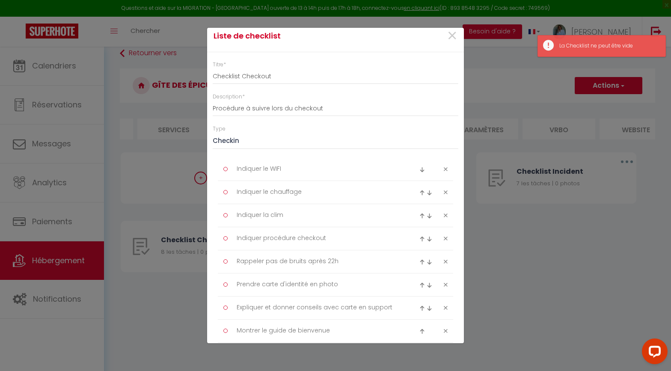
scroll to position [0, 0]
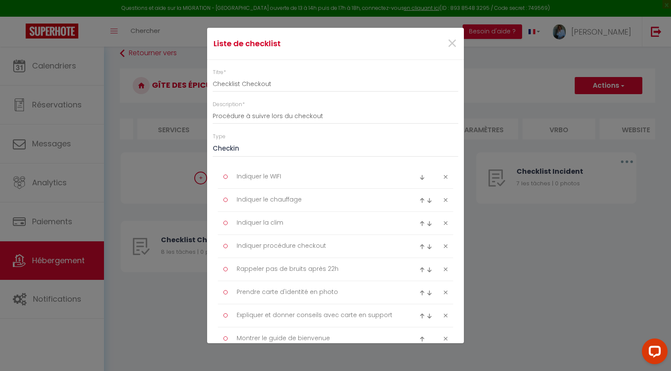
click at [446, 178] on icon at bounding box center [446, 177] width 4 height 6
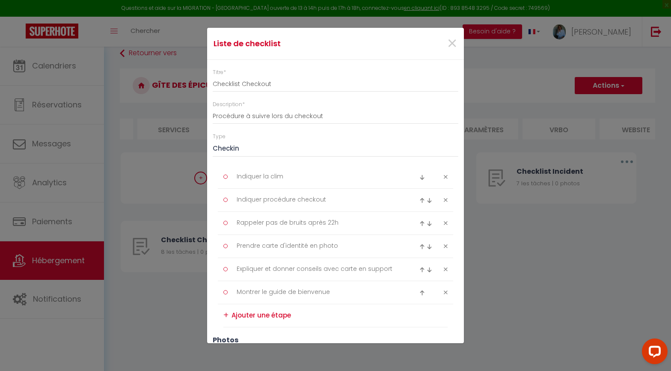
click at [446, 178] on icon at bounding box center [446, 177] width 4 height 6
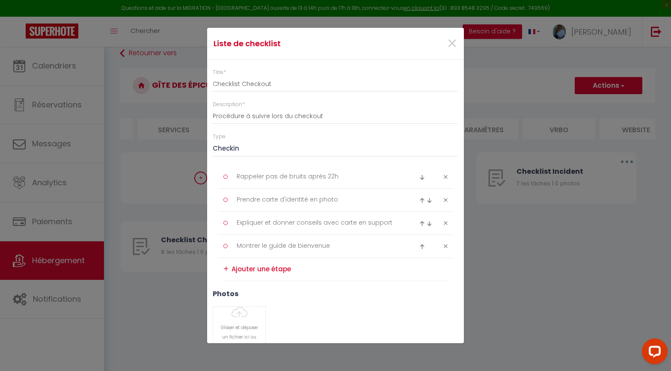
click at [446, 178] on icon at bounding box center [446, 177] width 4 height 6
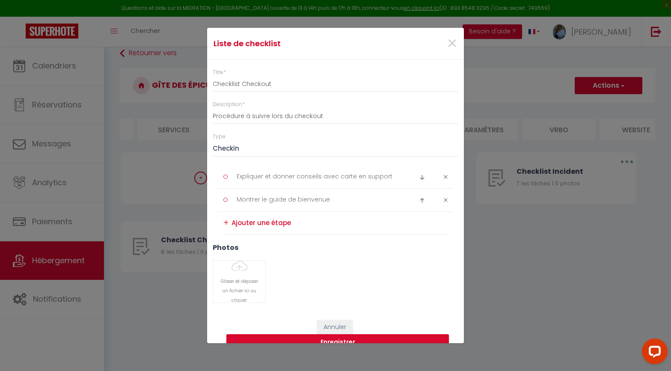
click at [446, 178] on icon at bounding box center [446, 177] width 4 height 6
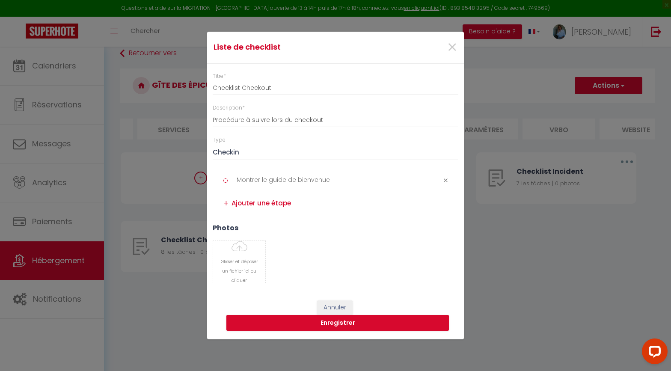
click at [446, 178] on icon at bounding box center [446, 180] width 4 height 6
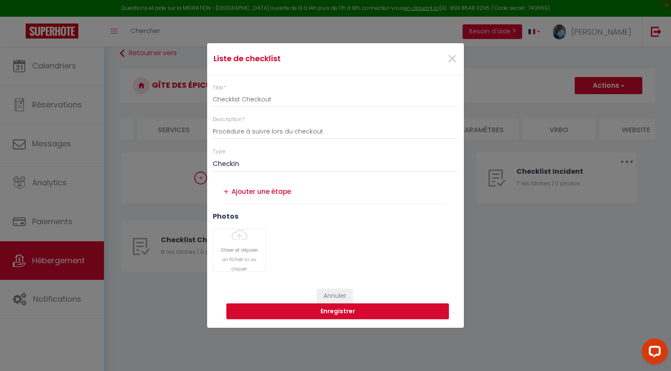
click at [272, 192] on textarea at bounding box center [339, 192] width 216 height 14
click at [348, 243] on div "Glisser et déposer un fichier ici ou cliquer Ooops, something wrong happened. R…" at bounding box center [335, 250] width 257 height 43
click at [409, 192] on textarea "Sortir la poubelle et déposer le tri sélectif aux conteners" at bounding box center [339, 192] width 216 height 14
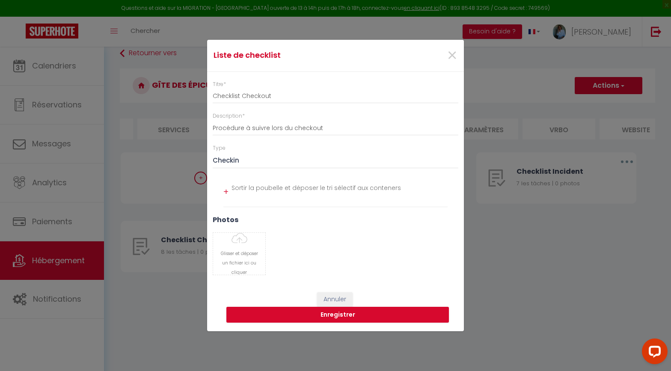
click at [224, 191] on div "+" at bounding box center [225, 191] width 5 height 13
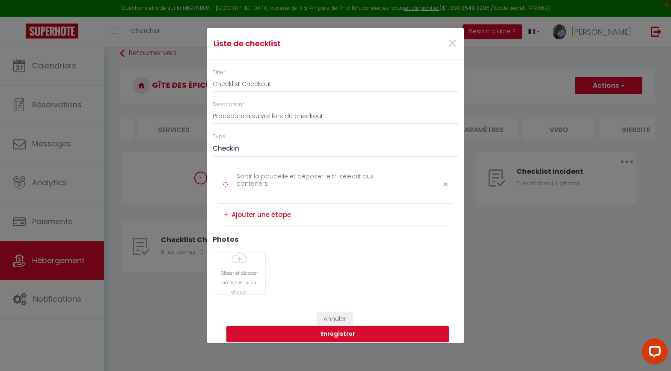
click at [240, 216] on textarea at bounding box center [339, 215] width 216 height 14
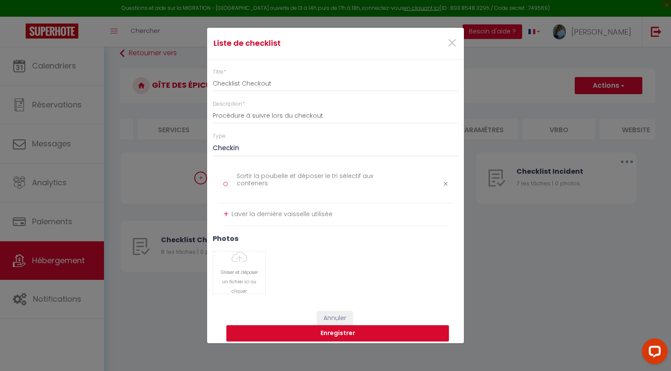
click at [289, 238] on h3 "photos" at bounding box center [336, 238] width 246 height 8
click at [227, 215] on div "+" at bounding box center [225, 213] width 5 height 13
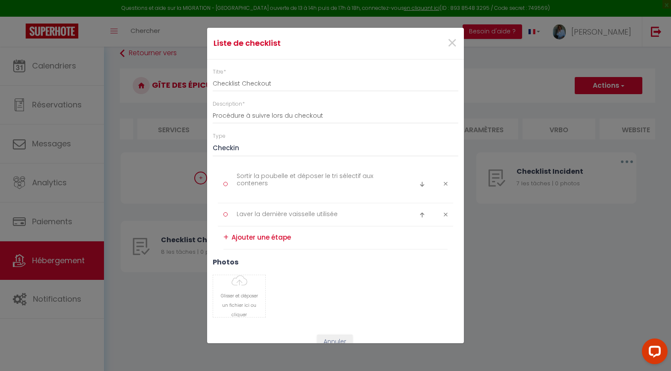
click at [226, 237] on div "+" at bounding box center [225, 237] width 5 height 13
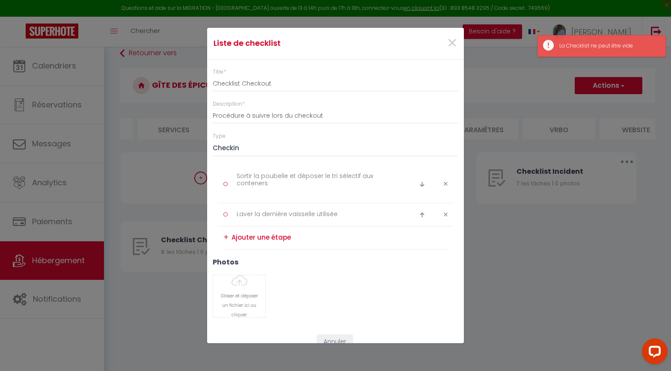
click at [239, 237] on textarea at bounding box center [339, 238] width 216 height 14
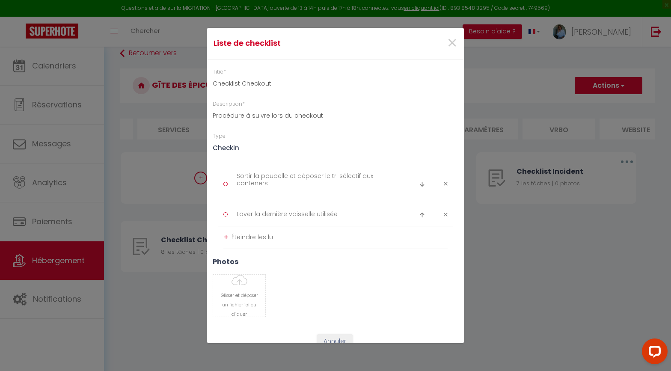
drag, startPoint x: 234, startPoint y: 236, endPoint x: 279, endPoint y: 236, distance: 45.3
click at [279, 236] on textarea "Éteindre les lu" at bounding box center [339, 238] width 216 height 14
click at [225, 238] on div "+" at bounding box center [225, 237] width 5 height 13
click at [227, 261] on div "+" at bounding box center [225, 260] width 5 height 13
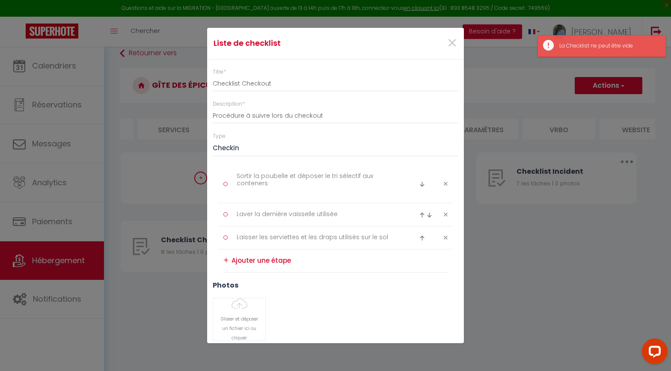
click at [260, 260] on textarea at bounding box center [339, 261] width 216 height 14
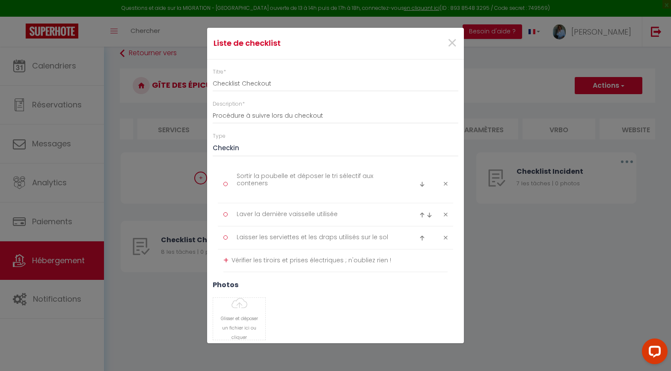
click at [228, 260] on div "+" at bounding box center [225, 260] width 5 height 13
click at [233, 283] on textarea at bounding box center [339, 284] width 216 height 14
click at [226, 282] on div "+" at bounding box center [225, 283] width 5 height 13
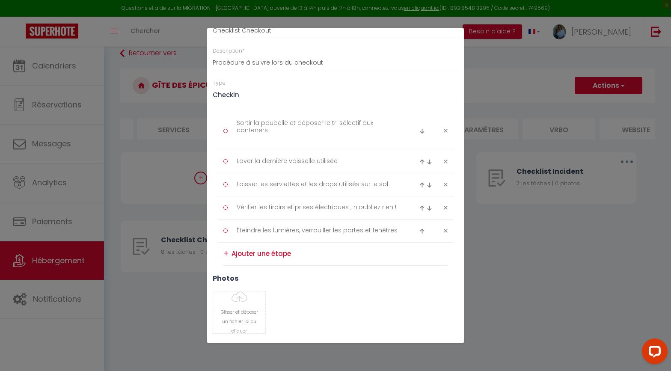
scroll to position [55, 0]
click at [226, 251] on div "+" at bounding box center [225, 251] width 5 height 13
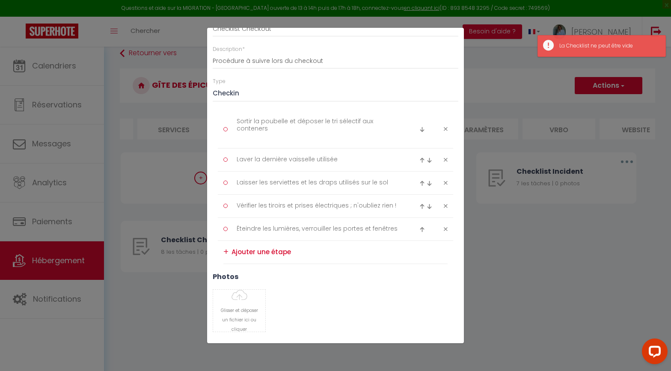
click at [251, 251] on textarea at bounding box center [339, 252] width 216 height 14
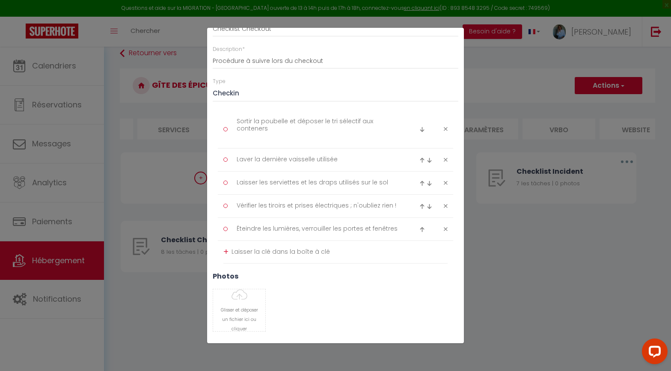
scroll to position [100, 0]
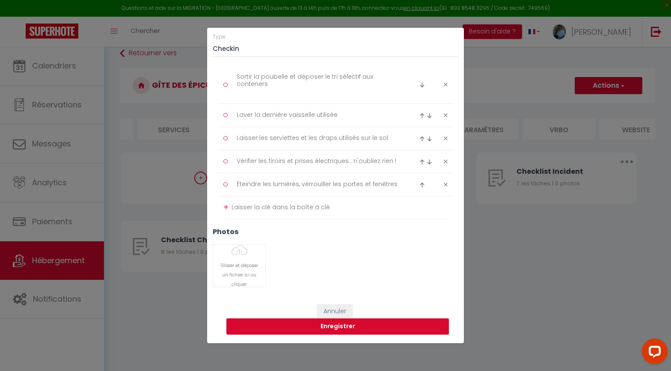
click at [338, 297] on button "Enregistrer" at bounding box center [337, 326] width 222 height 16
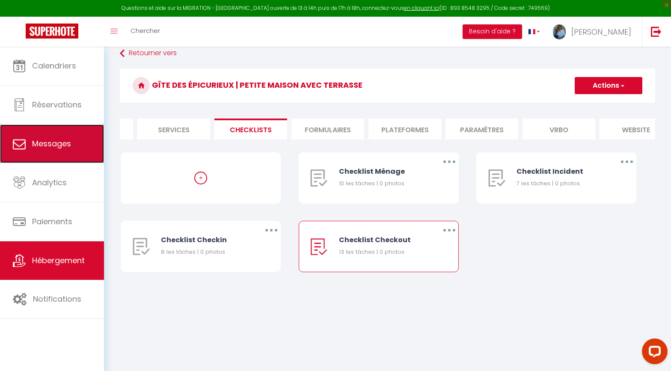
click at [58, 145] on span "Messages" at bounding box center [51, 143] width 39 height 11
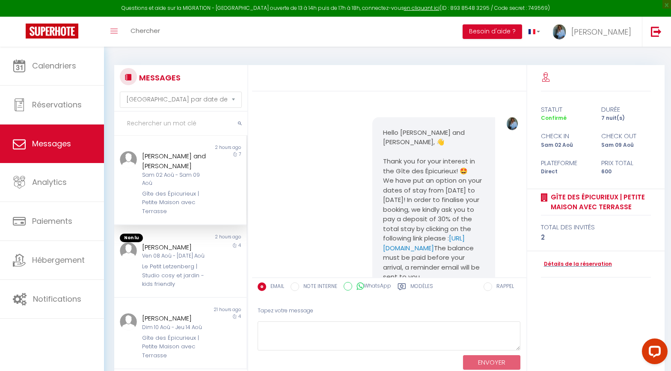
scroll to position [4725, 0]
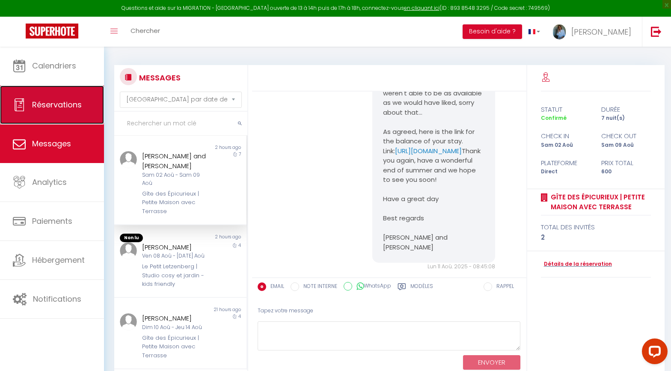
click at [69, 113] on link "Réservations" at bounding box center [52, 105] width 104 height 38
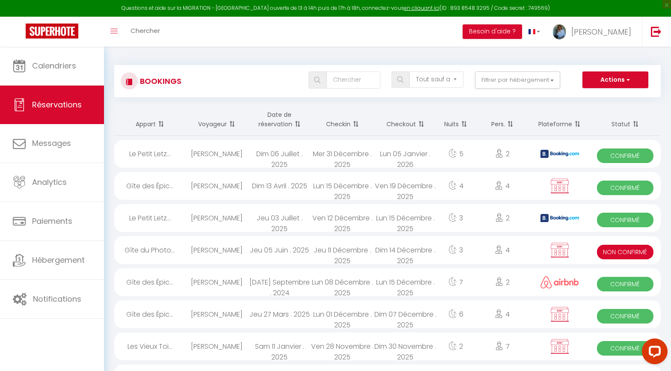
click at [275, 124] on th "Date de réservation" at bounding box center [279, 120] width 63 height 32
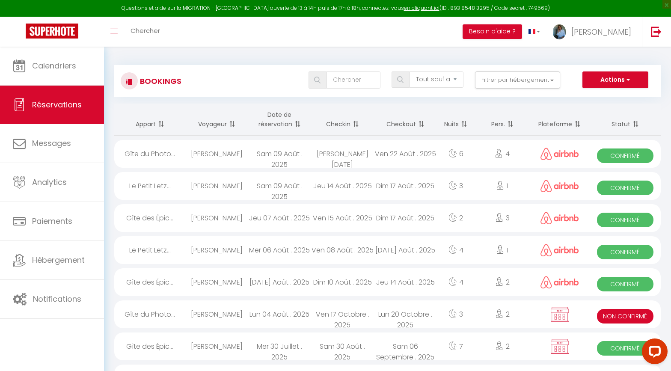
click at [219, 254] on div "[PERSON_NAME]" at bounding box center [216, 250] width 63 height 28
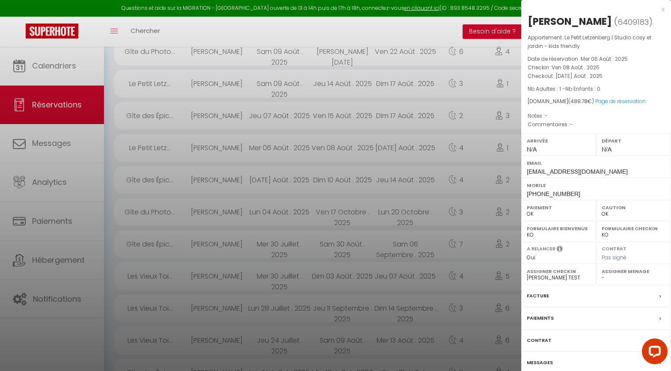
scroll to position [110, 0]
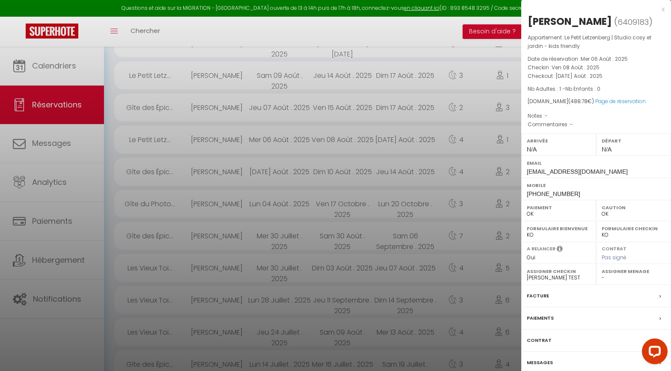
click at [551, 297] on label "Messages" at bounding box center [540, 362] width 26 height 9
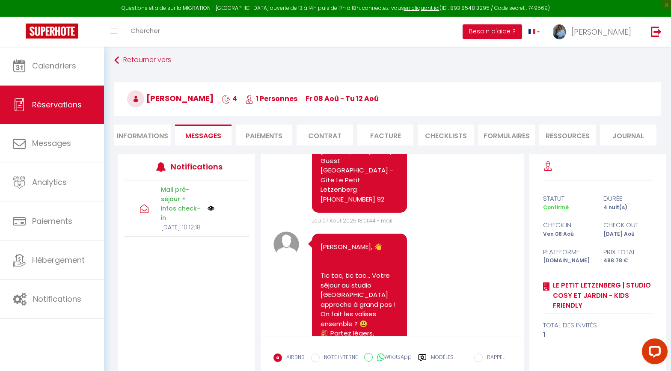
scroll to position [3763, 0]
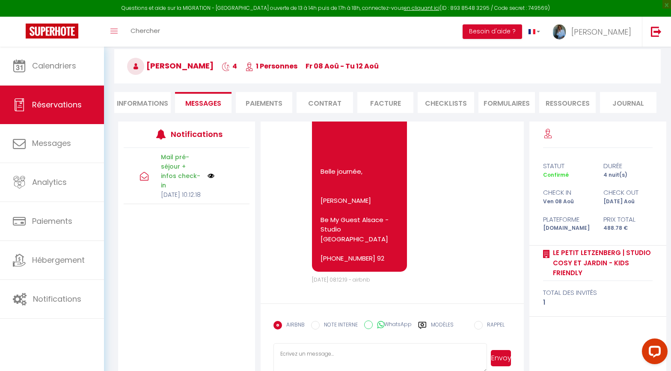
scroll to position [56, 0]
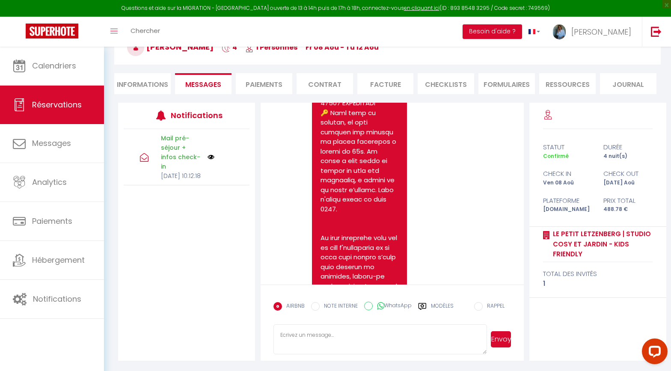
scroll to position [52, 0]
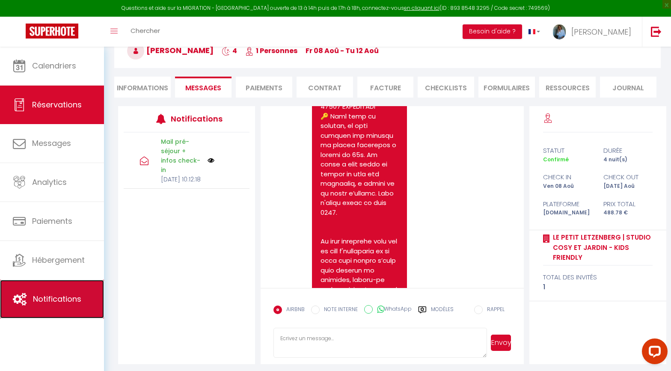
click at [50, 297] on span "Notifications" at bounding box center [57, 298] width 48 height 11
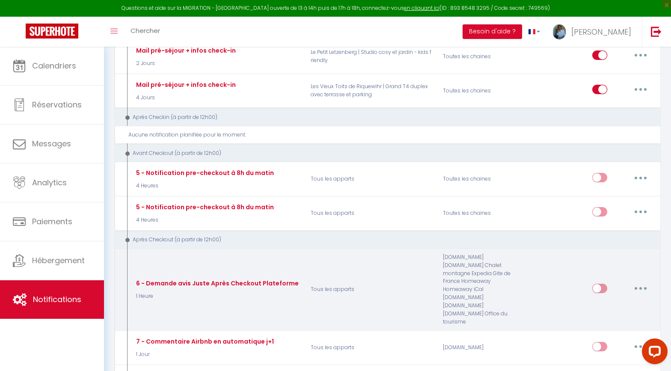
scroll to position [866, 0]
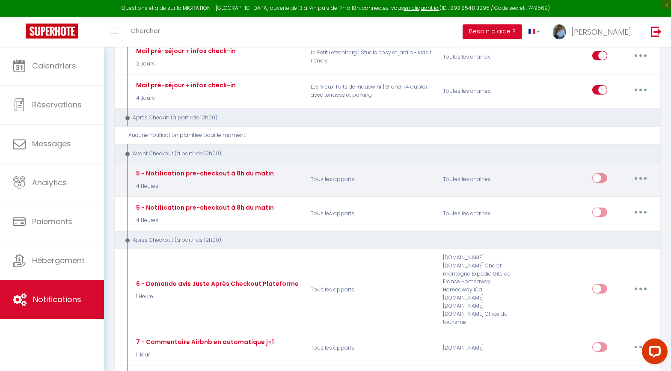
click at [599, 171] on button "button" at bounding box center [640, 178] width 24 height 14
click at [599, 190] on link "Editer" at bounding box center [617, 197] width 63 height 15
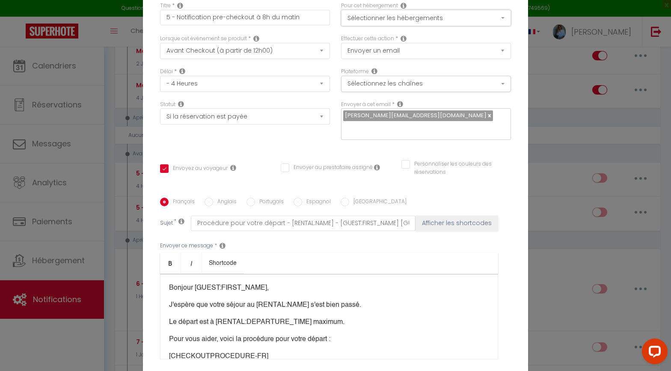
click at [487, 24] on button "Sélectionner les hébergements" at bounding box center [426, 18] width 170 height 16
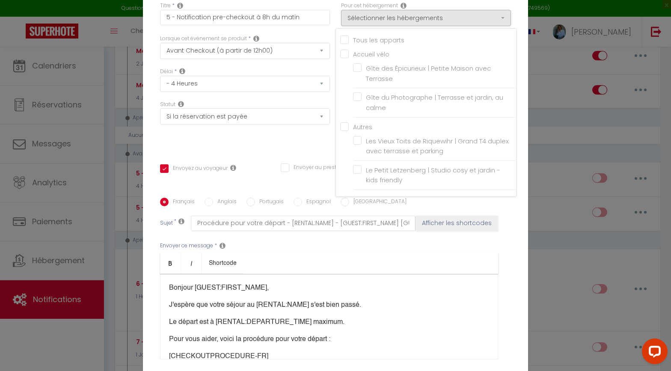
click at [344, 44] on input "Tous les apparts" at bounding box center [428, 39] width 176 height 9
click at [347, 44] on input "Tous les apparts" at bounding box center [428, 39] width 176 height 9
click at [361, 73] on label "Gîte des Épicurieux | Petite Maison avec Terrasse" at bounding box center [435, 73] width 149 height 20
click at [358, 73] on input "Gîte des Épicurieux | Petite Maison avec Terrasse" at bounding box center [434, 73] width 163 height 9
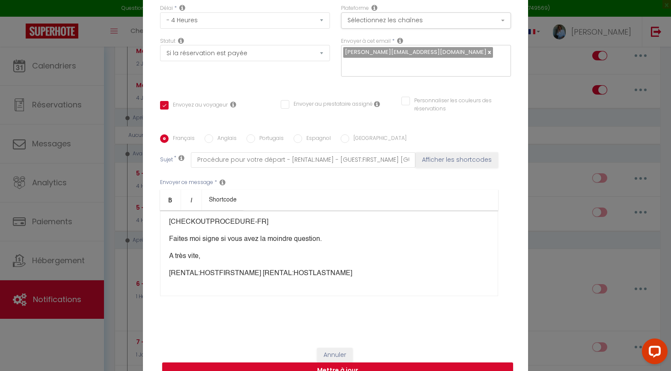
scroll to position [73, 0]
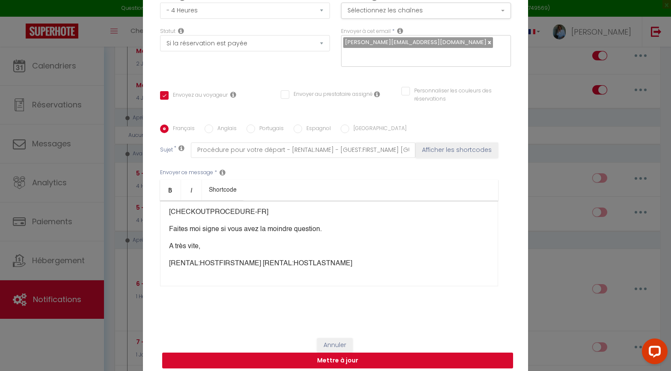
click at [350, 297] on button "Mettre à jour" at bounding box center [337, 360] width 351 height 16
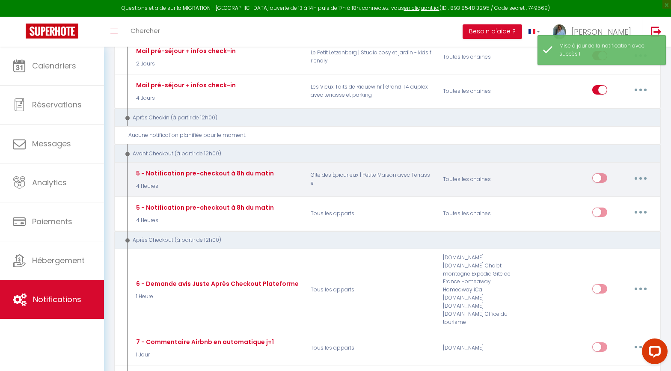
click at [599, 177] on icon "button" at bounding box center [640, 178] width 3 height 3
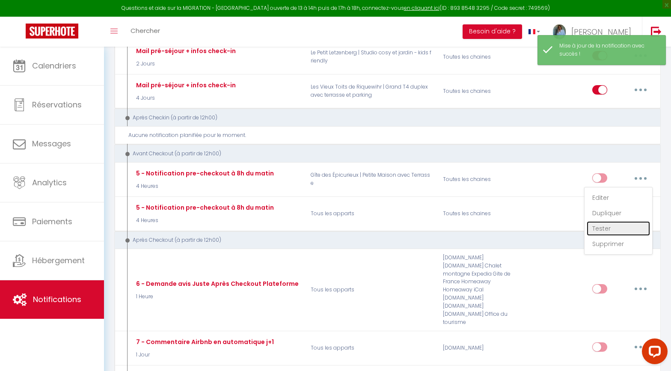
click at [599, 221] on link "Tester" at bounding box center [617, 228] width 63 height 15
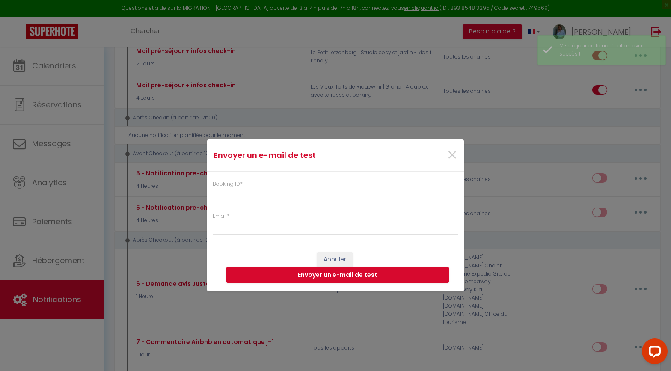
click at [318, 204] on div "Booking ID * Email *" at bounding box center [335, 204] width 257 height 64
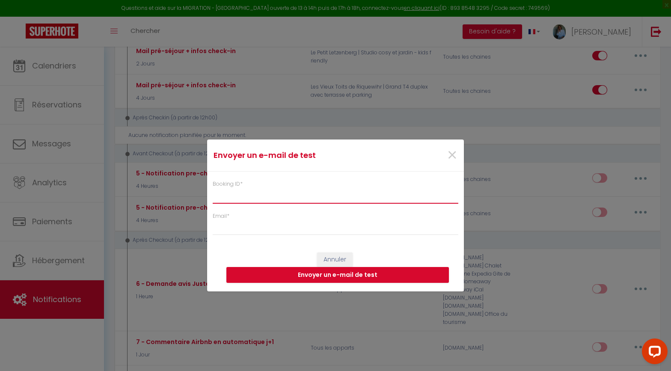
click at [243, 198] on input "Booking ID *" at bounding box center [336, 195] width 246 height 15
click at [77, 261] on div "Envoyer un e-mail de test × Booking ID * Email * Annuler Envoyer un e-mail de t…" at bounding box center [335, 185] width 671 height 371
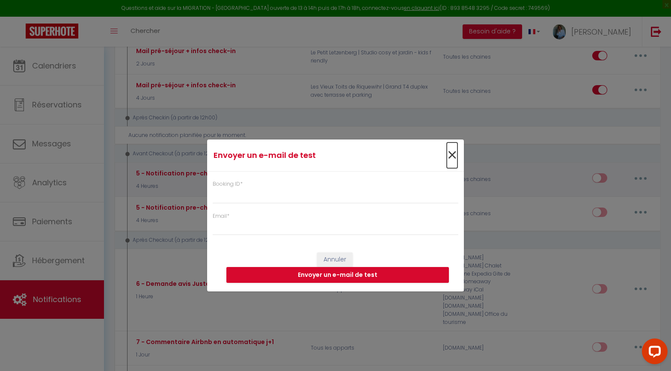
click at [450, 157] on span "×" at bounding box center [452, 155] width 11 height 26
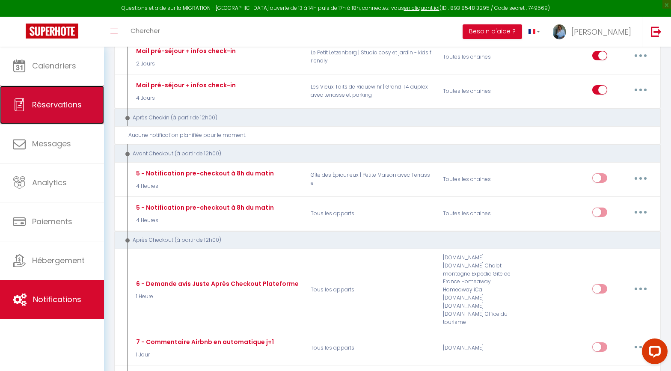
click at [68, 107] on span "Réservations" at bounding box center [57, 104] width 50 height 11
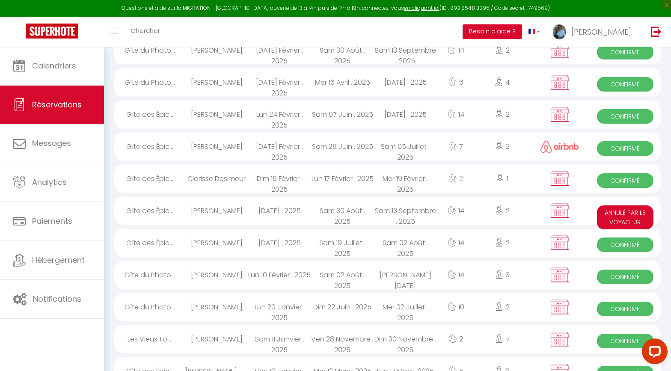
scroll to position [1322, 0]
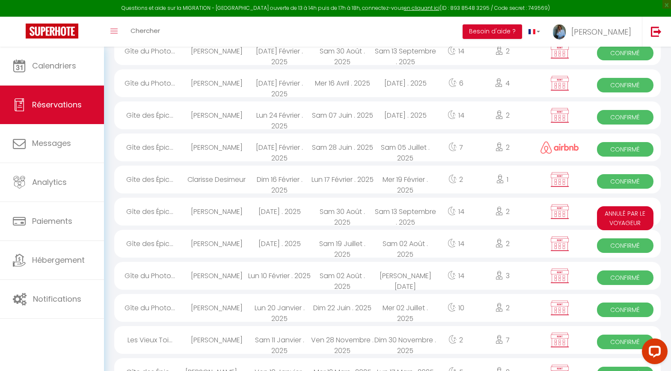
click at [599, 185] on span "Confirmé" at bounding box center [625, 181] width 57 height 15
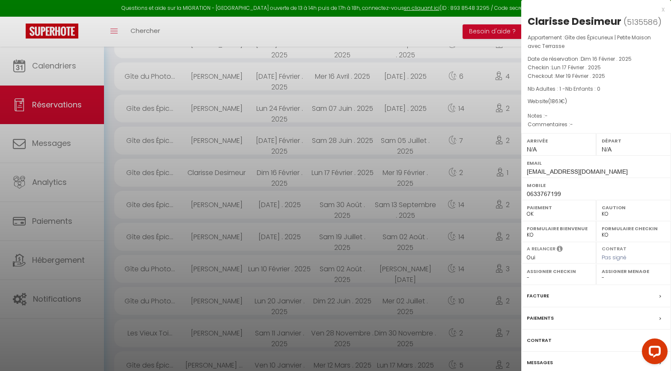
scroll to position [1330, 0]
drag, startPoint x: 657, startPoint y: 23, endPoint x: 626, endPoint y: 23, distance: 30.4
click at [599, 23] on span "( 5135586 )" at bounding box center [642, 22] width 38 height 12
copy span "5135586"
click at [56, 297] on div at bounding box center [335, 185] width 671 height 371
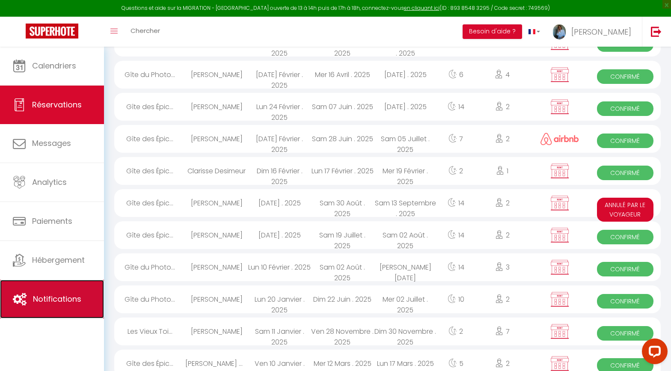
click at [56, 297] on span "Notifications" at bounding box center [57, 298] width 48 height 11
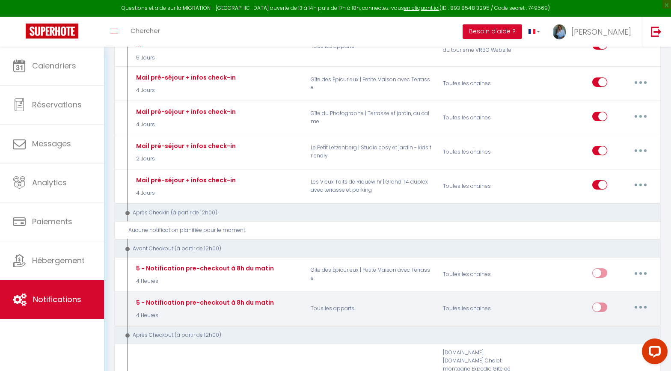
scroll to position [771, 0]
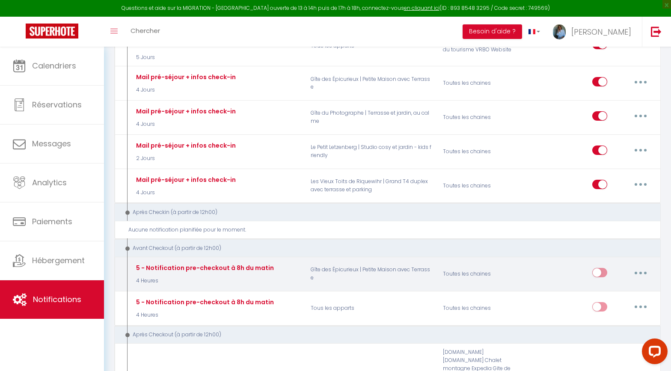
click at [599, 266] on button "button" at bounding box center [640, 273] width 24 height 14
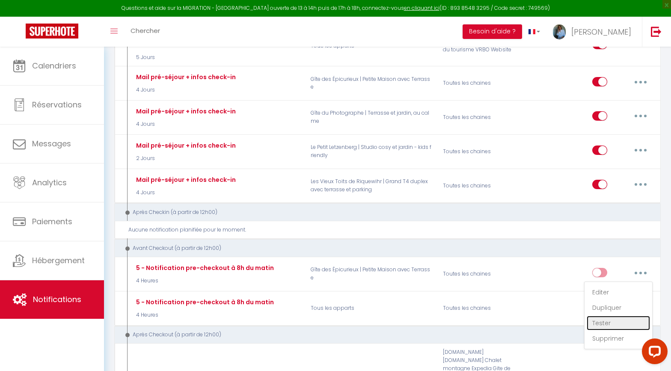
click at [599, 297] on link "Tester" at bounding box center [617, 323] width 63 height 15
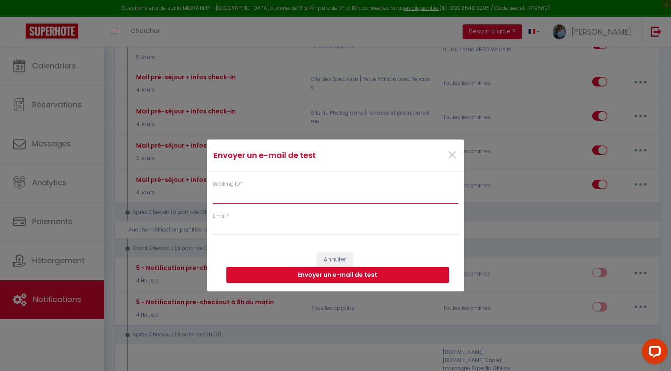
drag, startPoint x: 288, startPoint y: 191, endPoint x: 286, endPoint y: 195, distance: 4.6
click at [288, 191] on input "Booking ID *" at bounding box center [336, 195] width 246 height 15
paste input "5135586"
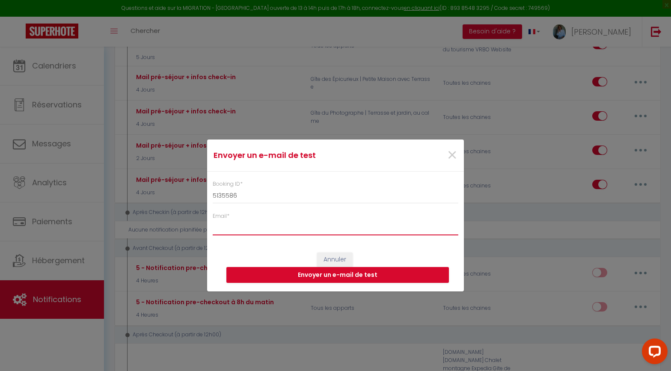
click at [264, 227] on input "Email *" at bounding box center [336, 227] width 246 height 15
type input "[PERSON_NAME][EMAIL_ADDRESS][PERSON_NAME][DOMAIN_NAME]"
click at [342, 272] on button "Envoyer un e-mail de test" at bounding box center [337, 275] width 222 height 16
click at [454, 154] on span "×" at bounding box center [452, 155] width 11 height 26
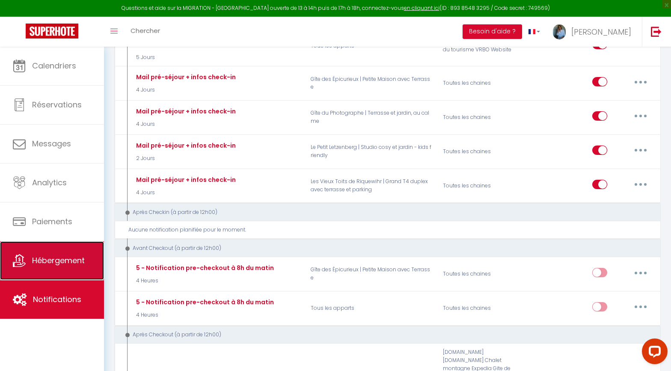
click at [51, 263] on span "Hébergement" at bounding box center [58, 260] width 53 height 11
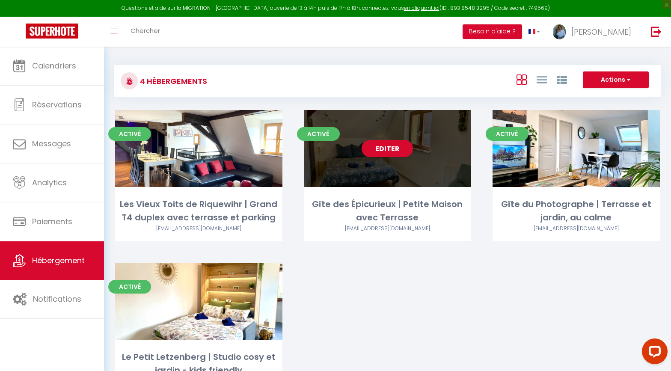
click at [393, 150] on link "Editer" at bounding box center [386, 148] width 51 height 17
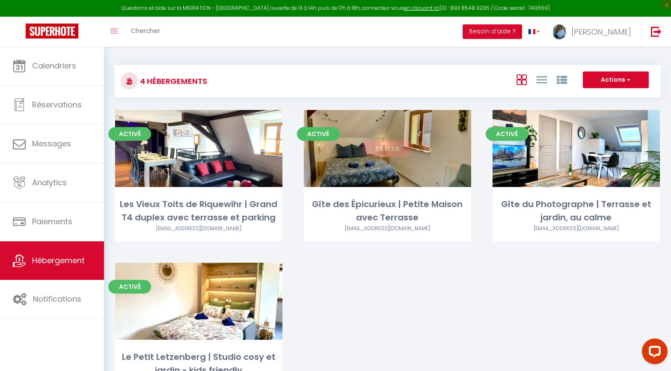
click at [382, 147] on link "Editer" at bounding box center [386, 148] width 51 height 17
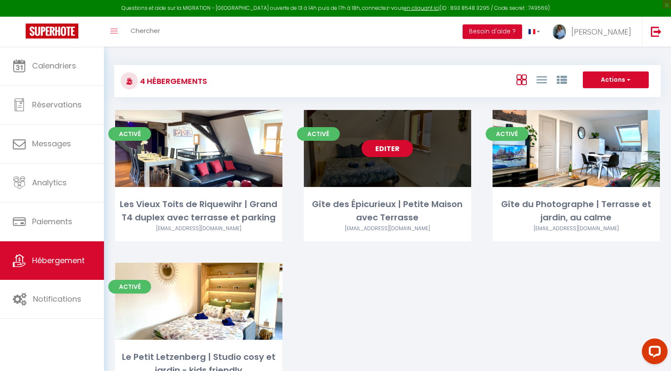
click at [382, 152] on link "Editer" at bounding box center [386, 148] width 51 height 17
click at [373, 146] on link "Editer" at bounding box center [386, 148] width 51 height 17
select select "3"
select select "2"
select select "1"
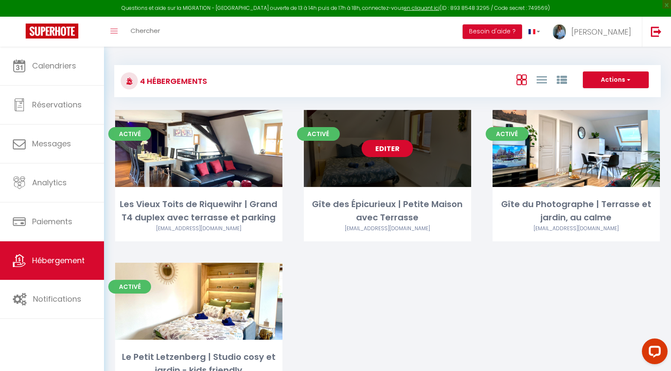
select select "1"
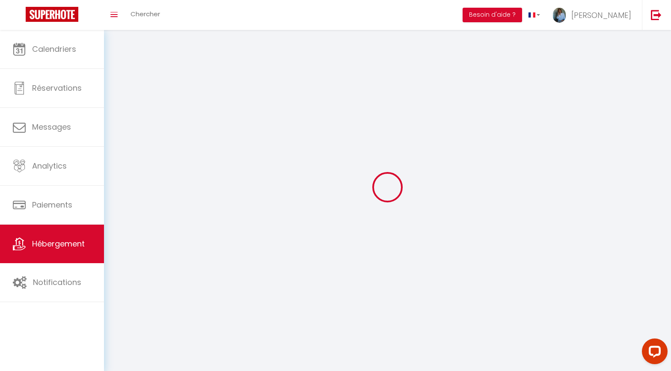
select select
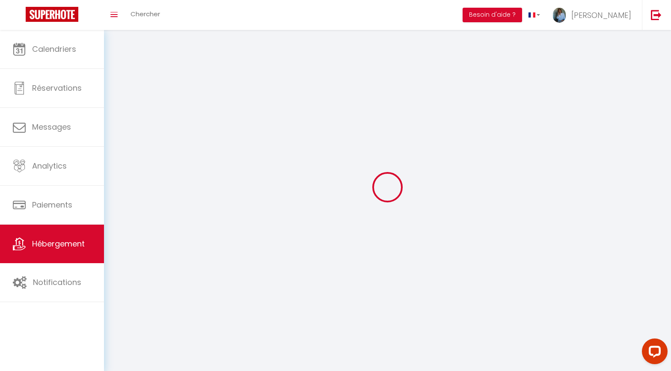
select select
checkbox input "false"
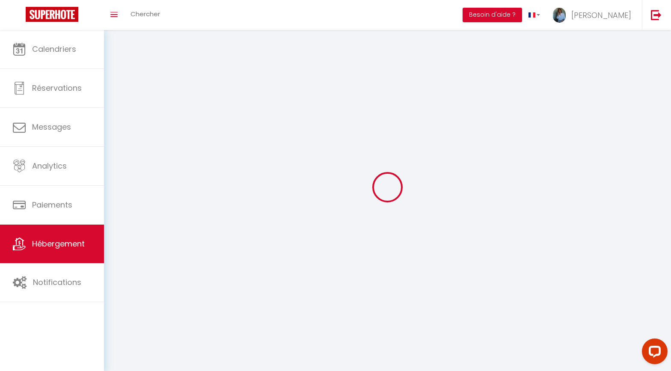
select select
select select "1"
select select "28"
select select
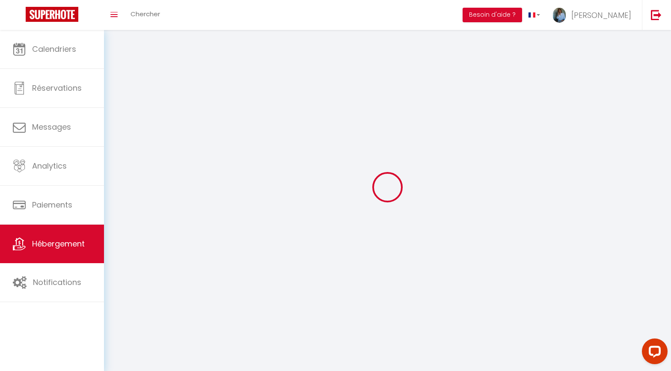
select select
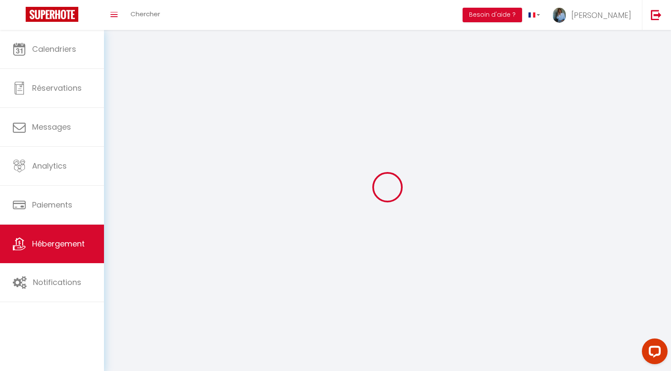
checkbox input "false"
select select
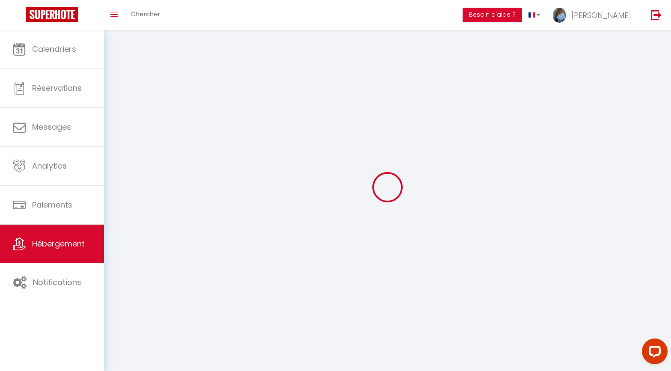
select select
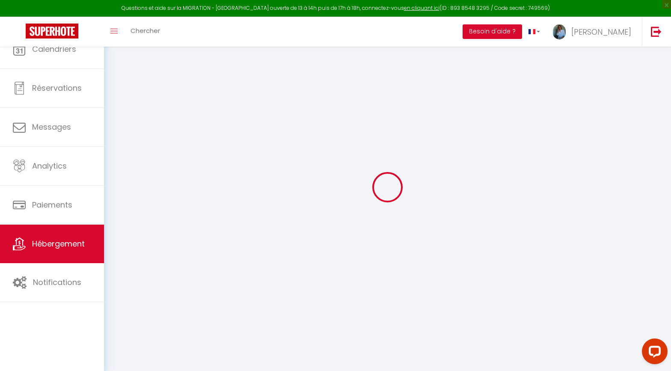
select select
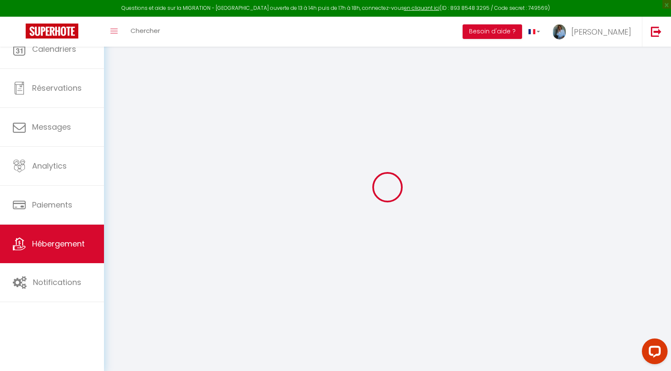
select select
checkbox input "false"
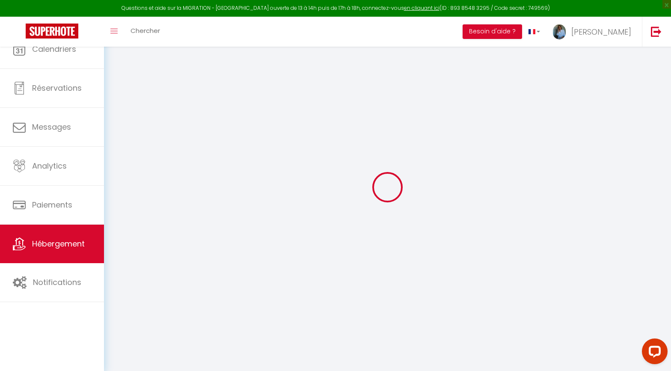
select select
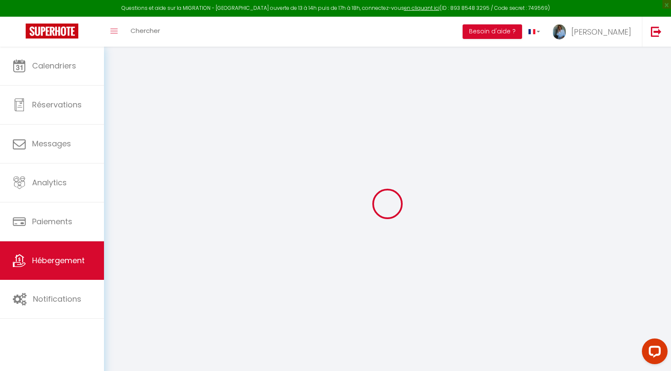
select select
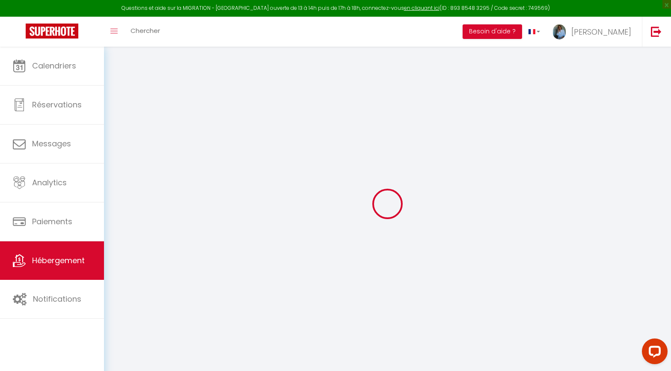
select select
checkbox input "false"
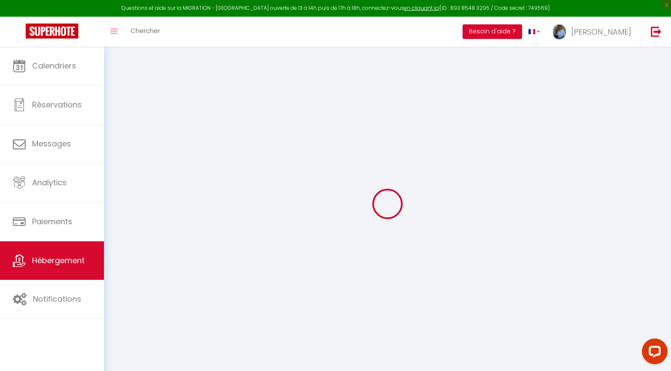
select select
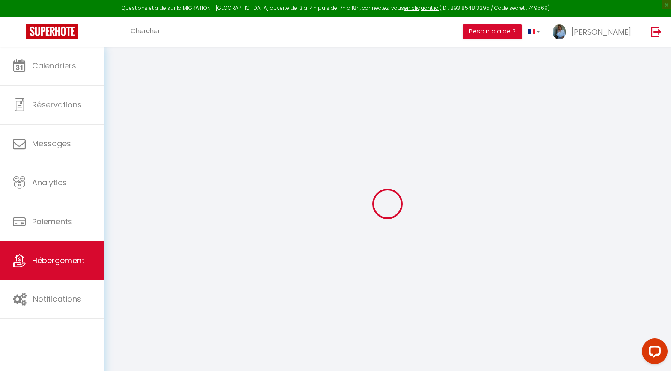
select select
checkbox input "false"
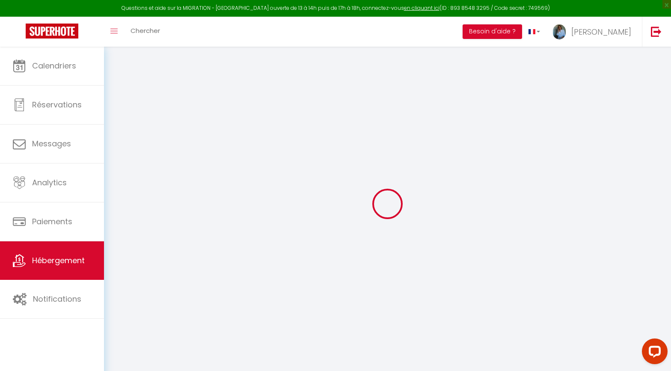
checkbox input "false"
select select
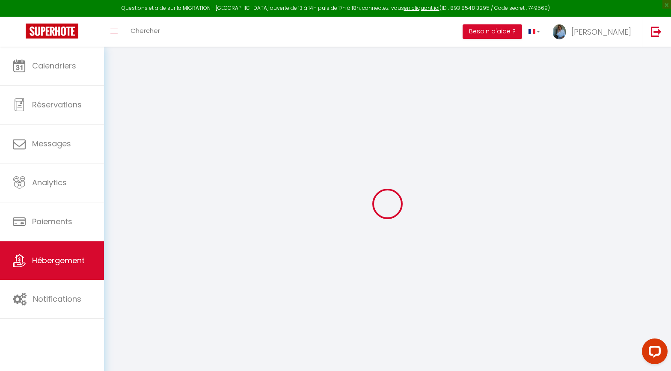
select select
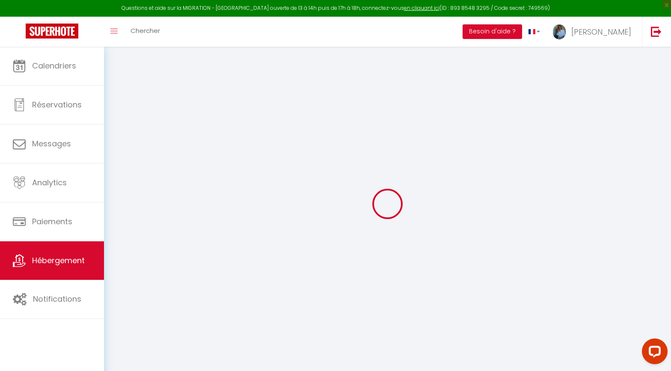
checkbox input "false"
select select
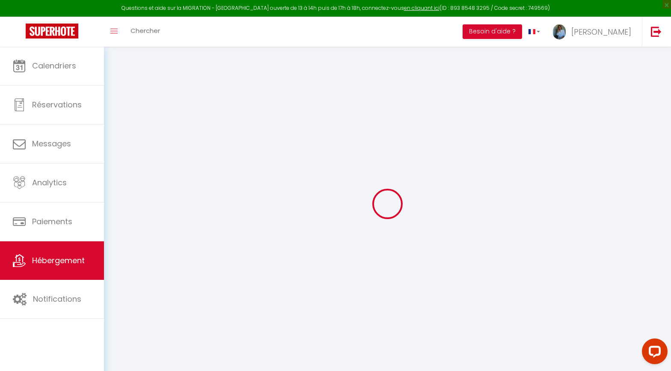
select select
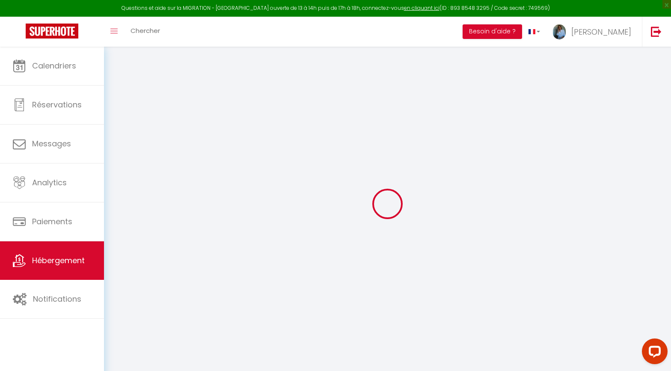
select select
checkbox input "false"
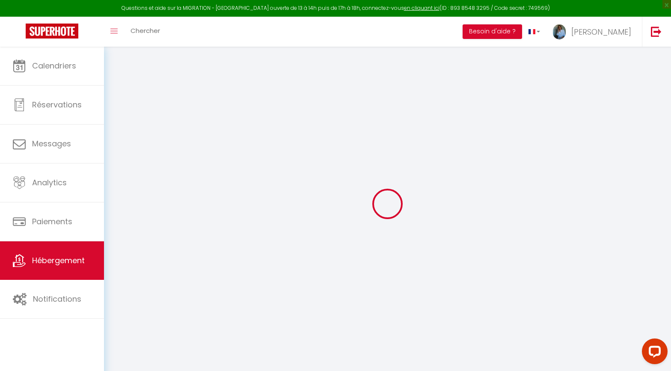
checkbox input "false"
select select
type input "Gîte des Épicurieux | Petite Maison avec Terrasse"
type input "[PERSON_NAME]"
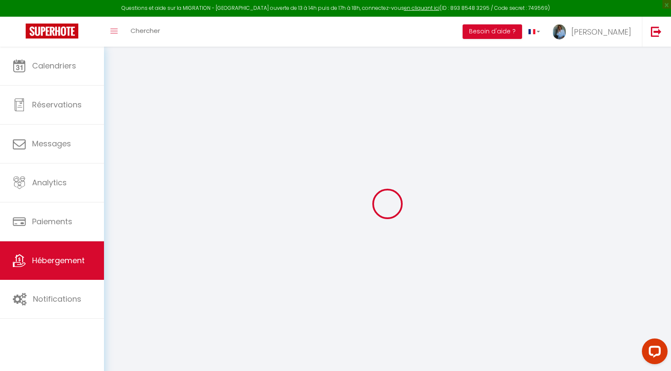
type input "WISS"
type input "[STREET_ADDRESS][PERSON_NAME]"
type input "68230"
type input "NIEDERMORSCHWIHR"
select select "houses"
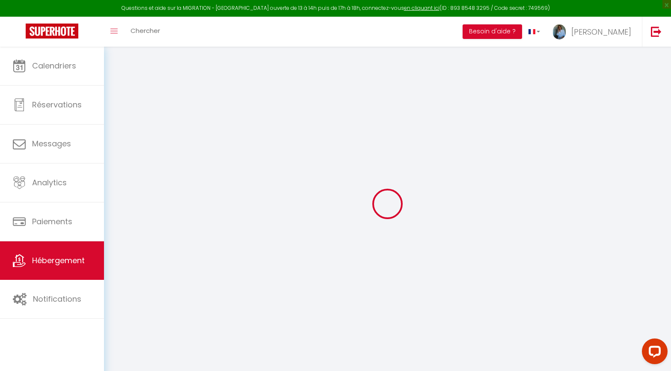
type input "85"
type input "5"
type input "55"
type input "0.55"
type input "250"
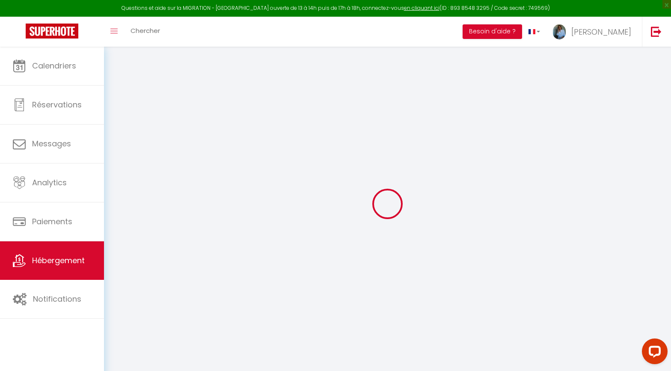
select select
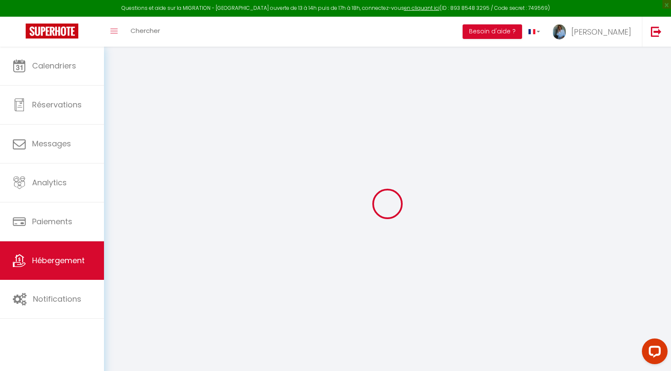
select select
type input "[STREET_ADDRESS][PERSON_NAME]"
type input "68230"
type input "Niedermorschwihr"
type input "[PERSON_NAME][EMAIL_ADDRESS][DOMAIN_NAME]"
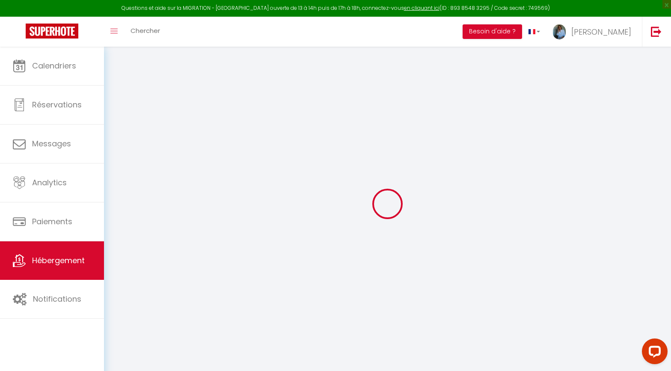
select select
checkbox input "false"
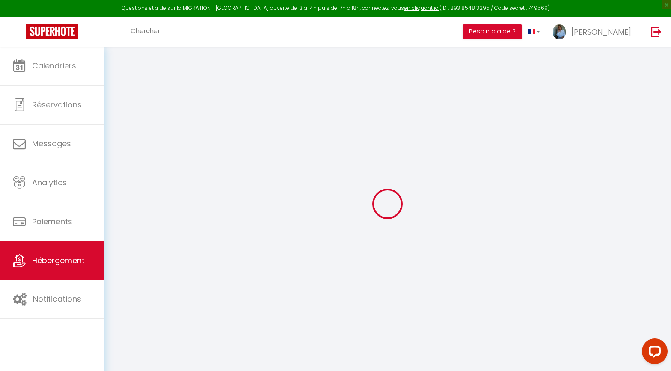
type input "0"
select select
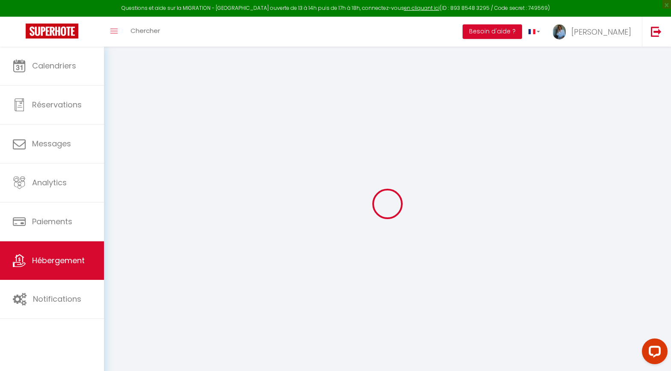
select select
checkbox input "false"
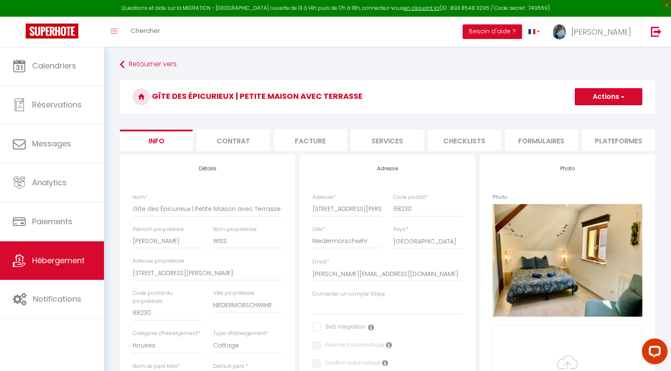
select select
checkbox input "false"
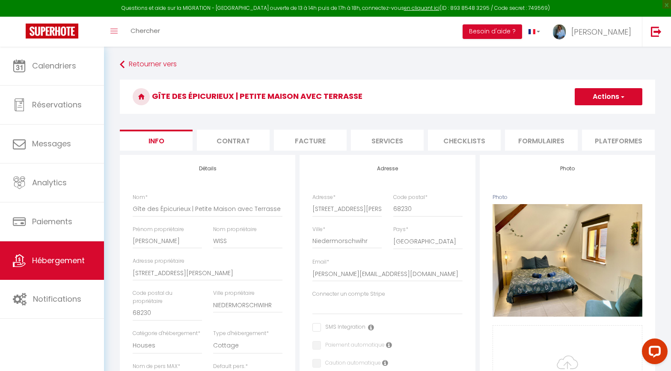
checkbox input "false"
click at [232, 138] on li "Contrat" at bounding box center [233, 140] width 73 height 21
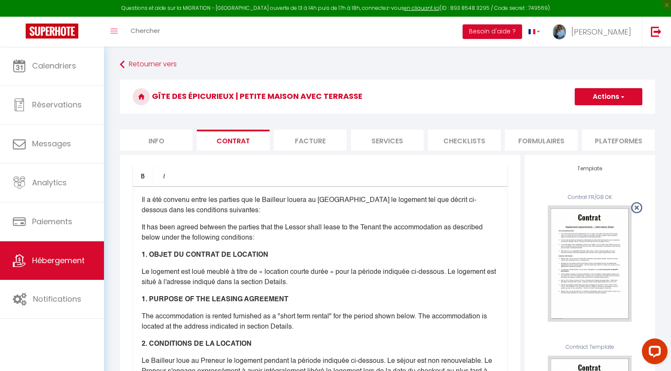
drag, startPoint x: 319, startPoint y: 142, endPoint x: 327, endPoint y: 141, distance: 8.2
click at [319, 142] on li "Facture" at bounding box center [310, 140] width 73 height 21
select select
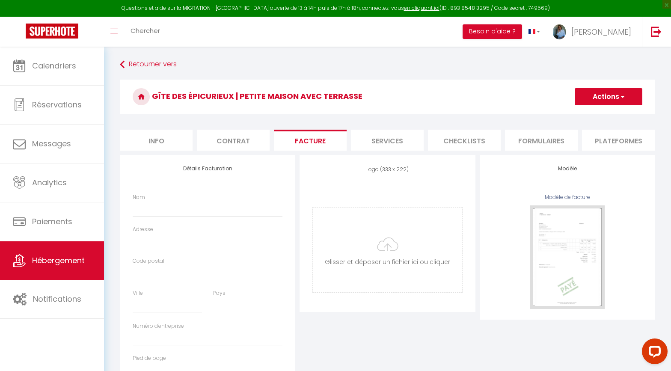
select select
click at [375, 140] on li "Services" at bounding box center [387, 140] width 73 height 21
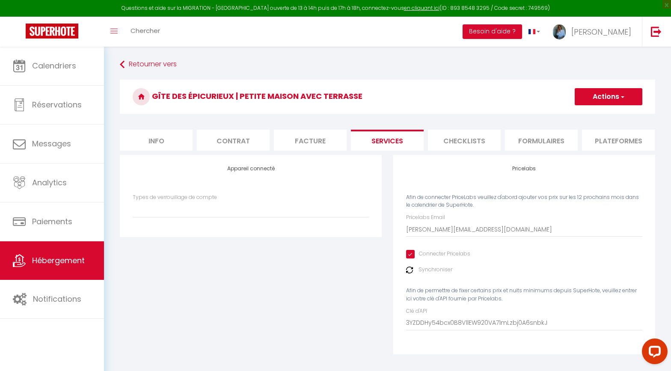
select select
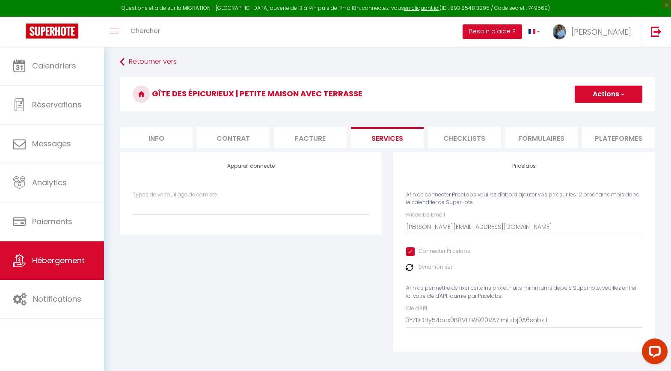
click at [457, 140] on li "Checklists" at bounding box center [464, 137] width 73 height 21
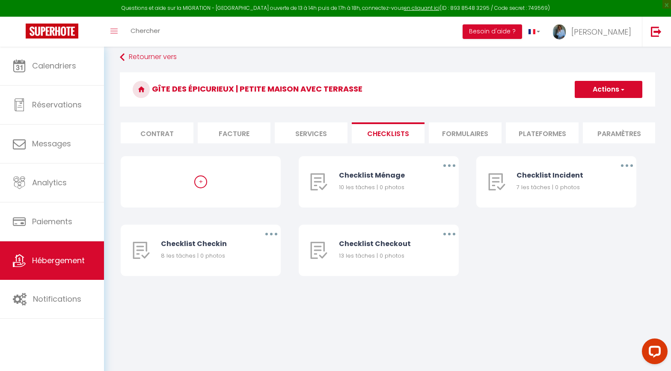
scroll to position [0, 89]
click at [446, 128] on li "Formulaires" at bounding box center [452, 132] width 73 height 21
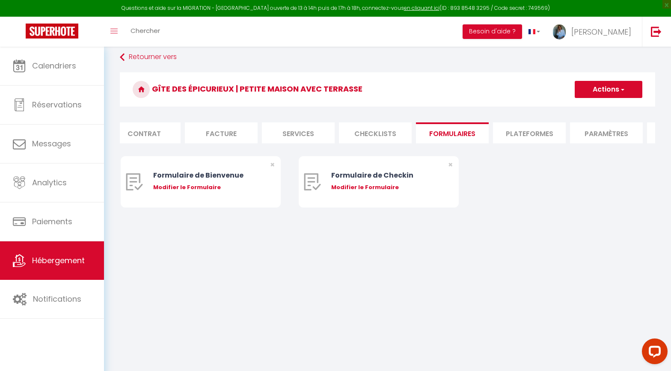
click at [526, 132] on li "Plateformes" at bounding box center [529, 132] width 73 height 21
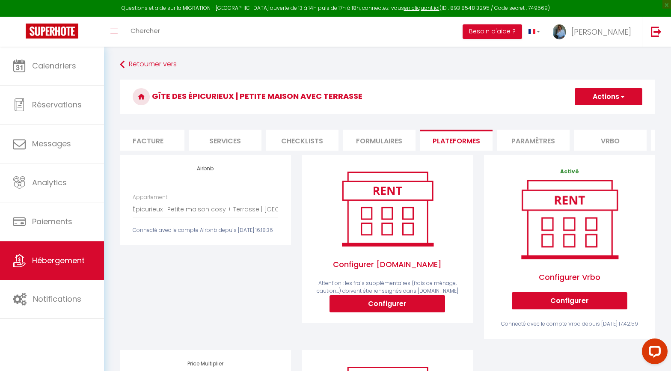
scroll to position [0, 163]
click at [524, 135] on li "Paramètres" at bounding box center [532, 140] width 73 height 21
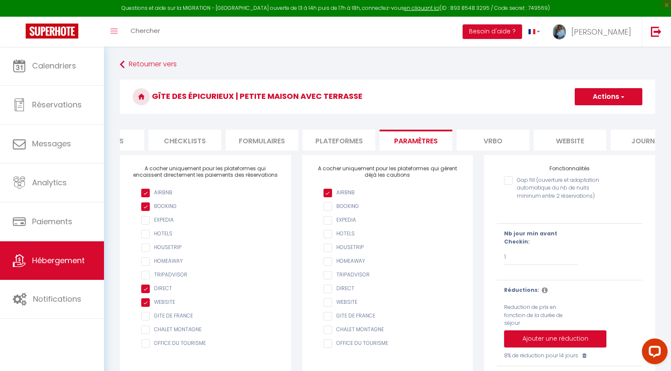
scroll to position [0, 312]
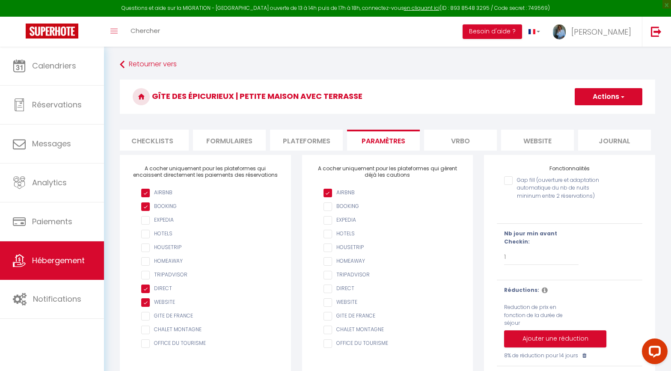
click at [534, 140] on li "website" at bounding box center [537, 140] width 73 height 21
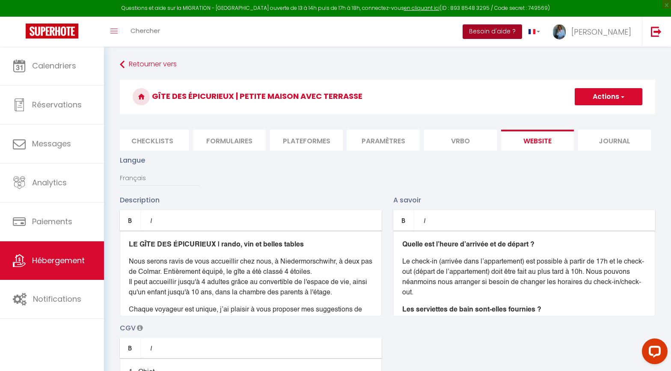
click at [502, 33] on button "Besoin d'aide ?" at bounding box center [491, 31] width 59 height 15
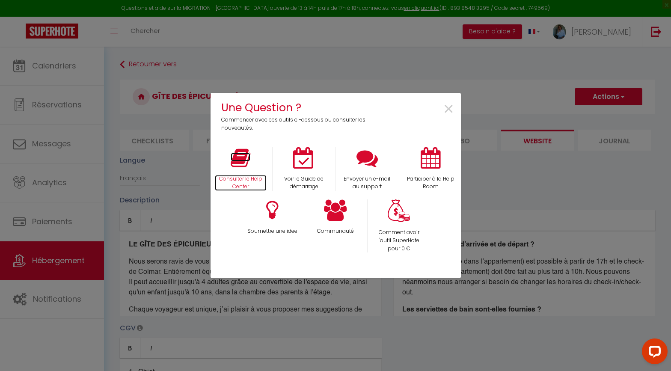
click at [238, 166] on icon at bounding box center [241, 157] width 20 height 21
click at [451, 110] on span "×" at bounding box center [449, 109] width 12 height 27
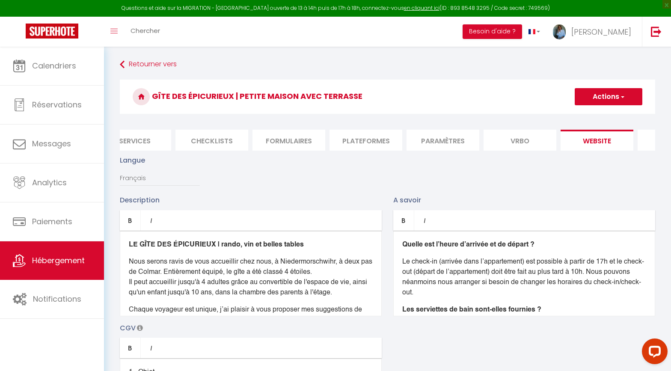
scroll to position [0, 243]
click at [305, 138] on li "Formulaires" at bounding box center [297, 140] width 73 height 21
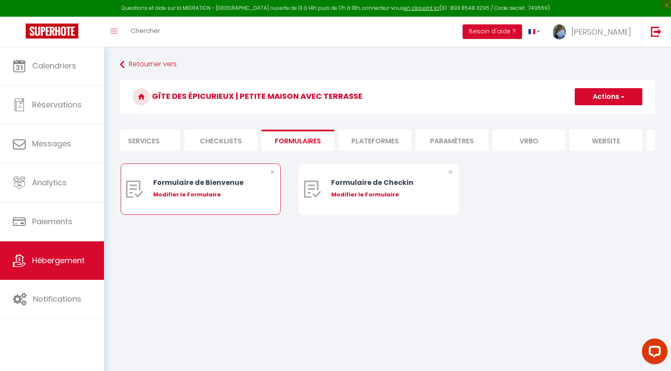
click at [200, 193] on div "Modifier le Formulaire" at bounding box center [207, 194] width 108 height 9
type input "Formulaire de Bienvenue"
type input "Afin de préparer au mieux votre arrivée et recevoir votre Guide de Bienvenue, j…"
select select "[object Object]"
radio input "true"
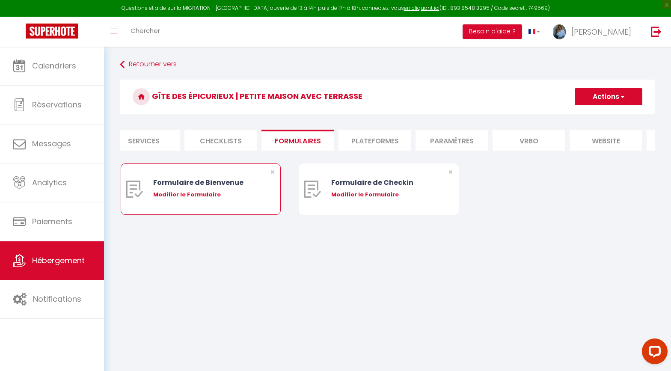
type input "https://superhote.com/confirmation"
select select
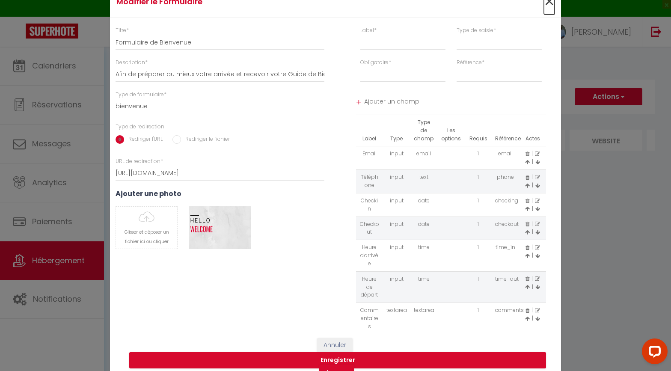
click at [551, 4] on span "×" at bounding box center [549, 2] width 11 height 26
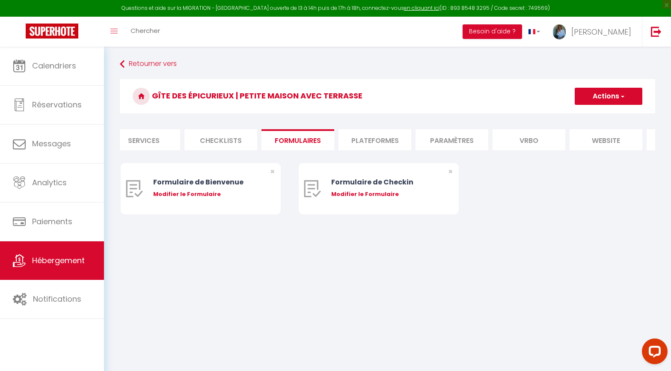
click at [601, 94] on button "Actions" at bounding box center [608, 96] width 68 height 17
click at [225, 143] on li "Checklists" at bounding box center [220, 139] width 73 height 21
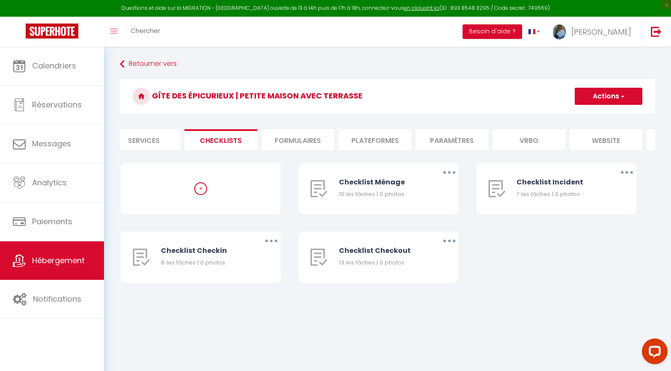
click at [206, 192] on div "+" at bounding box center [200, 188] width 13 height 13
select select "4"
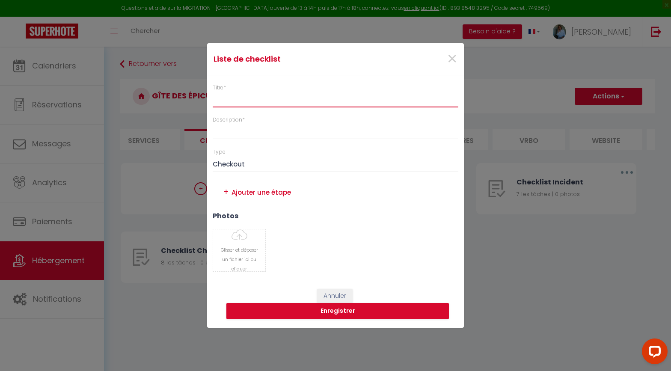
click at [228, 105] on input "Titre *" at bounding box center [336, 99] width 246 height 15
type input "Checkout OK"
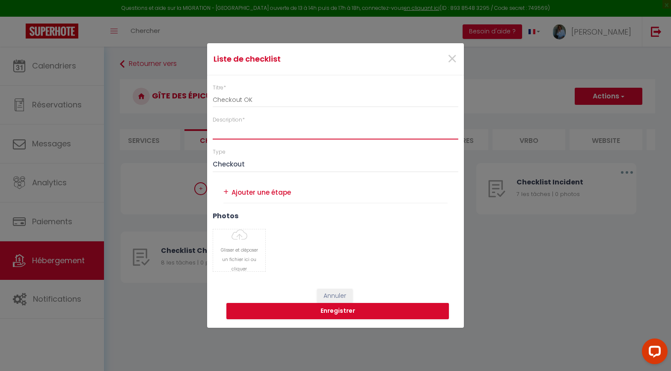
click at [240, 132] on input "Description *" at bounding box center [336, 131] width 246 height 15
drag, startPoint x: 257, startPoint y: 101, endPoint x: 175, endPoint y: 92, distance: 82.6
click at [175, 92] on div "Liste de checklist × Titre * Checkout OK Description * Type Ménage Incident Che…" at bounding box center [335, 185] width 671 height 371
click at [233, 137] on input "Description *" at bounding box center [336, 131] width 246 height 15
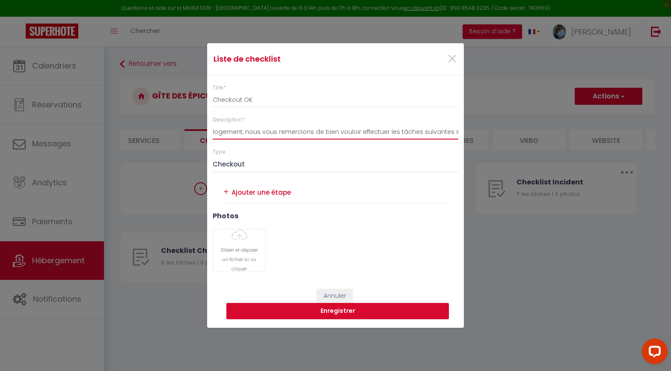
type input "Avant de quitter le logement, nous vous remercions de bien vouloir effectuer le…"
drag, startPoint x: 244, startPoint y: 99, endPoint x: 255, endPoint y: 101, distance: 11.7
click at [255, 101] on input "Checkout OK" at bounding box center [336, 99] width 246 height 15
type input "Checkout FR"
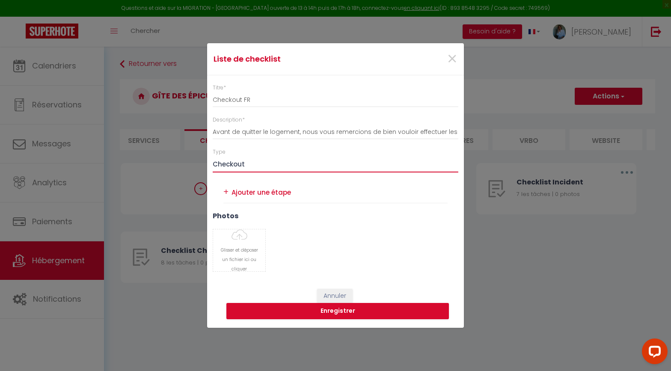
click at [251, 162] on select "Ménage Incident Checkin Checkout" at bounding box center [336, 164] width 246 height 16
click at [263, 193] on textarea at bounding box center [339, 192] width 216 height 14
click at [268, 191] on textarea at bounding box center [339, 192] width 216 height 14
click at [349, 189] on textarea "Laver la dernière vaisselle utilisée" at bounding box center [339, 192] width 216 height 14
type textarea "Laver la dernière vaisselle utilisée"
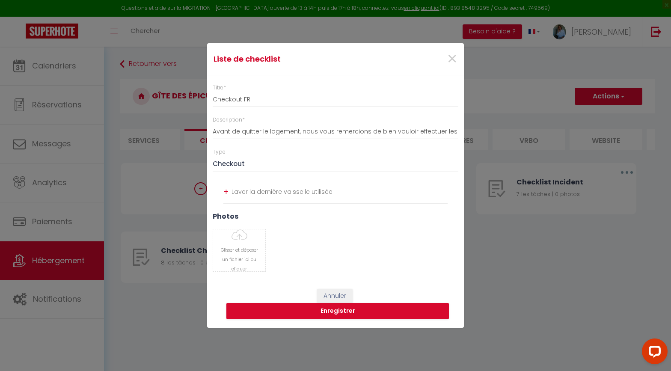
click at [227, 192] on div "+" at bounding box center [225, 191] width 5 height 13
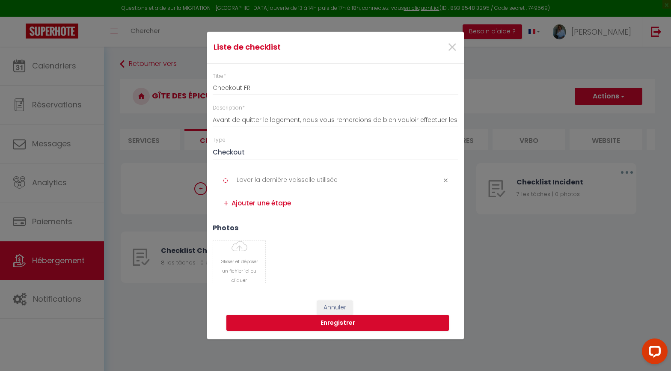
click at [231, 203] on li "+" at bounding box center [335, 203] width 224 height 23
click at [233, 202] on textarea at bounding box center [339, 203] width 216 height 14
type textarea "Sortir la poubelle et déposer le tri sélectif aux conteners"
click at [227, 201] on div "+" at bounding box center [225, 203] width 5 height 13
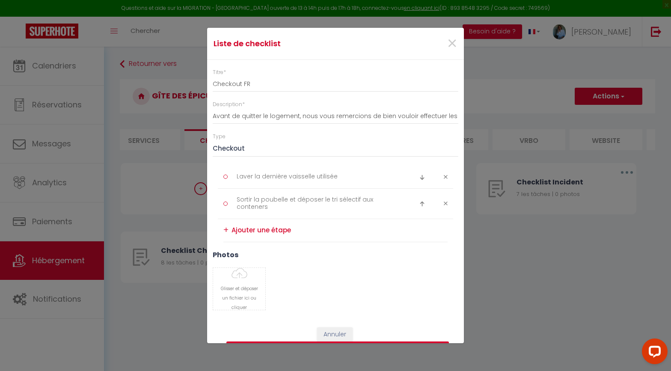
click at [239, 232] on textarea at bounding box center [339, 230] width 216 height 14
type textarea "Laisser les serviettes et draps utilisés sur le sol"
click at [225, 229] on div "+" at bounding box center [225, 229] width 5 height 13
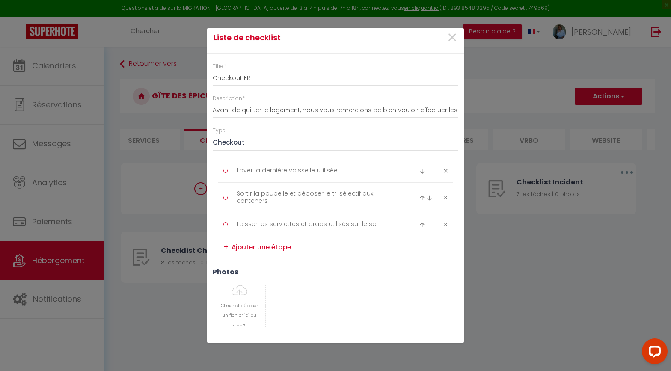
scroll to position [9, 0]
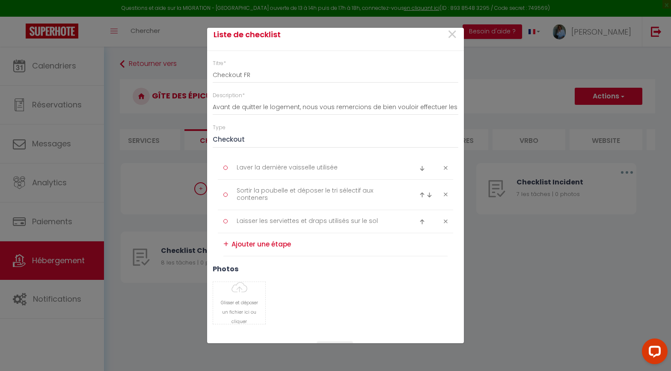
click at [235, 245] on textarea at bounding box center [339, 244] width 216 height 14
type textarea "Vérifier les"
click at [338, 166] on textarea "Laver la dernière vaisselle utilisée" at bounding box center [318, 168] width 175 height 14
type textarea "Laver la dernière vaisselle utilisée et vider le frigo"
click at [270, 245] on textarea "Vérifier les" at bounding box center [339, 244] width 216 height 14
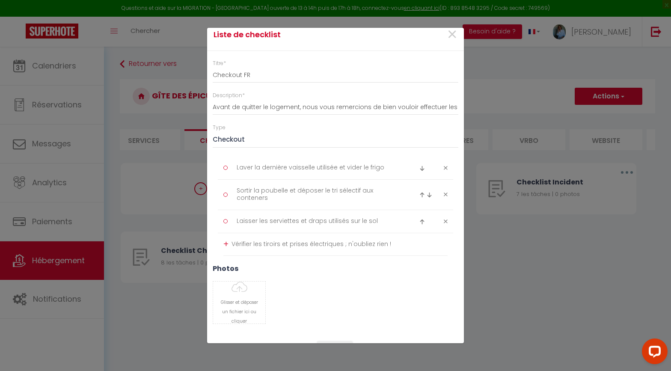
type textarea "Vérifier les tiroirs et prises électriques ; n'oubliez rien !"
click at [229, 244] on li "+ Vérifier les tiroirs et prises électriques ; n'oubliez rien !" at bounding box center [335, 244] width 224 height 23
click at [225, 243] on div "+" at bounding box center [225, 243] width 5 height 13
click at [232, 269] on textarea at bounding box center [339, 267] width 216 height 14
type textarea "é"
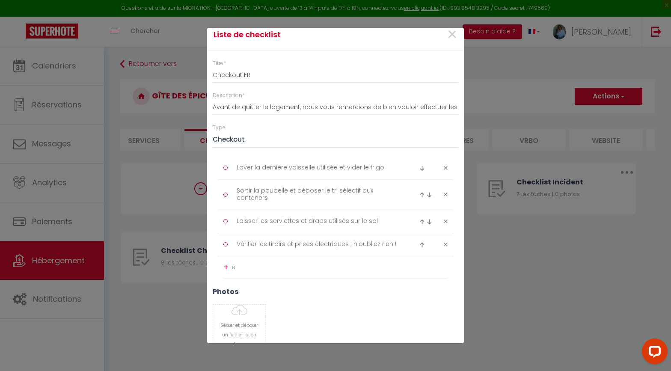
click at [245, 266] on textarea "é" at bounding box center [339, 267] width 216 height 14
type textarea "Éteindre les lumières et verrouiller les portes et fenêtres"
click at [226, 267] on div "+" at bounding box center [225, 266] width 5 height 13
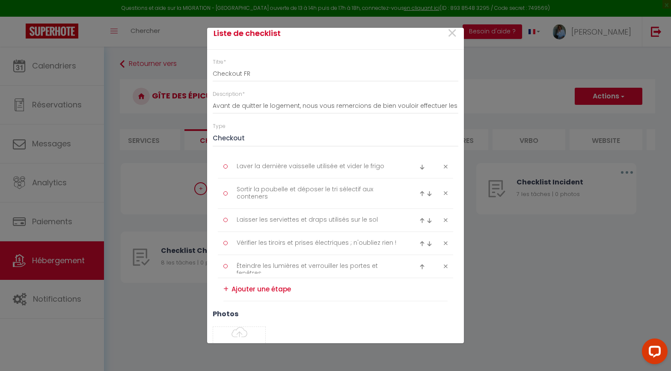
click at [243, 289] on textarea at bounding box center [339, 289] width 216 height 14
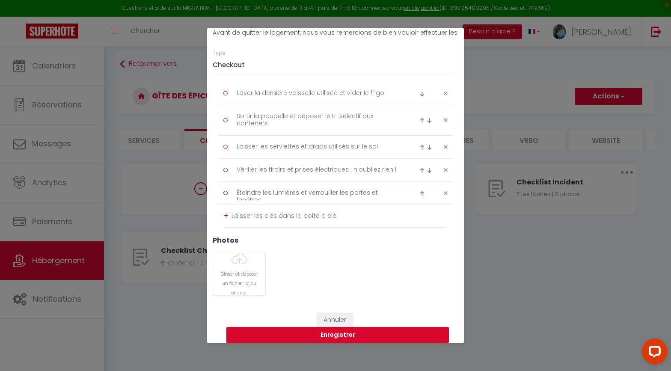
scroll to position [92, 0]
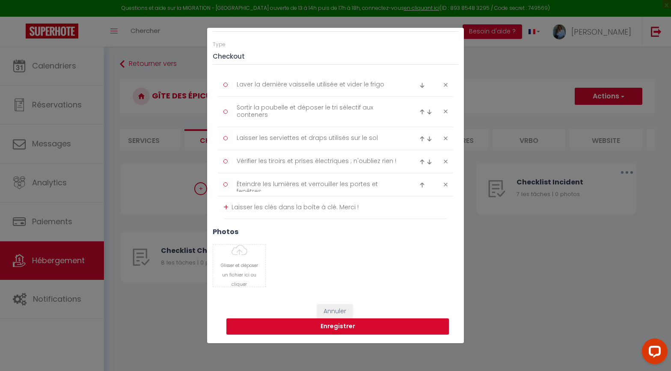
type textarea "Laisser les clés dans la boîte à clé. Merci !"
click at [348, 329] on button "Enregistrer" at bounding box center [337, 326] width 222 height 16
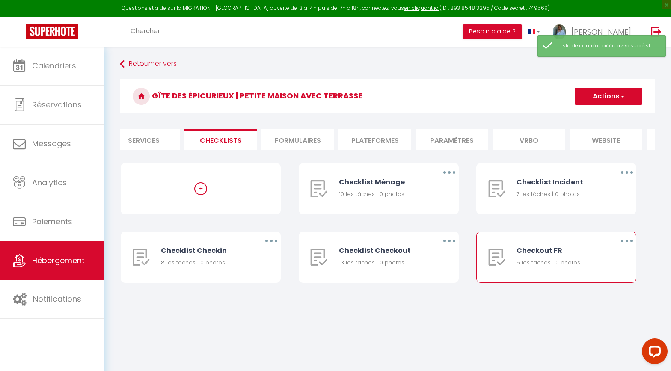
click at [624, 240] on button "button" at bounding box center [627, 241] width 24 height 14
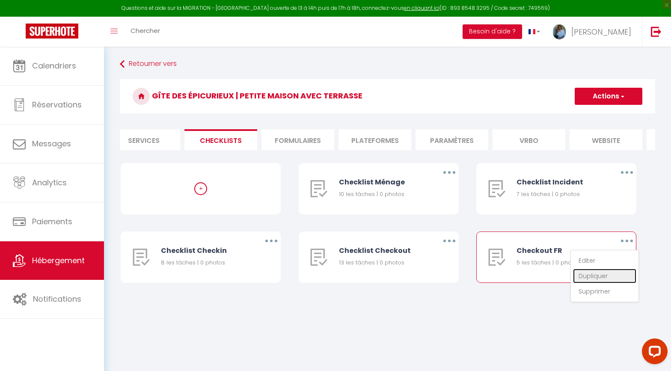
click at [606, 275] on link "Dupliquer" at bounding box center [604, 276] width 63 height 15
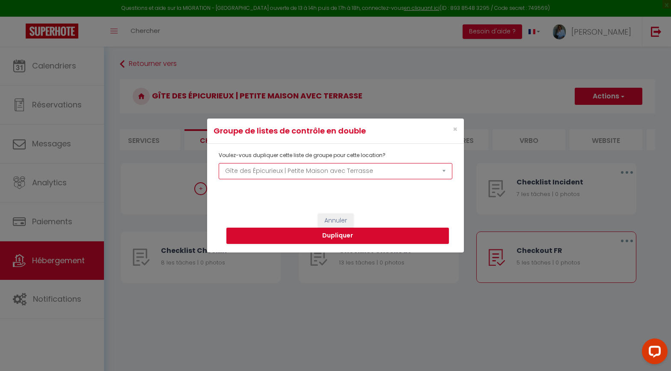
click at [423, 173] on select "Les Vieux Toits de Riquewihr | Grand T4 duplex avec terrasse et parking Gîte de…" at bounding box center [336, 171] width 234 height 16
select select "48096"
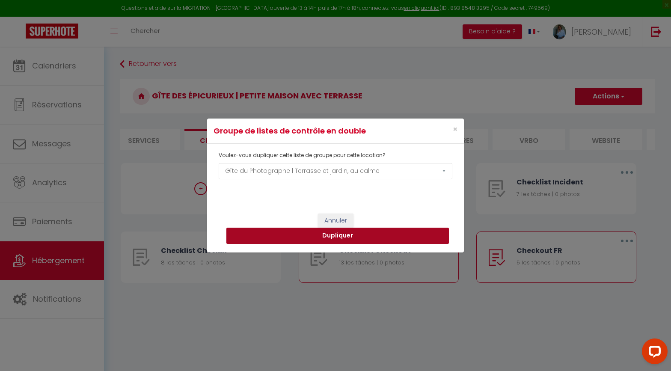
click at [354, 237] on button "Dupliquer" at bounding box center [337, 236] width 222 height 16
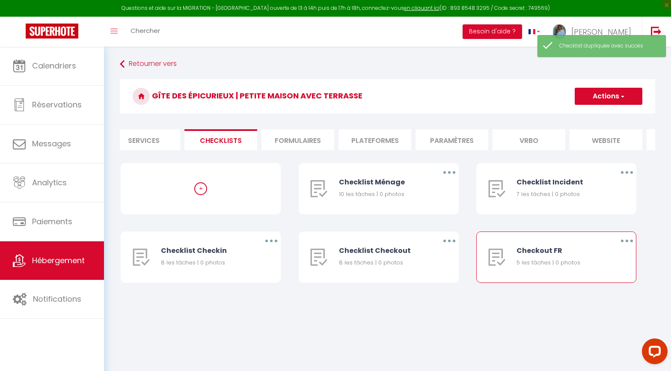
click at [628, 240] on button "button" at bounding box center [627, 241] width 24 height 14
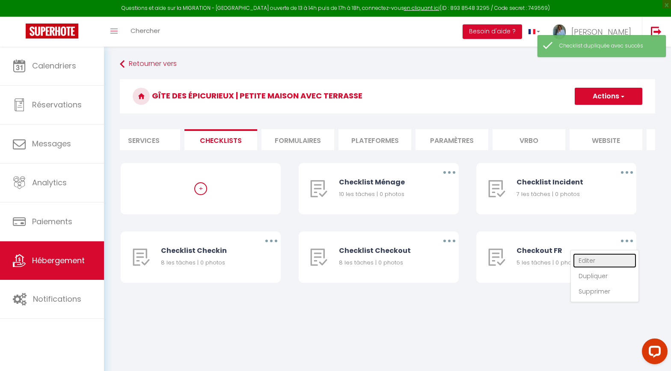
click at [590, 259] on link "Editer" at bounding box center [604, 260] width 63 height 15
type input "Checkout FR"
type input "Avant de quitter le logement, nous vous remercions de bien vouloir effectuer le…"
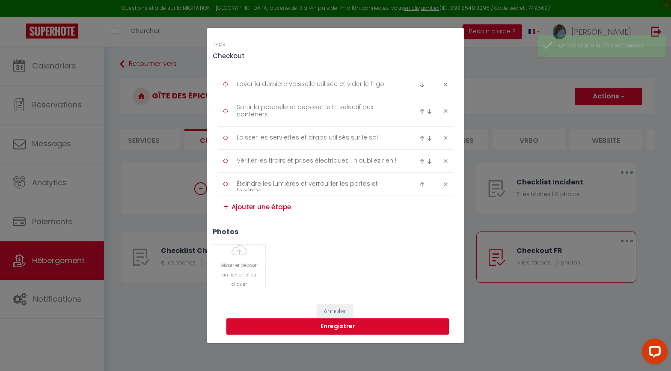
scroll to position [0, 0]
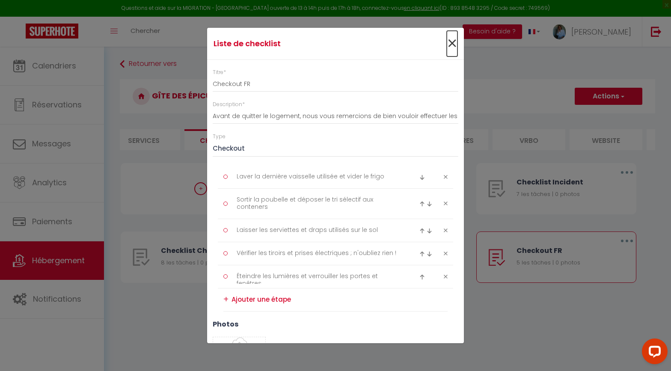
click at [452, 40] on span "×" at bounding box center [452, 44] width 11 height 26
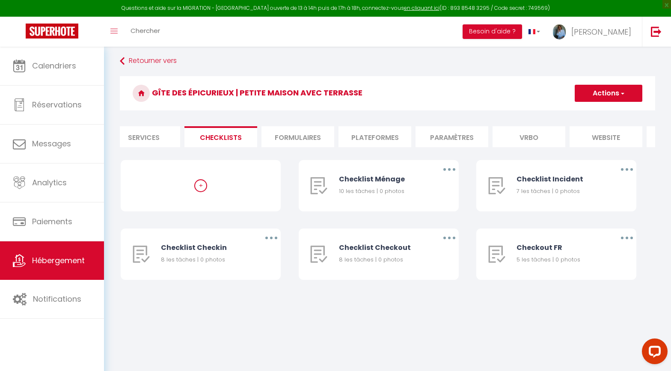
scroll to position [4, 0]
click at [628, 237] on button "button" at bounding box center [627, 238] width 24 height 14
click at [595, 273] on link "Dupliquer" at bounding box center [604, 272] width 63 height 15
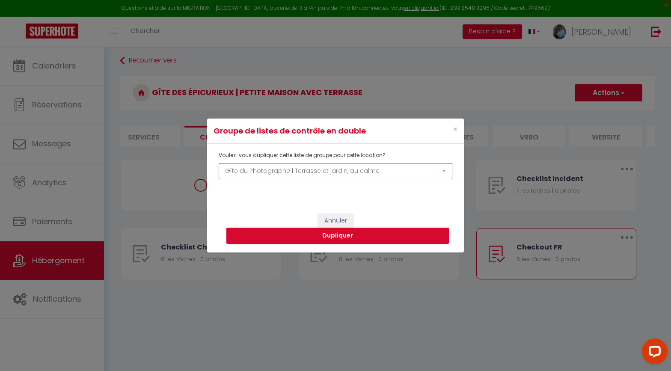
click at [319, 171] on select "Les Vieux Toits de Riquewihr | Grand T4 duplex avec terrasse et parking Gîte de…" at bounding box center [336, 171] width 234 height 16
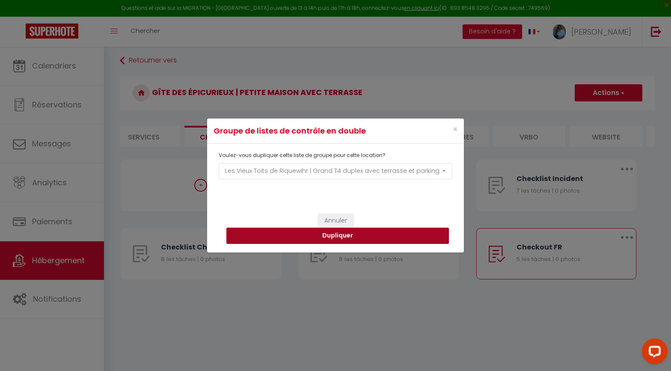
click at [351, 235] on button "Dupliquer" at bounding box center [337, 236] width 222 height 16
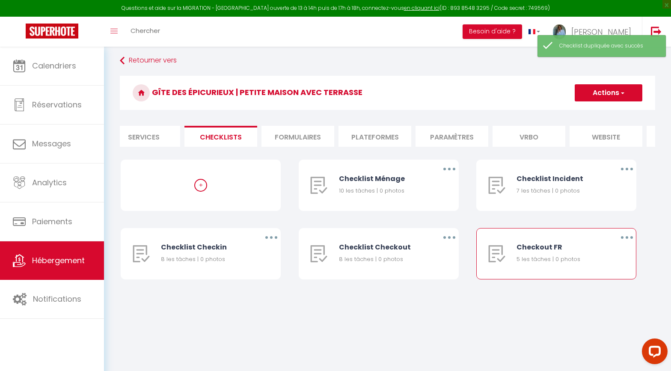
click at [628, 238] on button "button" at bounding box center [627, 238] width 24 height 14
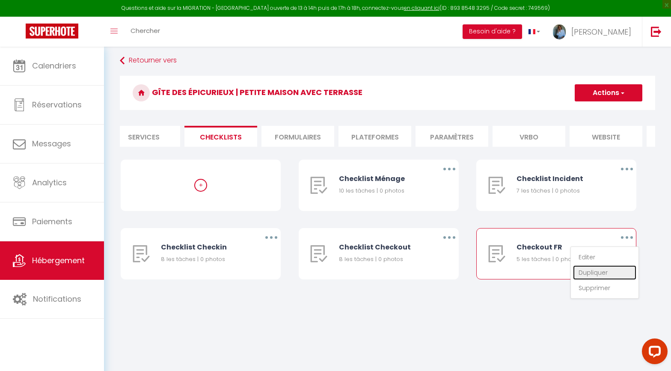
click at [613, 272] on link "Dupliquer" at bounding box center [604, 272] width 63 height 15
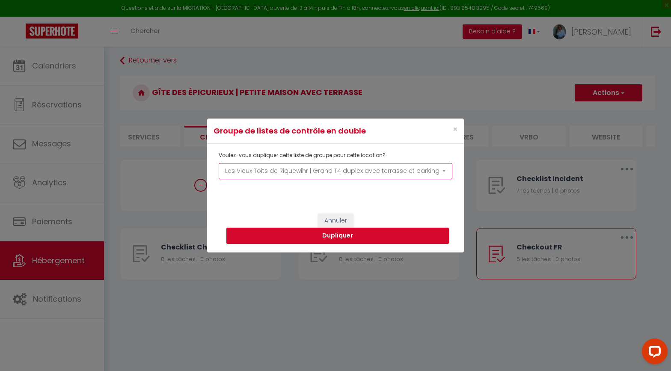
click at [406, 173] on select "Les Vieux Toits de Riquewihr | Grand T4 duplex avec terrasse et parking Gîte de…" at bounding box center [336, 171] width 234 height 16
select select "72944"
click at [364, 239] on button "Dupliquer" at bounding box center [337, 236] width 222 height 16
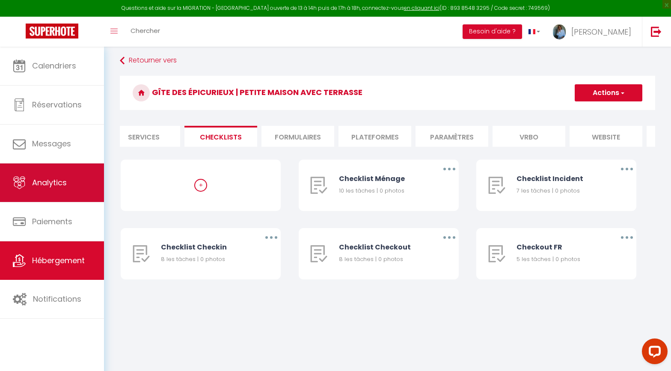
scroll to position [0, 0]
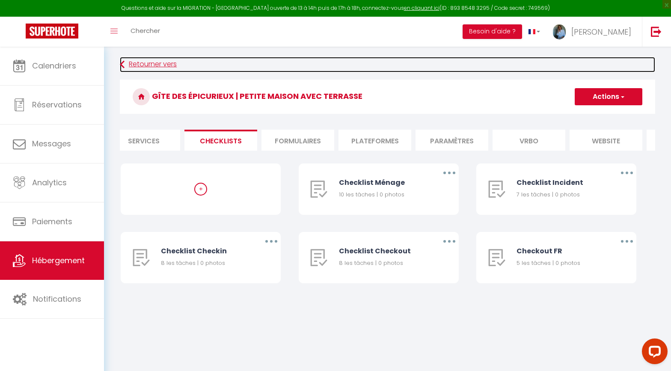
click at [121, 63] on icon at bounding box center [122, 64] width 5 height 15
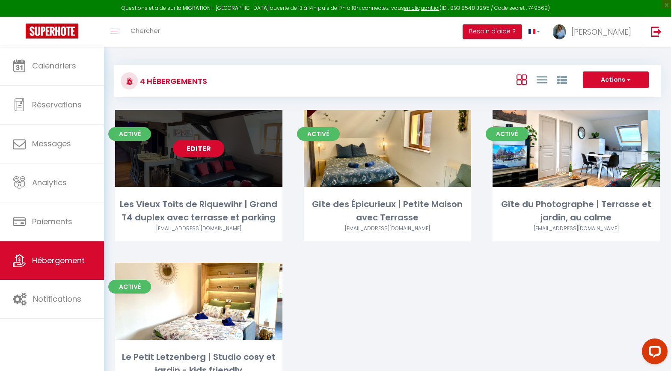
click at [206, 148] on link "Editer" at bounding box center [198, 148] width 51 height 17
select select "3"
select select "2"
select select "1"
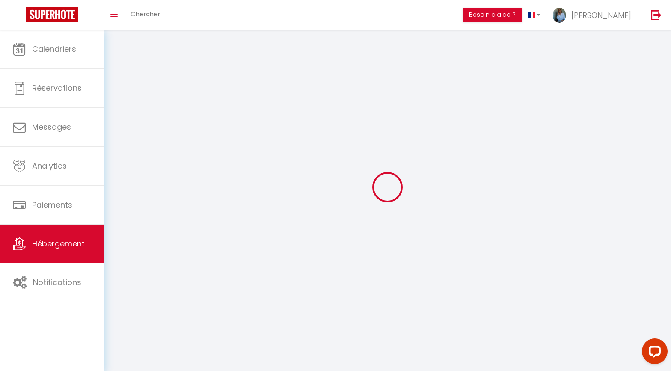
select select
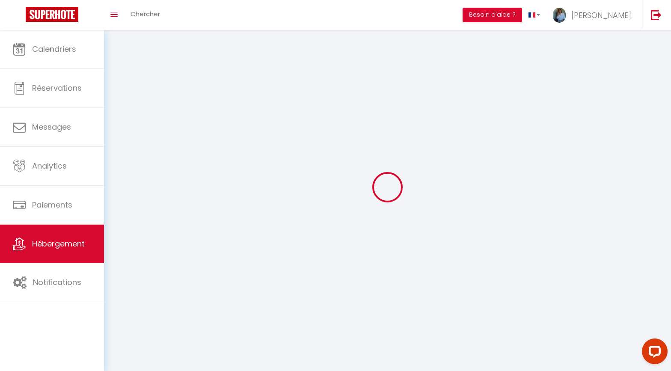
select select
checkbox input "false"
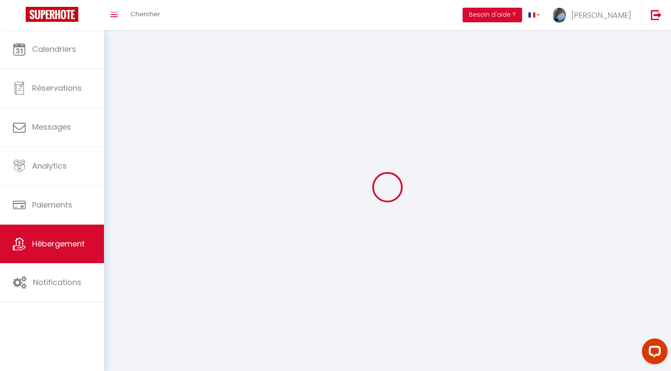
select select
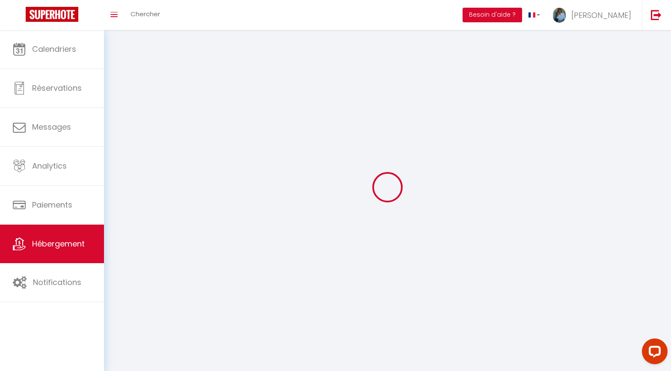
select select
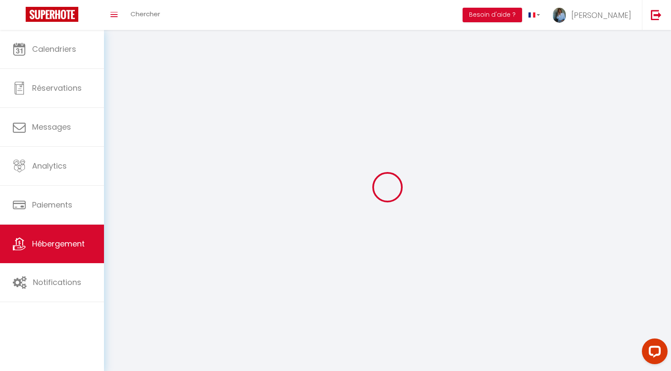
select select
checkbox input "false"
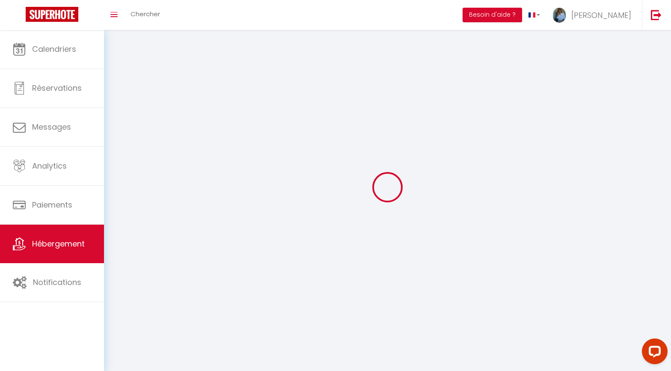
select select "28"
select select
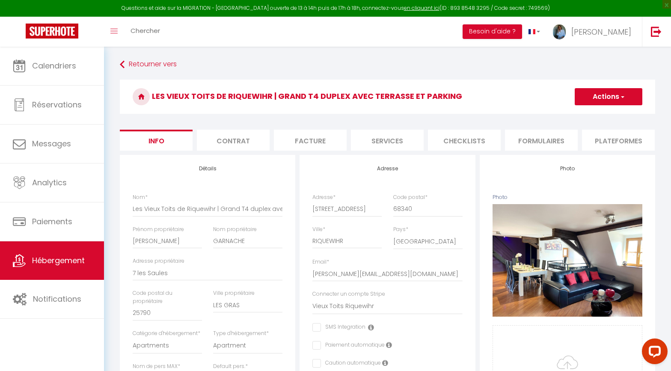
click at [463, 143] on li "Checklists" at bounding box center [464, 140] width 73 height 21
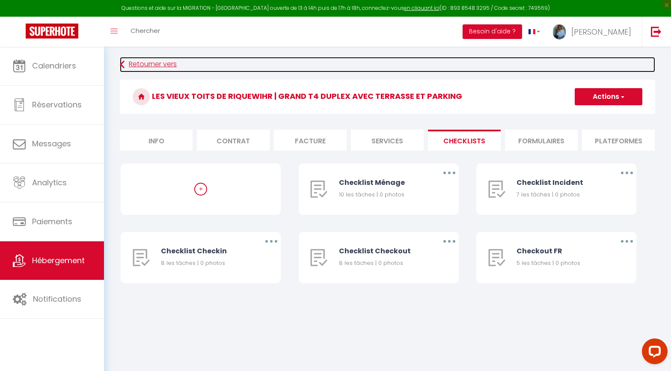
click at [124, 62] on icon at bounding box center [122, 64] width 5 height 15
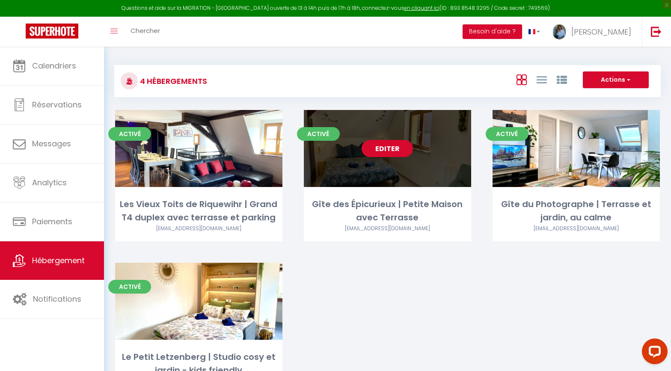
click at [397, 148] on link "Editer" at bounding box center [386, 148] width 51 height 17
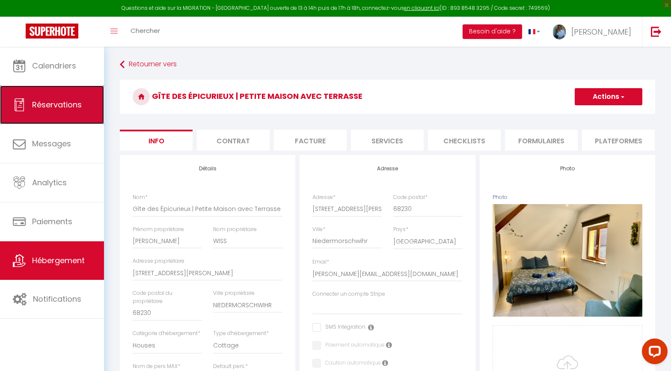
click at [70, 106] on span "Réservations" at bounding box center [57, 104] width 50 height 11
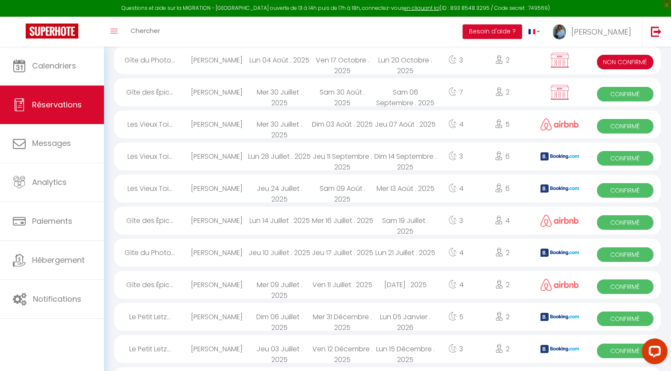
scroll to position [257, 0]
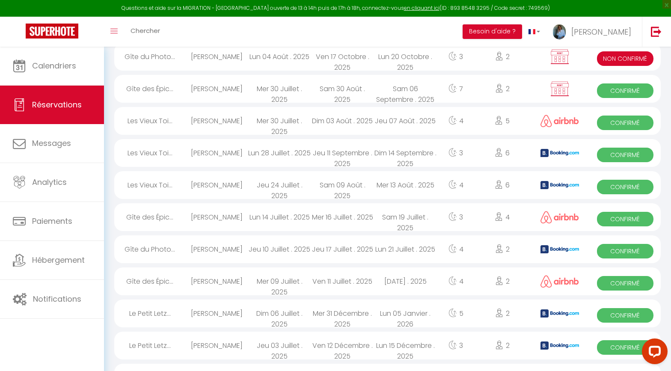
click at [615, 285] on span "Confirmé" at bounding box center [625, 283] width 57 height 15
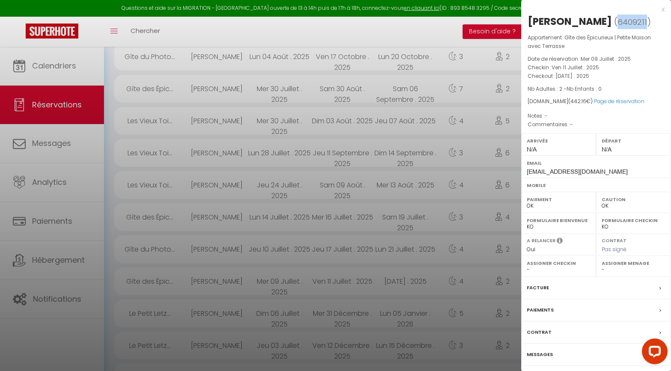
drag, startPoint x: 597, startPoint y: 21, endPoint x: 570, endPoint y: 22, distance: 27.4
click at [617, 22] on span "6409211" at bounding box center [632, 22] width 30 height 11
copy span "6409211"
click at [97, 44] on div at bounding box center [335, 185] width 671 height 371
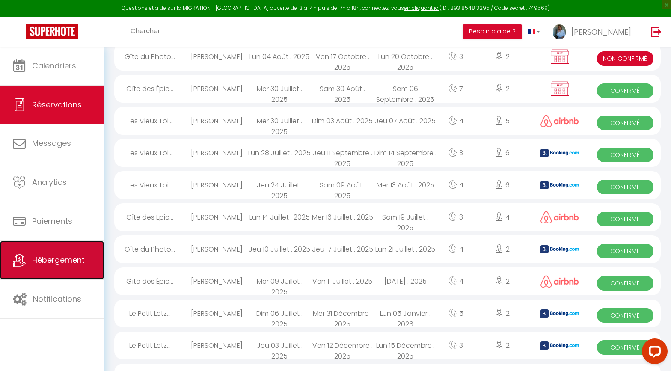
click at [64, 268] on link "Hébergement" at bounding box center [52, 260] width 104 height 38
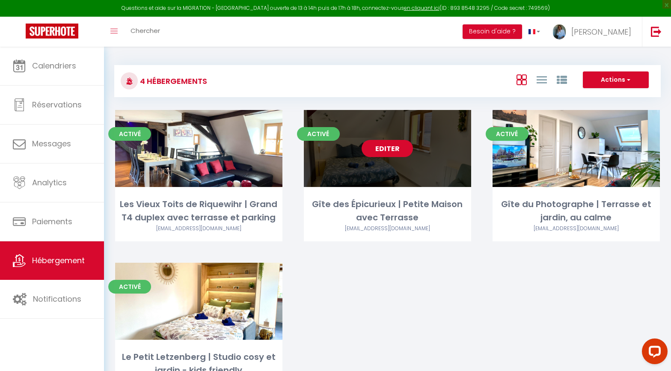
click at [393, 151] on link "Editer" at bounding box center [386, 148] width 51 height 17
click at [395, 152] on link "Editer" at bounding box center [386, 148] width 51 height 17
click at [390, 142] on link "Editer" at bounding box center [386, 148] width 51 height 17
click at [375, 151] on link "Editer" at bounding box center [386, 148] width 51 height 17
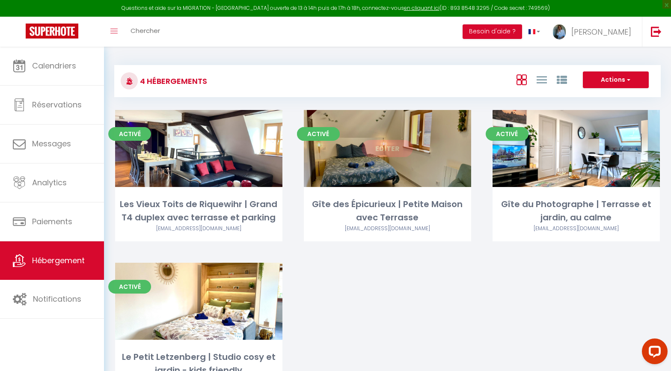
click at [399, 155] on link "Editer" at bounding box center [386, 148] width 51 height 17
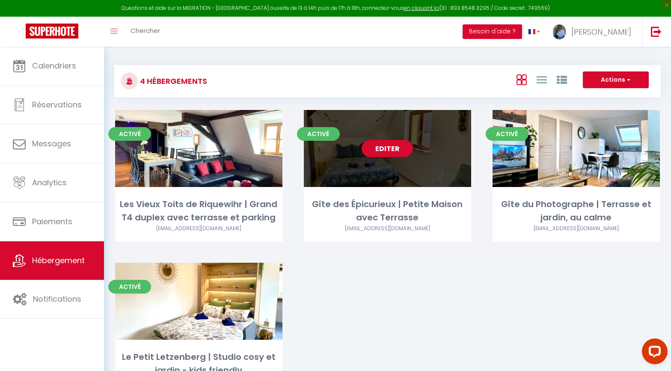
click at [408, 151] on link "Editer" at bounding box center [386, 148] width 51 height 17
click at [397, 146] on link "Editer" at bounding box center [386, 148] width 51 height 17
click at [385, 148] on link "Editer" at bounding box center [386, 148] width 51 height 17
click at [378, 154] on link "Editer" at bounding box center [386, 148] width 51 height 17
click at [375, 147] on link "Editer" at bounding box center [386, 148] width 51 height 17
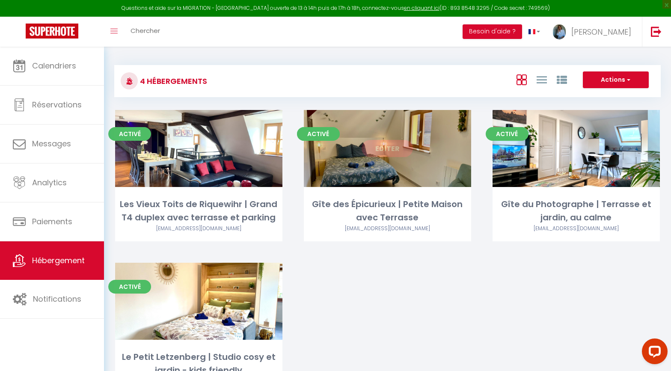
click at [388, 145] on link "Editer" at bounding box center [386, 148] width 51 height 17
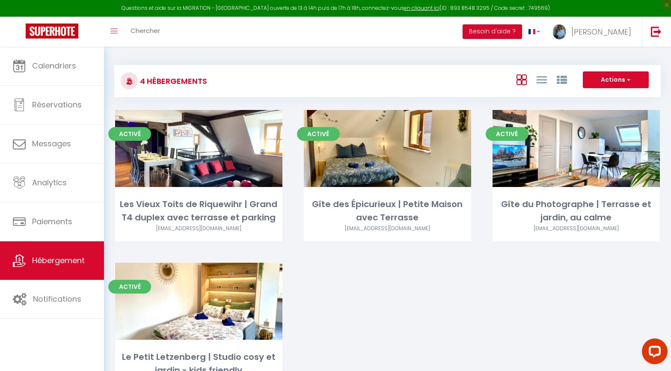
click at [434, 269] on div "Activé Editer Les Vieux Toits de Riquewihr | Grand T4 duplex avec terrasse et p…" at bounding box center [387, 262] width 566 height 305
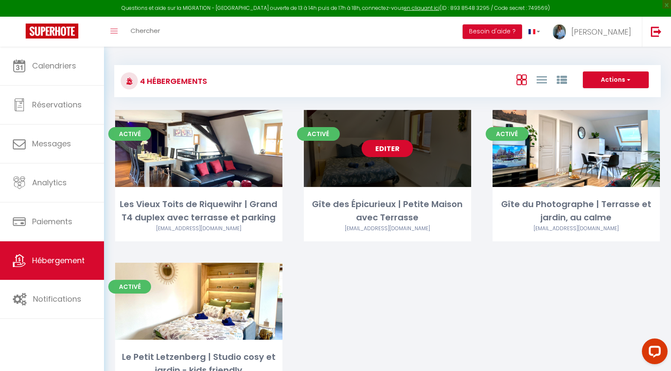
click at [374, 146] on link "Editer" at bounding box center [386, 148] width 51 height 17
click at [375, 149] on link "Editer" at bounding box center [386, 148] width 51 height 17
click at [376, 154] on link "Editer" at bounding box center [386, 148] width 51 height 17
click at [387, 154] on link "Editer" at bounding box center [386, 148] width 51 height 17
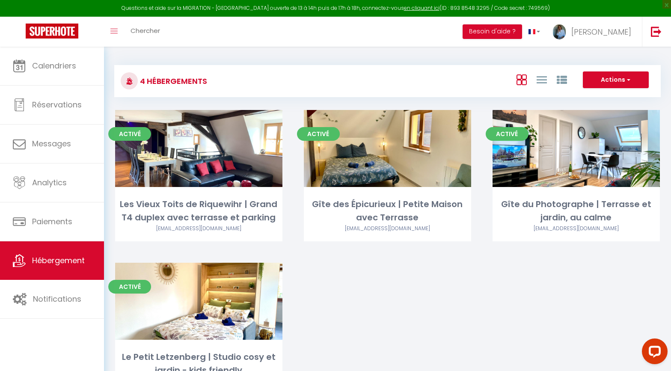
click at [430, 272] on div "Activé Editer Les Vieux Toits de Riquewihr | Grand T4 duplex avec terrasse et p…" at bounding box center [387, 262] width 566 height 305
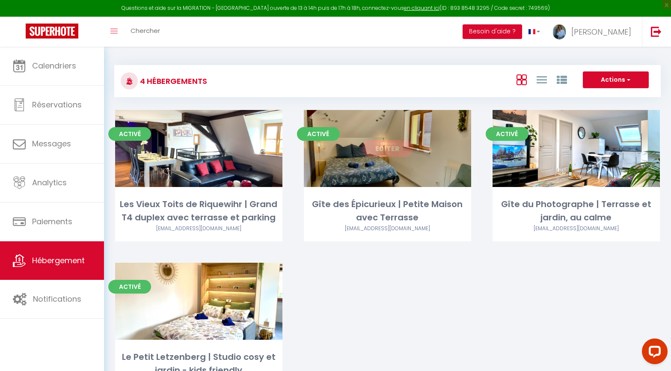
click at [386, 146] on link "Editer" at bounding box center [386, 148] width 51 height 17
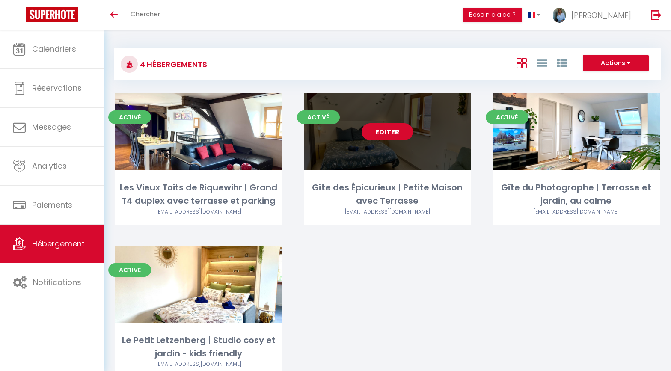
click at [390, 132] on link "Editer" at bounding box center [386, 131] width 51 height 17
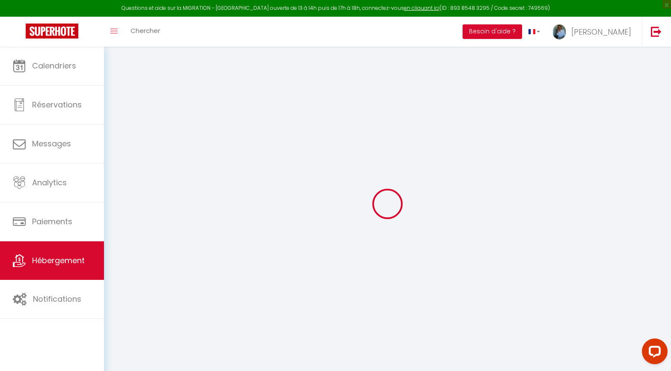
select select
checkbox input "false"
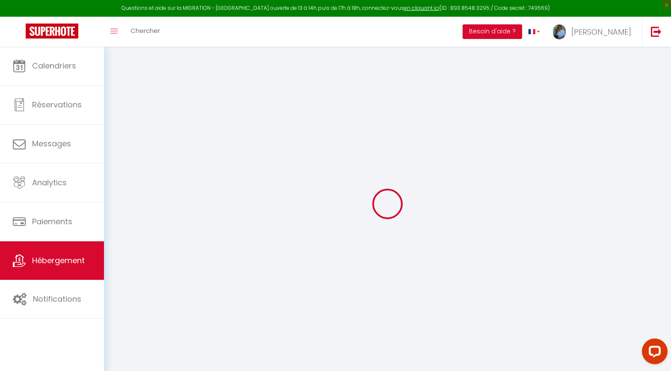
checkbox input "false"
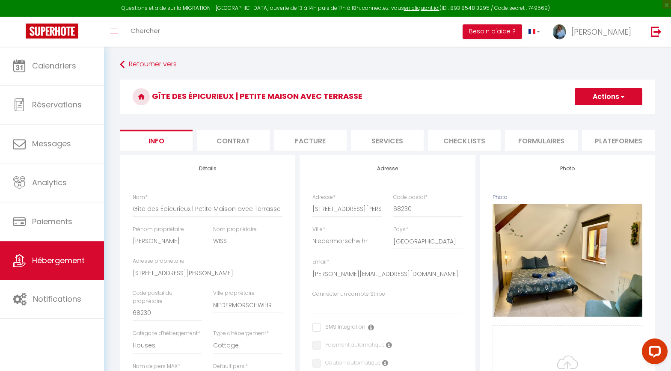
select select
checkbox input "false"
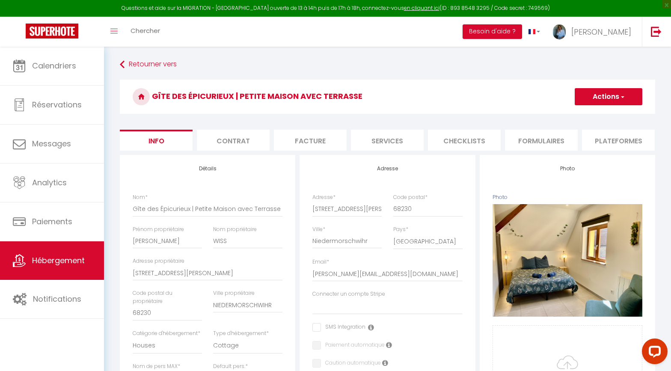
checkbox input "false"
click at [478, 142] on li "Checklists" at bounding box center [464, 140] width 73 height 21
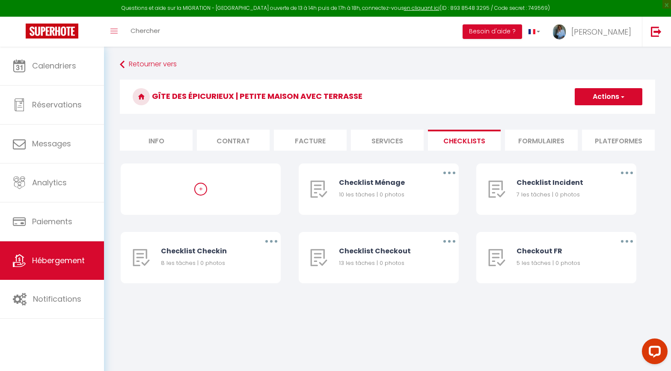
scroll to position [1, 0]
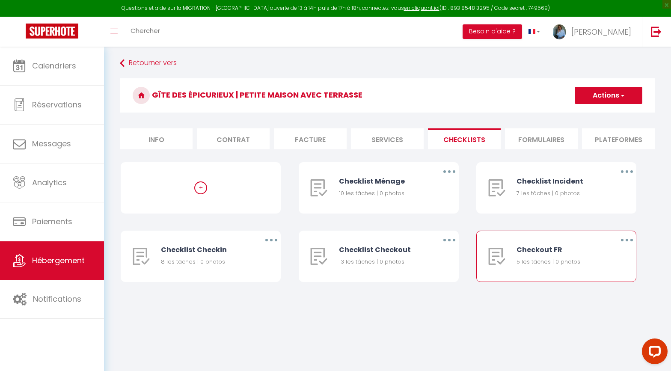
click at [627, 240] on icon "button" at bounding box center [626, 240] width 3 height 3
click at [515, 304] on div "Retourner vers Gîte des Épicurieux | Petite Maison avec Terrasse Actions Créer …" at bounding box center [387, 182] width 567 height 275
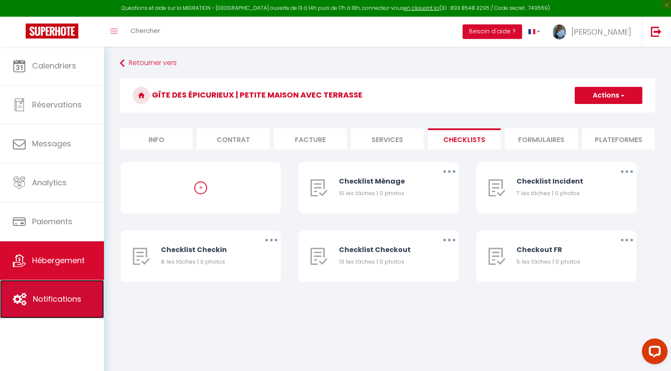
click at [65, 303] on span "Notifications" at bounding box center [57, 298] width 48 height 11
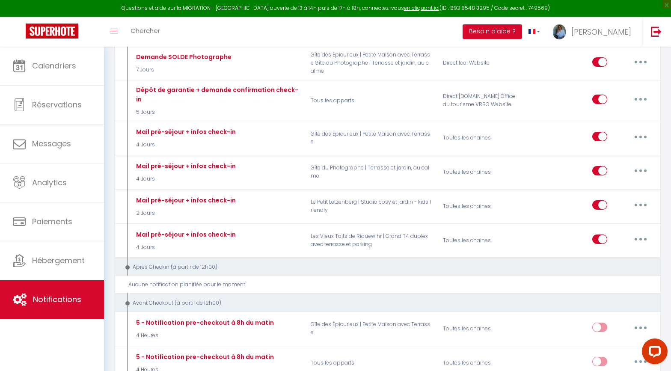
scroll to position [718, 0]
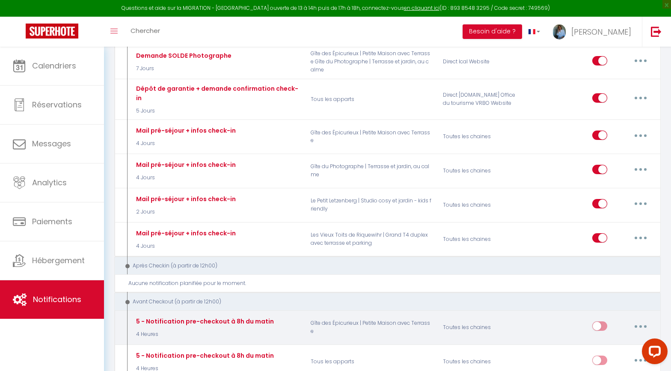
click at [642, 319] on button "button" at bounding box center [640, 326] width 24 height 14
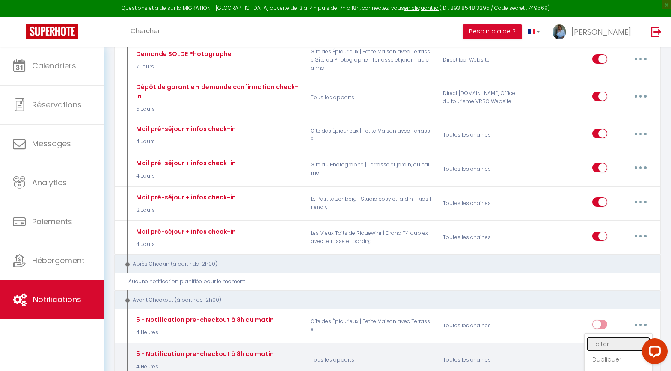
click at [606, 337] on link "Editer" at bounding box center [617, 344] width 63 height 15
type input "5 - Notification pre-checkout à 8h du matin"
select select "4"
select select "4 Heures"
select select "if_booking_is_paid"
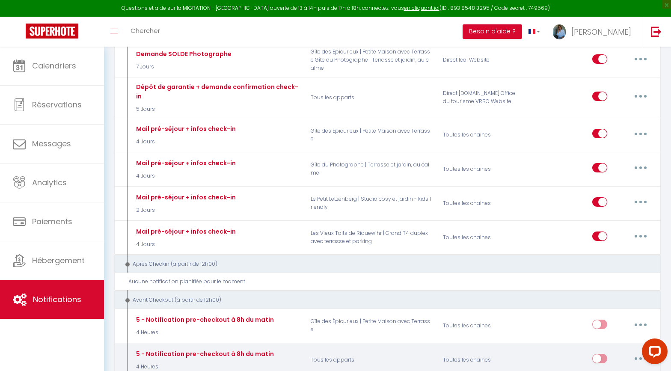
checkbox input "true"
checkbox input "false"
radio input "true"
type input "Procédure pour votre départ - [RENTAL:NAME] - [GUEST:FIRST_NAME] [GUEST:NAME]"
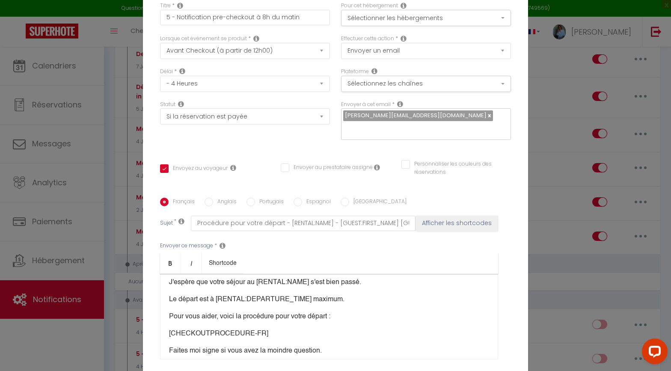
scroll to position [24, 0]
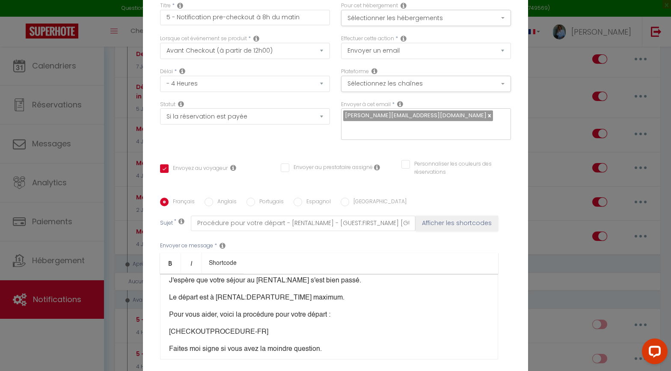
click at [280, 327] on p "[CHECKOUTPROCEDURE-FR]" at bounding box center [329, 332] width 320 height 10
click at [446, 217] on button "Afficher les shortcodes" at bounding box center [456, 223] width 83 height 15
checkbox input "true"
checkbox input "false"
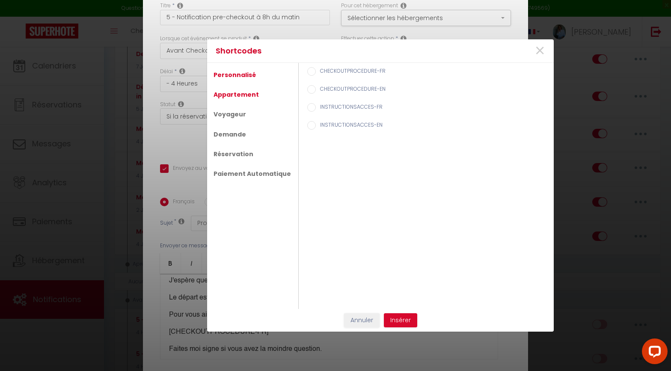
click at [232, 94] on link "Appartement" at bounding box center [236, 94] width 54 height 15
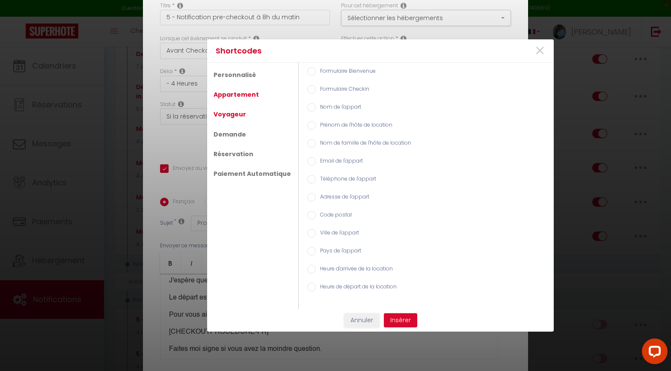
click at [236, 113] on link "Voyageur" at bounding box center [229, 114] width 41 height 15
click at [234, 130] on link "Demande" at bounding box center [229, 134] width 41 height 15
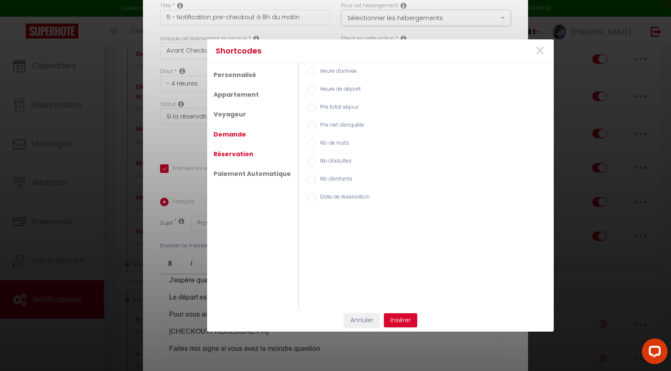
click at [229, 155] on link "Réservation" at bounding box center [233, 153] width 48 height 15
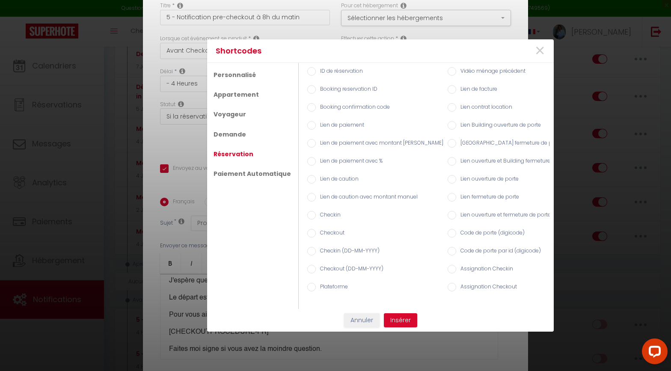
click at [235, 151] on link "Réservation" at bounding box center [233, 153] width 48 height 15
click at [244, 175] on link "Paiement Automatique" at bounding box center [252, 173] width 86 height 15
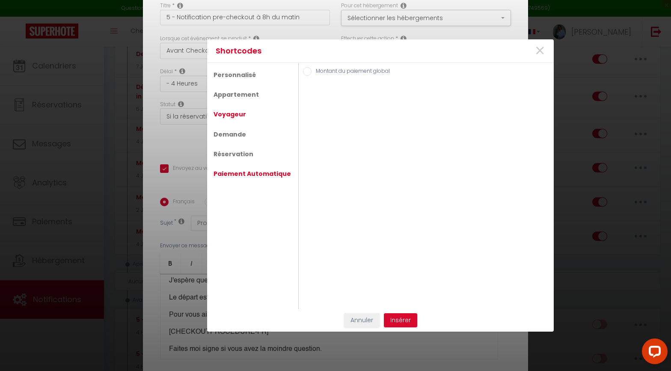
click at [234, 116] on link "Voyageur" at bounding box center [229, 114] width 41 height 15
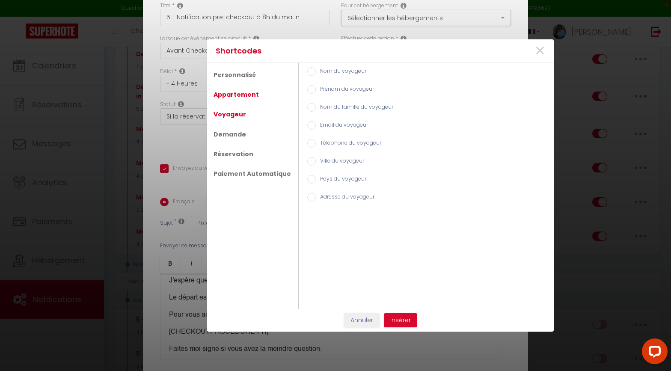
click at [232, 95] on link "Appartement" at bounding box center [236, 94] width 54 height 15
click at [240, 77] on link "Personnalisé" at bounding box center [234, 74] width 51 height 15
click at [308, 70] on input "CHECKOUTPROCEDURE-FR" at bounding box center [311, 71] width 9 height 9
radio input "true"
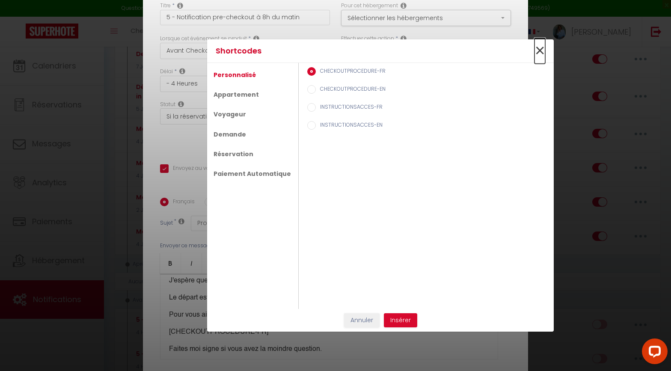
click at [541, 51] on span "×" at bounding box center [539, 51] width 11 height 26
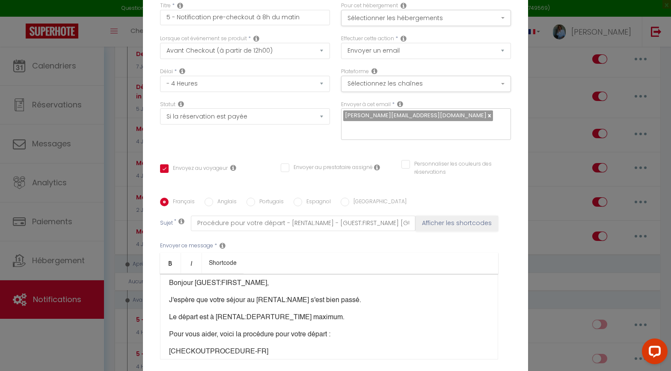
scroll to position [0, 0]
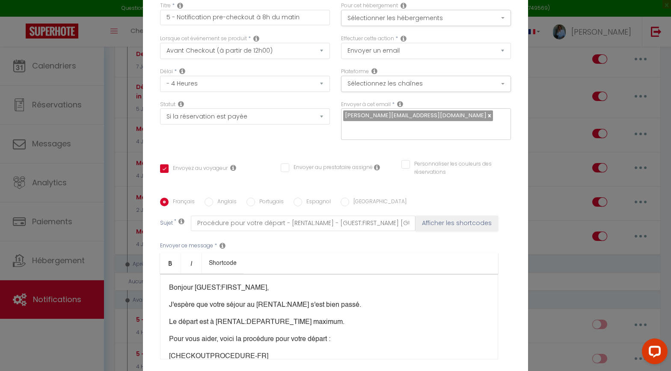
click at [499, 7] on div "Titre * 5 - Notification pre-checkout à 8h du matin Pour cet hébergement Sélect…" at bounding box center [335, 197] width 385 height 409
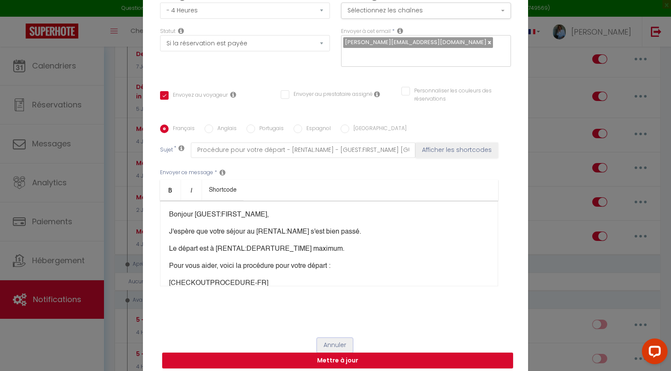
click at [334, 343] on button "Annuler" at bounding box center [335, 345] width 36 height 15
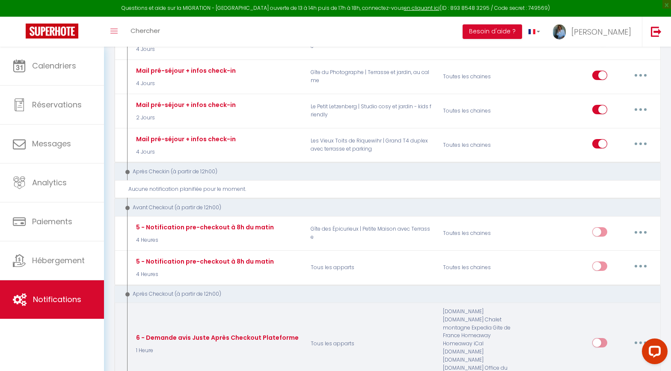
scroll to position [813, 0]
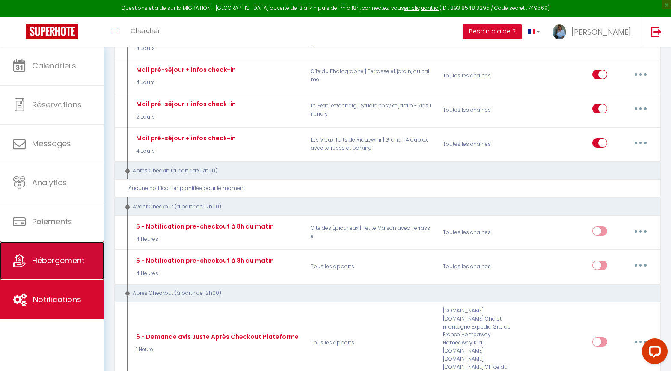
click at [73, 259] on span "Hébergement" at bounding box center [58, 260] width 53 height 11
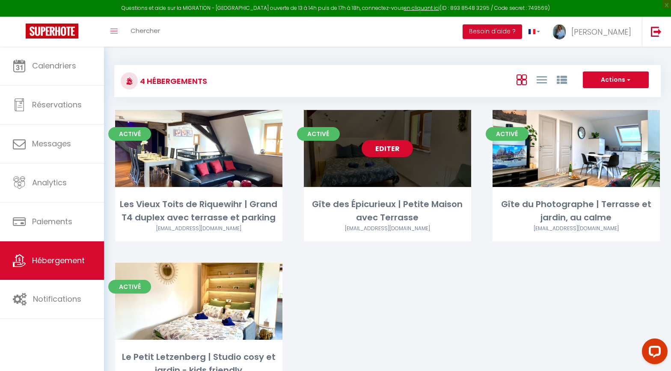
click at [391, 146] on link "Editer" at bounding box center [386, 148] width 51 height 17
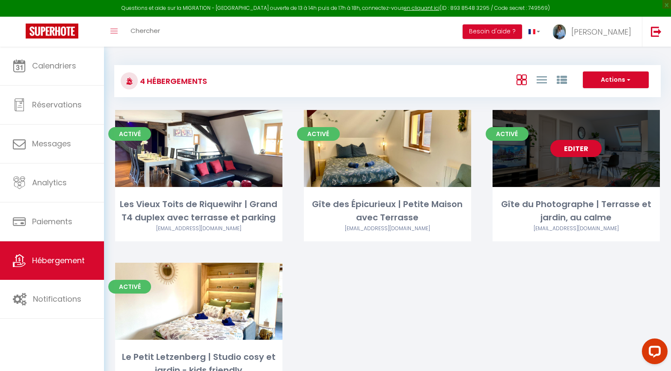
scroll to position [8, 0]
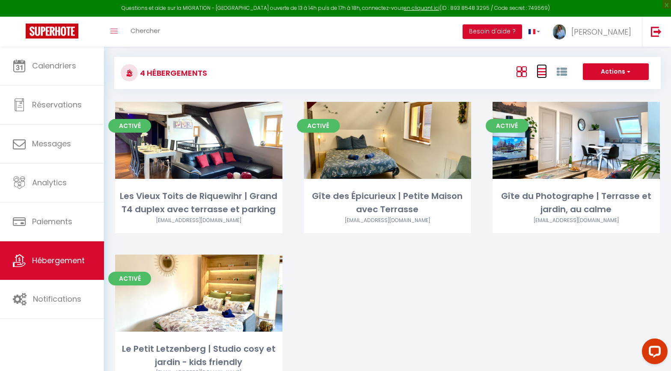
click at [543, 74] on icon at bounding box center [541, 71] width 10 height 11
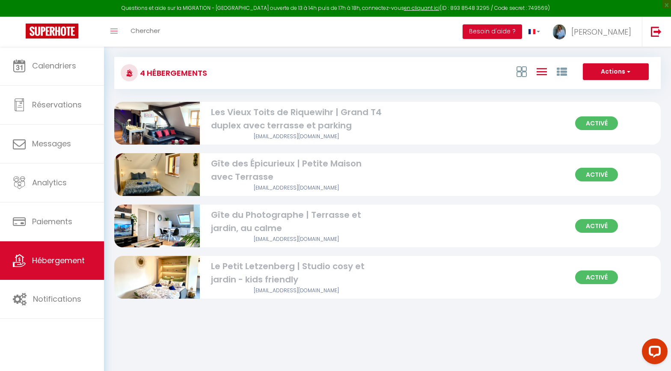
click at [158, 180] on img at bounding box center [157, 174] width 86 height 64
click at [147, 177] on img at bounding box center [157, 174] width 86 height 64
click at [175, 163] on img at bounding box center [157, 174] width 86 height 64
select select "3"
select select "2"
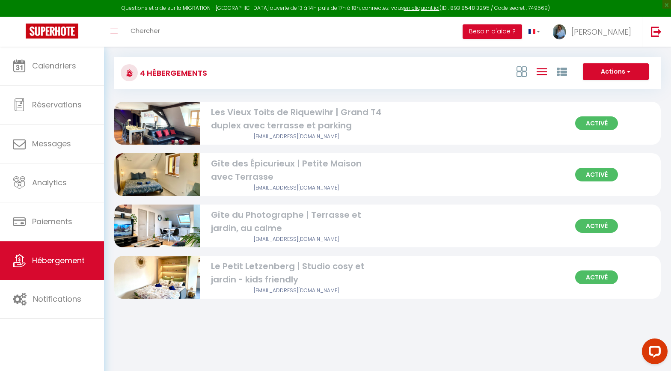
select select "1"
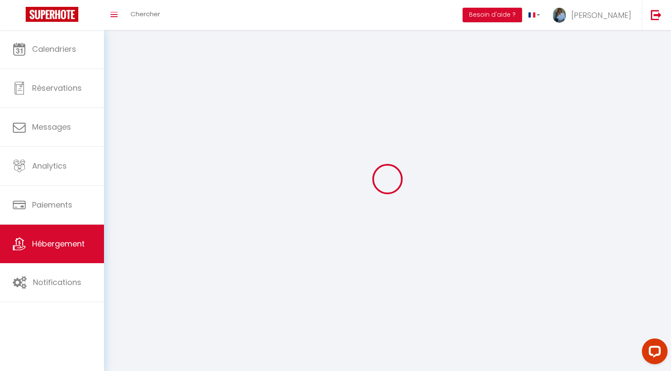
select select
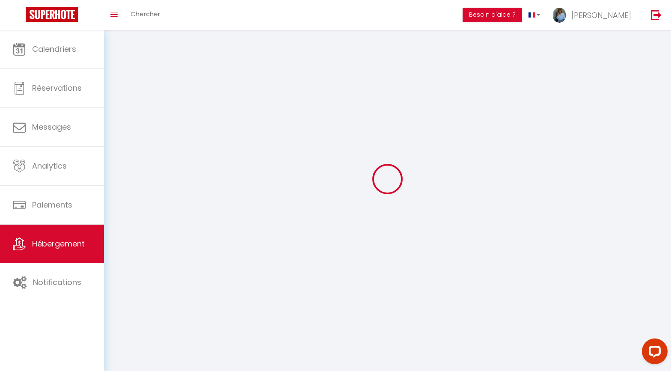
select select "1"
select select
checkbox input "false"
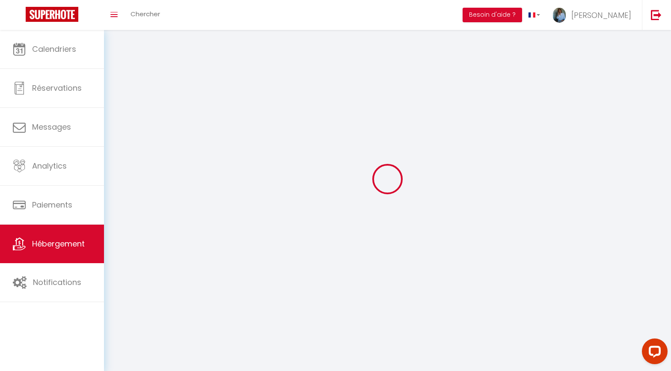
checkbox input "false"
select select "28"
select select
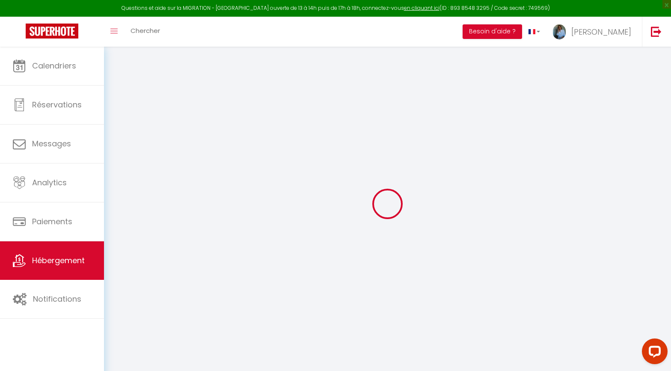
select select
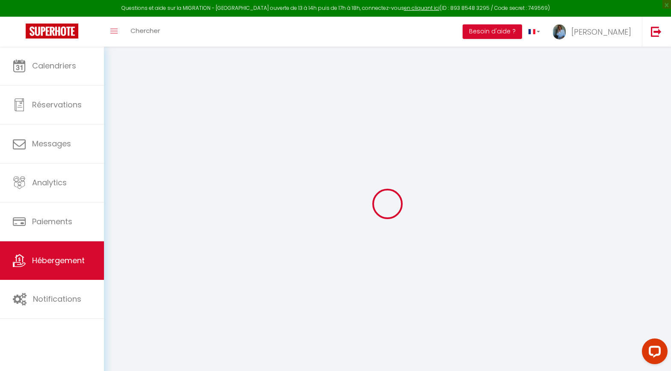
select select
checkbox input "false"
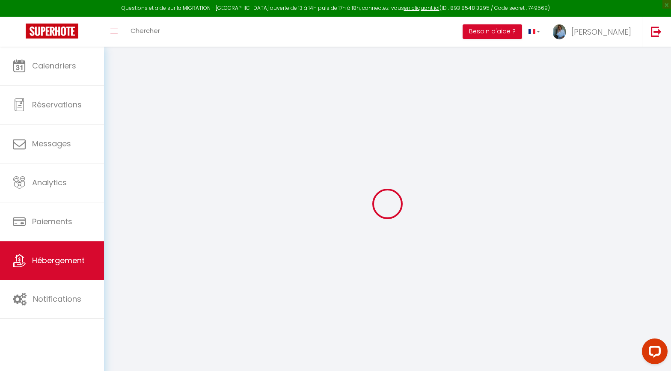
select select
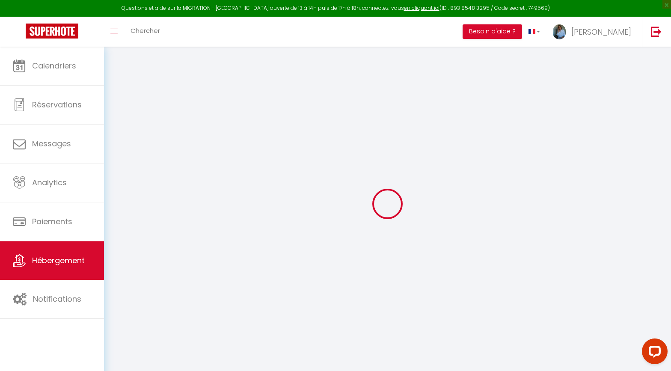
select select
checkbox input "false"
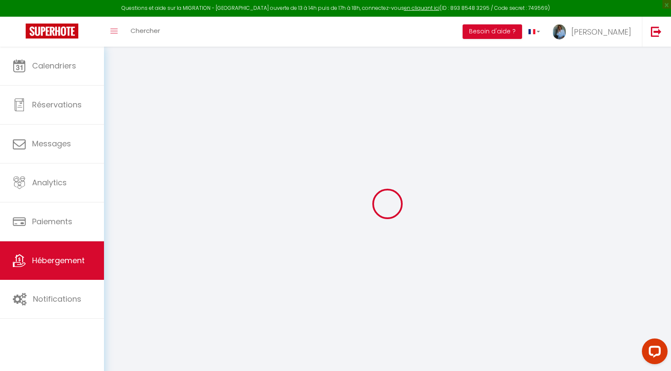
checkbox input "false"
select select
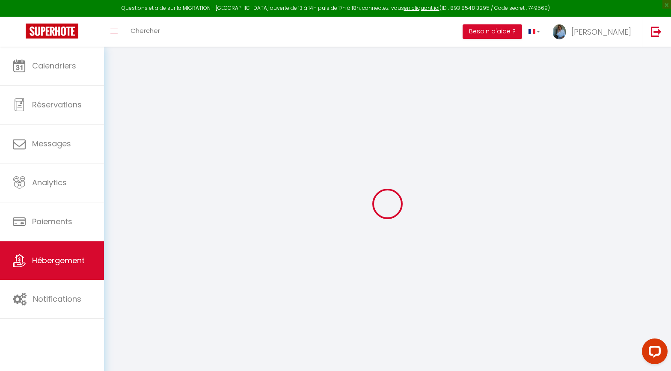
select select
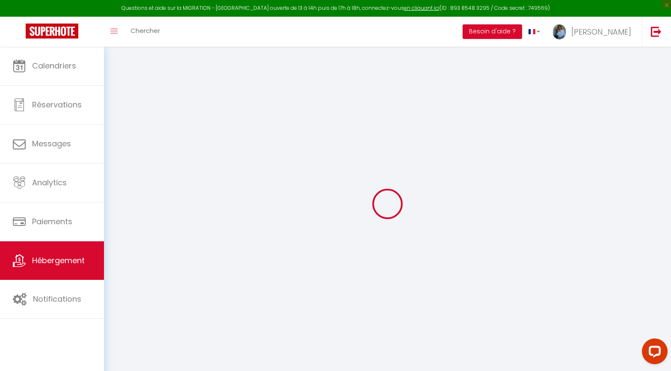
checkbox input "false"
select select
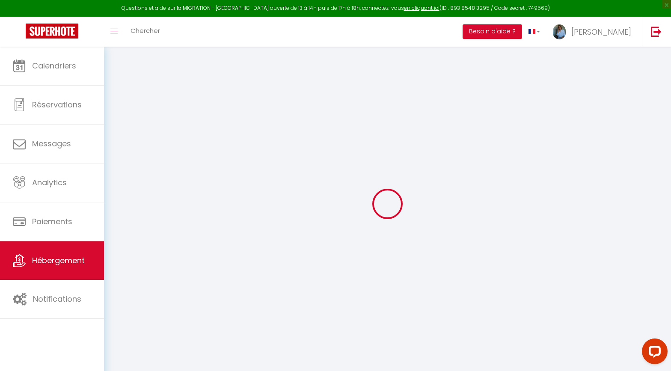
select select
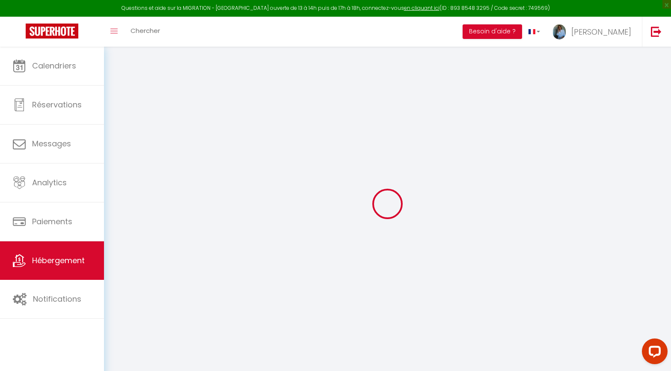
select select
checkbox input "false"
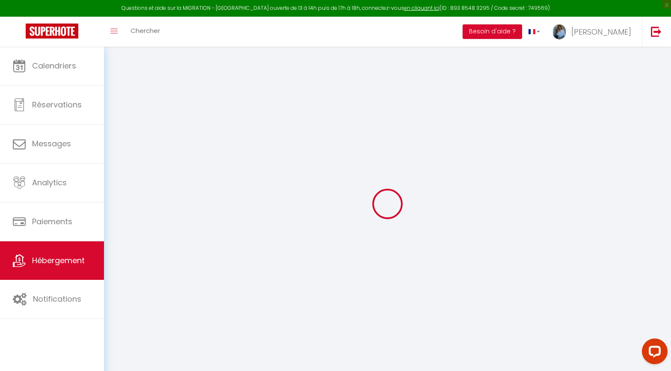
checkbox input "false"
select select
type input "Gîte des Épicurieux | Petite Maison avec Terrasse"
type input "[PERSON_NAME]"
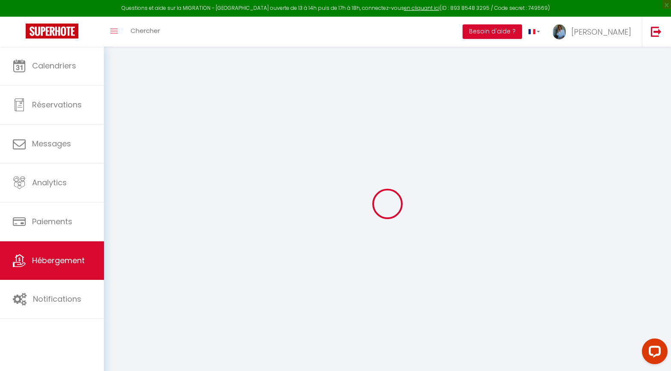
type input "WISS"
type input "[STREET_ADDRESS][PERSON_NAME]"
type input "68230"
type input "NIEDERMORSCHWIHR"
select select "houses"
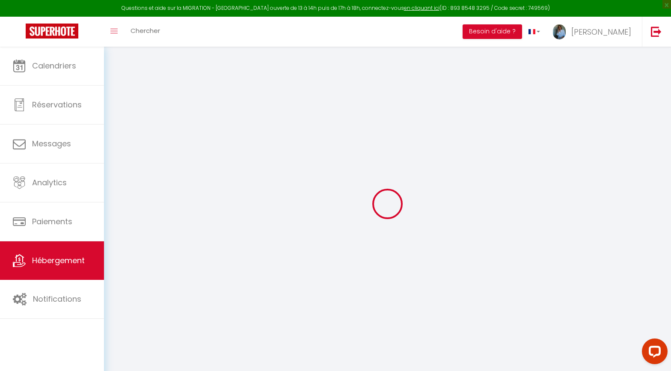
type input "85"
type input "5"
type input "55"
type input "0.55"
type input "250"
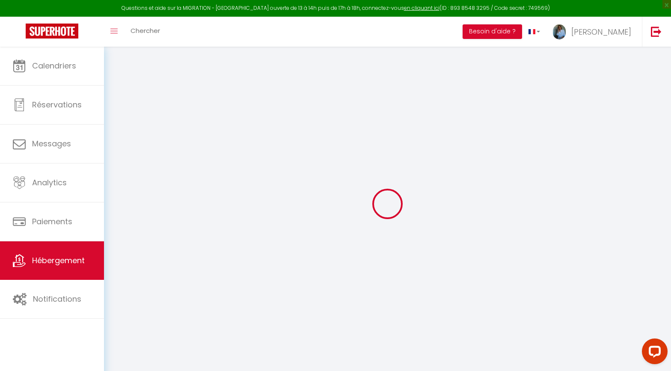
select select
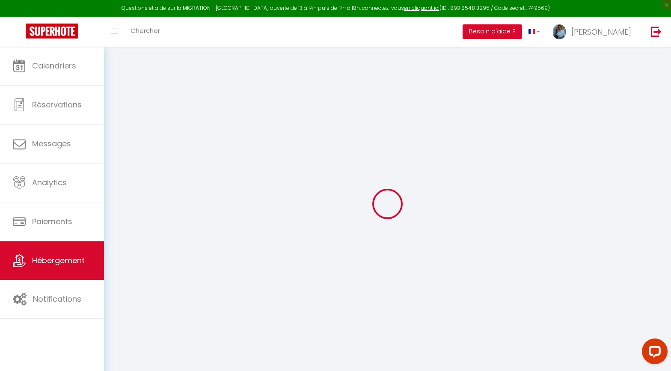
select select
type input "[STREET_ADDRESS][PERSON_NAME]"
type input "68230"
type input "Niedermorschwihr"
type input "[PERSON_NAME][EMAIL_ADDRESS][DOMAIN_NAME]"
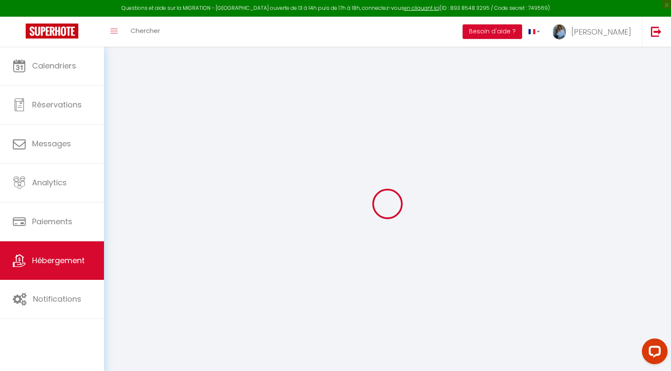
select select
checkbox input "false"
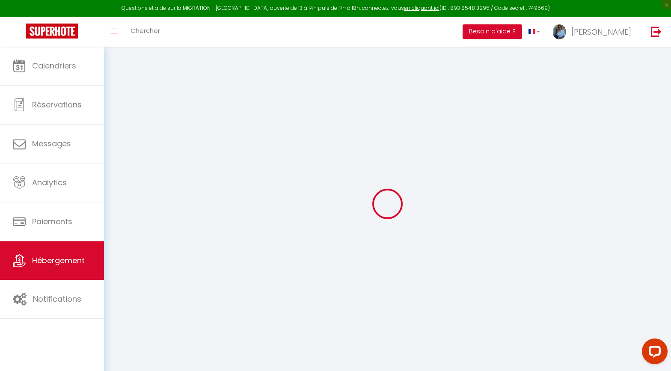
type input "0"
select select
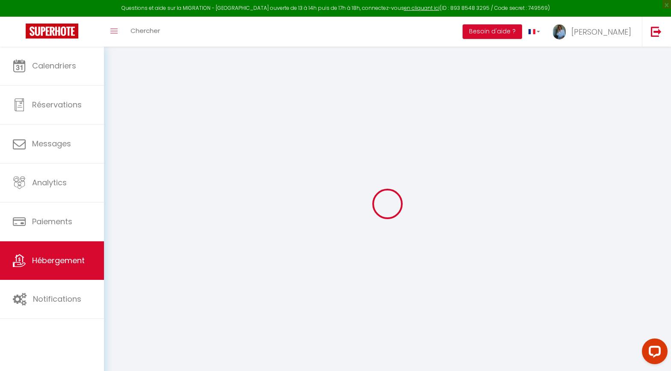
select select
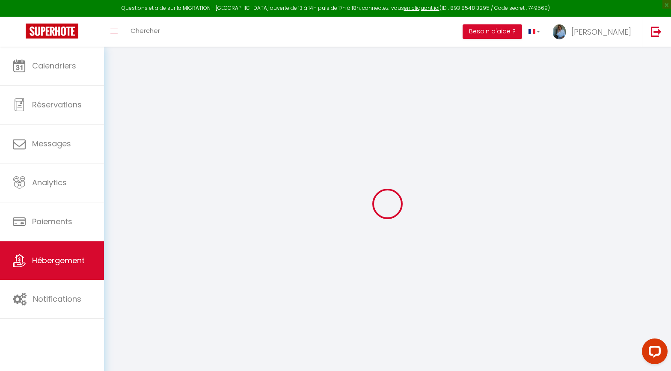
select select
checkbox input "false"
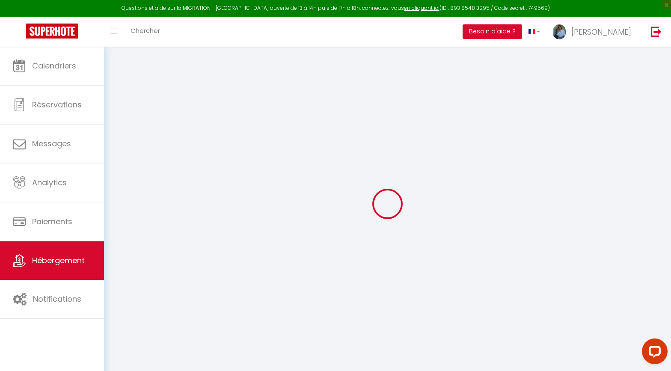
select select
checkbox input "false"
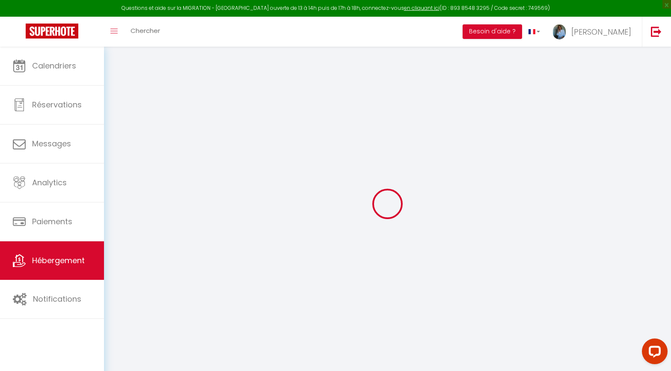
select select
select select "17:00"
select select
select select "10:00"
select select "15"
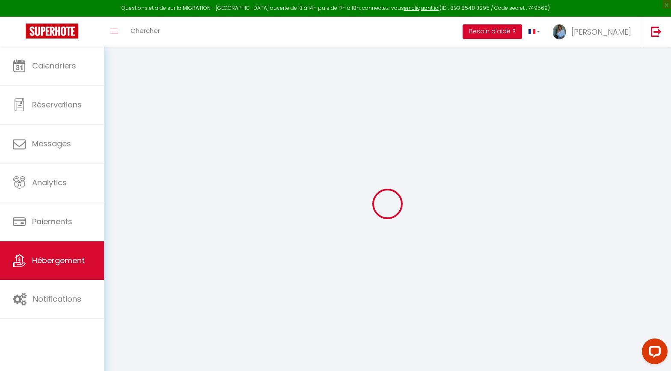
select select "15"
select select "11:00"
select select
checkbox input "false"
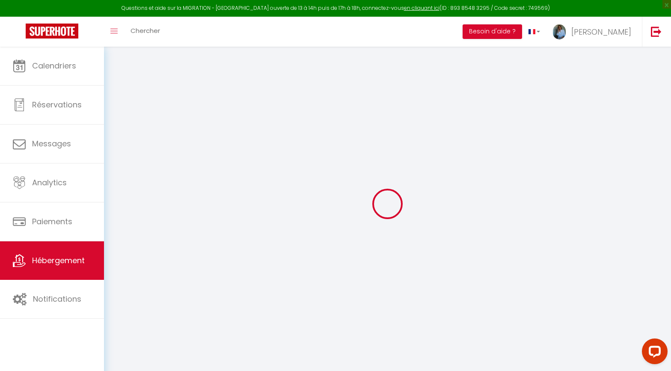
checkbox input "false"
select select
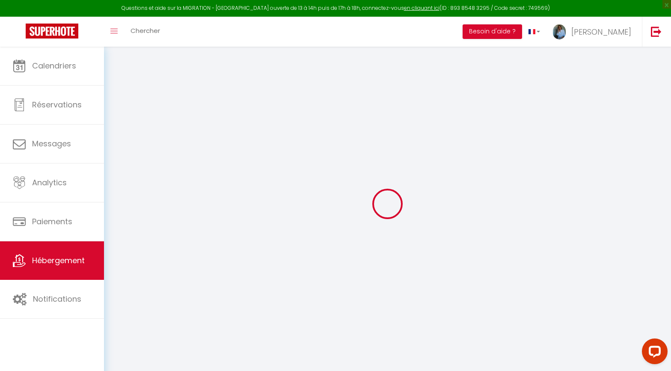
checkbox input "false"
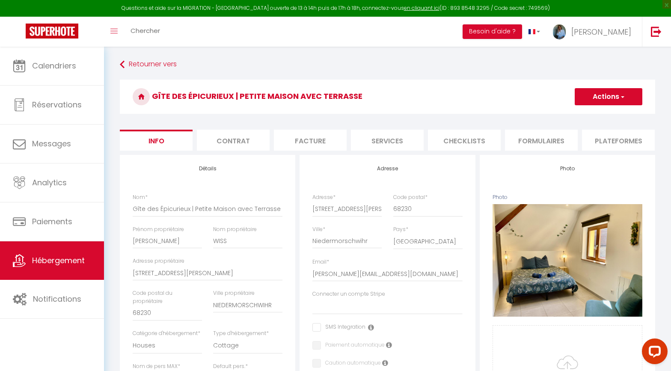
select select
checkbox input "false"
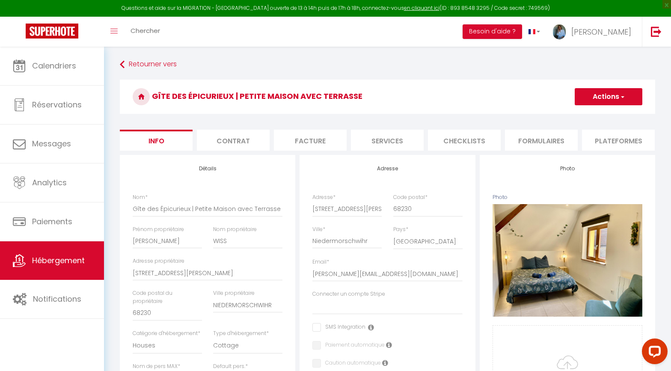
checkbox input "false"
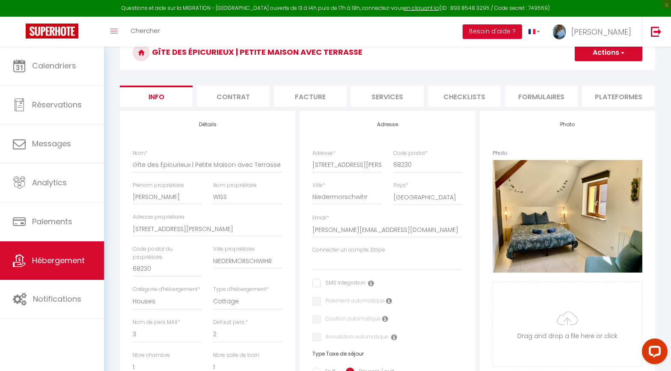
scroll to position [49, 0]
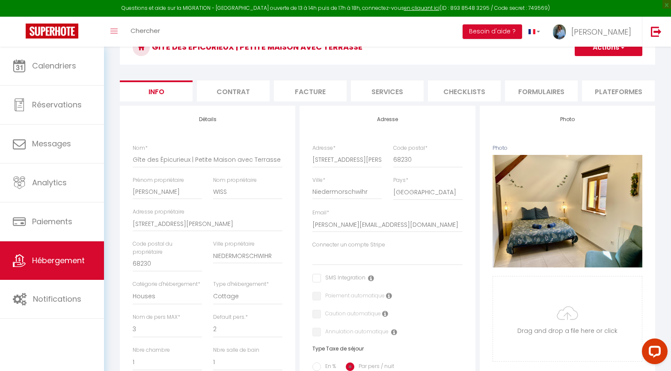
click at [392, 91] on li "Services" at bounding box center [387, 90] width 73 height 21
select select
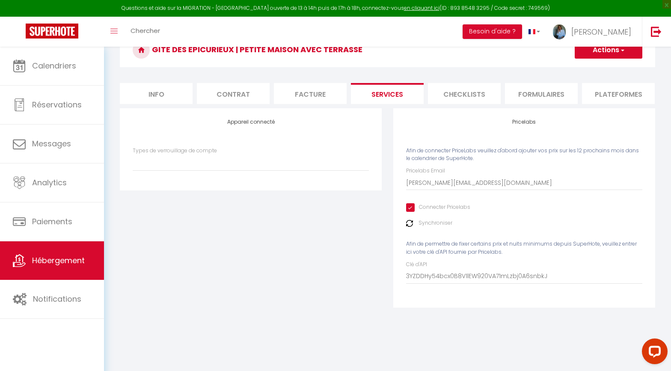
click at [450, 92] on li "Checklists" at bounding box center [464, 93] width 73 height 21
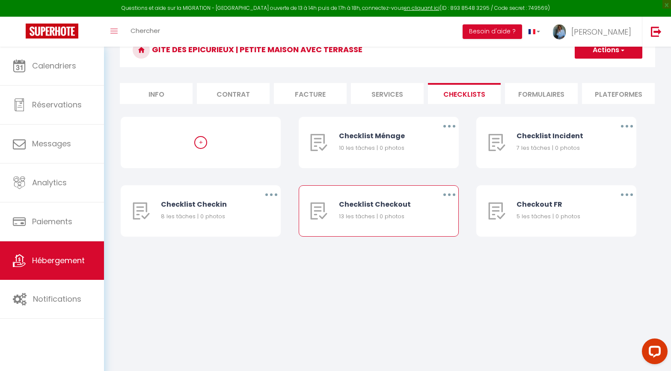
click at [449, 194] on icon "button" at bounding box center [449, 194] width 3 height 3
click at [418, 212] on link "Editer" at bounding box center [426, 214] width 63 height 15
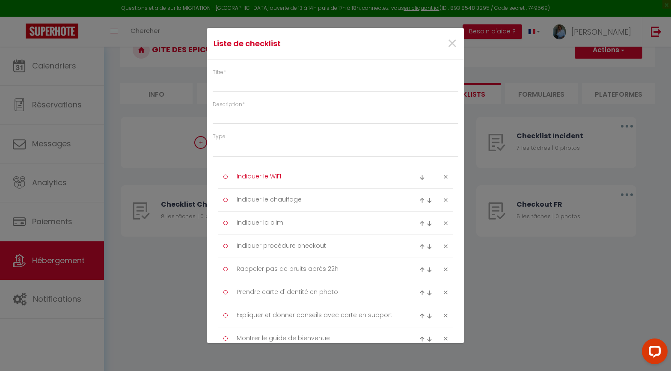
type input "Checklist Checkout"
type input "Procédure à suivre lors du checkout"
select select "4"
click at [453, 44] on span "×" at bounding box center [452, 44] width 11 height 26
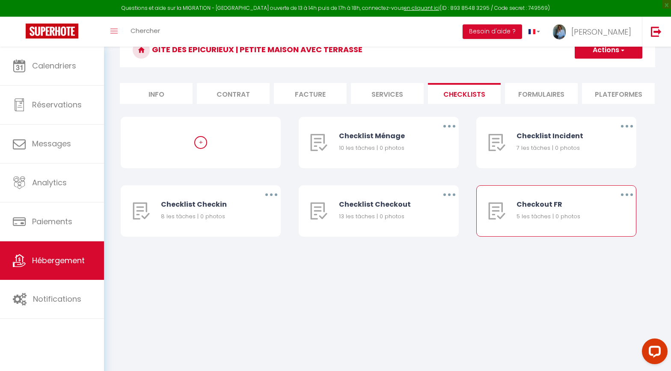
click at [626, 196] on button "button" at bounding box center [627, 195] width 24 height 14
click at [438, 251] on div "+ Checklist Ménage 10 les tâches | 0 photos Editer Dupliquer Supprimer Checklis…" at bounding box center [387, 185] width 533 height 137
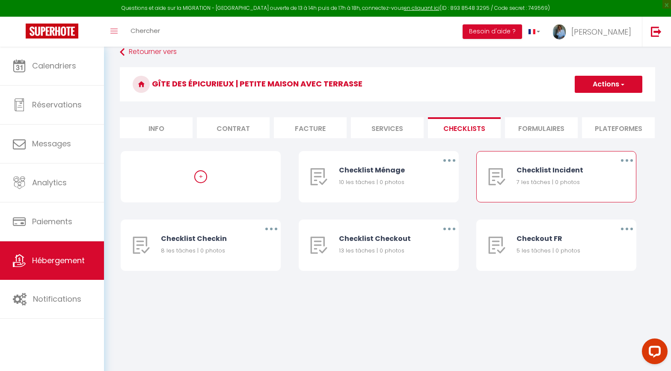
scroll to position [6, 0]
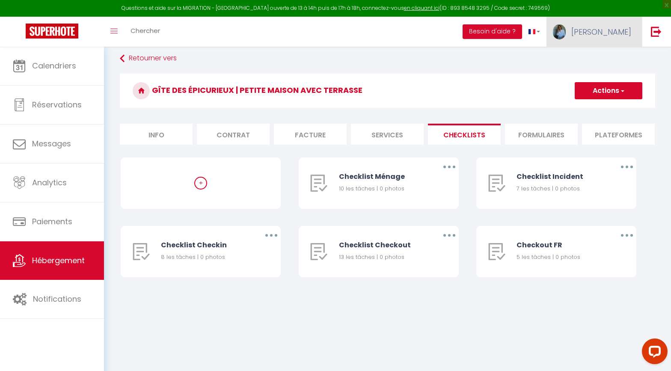
click at [614, 29] on span "[PERSON_NAME]" at bounding box center [601, 32] width 60 height 11
click at [605, 57] on link "Paramètres" at bounding box center [607, 59] width 63 height 15
select select "fr"
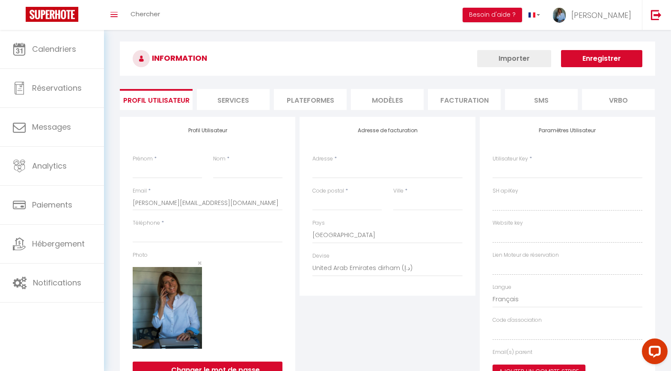
type input "[PERSON_NAME]"
type input "WISS"
type input "0659437092"
type input "50 rue Saint Wendelin"
type input "68230"
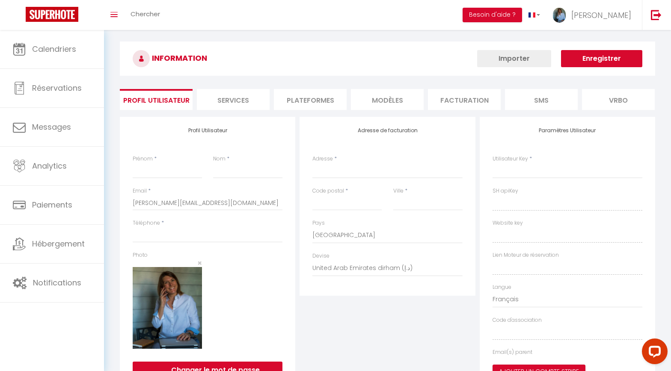
type input "NIEDERMORSCHWIHR"
select select "28"
type input "XYNUsjsD2N0rmZWLVAW37gMDK"
type input "1HXpXFcdUx9IFY7F8orxqA9W9"
type input "https://app.superhote.com/#/get-available-rentals/1HXpXFcdUx9IFY7F8orxqA9W9"
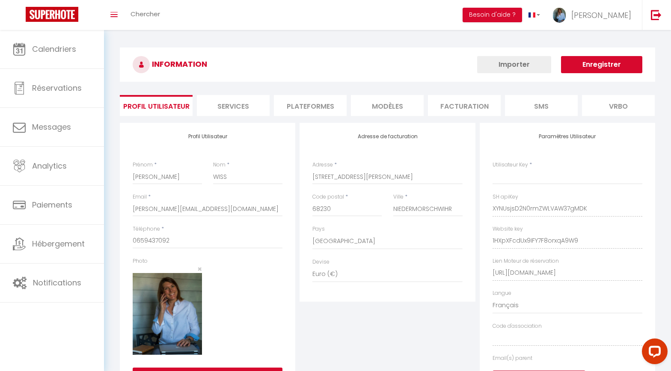
select select "fr"
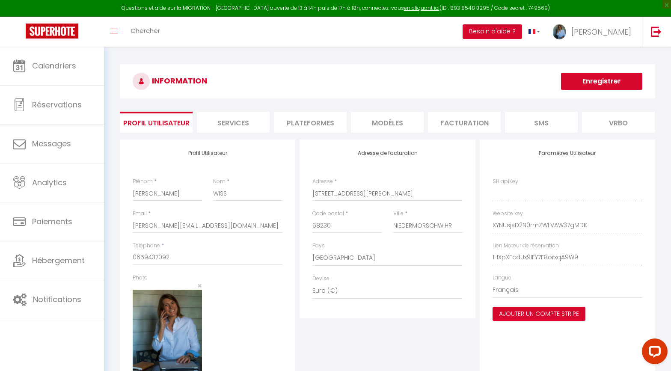
type input "XYNUsjsD2N0rmZWLVAW37gMDK"
type input "1HXpXFcdUx9IFY7F8orxqA9W9"
type input "https://app.superhote.com/#/get-available-rentals/1HXpXFcdUx9IFY7F8orxqA9W9"
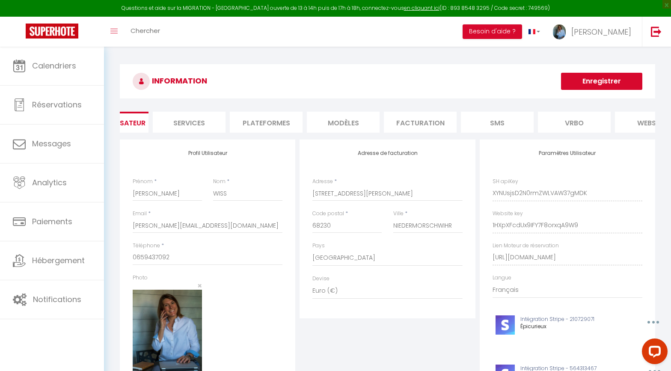
scroll to position [0, 28]
click at [365, 121] on li "MODÈLES" at bounding box center [359, 122] width 73 height 21
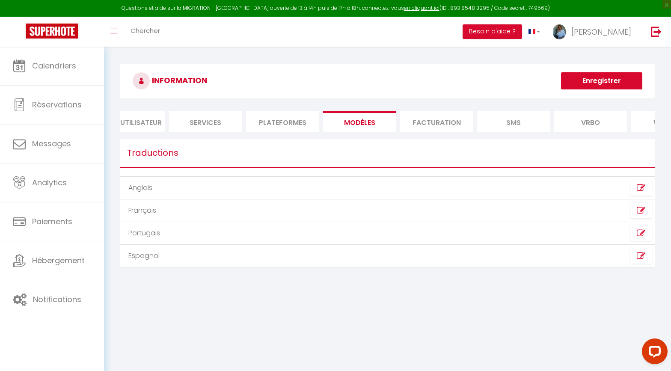
scroll to position [2, 0]
click at [642, 186] on icon at bounding box center [640, 186] width 9 height 9
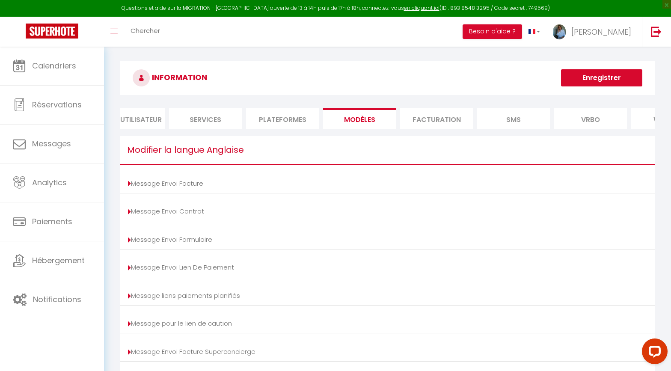
scroll to position [0, 0]
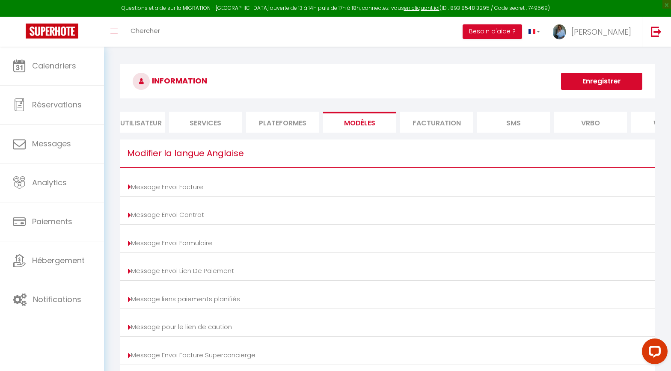
click at [280, 121] on li "Plateformes" at bounding box center [282, 122] width 73 height 21
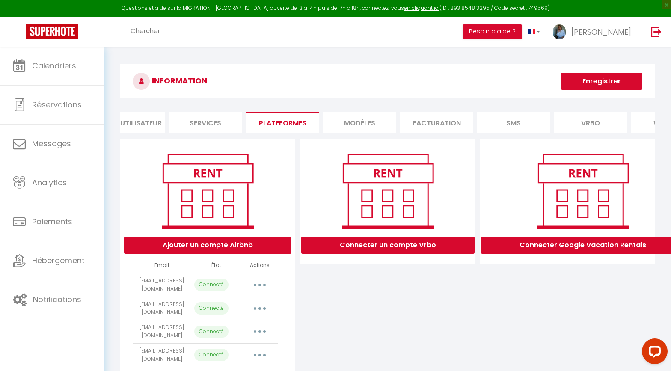
click at [413, 122] on li "Facturation" at bounding box center [436, 122] width 73 height 21
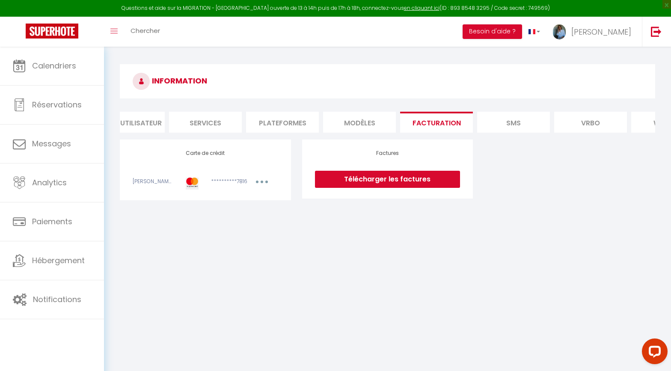
click at [363, 123] on li "MODÈLES" at bounding box center [359, 122] width 73 height 21
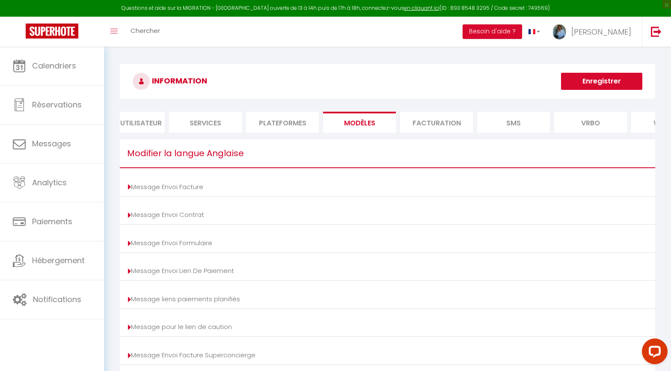
click at [147, 119] on li "Profil Utilisateur" at bounding box center [128, 122] width 73 height 21
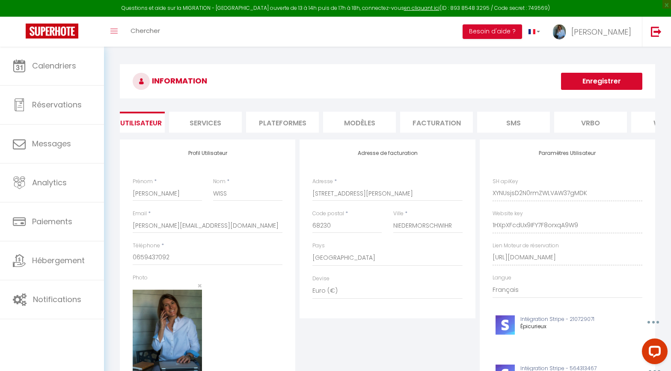
click at [202, 123] on li "Services" at bounding box center [205, 122] width 73 height 21
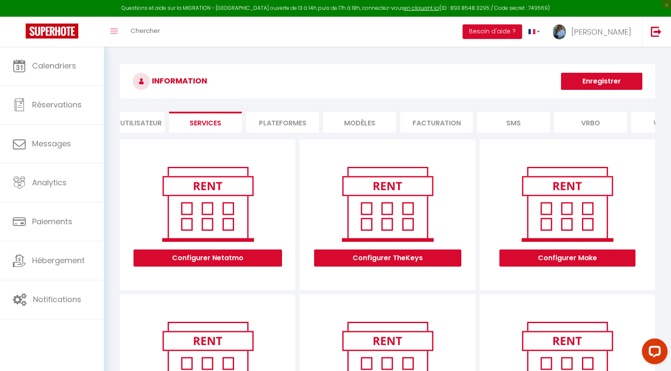
click at [292, 121] on li "Plateformes" at bounding box center [282, 122] width 73 height 21
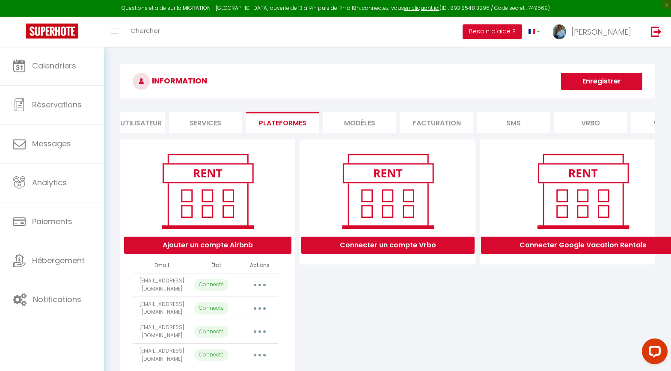
click at [433, 123] on li "Facturation" at bounding box center [436, 122] width 73 height 21
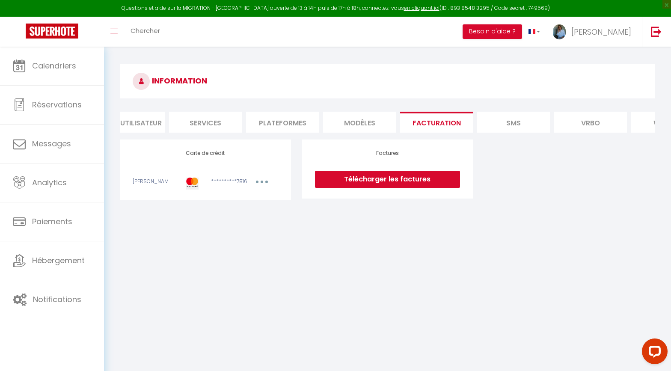
click at [506, 122] on li "SMS" at bounding box center [513, 122] width 73 height 21
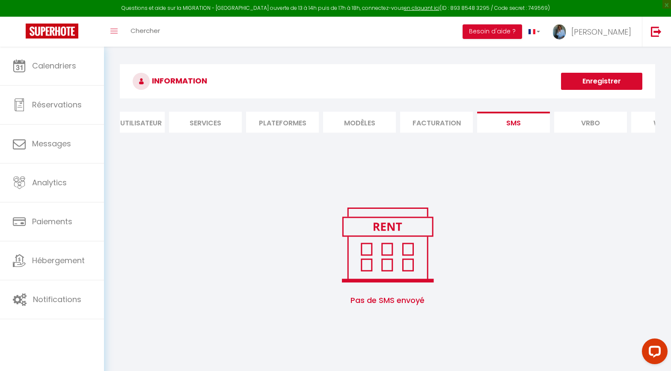
click at [582, 124] on li "Vrbo" at bounding box center [590, 122] width 73 height 21
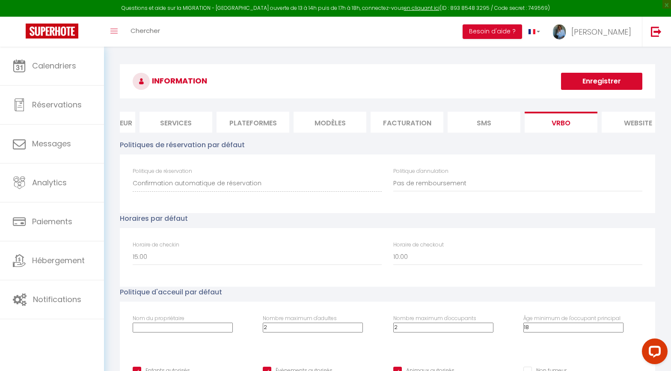
scroll to position [2, 0]
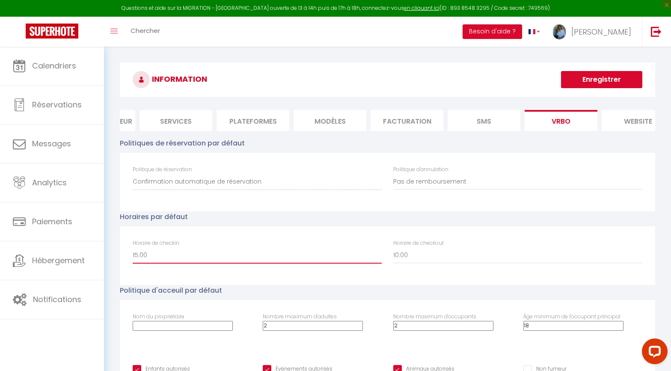
click at [163, 259] on select "00:00 00:30 01:00 01:30 02:00 02:30 03:00 03:30 04:00 04:30 05:00 05:30 06:00 0…" at bounding box center [257, 255] width 249 height 16
select select "17:00"
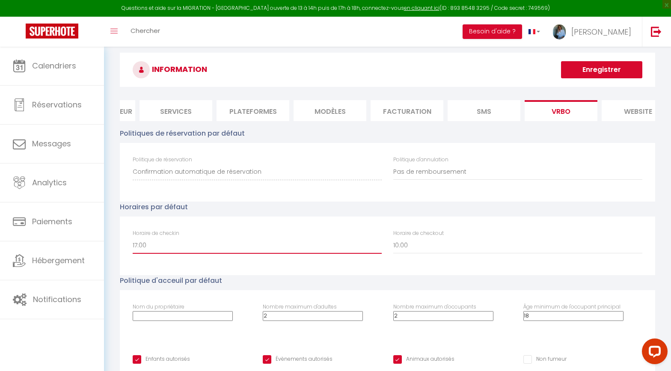
scroll to position [0, 0]
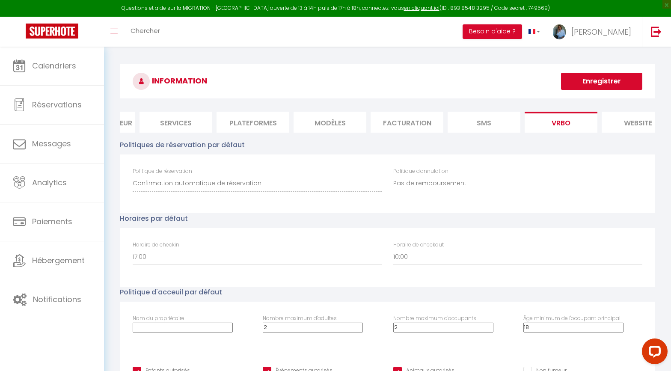
click at [605, 80] on button "Enregistrer" at bounding box center [601, 81] width 81 height 17
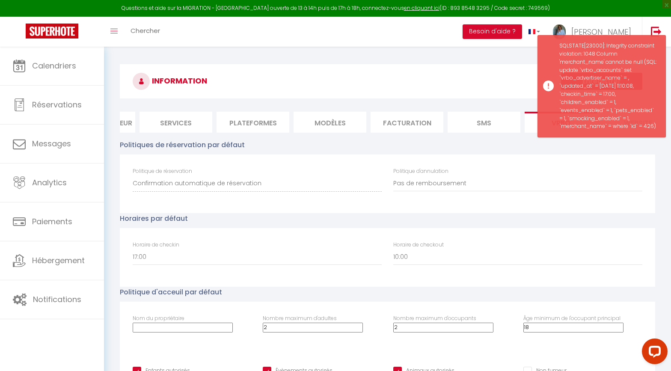
click at [454, 90] on h3 "INFORMATION" at bounding box center [387, 81] width 535 height 34
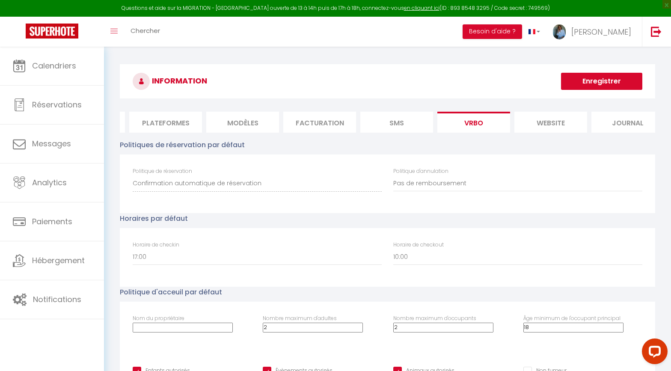
scroll to position [0, 146]
click at [543, 121] on li "website" at bounding box center [549, 122] width 73 height 21
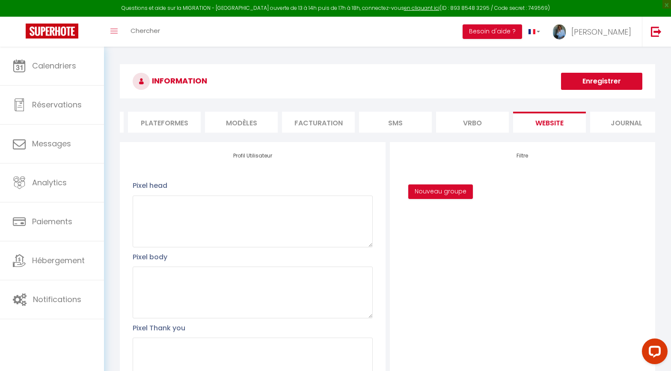
click at [619, 121] on li "Journal" at bounding box center [626, 122] width 73 height 21
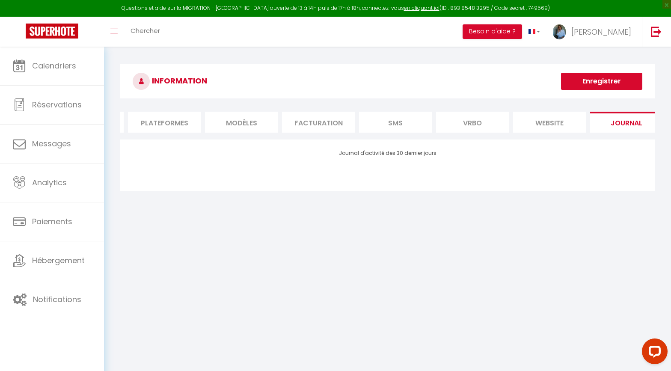
scroll to position [0, 149]
click at [253, 118] on li "MODÈLES" at bounding box center [237, 122] width 73 height 21
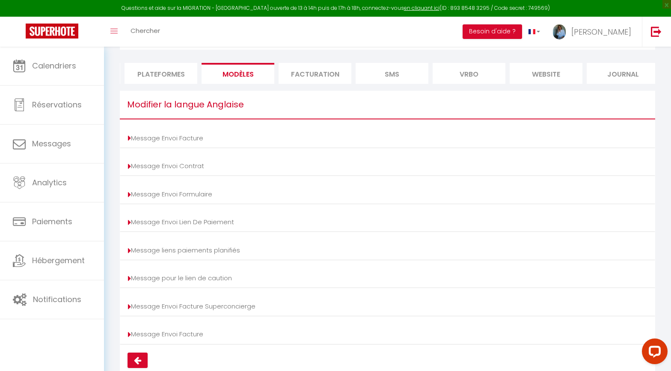
scroll to position [75, 0]
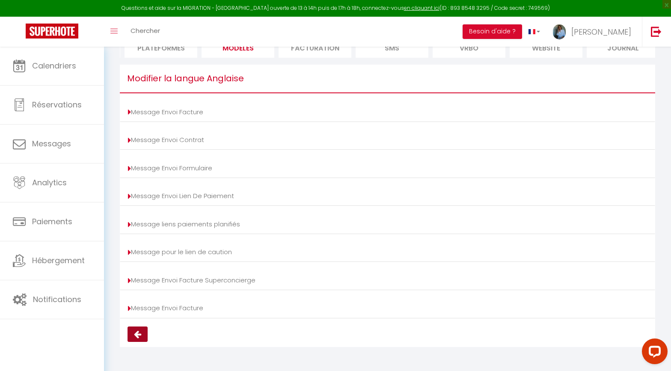
click at [139, 334] on icon at bounding box center [137, 334] width 7 height 9
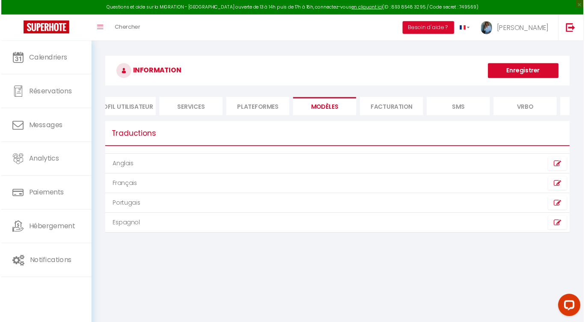
scroll to position [0, 0]
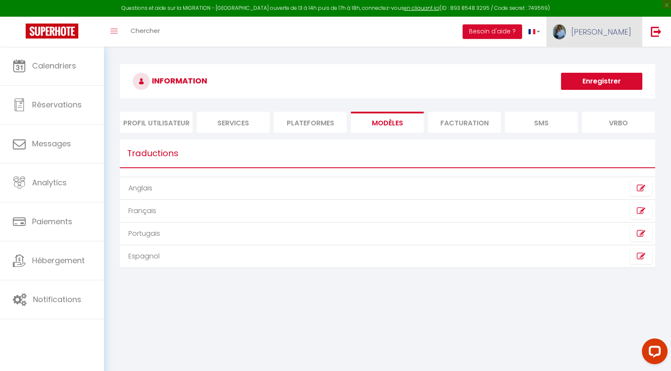
click at [629, 27] on span "[PERSON_NAME]" at bounding box center [601, 32] width 60 height 11
click at [598, 72] on link "Équipe" at bounding box center [607, 75] width 63 height 15
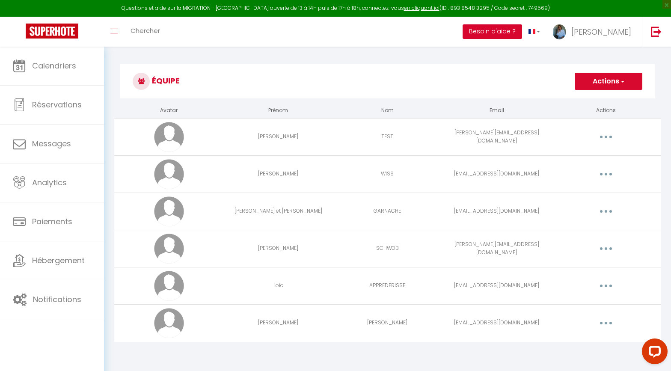
click at [522, 36] on button "Besoin d'aide ?" at bounding box center [491, 31] width 59 height 15
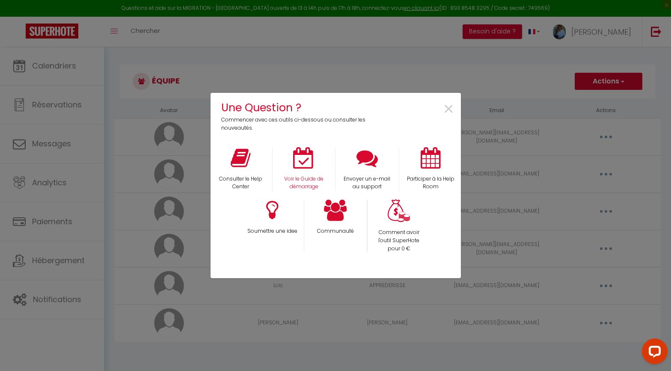
click at [290, 157] on div "Voir le Guide de démarrage" at bounding box center [303, 169] width 63 height 44
click at [302, 161] on icon at bounding box center [303, 157] width 21 height 21
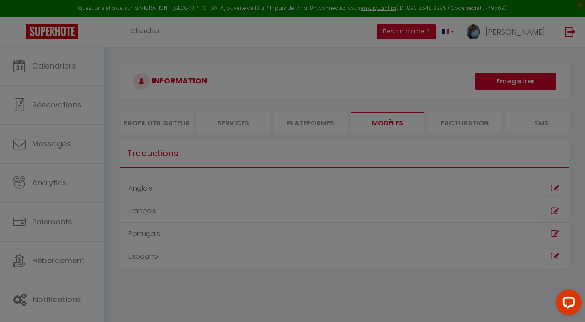
click at [301, 59] on div at bounding box center [292, 161] width 585 height 322
click at [94, 96] on div at bounding box center [292, 161] width 585 height 322
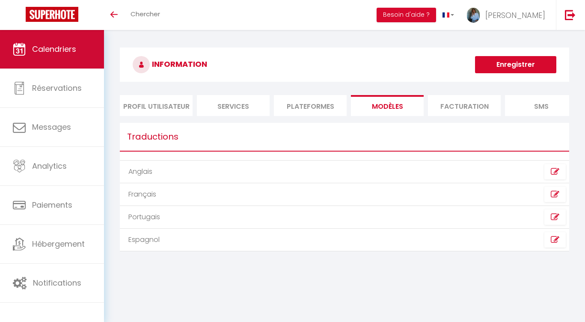
click at [51, 49] on span "Calendriers" at bounding box center [54, 49] width 44 height 11
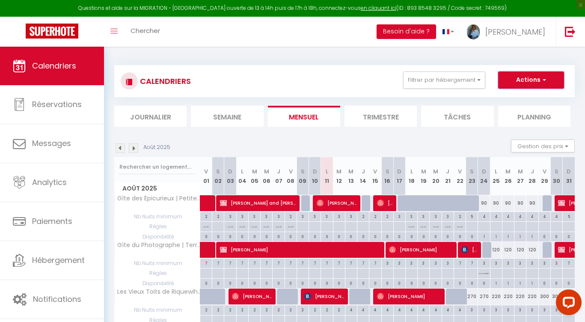
click at [553, 78] on button "Actions" at bounding box center [531, 79] width 66 height 17
click at [527, 100] on link "Nouvelle réservation" at bounding box center [522, 99] width 74 height 13
select select
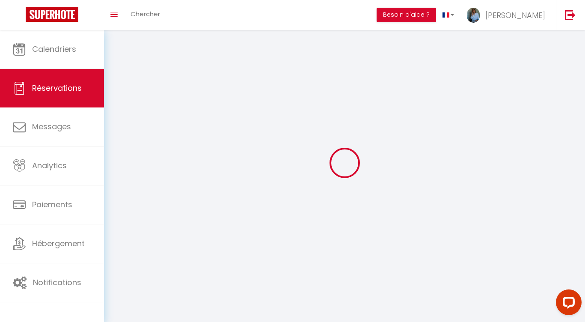
select select
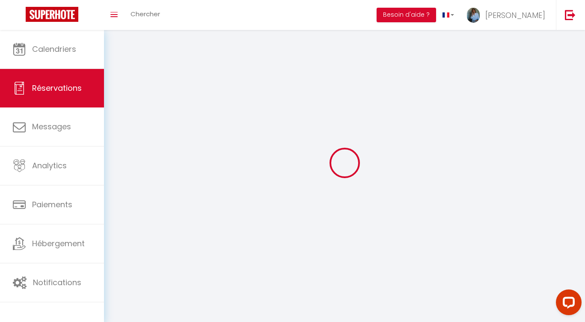
select select
checkbox input "false"
select select
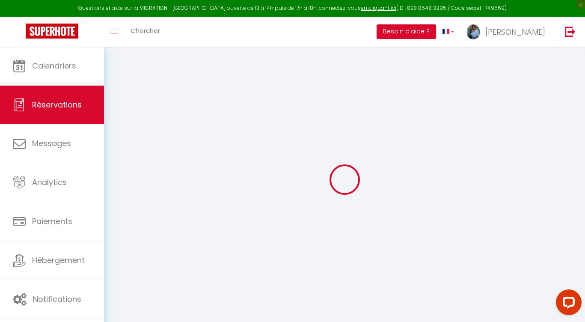
select select
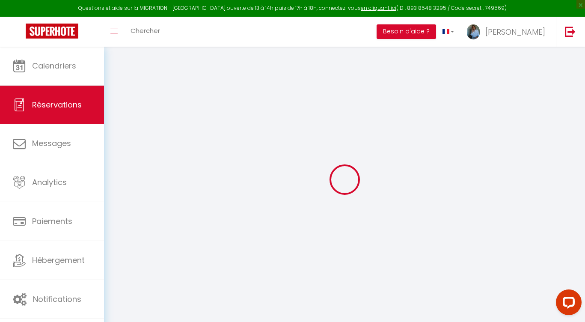
select select
checkbox input "false"
select select
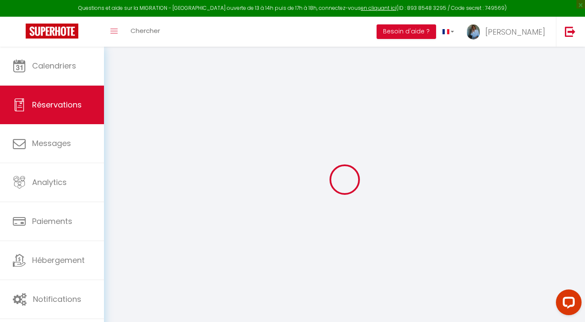
select select
checkbox input "false"
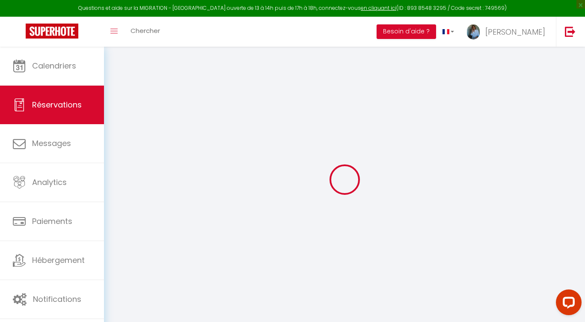
select select
checkbox input "false"
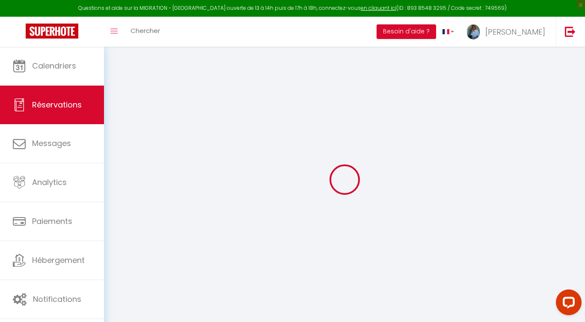
select select
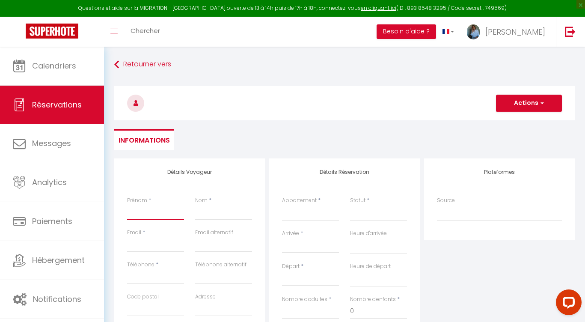
click at [160, 212] on input "Prénom" at bounding box center [155, 211] width 57 height 15
type input "R"
select select
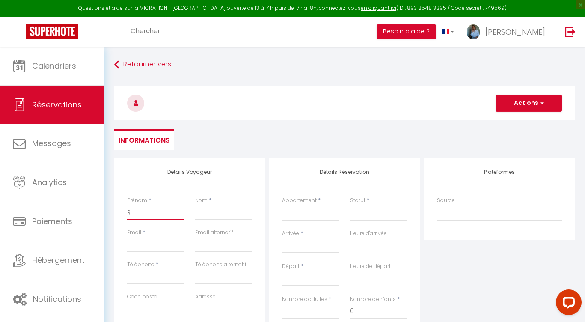
select select
checkbox input "false"
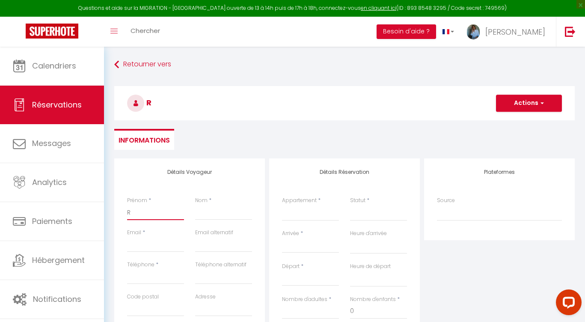
type input "Ré"
select select
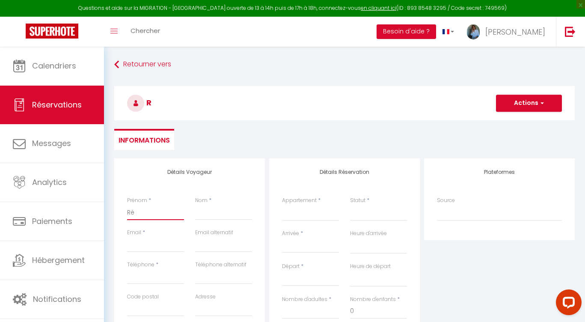
select select
checkbox input "false"
type input "Rés"
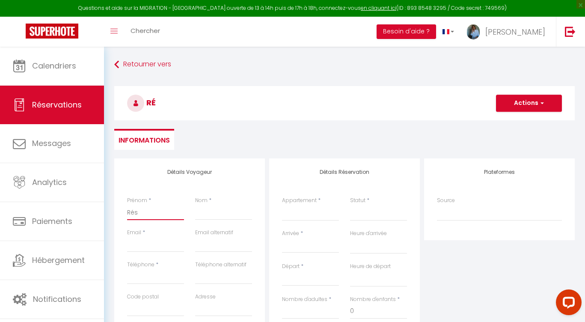
select select
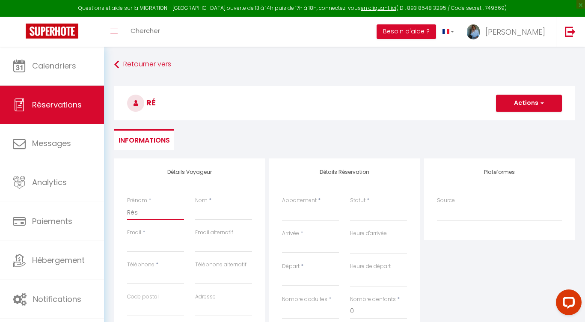
select select
checkbox input "false"
type input "Réssa"
select select
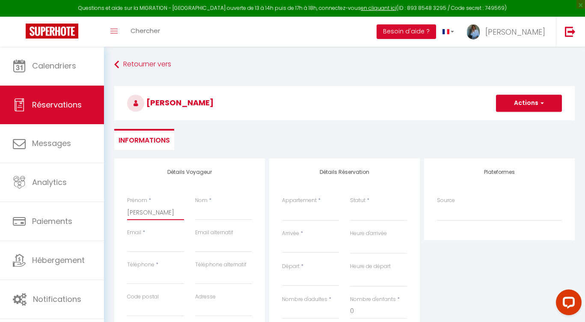
select select
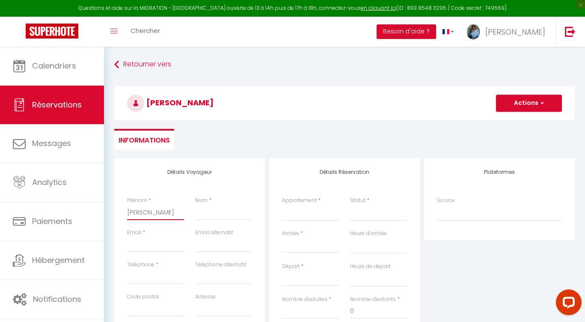
select select
checkbox input "false"
select select
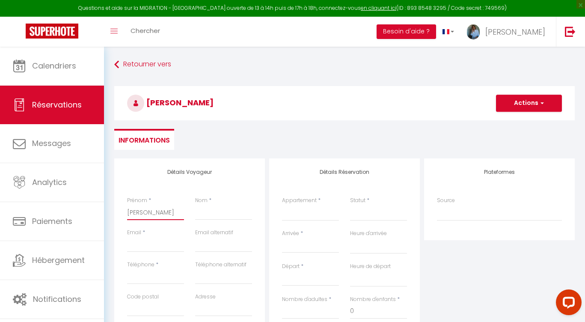
select select
checkbox input "false"
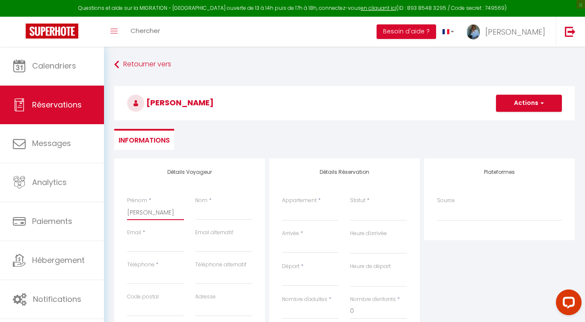
type input "Réssa"
select select
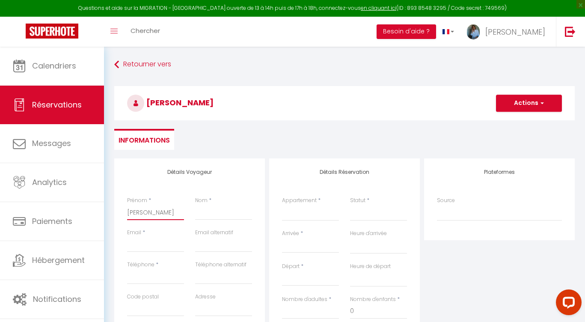
select select
checkbox input "false"
type input "Réss"
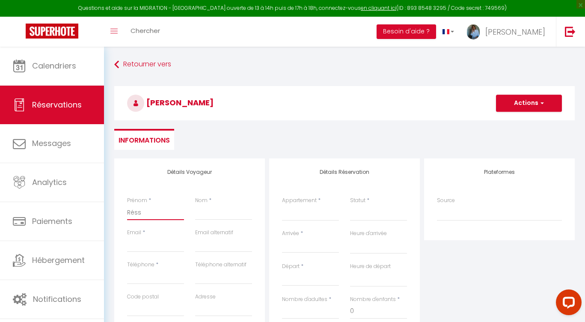
select select
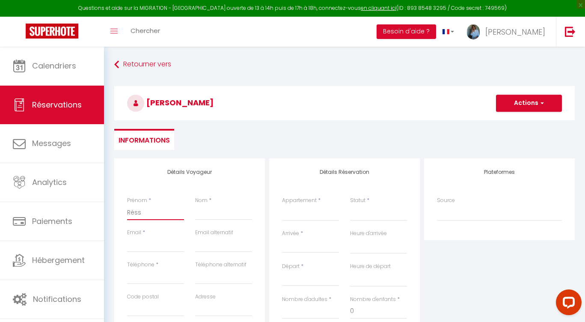
select select
checkbox input "false"
type input "Rés"
select select
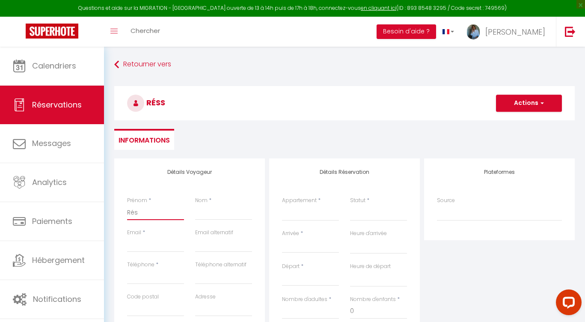
select select
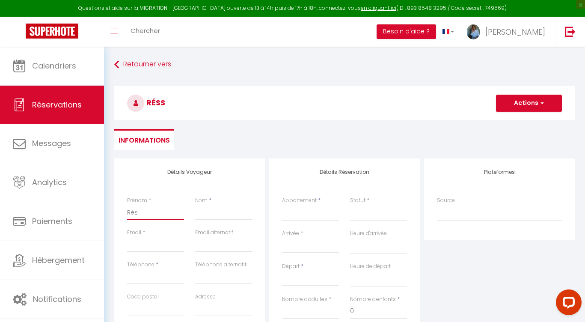
select select
checkbox input "false"
type input "Résa"
select select
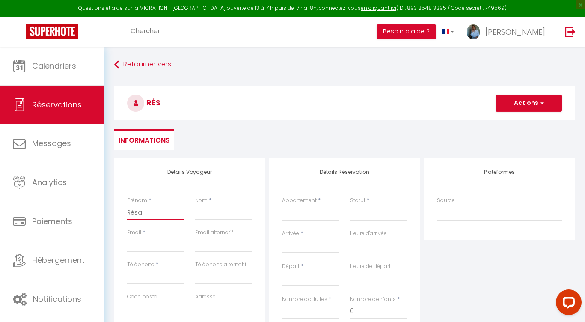
select select
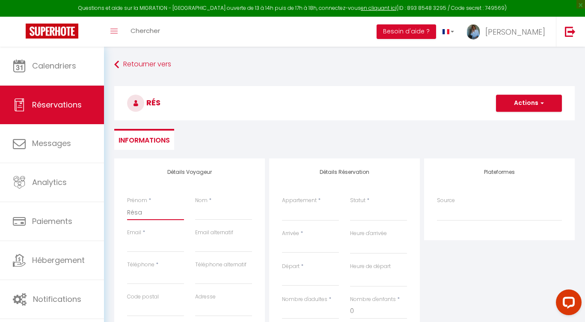
checkbox input "false"
type input "Résa"
select select
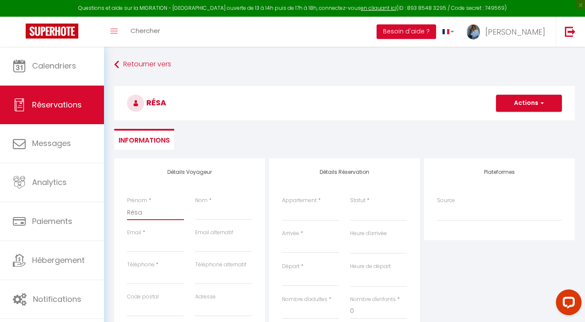
select select
checkbox input "false"
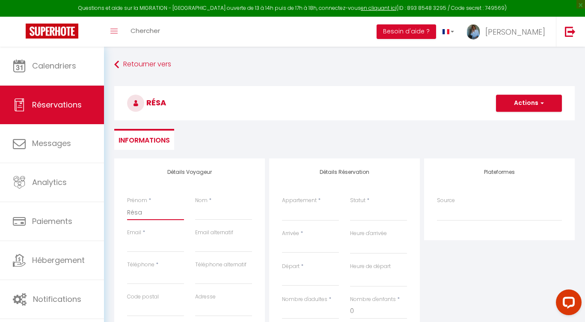
type input "Résa T"
select select
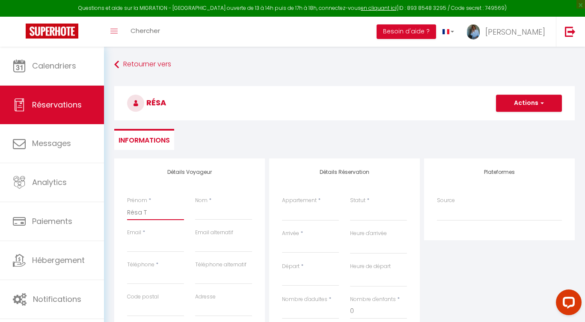
select select
checkbox input "false"
type input "Résa TE"
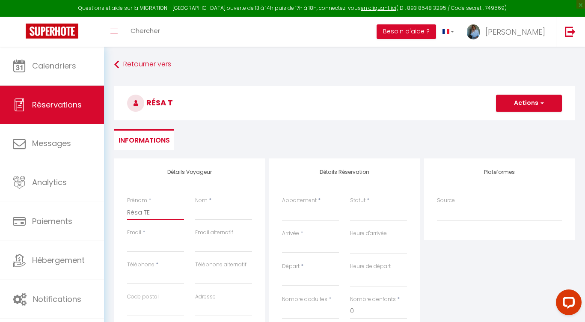
select select
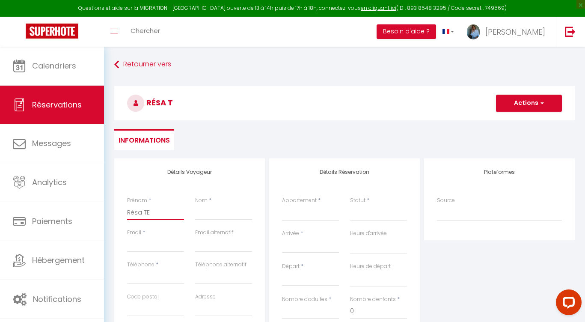
select select
checkbox input "false"
type input "Résa TES"
select select
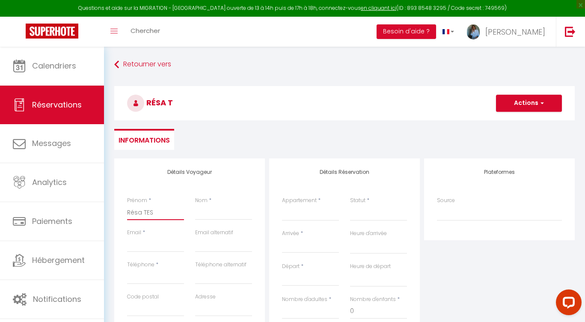
select select
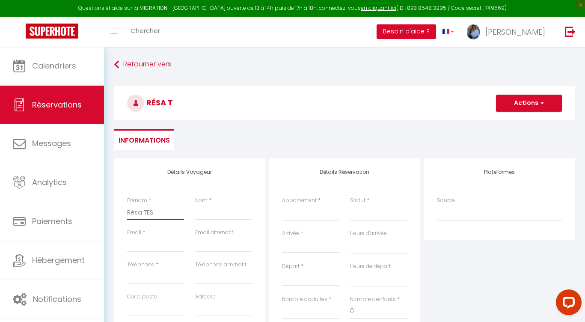
select select
checkbox input "false"
type input "Résa TEST"
select select
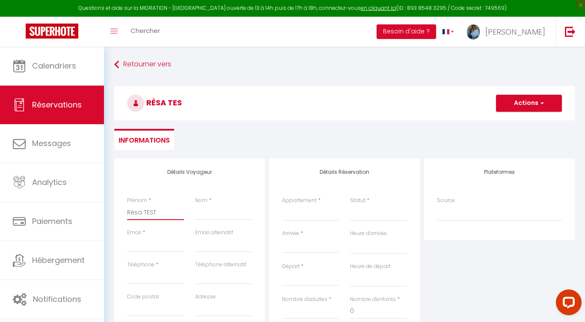
select select
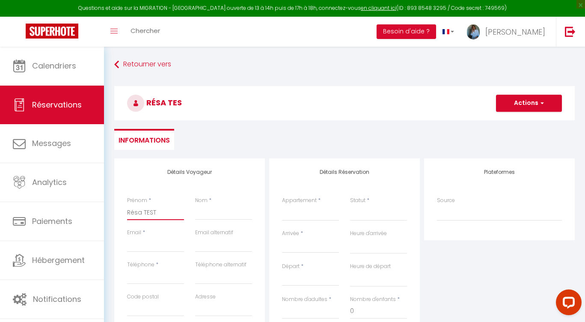
checkbox input "false"
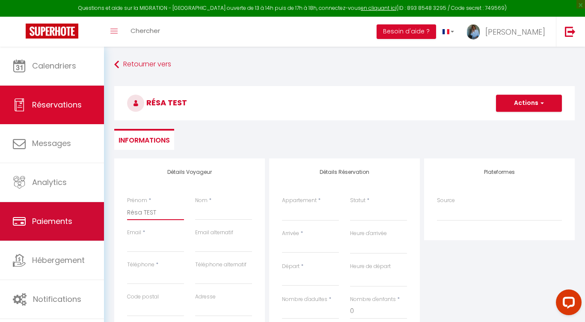
drag, startPoint x: 164, startPoint y: 213, endPoint x: 98, endPoint y: 208, distance: 66.1
click at [98, 208] on div "Questions et aide sur la MIGRATION - Salle Zoom ouverte de 13 à 14h puis de 17h…" at bounding box center [292, 285] width 585 height 477
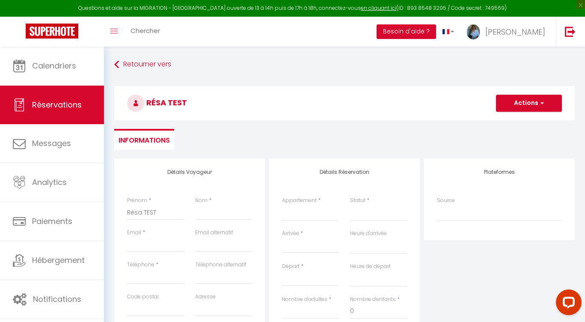
drag, startPoint x: 189, startPoint y: 211, endPoint x: 161, endPoint y: 214, distance: 28.0
click at [186, 211] on div "Prénom * Résa TEST Nom *" at bounding box center [189, 212] width 136 height 32
drag, startPoint x: 142, startPoint y: 213, endPoint x: 170, endPoint y: 214, distance: 27.9
click at [170, 214] on input "Résa TEST" at bounding box center [155, 211] width 57 height 15
type input "Résa"
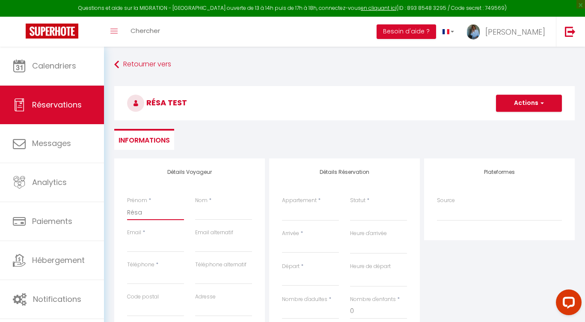
select select
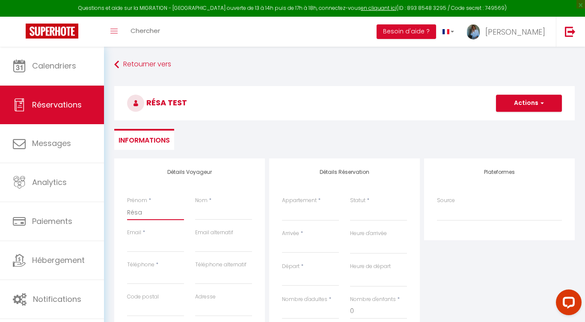
select select
checkbox input "false"
type input "Résa"
click at [210, 214] on input "Nom" at bounding box center [223, 211] width 57 height 15
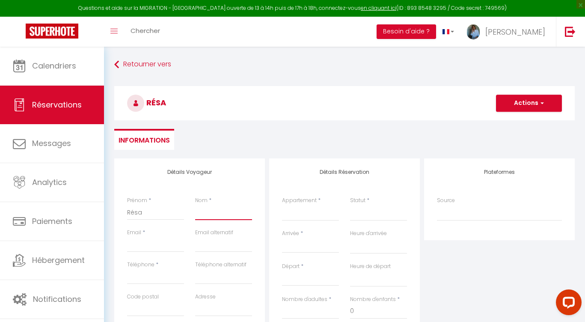
paste input "TEST"
type input "TEST"
select select
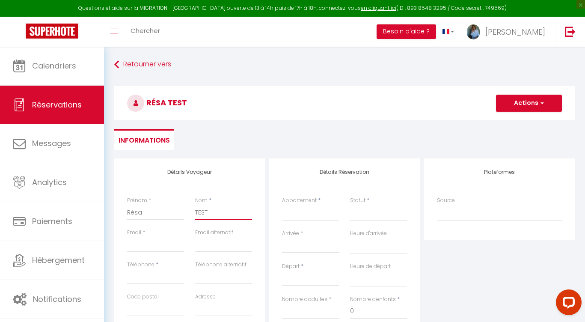
select select
checkbox input "false"
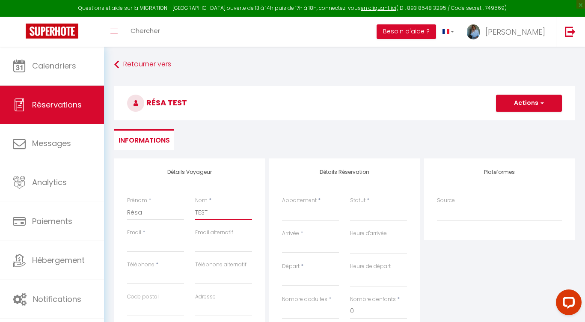
type input "TEST"
drag, startPoint x: 158, startPoint y: 212, endPoint x: 112, endPoint y: 209, distance: 45.9
click at [112, 209] on div "Détails Voyageur Prénom * Résa Nom * TEST Email * Email alternatif Téléphone * …" at bounding box center [189, 311] width 155 height 306
type input "R"
select select
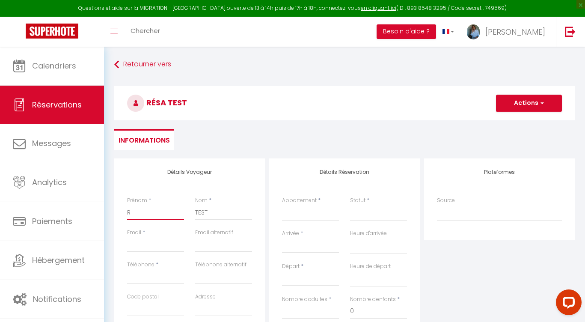
select select
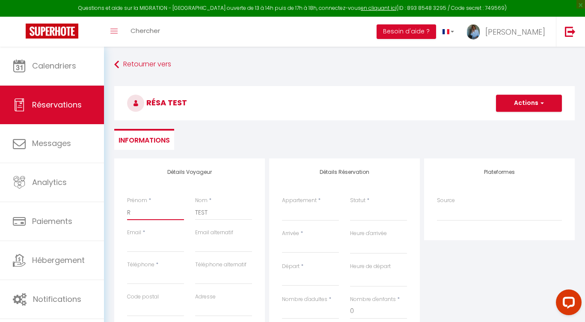
select select
checkbox input "false"
type input "RE"
select select
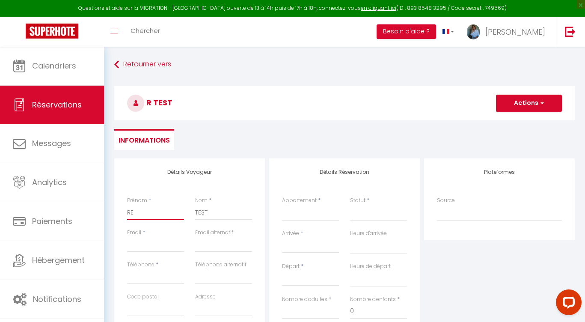
select select
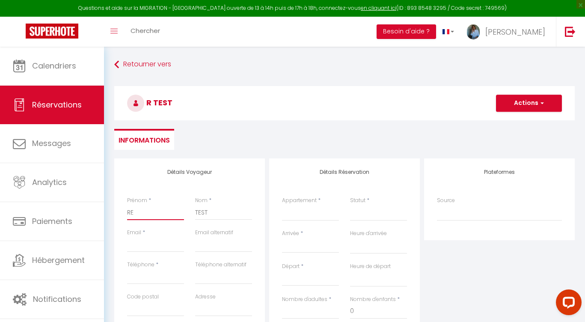
checkbox input "false"
click at [137, 212] on input "RE" at bounding box center [155, 211] width 57 height 15
type input "R"
select select
click at [145, 244] on input "Email client" at bounding box center [155, 244] width 57 height 15
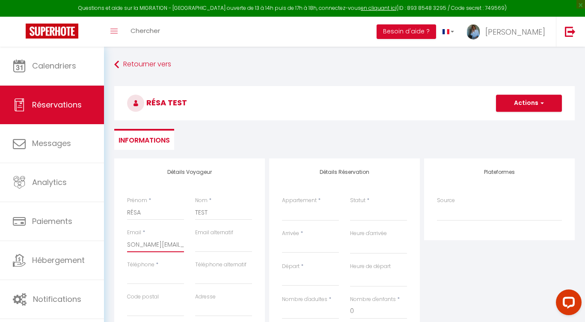
scroll to position [0, 19]
click at [168, 271] on input "Téléphone" at bounding box center [155, 276] width 57 height 15
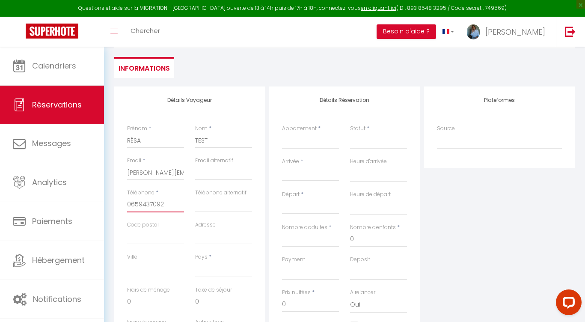
scroll to position [74, 0]
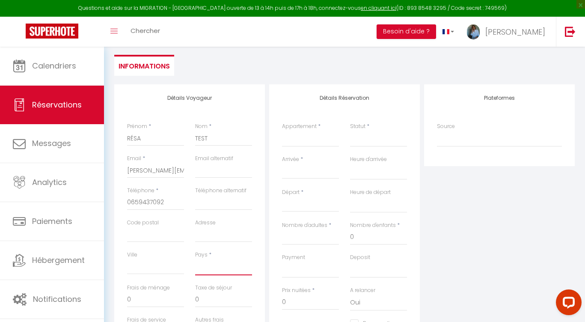
click at [211, 265] on select "France Portugal Afghanistan Albania Algeria American Samoa Andorra Angola Angui…" at bounding box center [223, 267] width 57 height 16
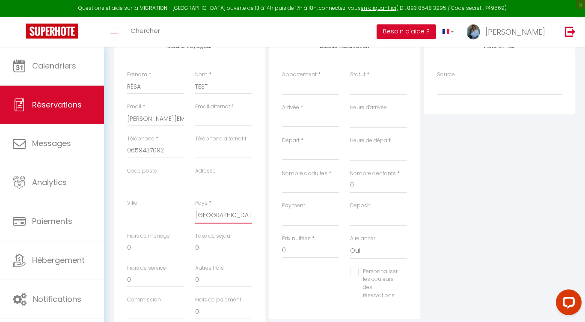
scroll to position [122, 0]
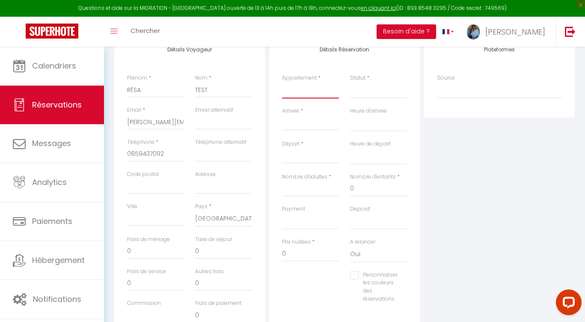
click at [311, 92] on select "Les Vieux Toits de Riquewihr | Grand T4 duplex avec terrasse et parking Gîte de…" at bounding box center [310, 90] width 57 height 16
click at [303, 129] on div "< Août 2025 > Dim Lun Mar Mer Jeu Ven Sam 1 2 3 4 5 6 7 8 9 10 11 12 13 14 15 1…" at bounding box center [310, 122] width 57 height 15
click at [303, 126] on input "Arrivée" at bounding box center [310, 123] width 57 height 11
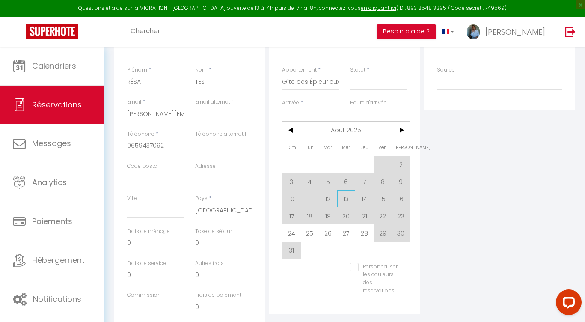
scroll to position [129, 0]
click at [291, 134] on span "<" at bounding box center [291, 131] width 18 height 17
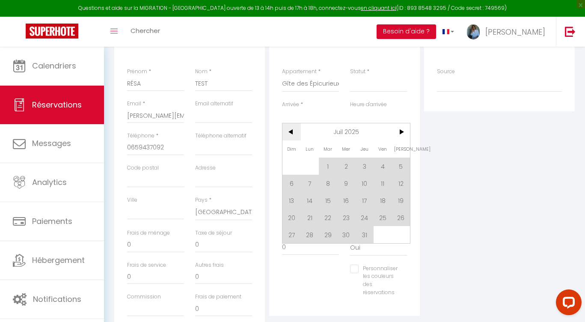
click at [291, 134] on span "<" at bounding box center [291, 131] width 18 height 17
click at [399, 131] on span ">" at bounding box center [400, 131] width 18 height 17
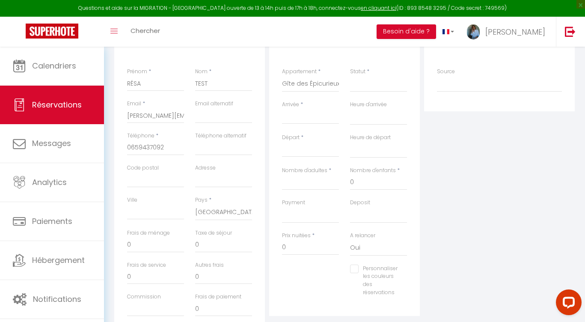
click at [296, 113] on input "Arrivée" at bounding box center [310, 117] width 57 height 11
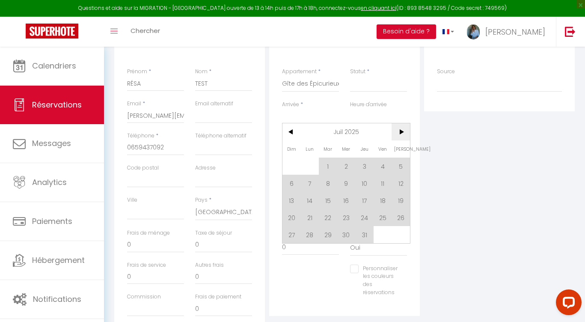
click at [399, 133] on span ">" at bounding box center [400, 131] width 18 height 17
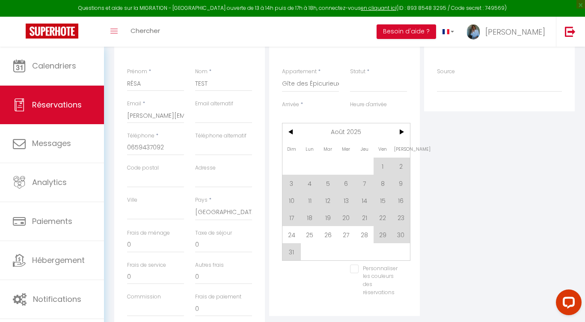
click at [469, 198] on div "Plateformes Source Direct Airbnb.com Booking.com Chalet montagne Expedia Gite d…" at bounding box center [499, 183] width 155 height 306
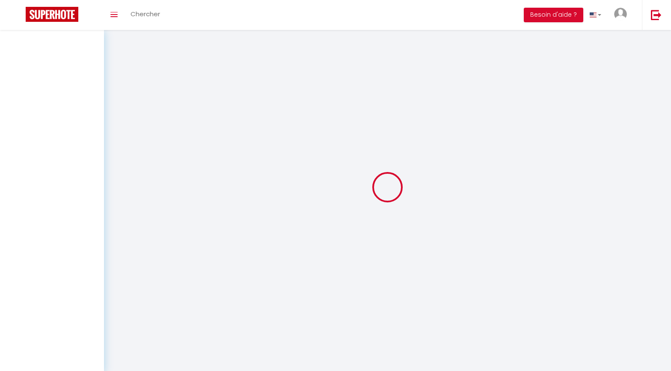
select select
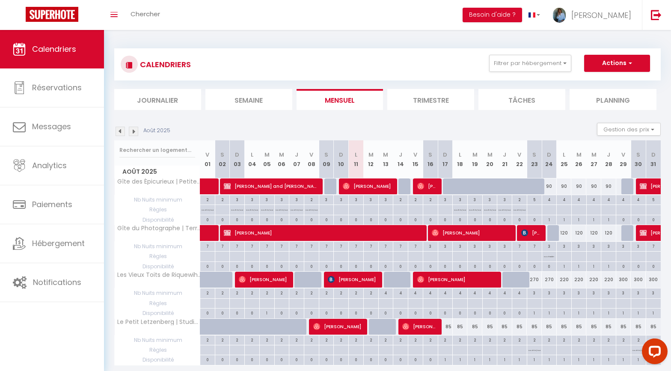
click at [402, 189] on div at bounding box center [405, 186] width 15 height 16
type input "95"
select select "1"
type input "[DEMOGRAPHIC_DATA][DATE]"
type input "Ven 15 Août 2025"
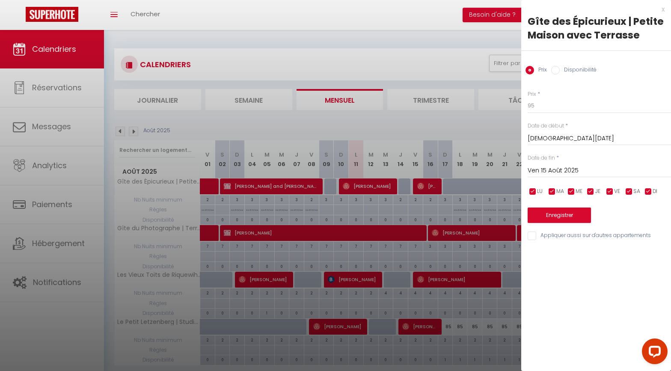
click at [558, 70] on input "Disponibilité" at bounding box center [555, 70] width 9 height 9
radio input "true"
radio input "false"
click at [559, 219] on button "Enregistrer" at bounding box center [558, 215] width 63 height 15
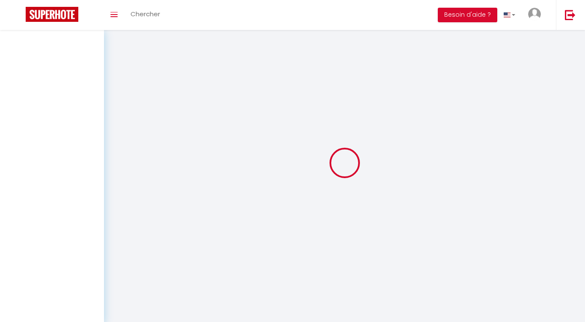
select select
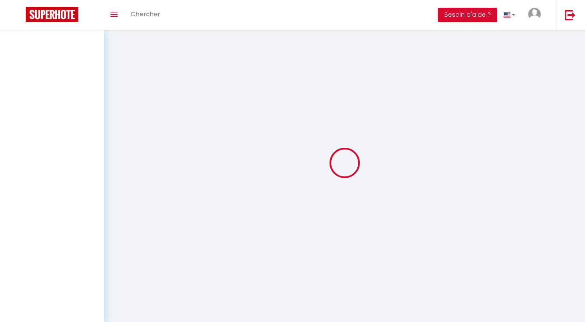
select select
checkbox input "false"
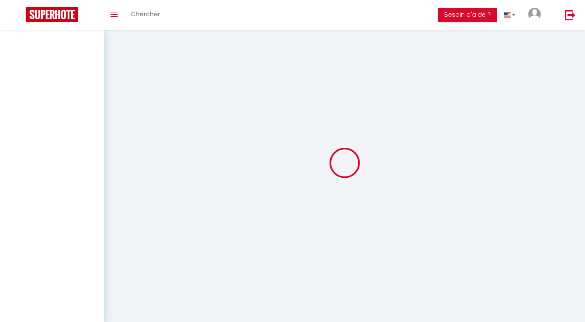
select select
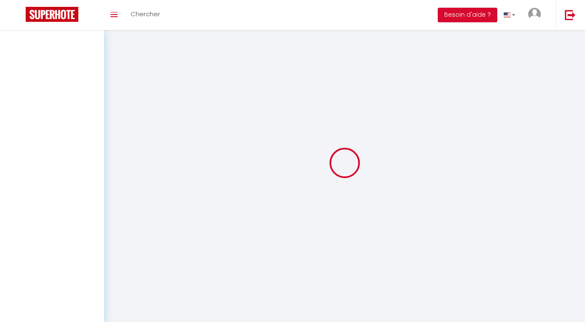
select select
checkbox input "false"
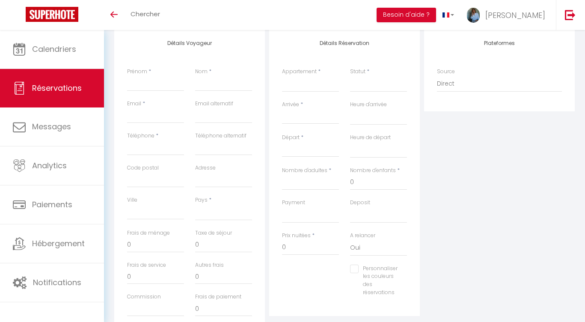
select select
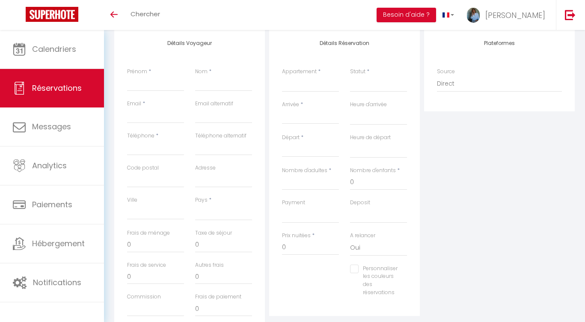
select select
checkbox input "false"
select select
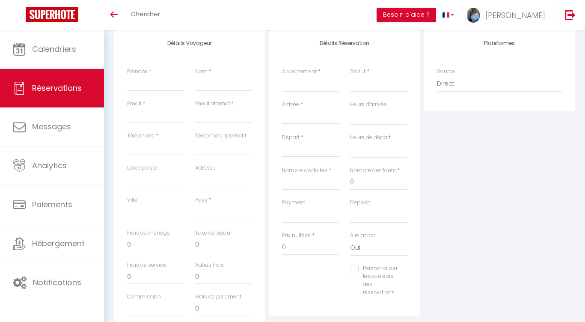
select select
checkbox input "false"
select select
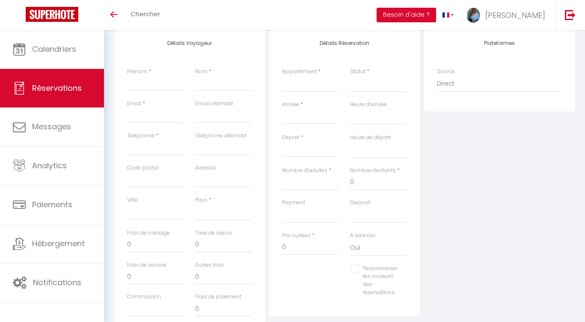
select select
click at [305, 89] on select "Les Vieux Toits de Riquewihr | Grand T4 duplex avec terrasse et parking Gîte de…" at bounding box center [310, 84] width 57 height 16
select select "48095"
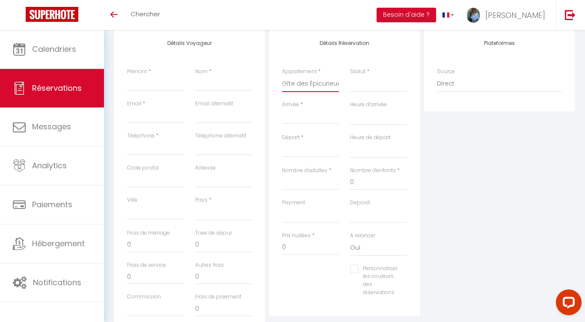
select select
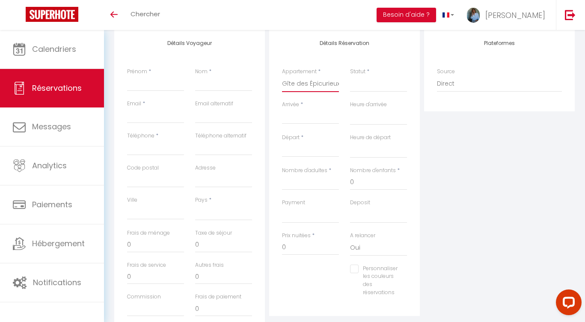
select select
checkbox input "false"
click at [305, 115] on input "Arrivée" at bounding box center [310, 117] width 57 height 11
select select
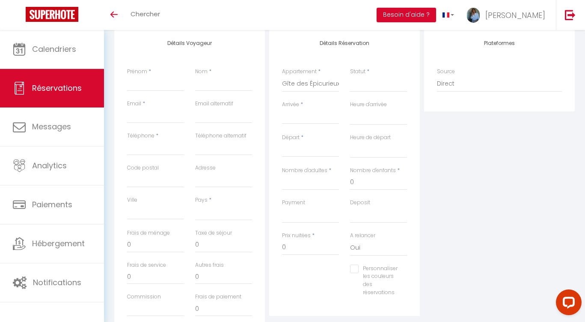
select select
checkbox input "false"
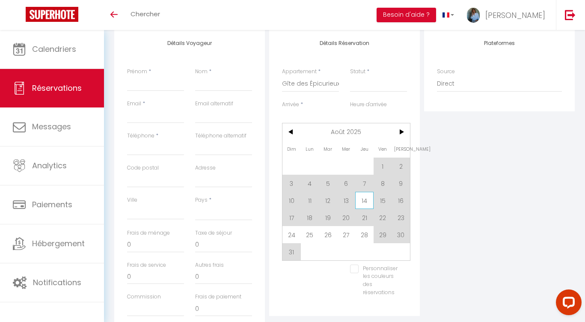
click at [367, 202] on span "14" at bounding box center [364, 200] width 18 height 17
select select
type input "[DEMOGRAPHIC_DATA] 14 Août 2025"
select select
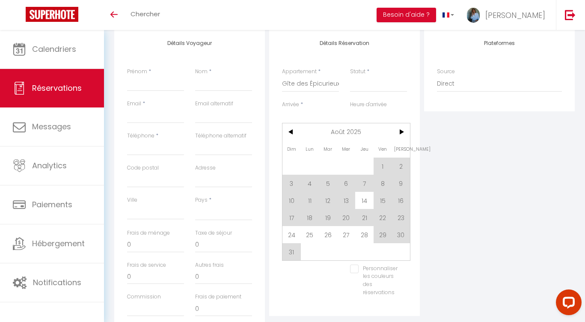
type input "Ven 15 Août 2025"
select select
checkbox input "false"
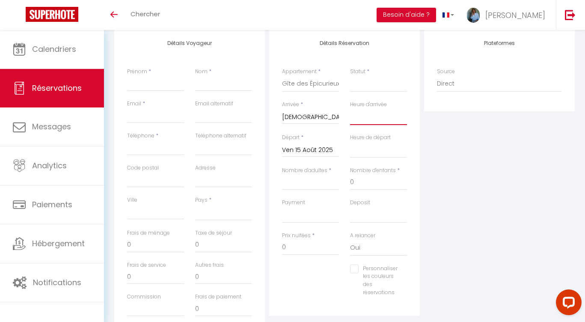
click at [377, 121] on select "00:00 00:30 01:00 01:30 02:00 02:30 03:00 03:30 04:00 04:30 05:00 05:30 06:00 0…" at bounding box center [378, 117] width 57 height 16
select select "17:00"
select select
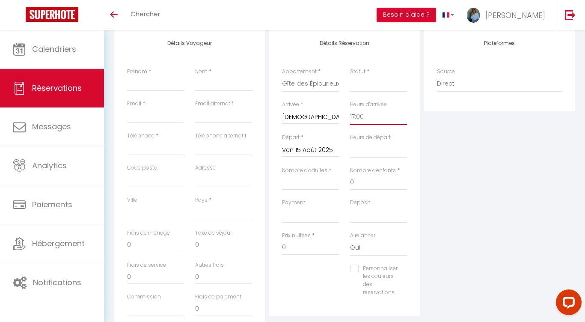
select select
checkbox input "false"
click at [328, 183] on input "Nombre d'adultes" at bounding box center [310, 182] width 57 height 15
type input "2"
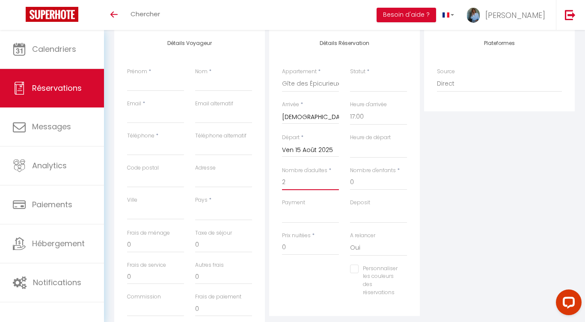
select select
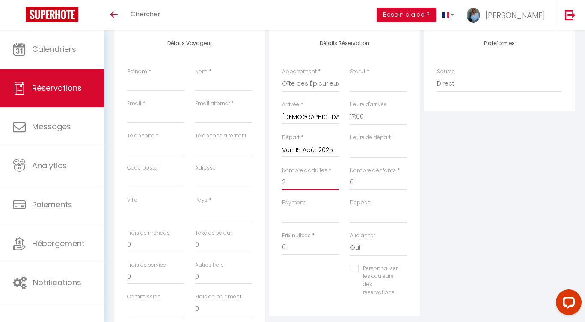
checkbox input "false"
select select
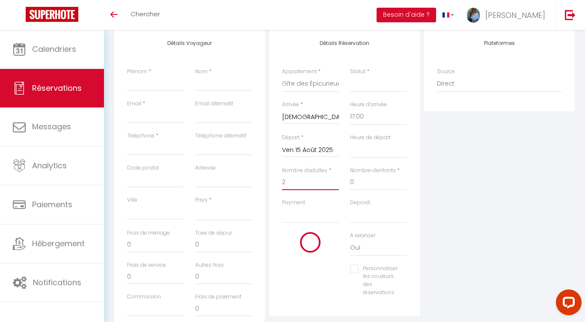
select select
checkbox input "false"
type input "2"
drag, startPoint x: 300, startPoint y: 248, endPoint x: 258, endPoint y: 245, distance: 41.6
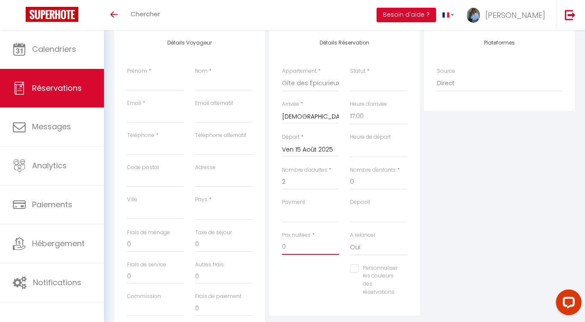
click at [258, 245] on div "Détails Voyageur Prénom * Nom * Email * Email alternatif Téléphone * Téléphone …" at bounding box center [344, 182] width 464 height 306
type input "9"
select select
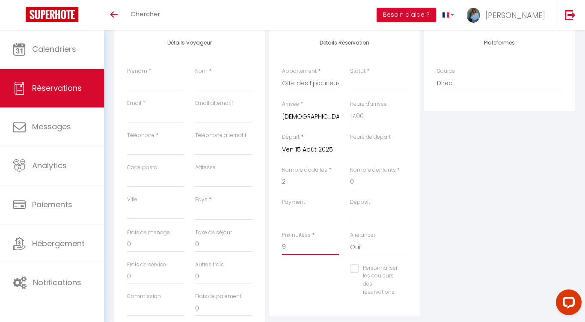
select select
checkbox input "false"
type input "95"
select select
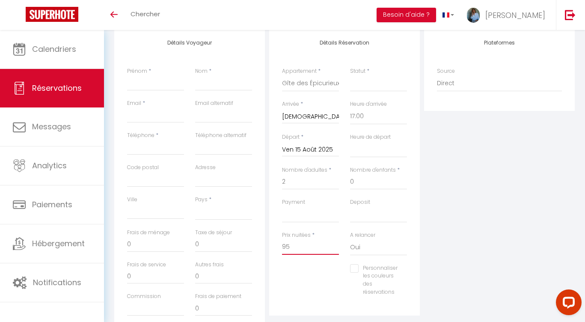
select select
checkbox input "false"
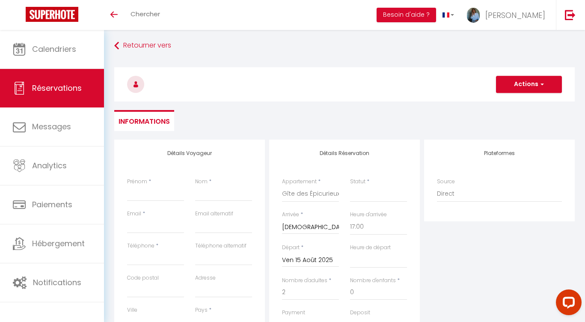
scroll to position [0, 0]
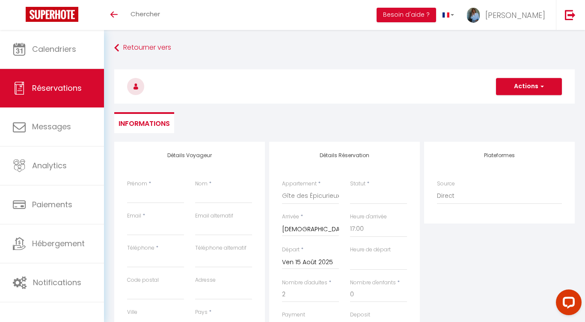
type input "95"
click at [135, 199] on input "Prénom" at bounding box center [155, 195] width 57 height 15
type input "R"
select select
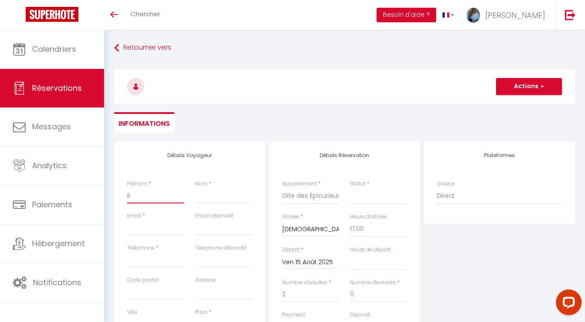
select select
checkbox input "false"
type input "RE"
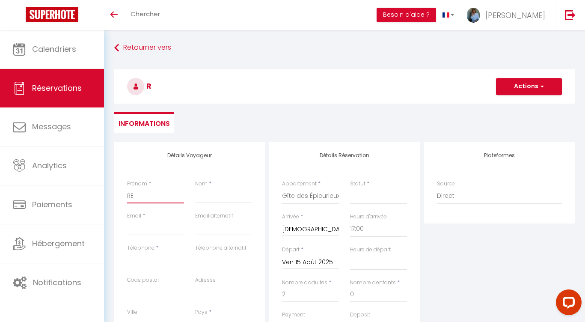
select select
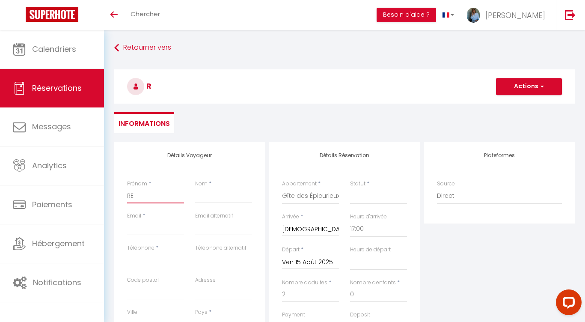
checkbox input "false"
type input "RÉ"
select select
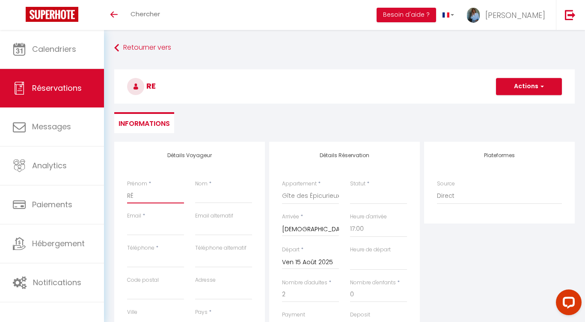
select select
checkbox input "false"
type input "RÉS"
select select
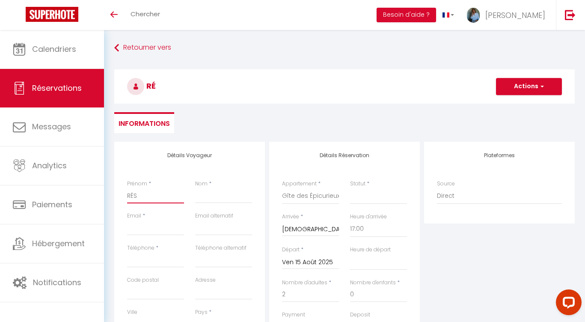
select select
checkbox input "false"
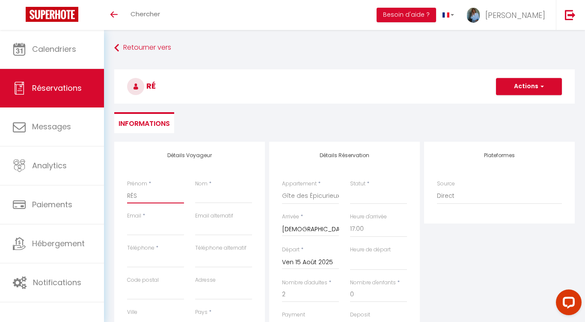
type input "RÉSA"
select select
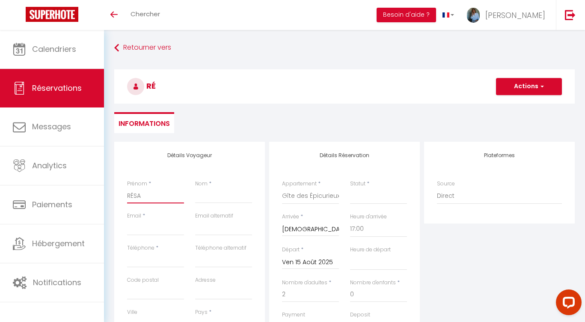
select select
checkbox input "false"
type input "RÉSA"
click at [206, 193] on input "Nom" at bounding box center [223, 195] width 57 height 15
type input "R"
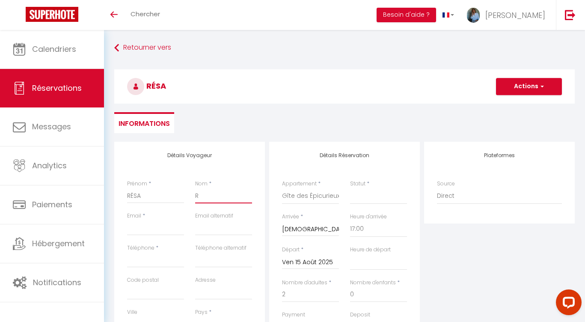
select select
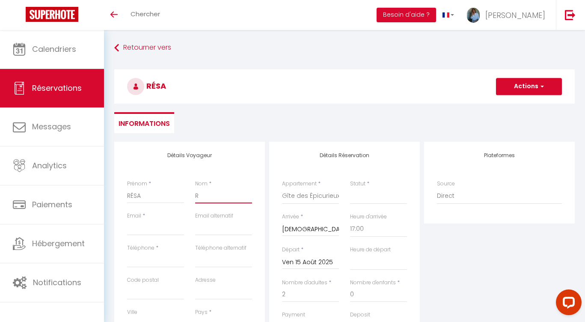
checkbox input "false"
select select
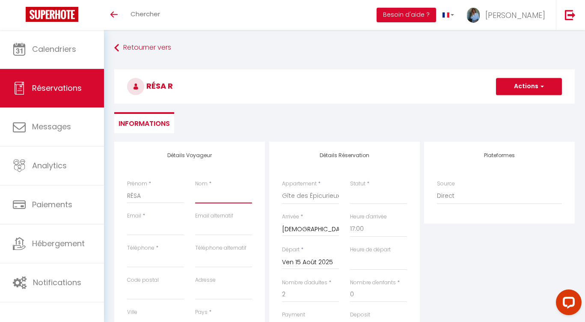
select select
checkbox input "false"
type input "T"
select select
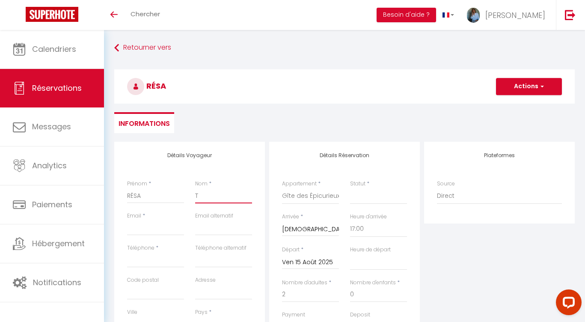
select select
checkbox input "false"
type input "TE"
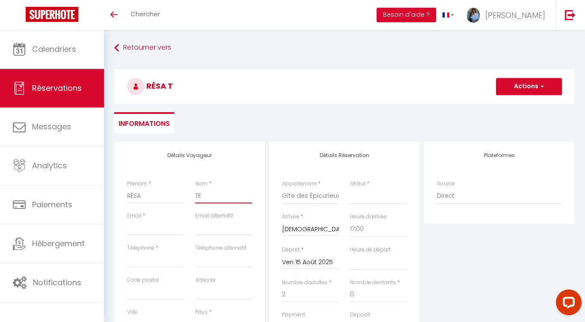
select select
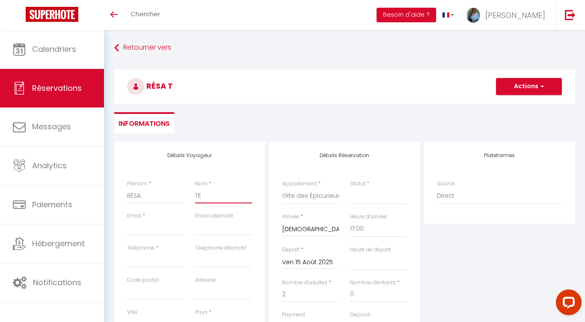
checkbox input "false"
type input "TES"
select select
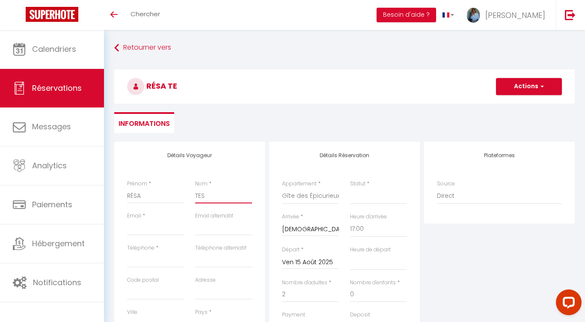
select select
checkbox input "false"
type input "TEST"
select select
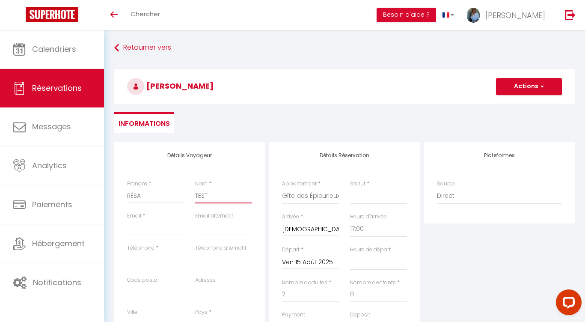
select select
checkbox input "false"
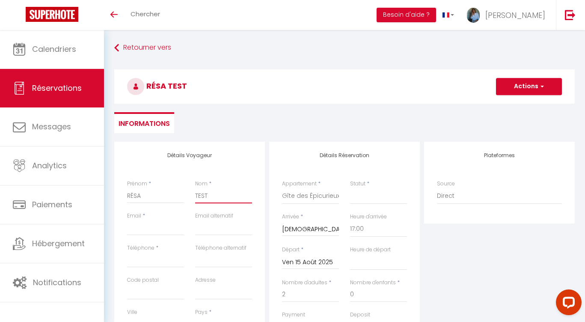
type input "TEST"
click at [160, 229] on input "Email client" at bounding box center [155, 227] width 57 height 15
type input "j"
select select
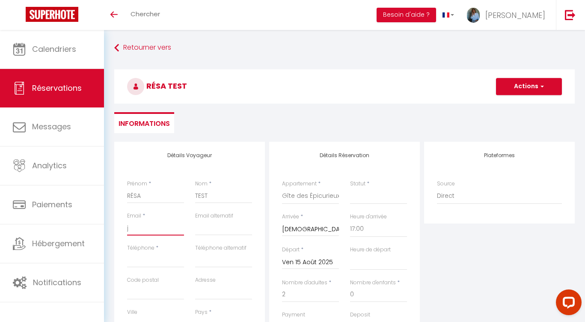
select select
checkbox input "false"
type input "jo"
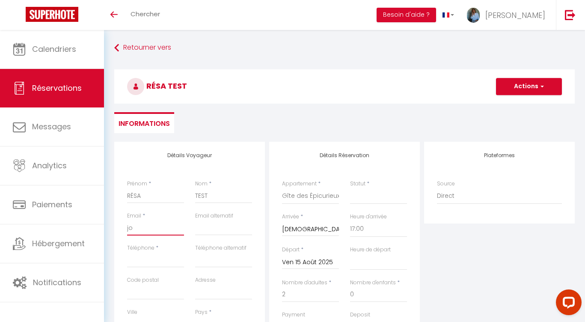
select select
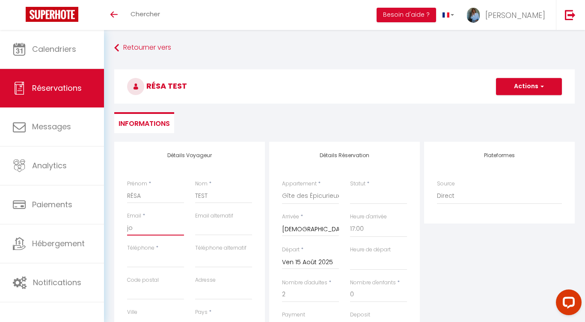
checkbox input "false"
type input "joha"
select select
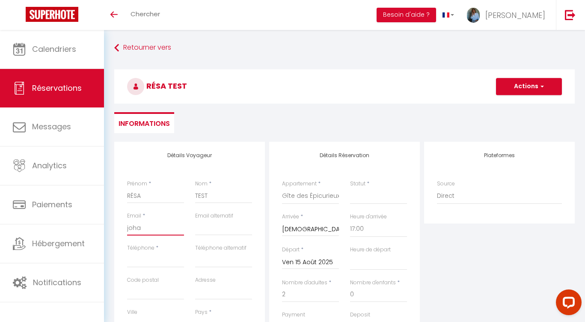
select select
checkbox input "false"
select select
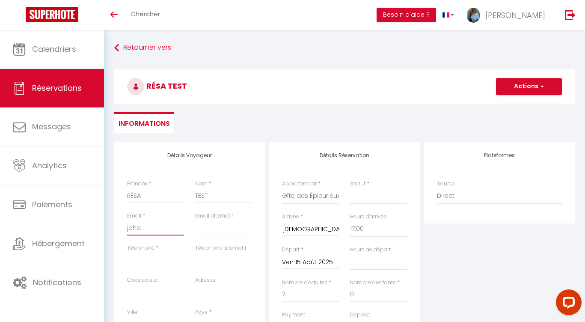
select select
checkbox input "false"
click at [138, 266] on input "Téléphone" at bounding box center [155, 259] width 57 height 15
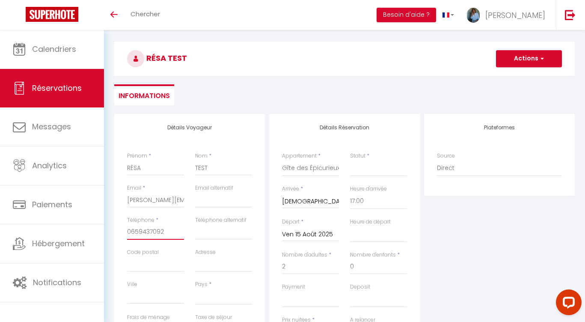
scroll to position [66, 0]
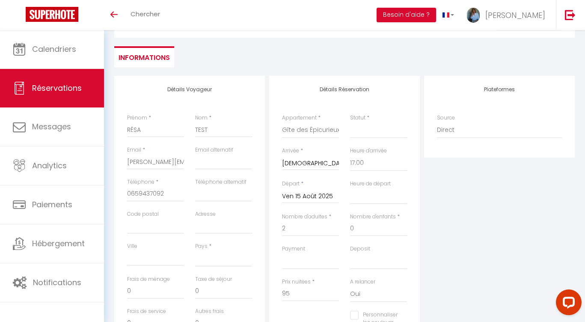
click at [216, 249] on div "Pays * France Portugal Afghanistan Albania Algeria American Samoa Andorra Angol…" at bounding box center [223, 254] width 57 height 24
click at [215, 262] on select "France Portugal Afghanistan Albania Algeria American Samoa Andorra Angola Angui…" at bounding box center [223, 258] width 57 height 16
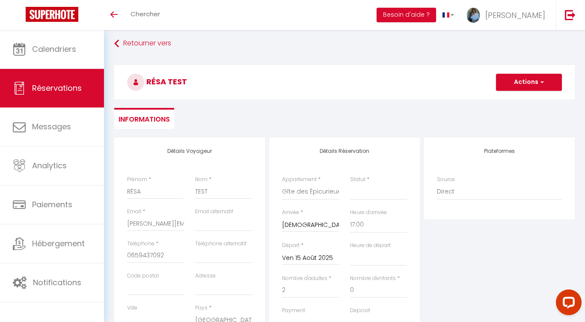
scroll to position [4, 0]
click at [521, 84] on button "Actions" at bounding box center [529, 82] width 66 height 17
click at [521, 104] on link "Enregistrer" at bounding box center [520, 101] width 68 height 11
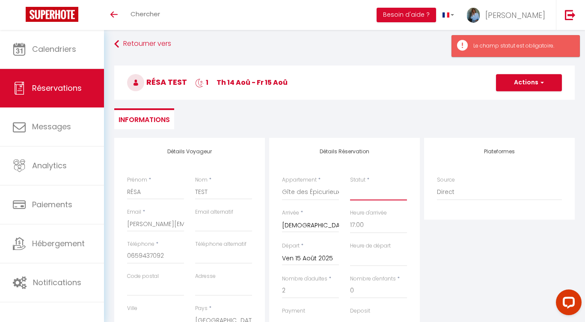
click at [364, 192] on select "Confirmé Non Confirmé Annulé Annulé par le voyageur No Show Request" at bounding box center [378, 192] width 57 height 16
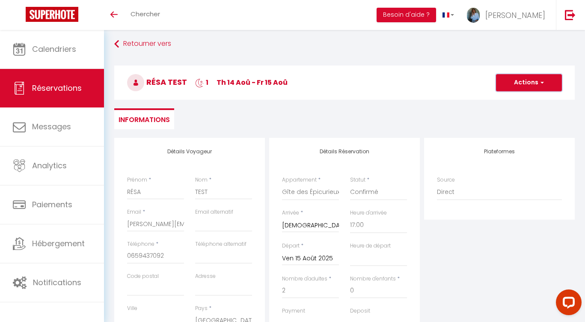
click at [525, 81] on button "Actions" at bounding box center [529, 82] width 66 height 17
click at [507, 101] on link "Enregistrer" at bounding box center [520, 101] width 68 height 11
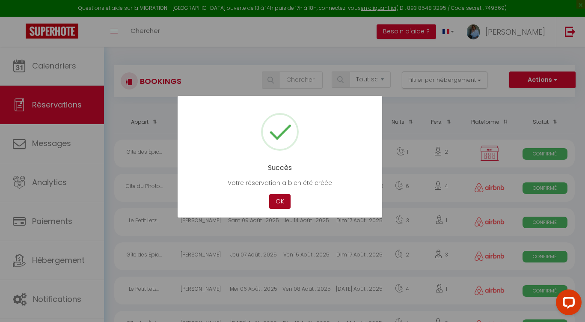
click at [279, 204] on button "OK" at bounding box center [279, 201] width 21 height 15
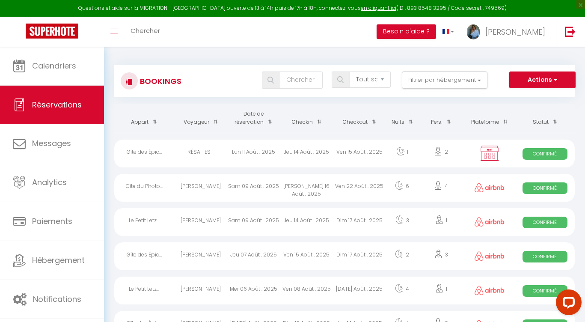
click at [213, 153] on div "RÉSA TEST" at bounding box center [200, 153] width 53 height 28
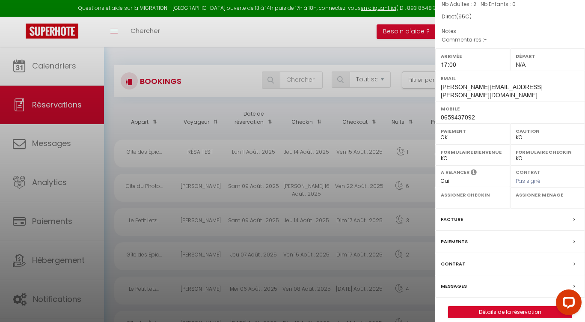
scroll to position [86, 0]
click at [456, 281] on label "Messages" at bounding box center [454, 285] width 26 height 9
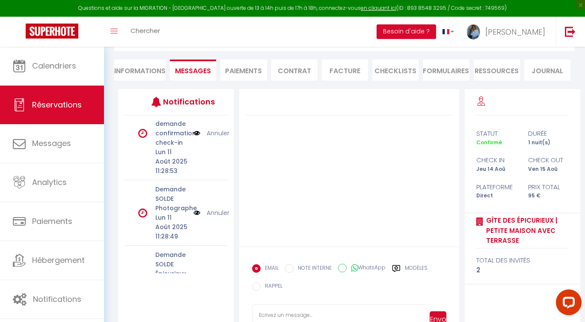
scroll to position [71, 0]
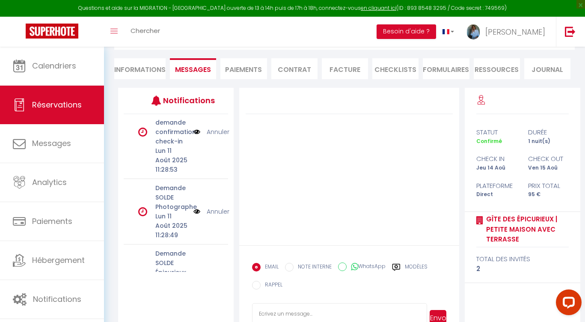
click at [217, 207] on link "Annuler" at bounding box center [218, 211] width 23 height 9
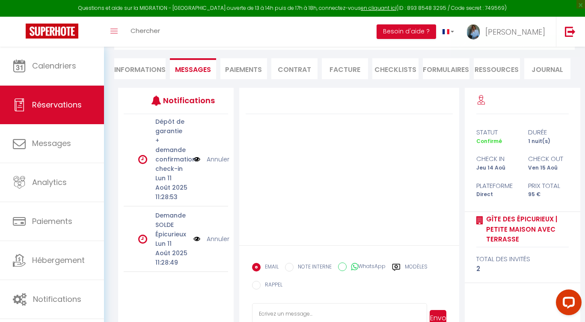
scroll to position [254, 0]
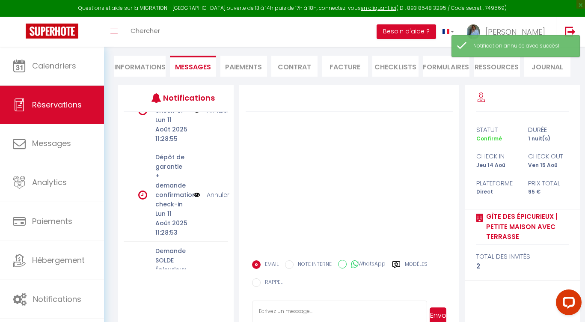
click at [214, 269] on link "Annuler" at bounding box center [218, 273] width 23 height 9
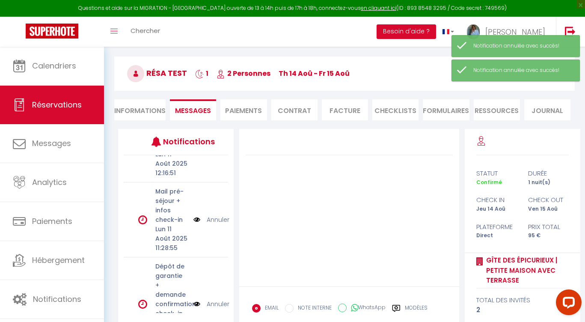
scroll to position [0, 0]
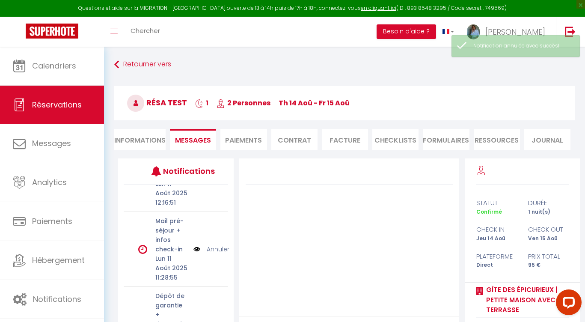
click at [146, 140] on li "Informations" at bounding box center [139, 139] width 51 height 21
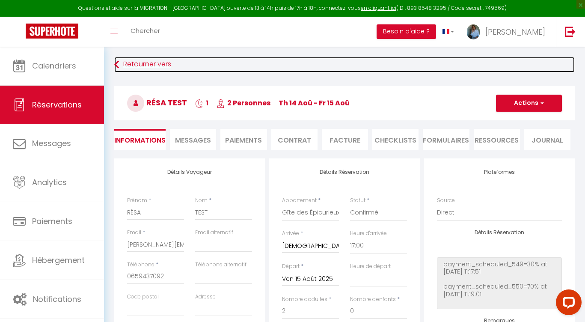
click at [117, 60] on icon at bounding box center [116, 64] width 5 height 15
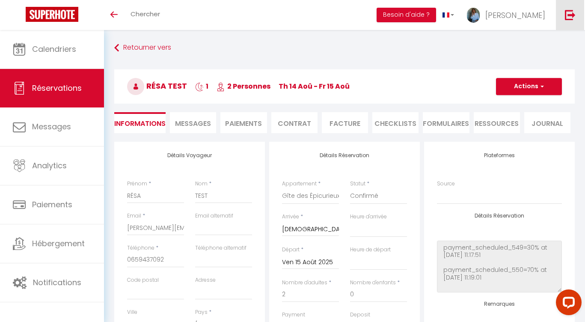
select select
checkbox input "false"
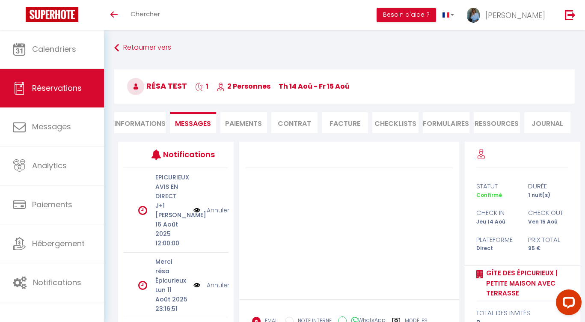
click at [143, 123] on li "Informations" at bounding box center [139, 122] width 51 height 21
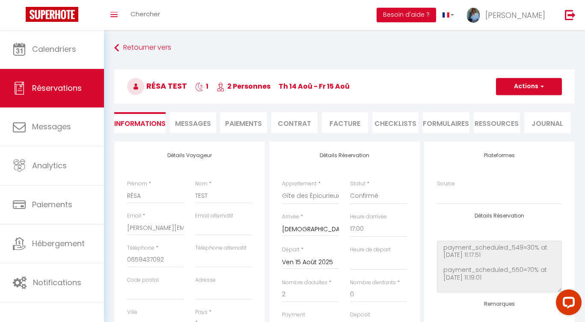
select select
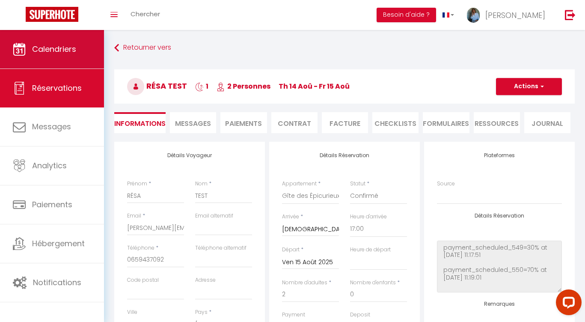
click at [83, 62] on link "Calendriers" at bounding box center [52, 49] width 104 height 38
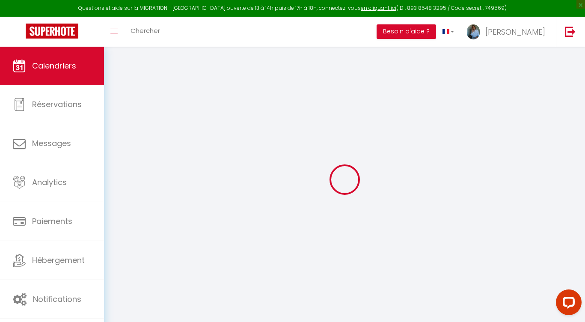
select select
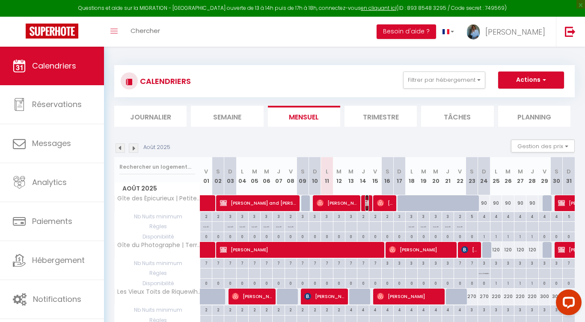
click at [367, 204] on img at bounding box center [368, 202] width 7 height 7
select select "OK"
select select "KO"
select select "0"
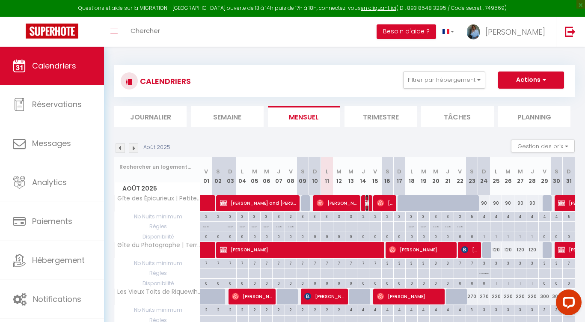
select select "1"
select select
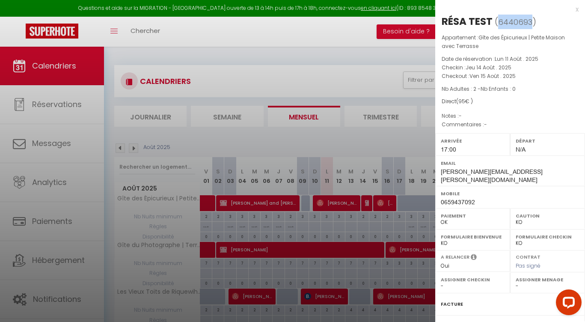
drag, startPoint x: 531, startPoint y: 22, endPoint x: 498, endPoint y: 21, distance: 32.9
click at [498, 21] on span "( 6440693 )" at bounding box center [514, 22] width 41 height 12
copy span "6440693"
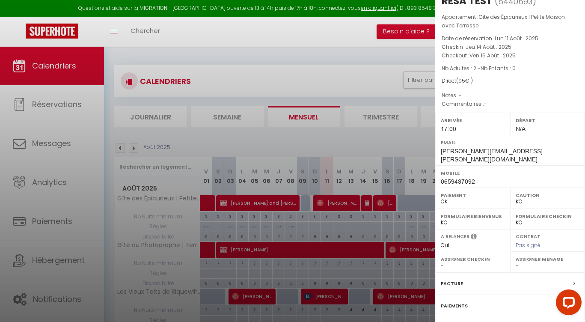
click at [331, 55] on div at bounding box center [292, 161] width 585 height 322
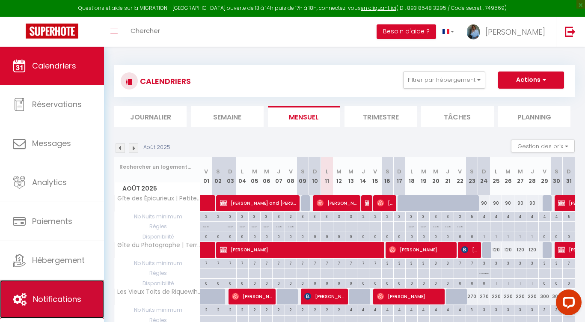
click at [44, 303] on span "Notifications" at bounding box center [57, 298] width 48 height 11
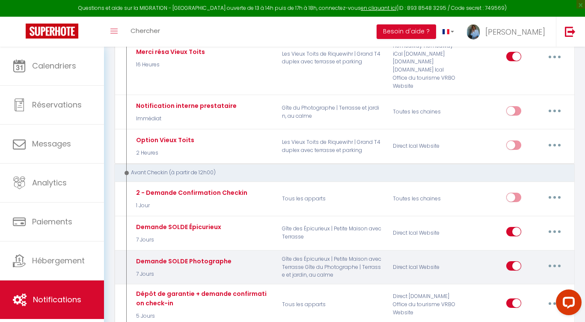
scroll to position [554, 0]
click at [553, 263] on icon "button" at bounding box center [554, 264] width 3 height 3
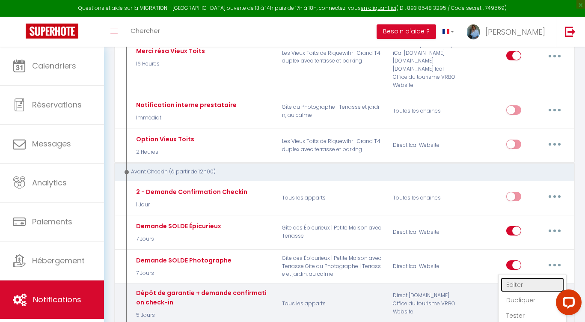
click at [522, 284] on link "Editer" at bounding box center [531, 284] width 63 height 15
type input "Demande SOLDE Photographe"
select select "7 Jours"
select select "if_booking_not_paid"
checkbox input "true"
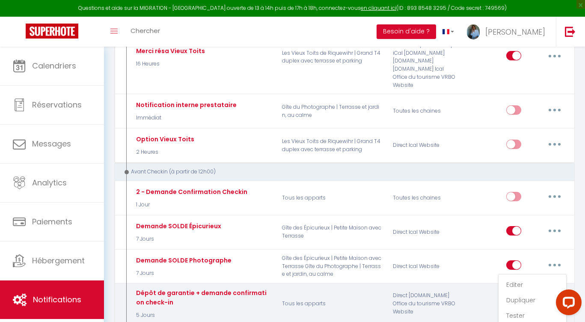
checkbox input "false"
radio input "true"
type input "Merci pour votre intérêt pour le Gîte du Photographe | Booking ID : [BOOKING:ID…"
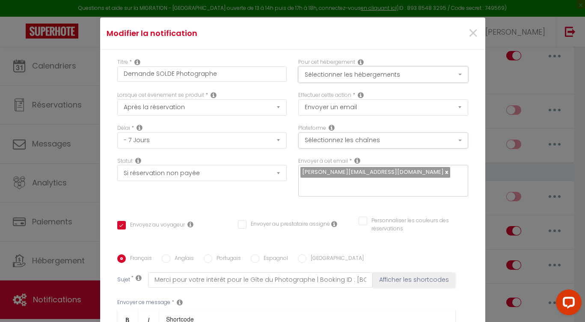
click at [385, 73] on button "Sélectionner les hébergements" at bounding box center [383, 74] width 170 height 16
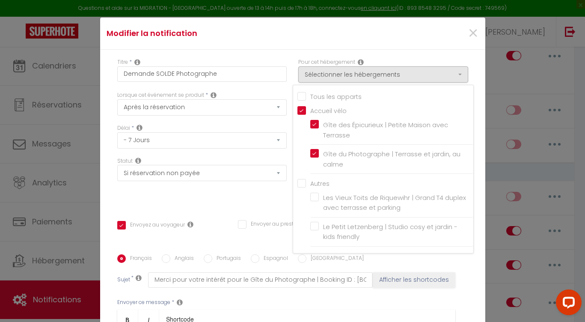
click at [319, 124] on label "Gîte des Épicurieux | Petite Maison avec Terrasse" at bounding box center [393, 130] width 149 height 20
click at [315, 126] on input "Gîte des Épicurieux | Petite Maison avec Terrasse" at bounding box center [391, 130] width 163 height 9
checkbox input "true"
checkbox input "false"
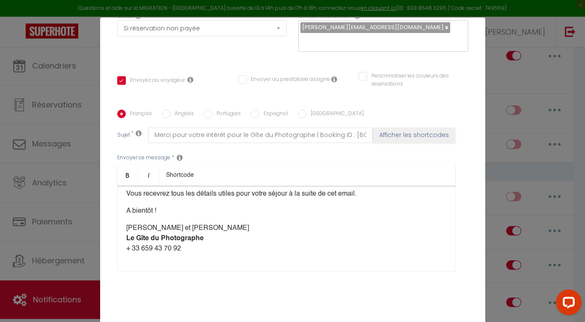
scroll to position [156, 0]
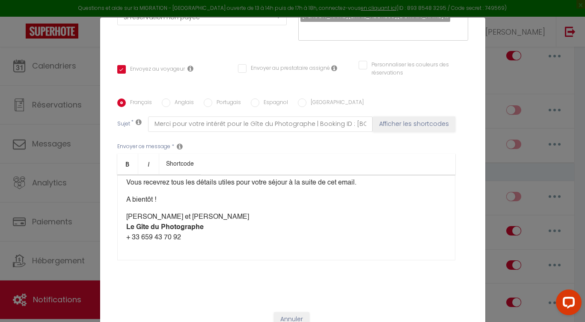
checkbox input "true"
checkbox input "false"
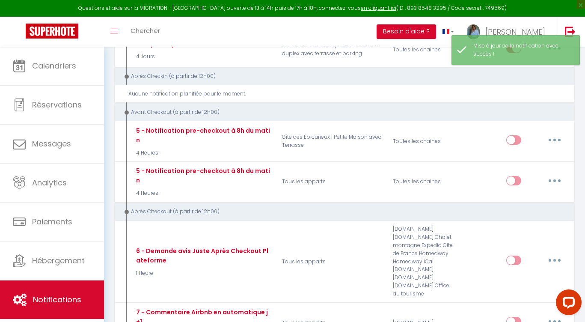
scroll to position [948, 0]
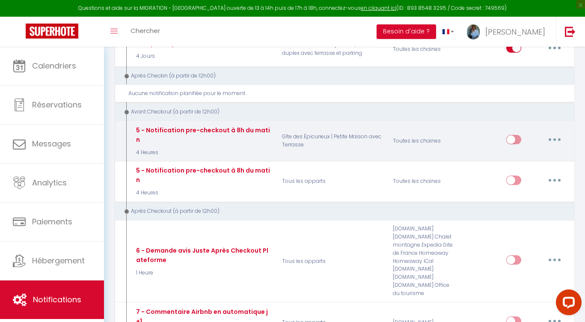
click at [556, 134] on button "button" at bounding box center [554, 140] width 24 height 14
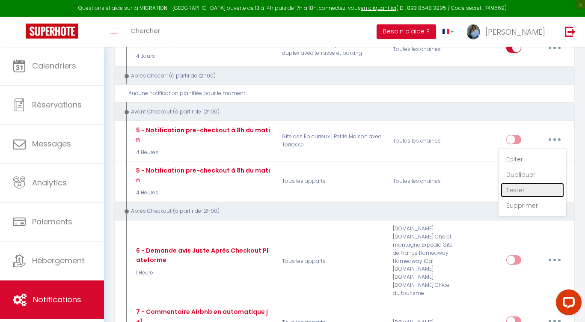
click at [524, 183] on link "Tester" at bounding box center [531, 190] width 63 height 15
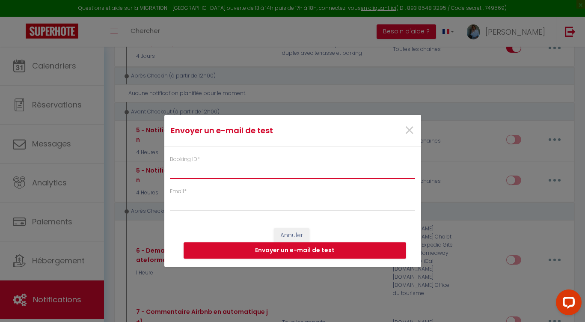
click at [277, 170] on input "Booking ID *" at bounding box center [293, 170] width 246 height 15
paste input "6440693"
type input "6440693"
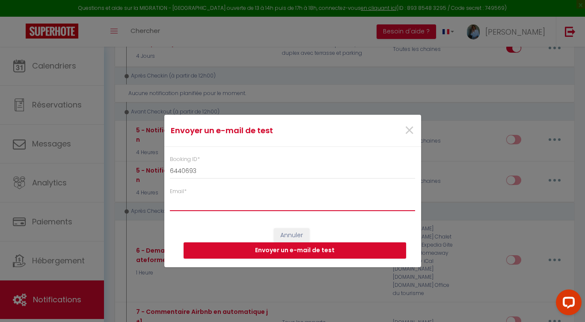
click at [248, 200] on input "Email *" at bounding box center [293, 202] width 246 height 15
type input "[PERSON_NAME][EMAIL_ADDRESS][PERSON_NAME][DOMAIN_NAME]"
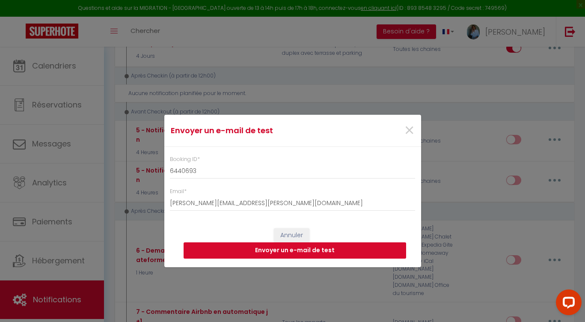
click at [311, 251] on button "Envoyer un e-mail de test" at bounding box center [294, 250] width 222 height 16
